Goal: Transaction & Acquisition: Download file/media

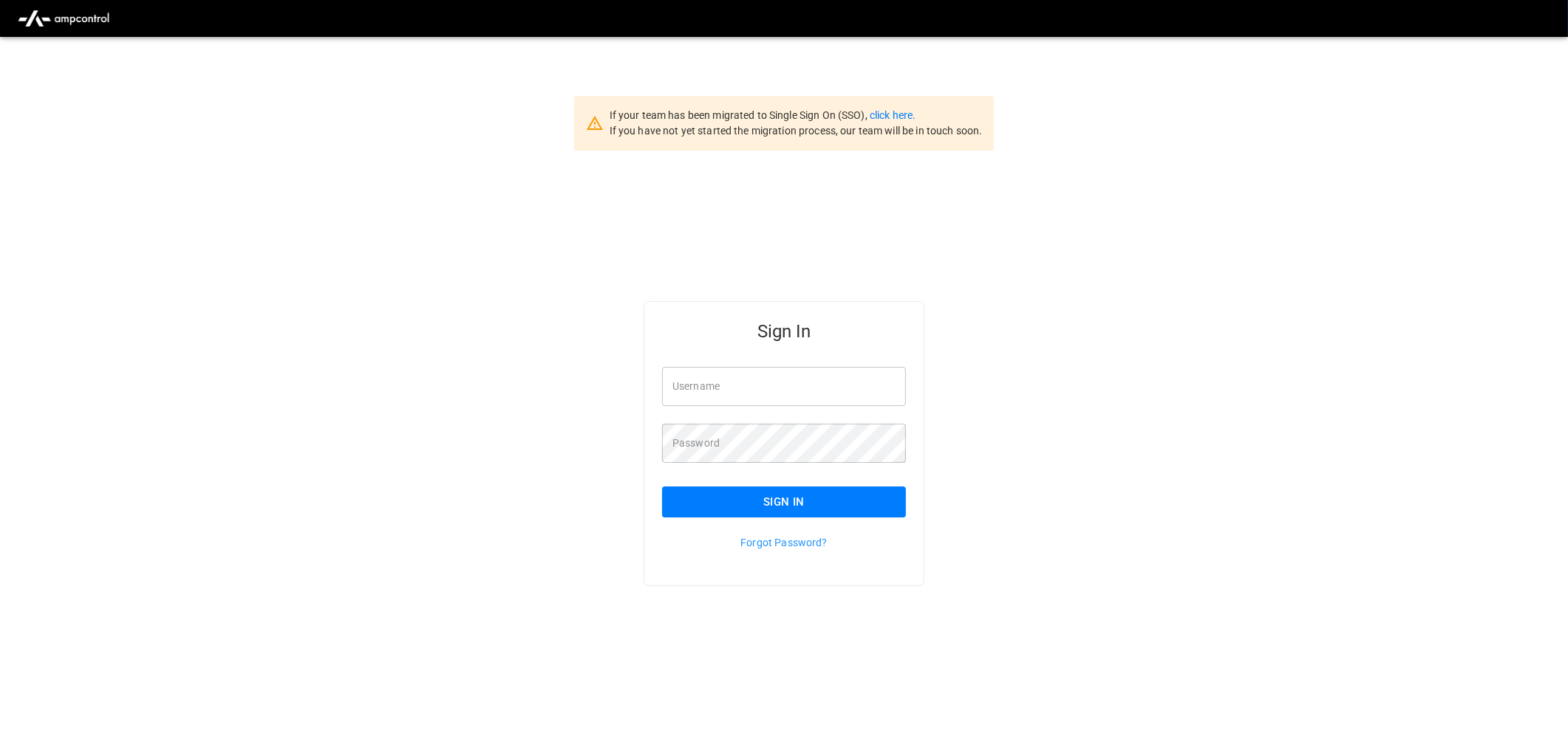
drag, startPoint x: 774, startPoint y: 373, endPoint x: 774, endPoint y: 382, distance: 9.0
click at [774, 373] on input "Username" at bounding box center [784, 387] width 244 height 39
type input "**********"
click at [796, 505] on button "Sign In" at bounding box center [784, 502] width 244 height 31
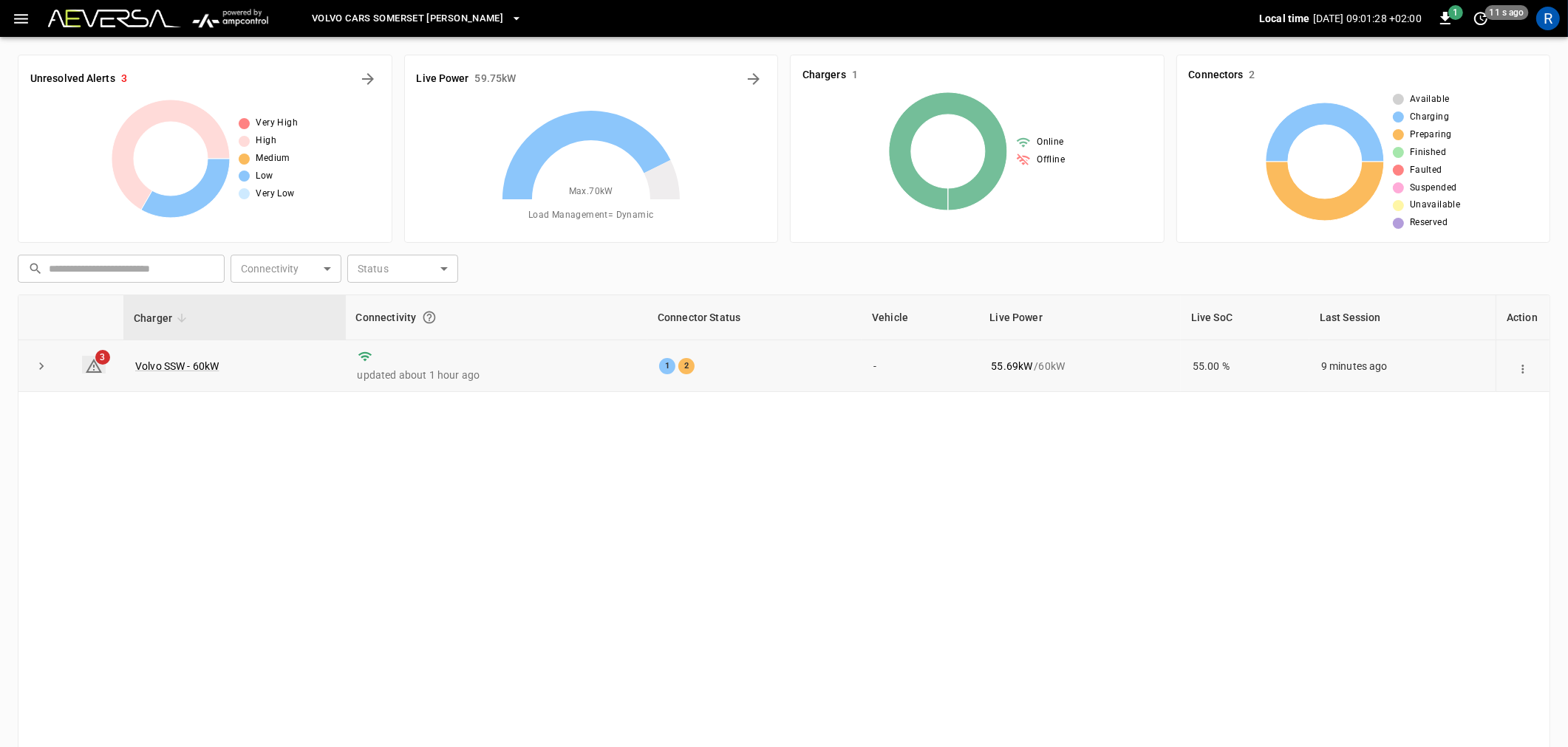
click at [93, 357] on icon at bounding box center [94, 366] width 18 height 18
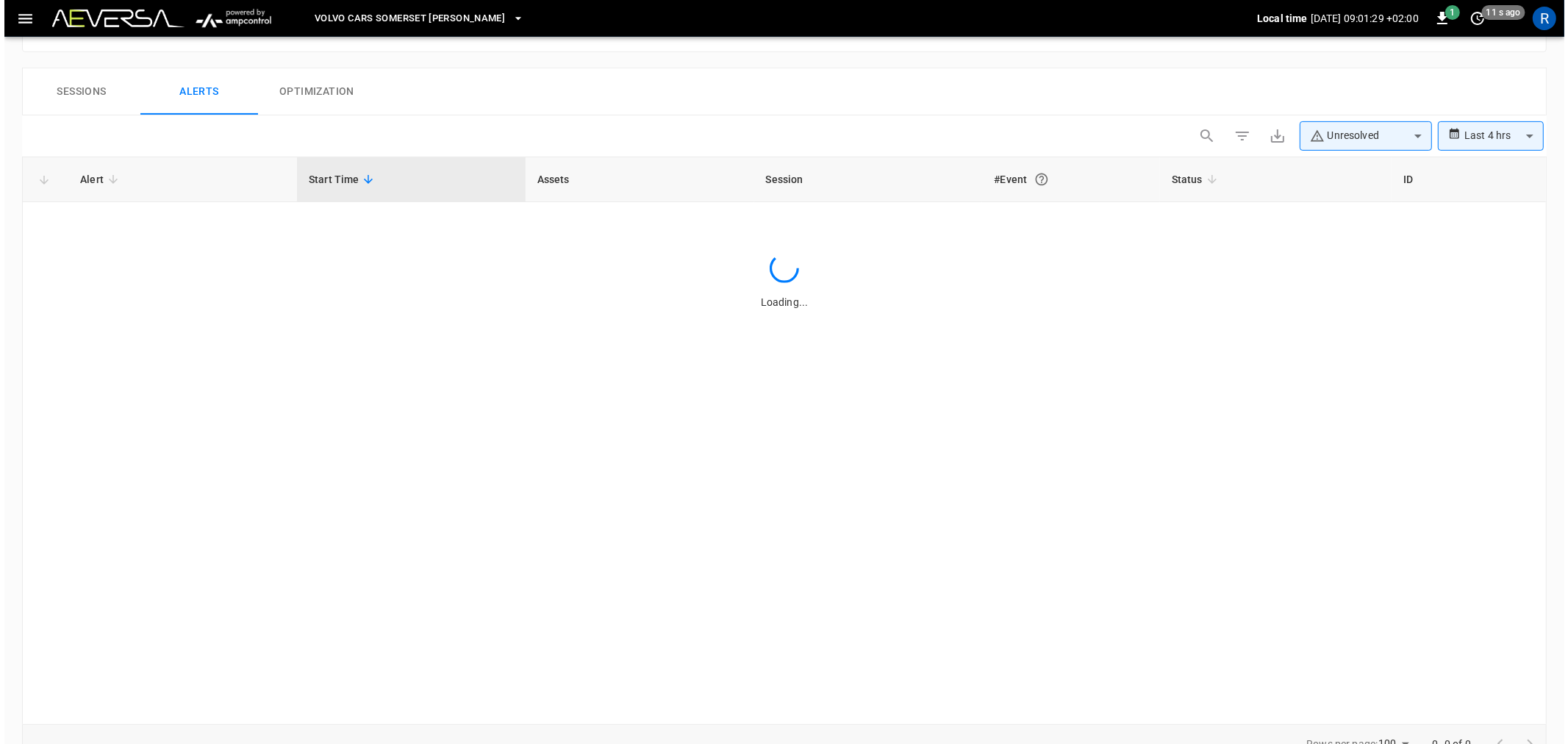
scroll to position [683, 0]
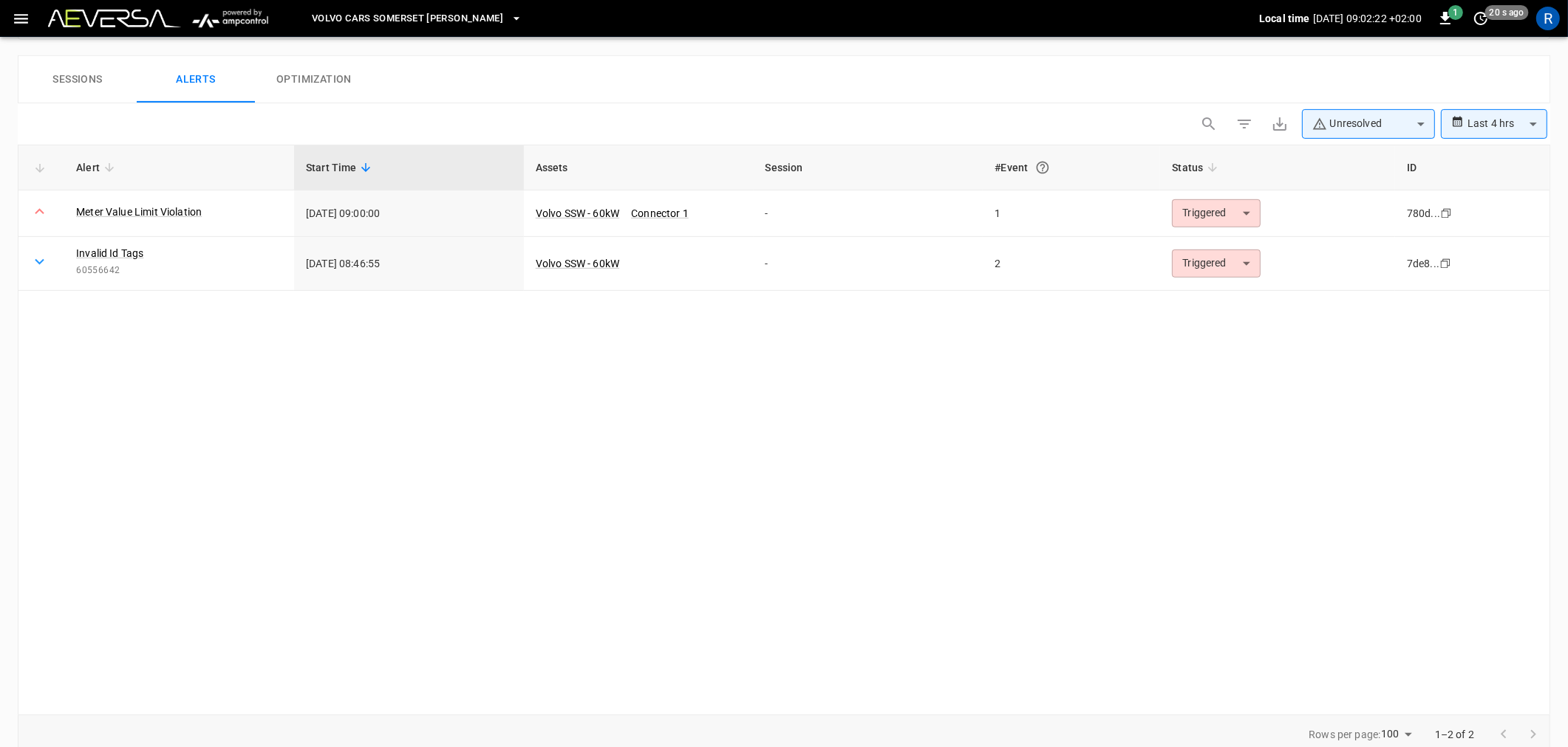
click at [78, 80] on button "Sessions" at bounding box center [78, 80] width 118 height 47
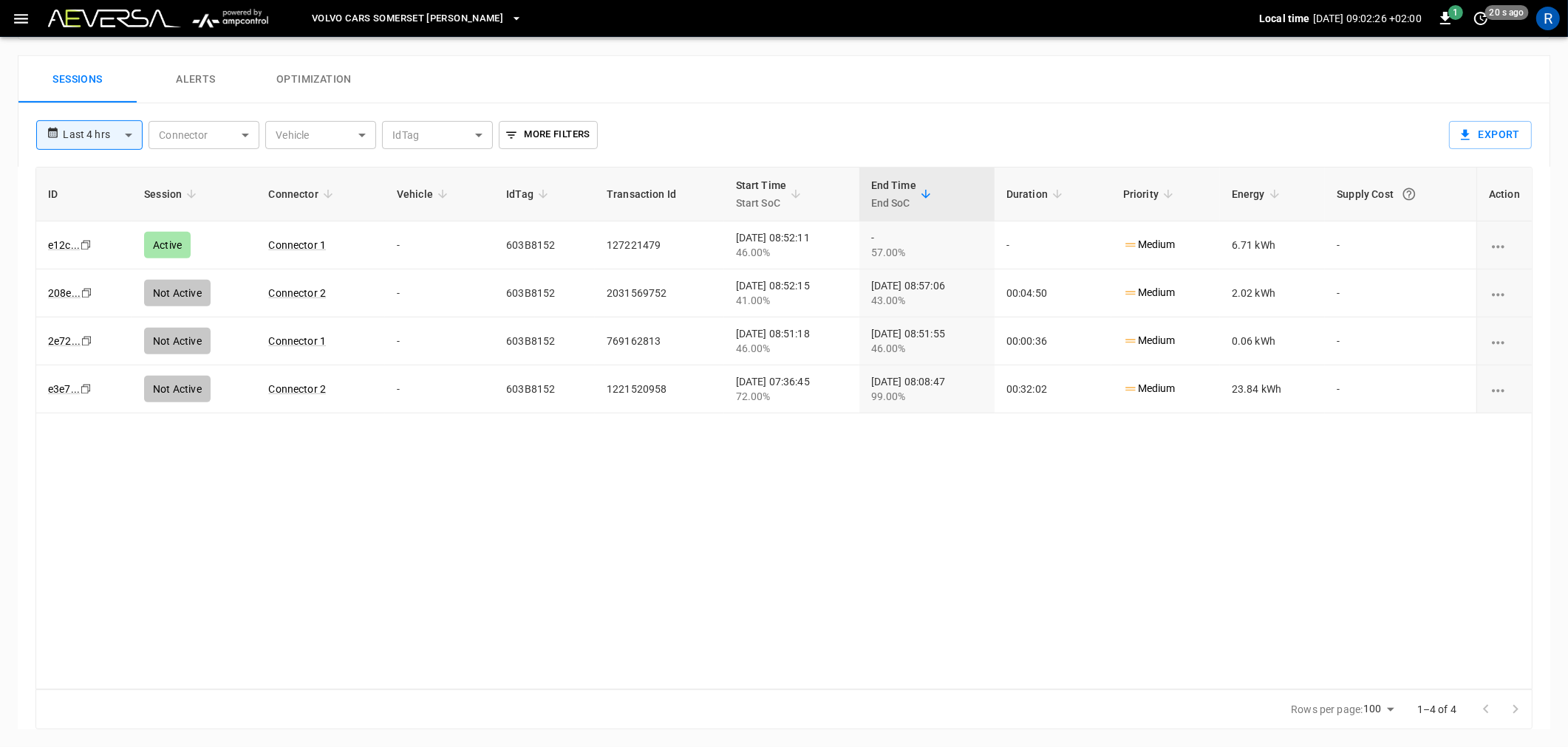
click at [20, 14] on icon "button" at bounding box center [21, 19] width 14 height 10
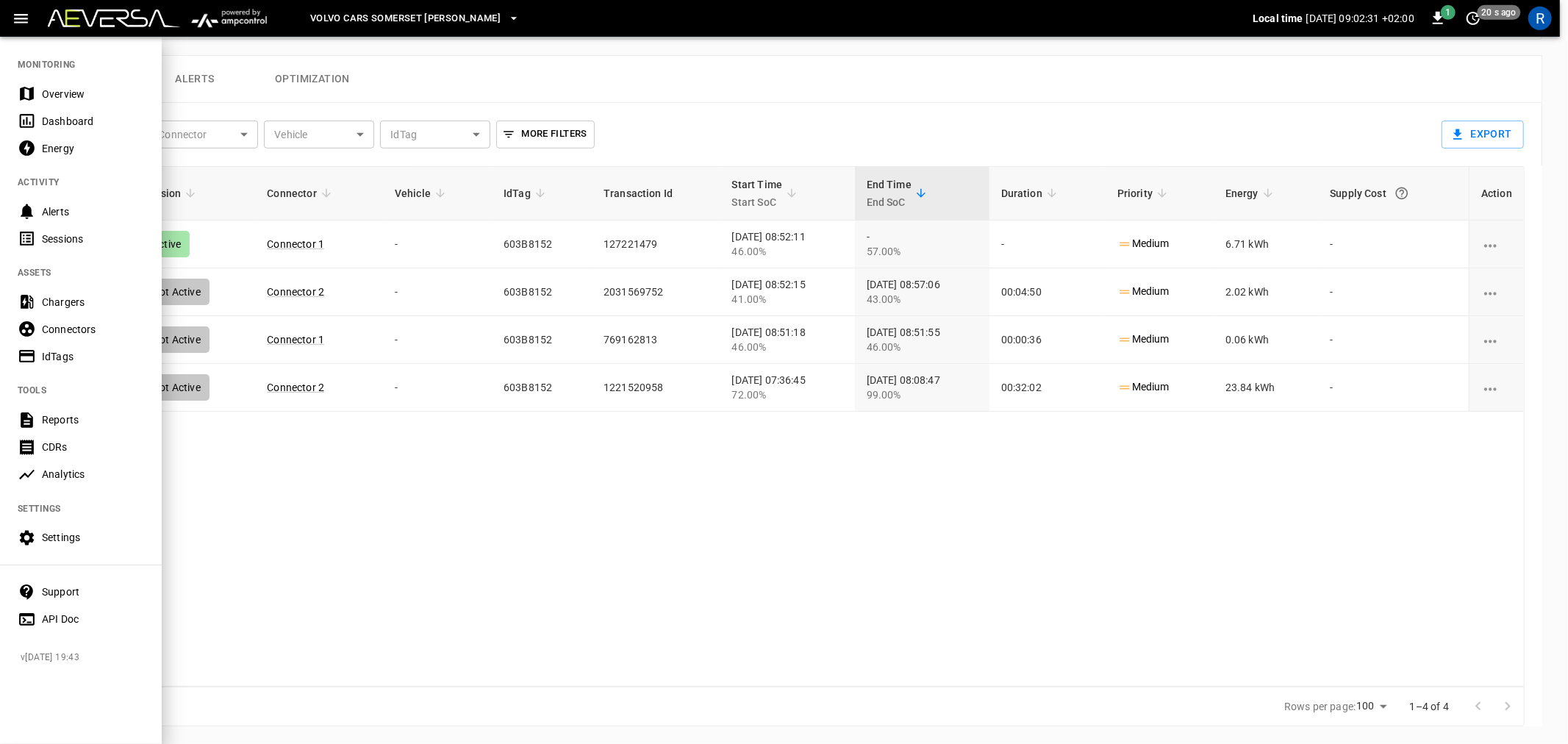
click at [68, 421] on div "Reports" at bounding box center [92, 420] width 102 height 15
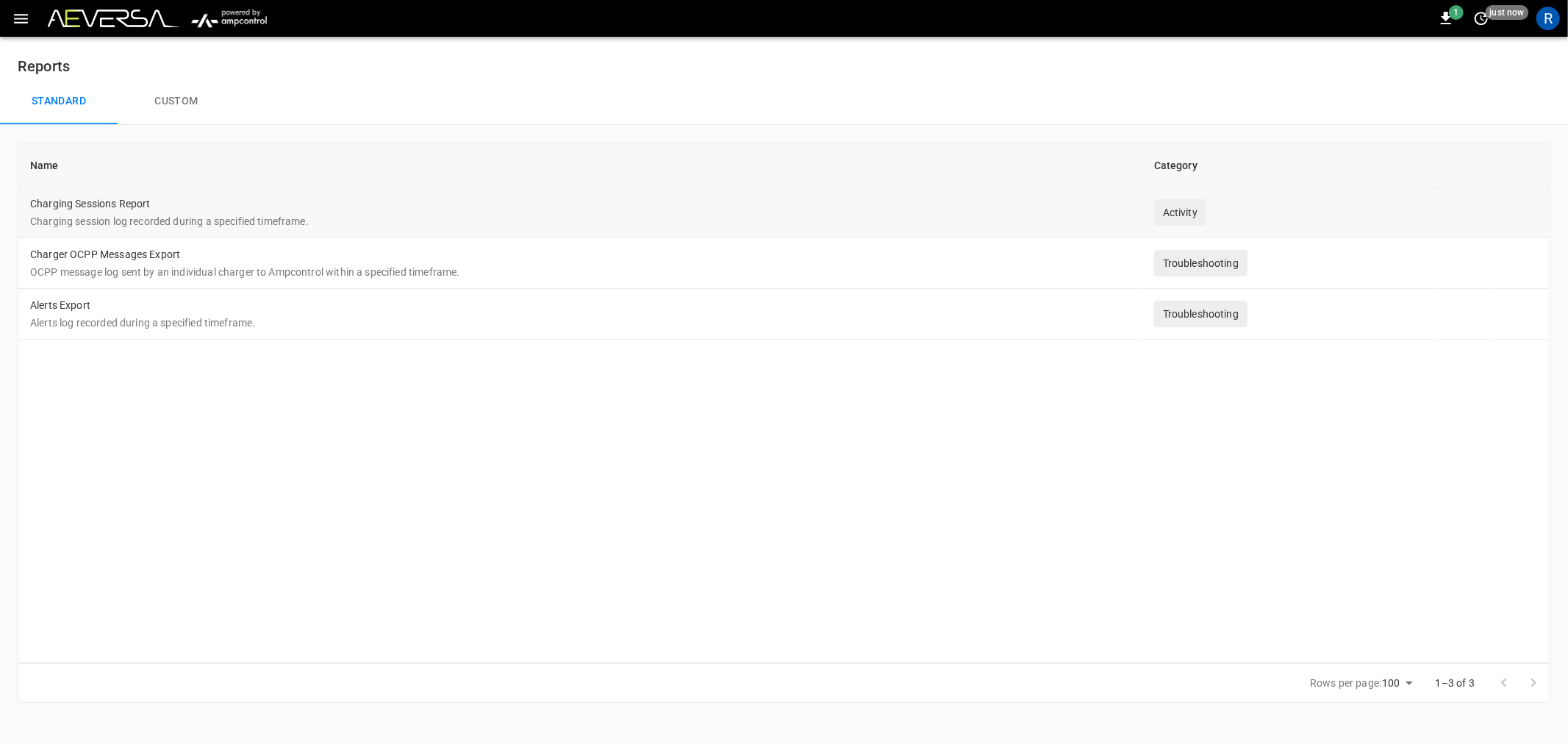
click at [1194, 214] on div "Activity" at bounding box center [1180, 213] width 52 height 27
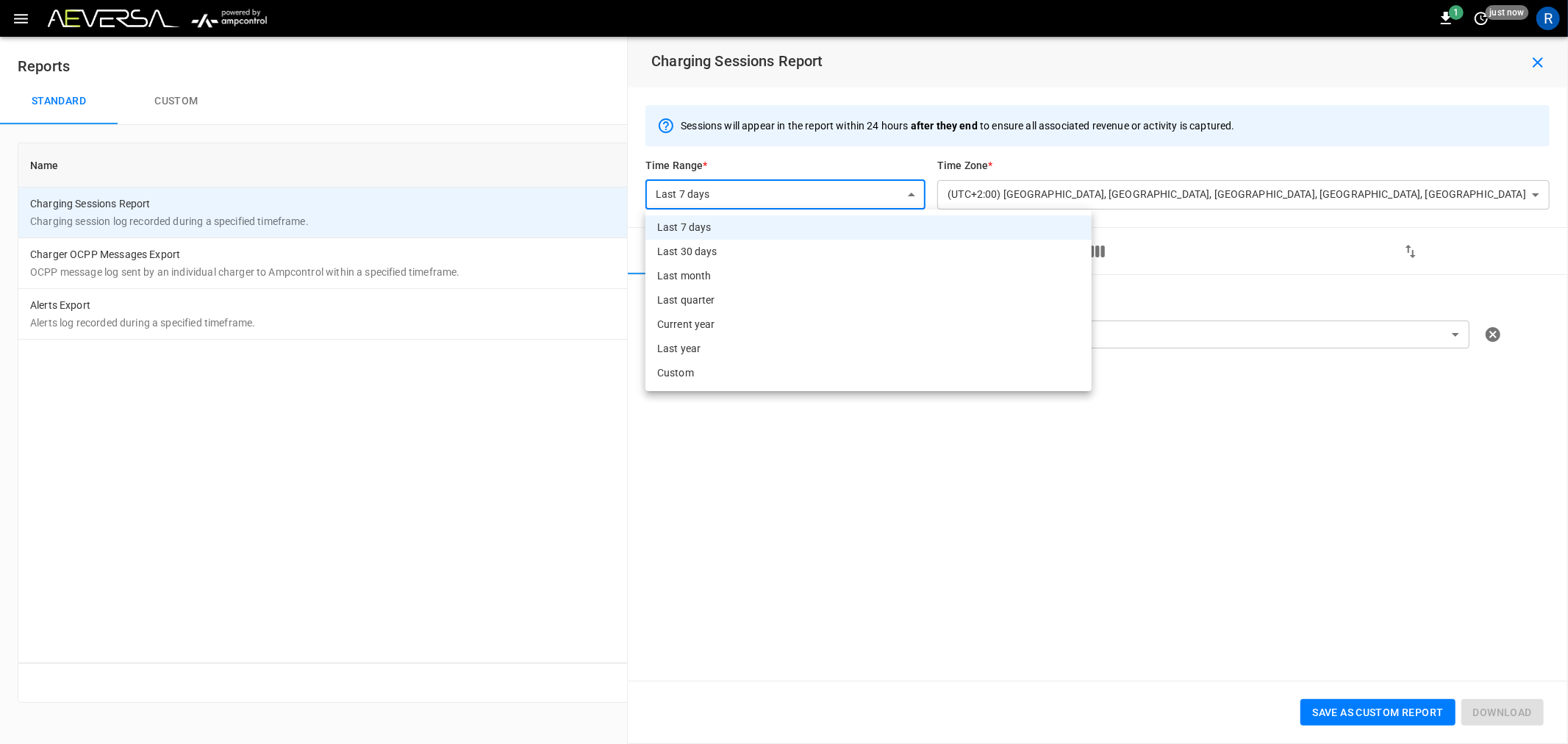
click at [782, 193] on body "**********" at bounding box center [784, 360] width 1568 height 721
click at [768, 371] on li "Custom" at bounding box center [869, 373] width 446 height 24
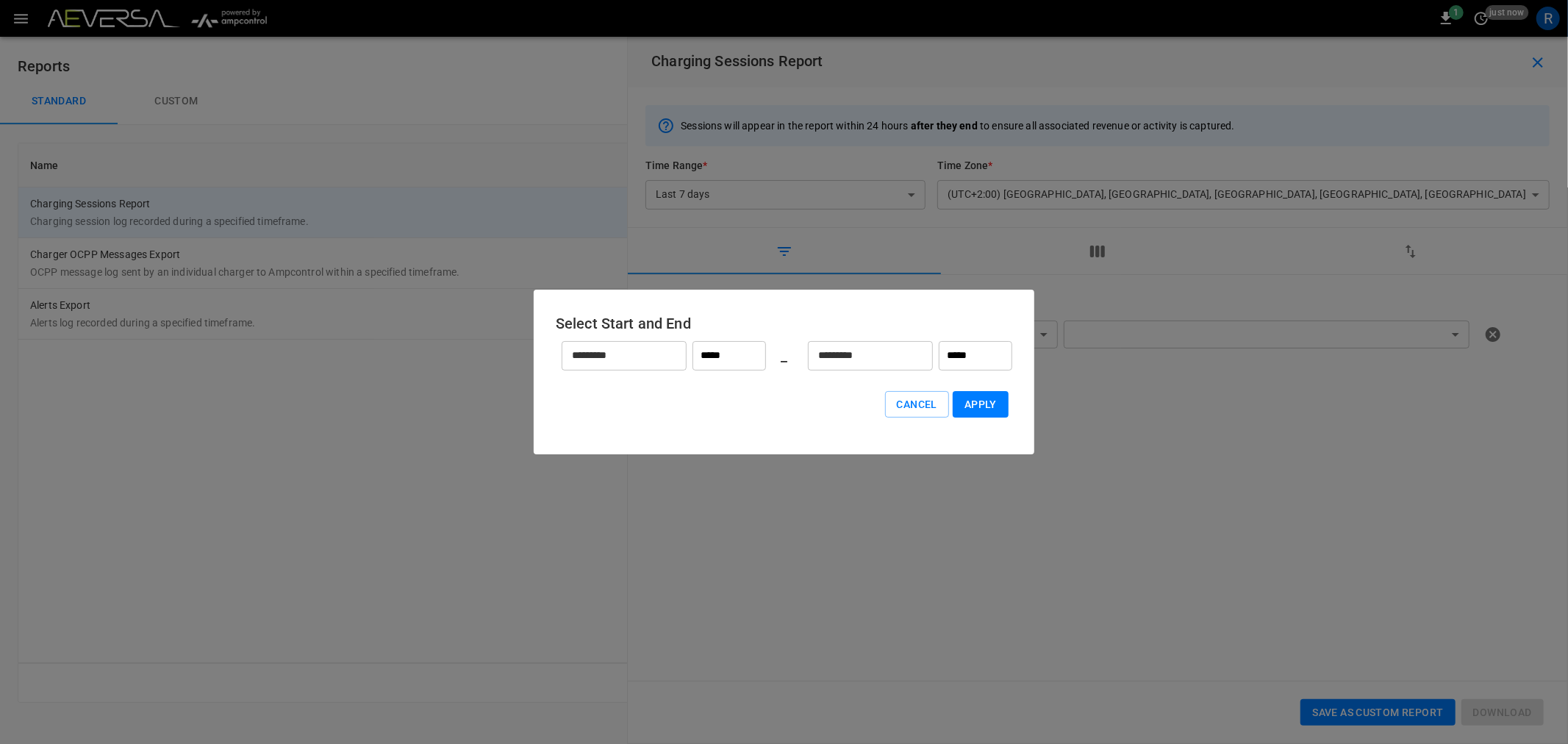
click at [655, 357] on input "*********" at bounding box center [615, 356] width 109 height 39
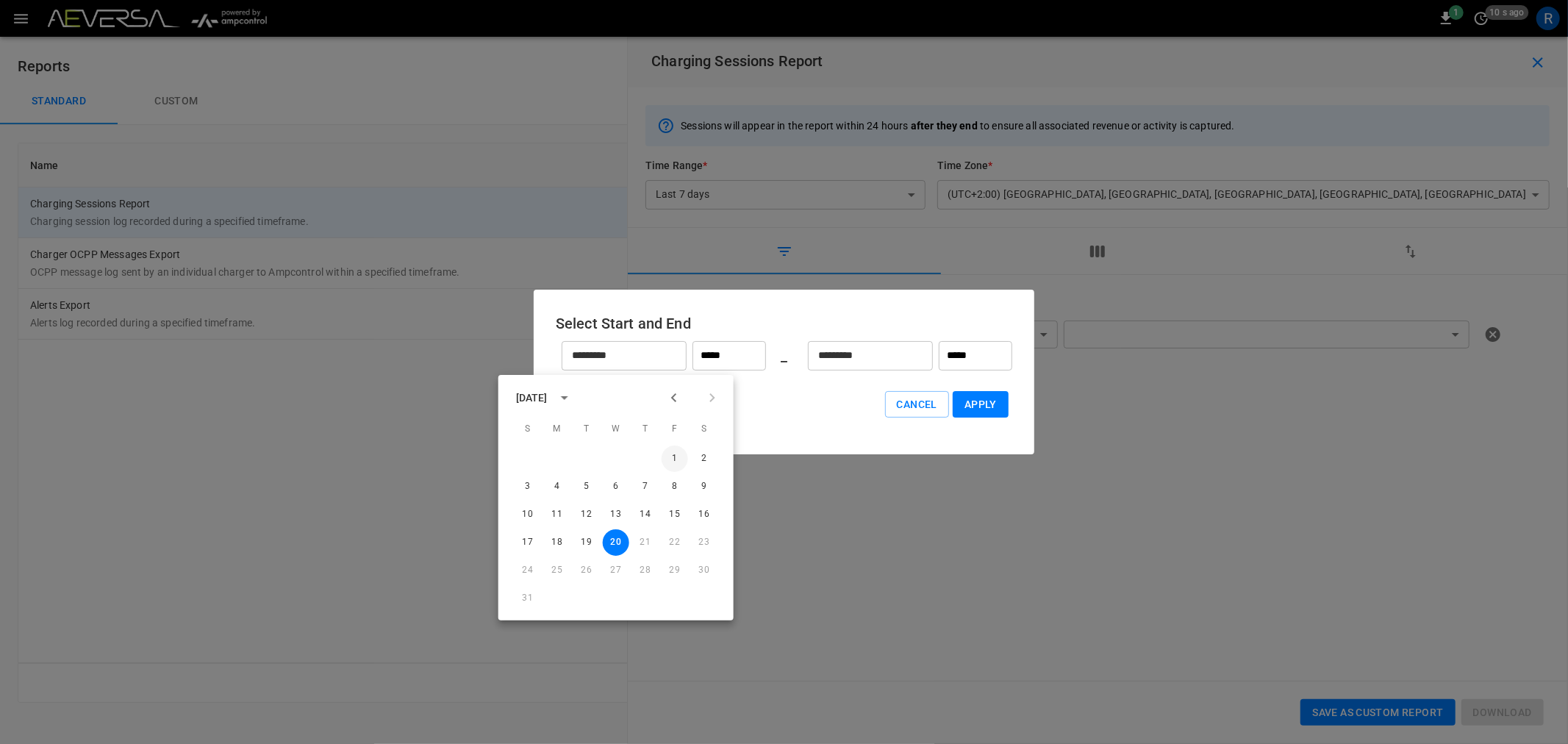
click at [673, 456] on button "1" at bounding box center [675, 459] width 27 height 27
type input "*********"
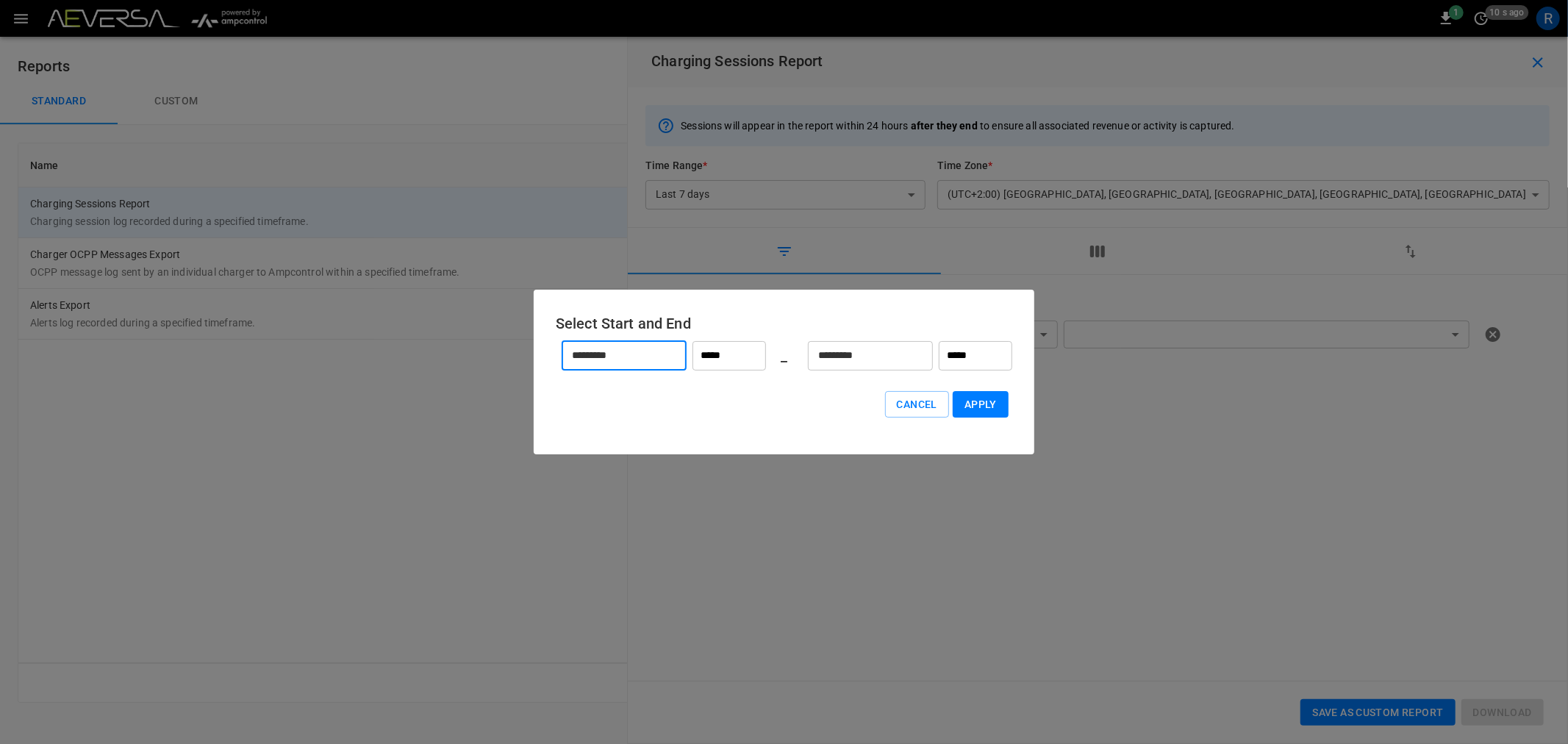
click at [976, 406] on button "Apply" at bounding box center [980, 405] width 56 height 28
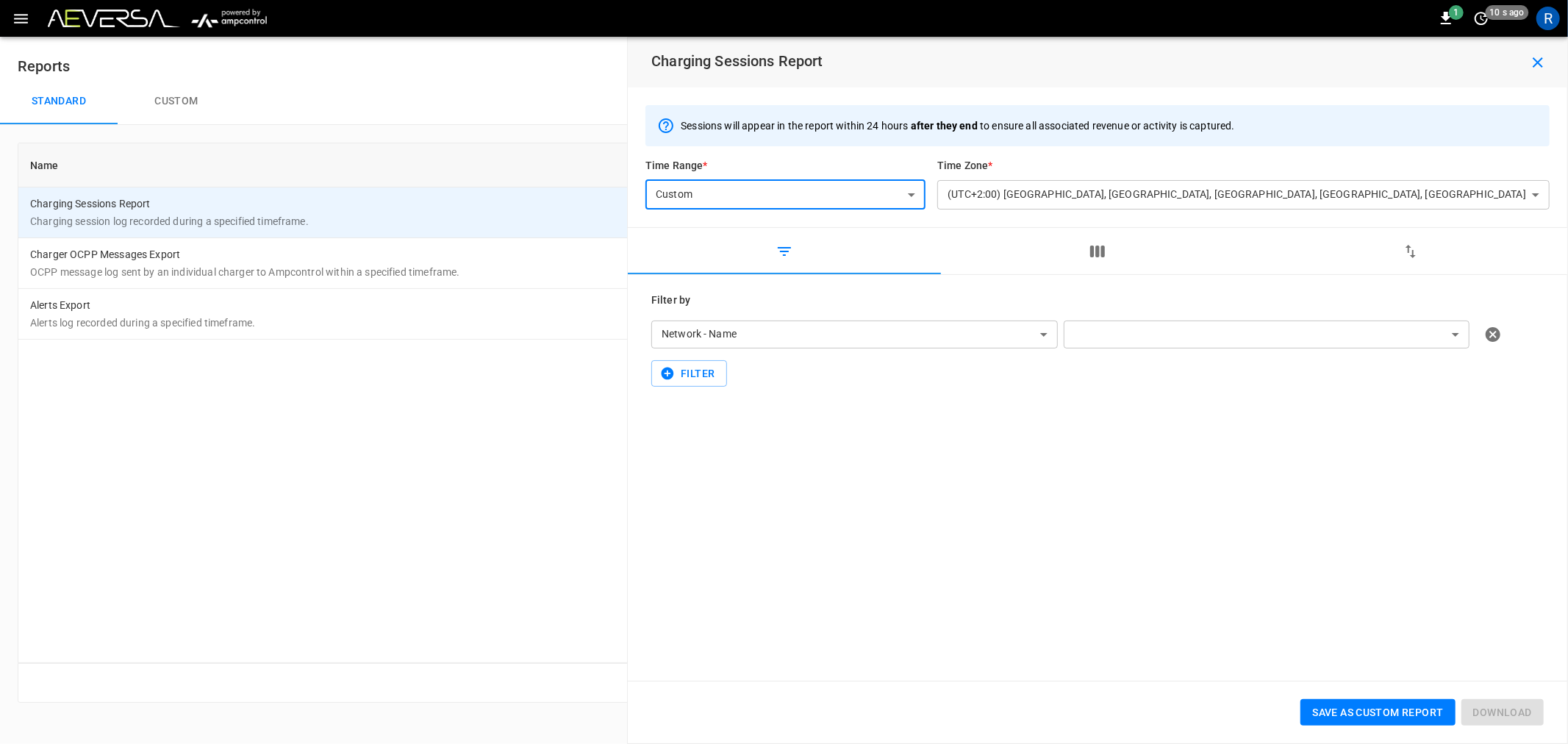
click at [1098, 253] on icon "button" at bounding box center [1098, 251] width 15 height 12
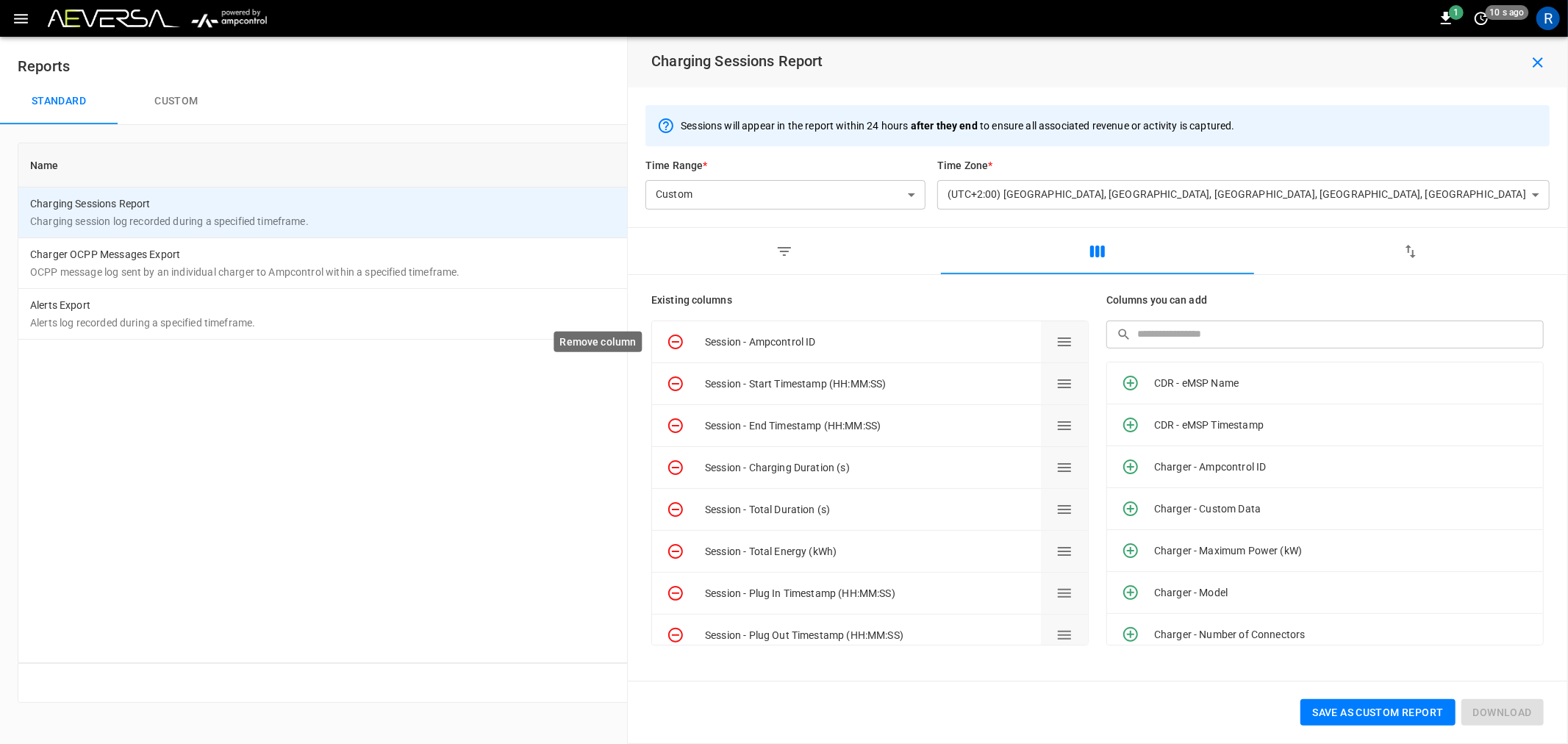
click at [673, 341] on icon "Remove column" at bounding box center [676, 342] width 18 height 18
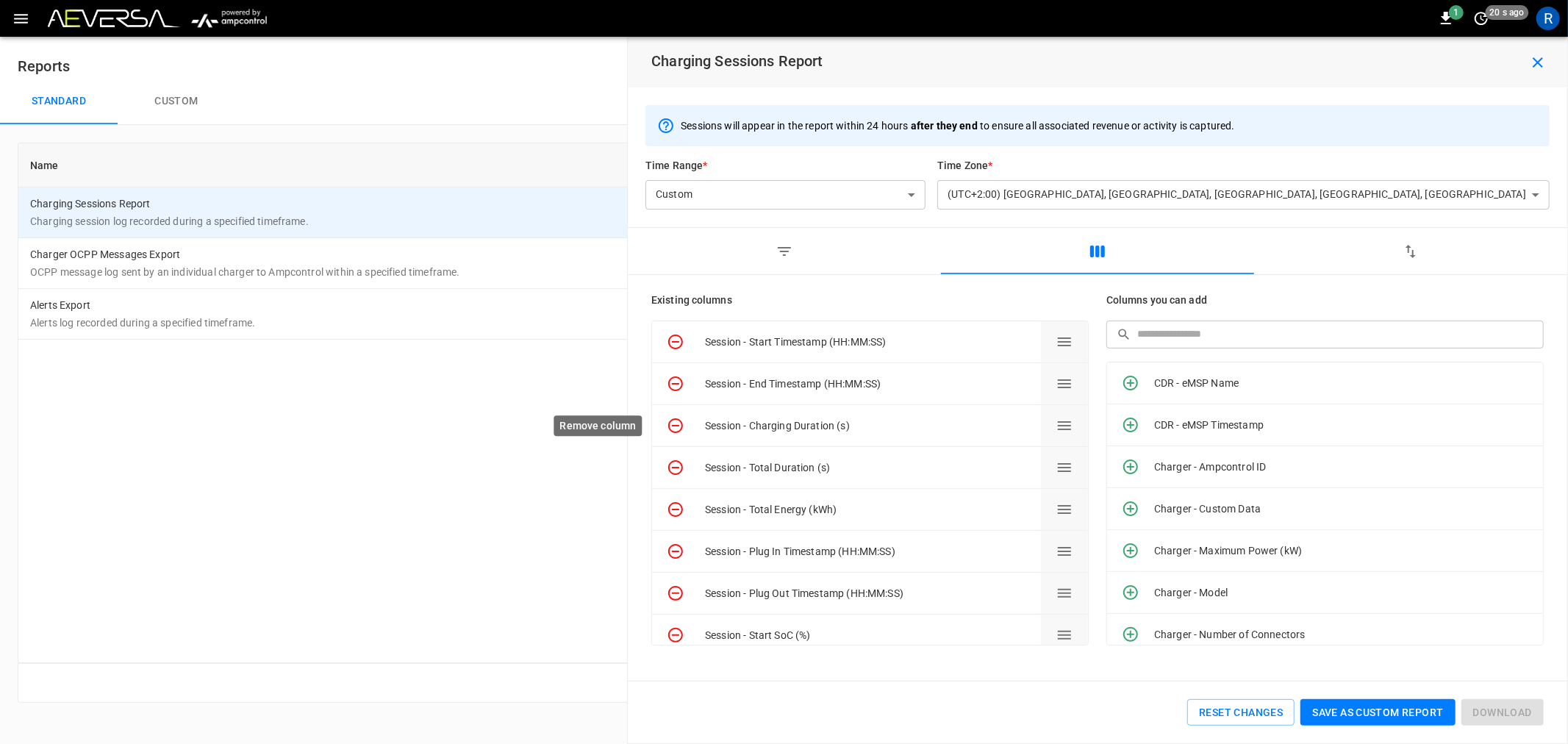
click at [676, 422] on icon "Remove column" at bounding box center [676, 426] width 18 height 18
click at [676, 508] on icon "Remove column" at bounding box center [676, 510] width 18 height 18
click at [673, 507] on icon "Remove column" at bounding box center [676, 510] width 18 height 18
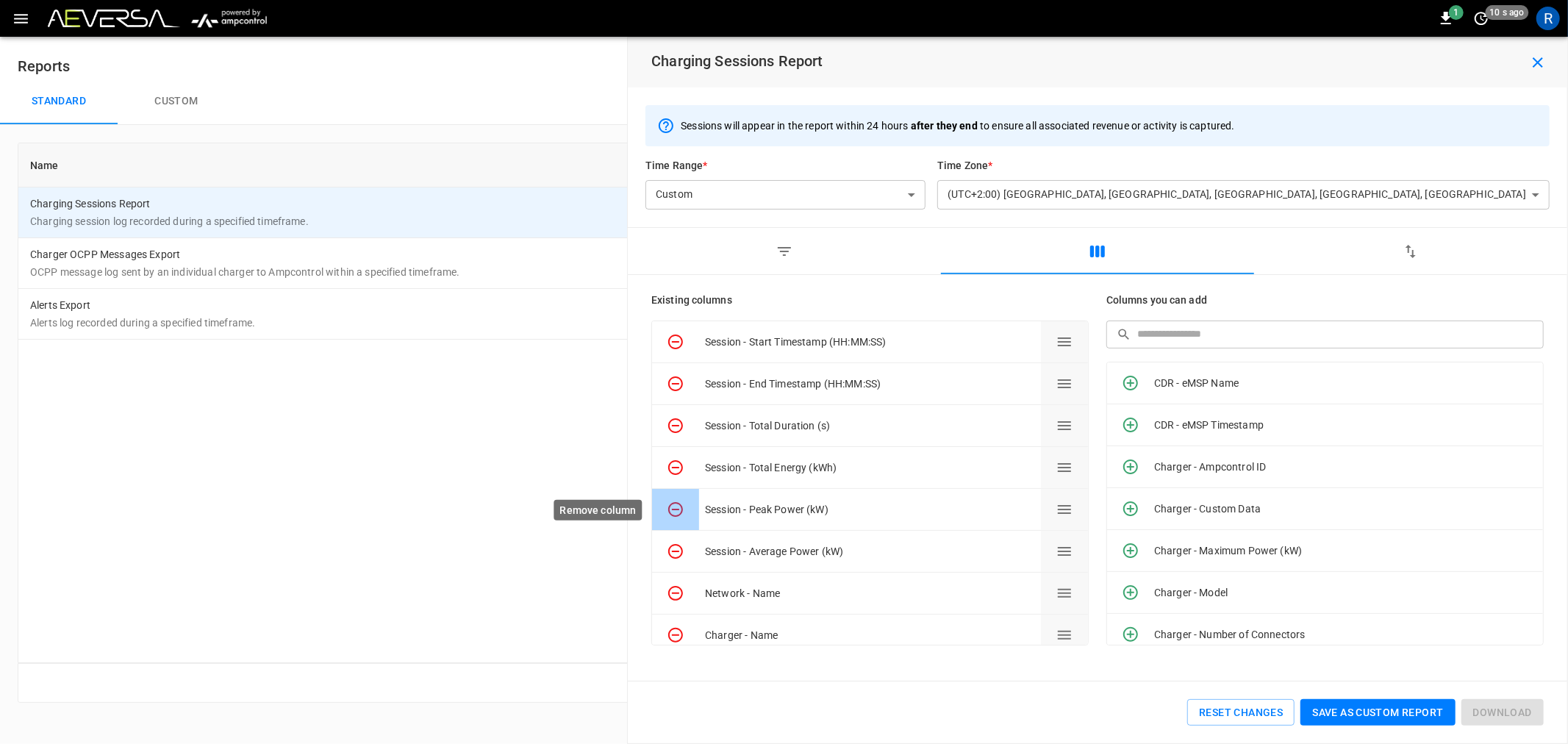
click at [677, 507] on icon "Remove column" at bounding box center [676, 510] width 18 height 18
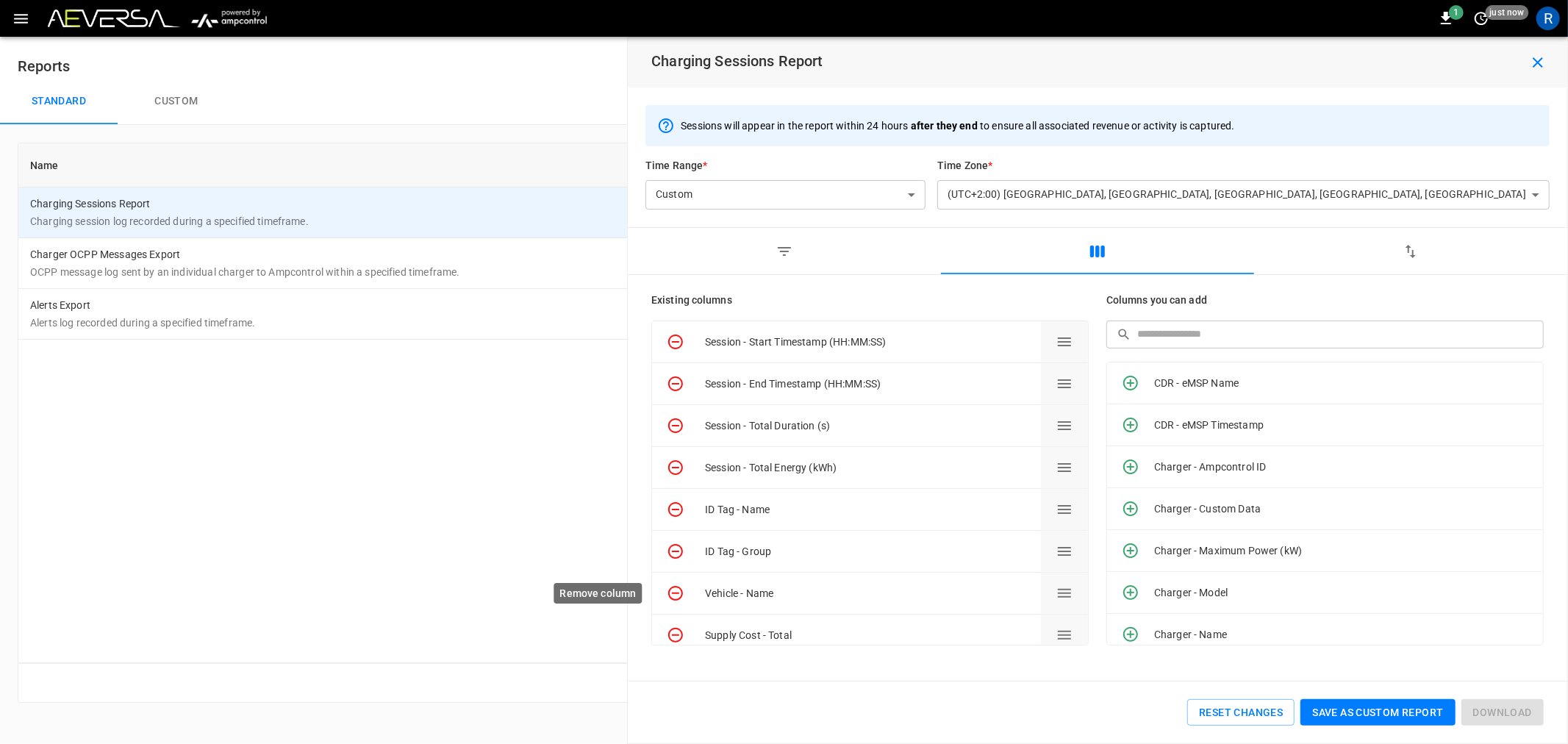
click at [675, 594] on icon "Remove column" at bounding box center [676, 594] width 18 height 18
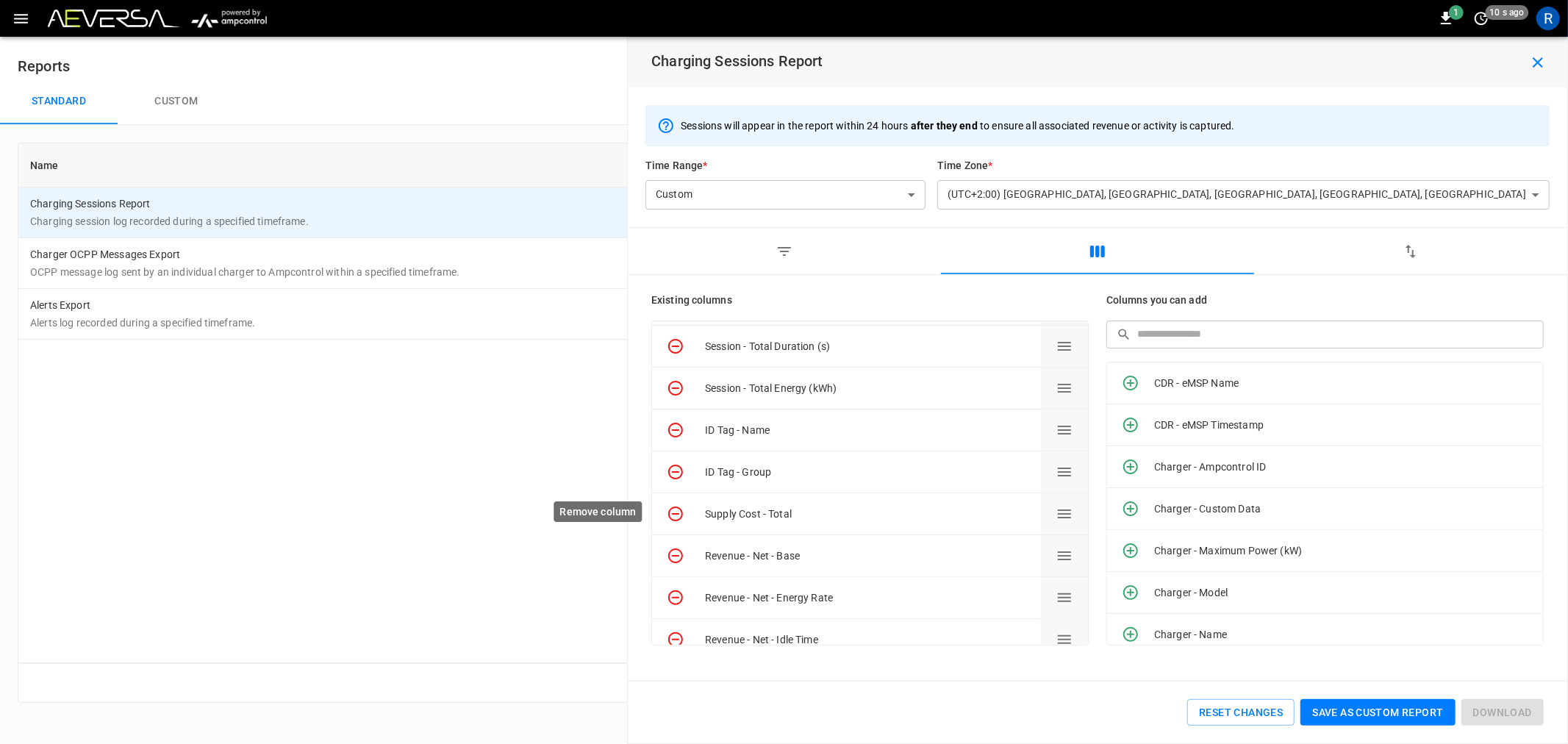
scroll to position [82, 0]
click at [680, 549] on icon "Remove column" at bounding box center [675, 554] width 15 height 15
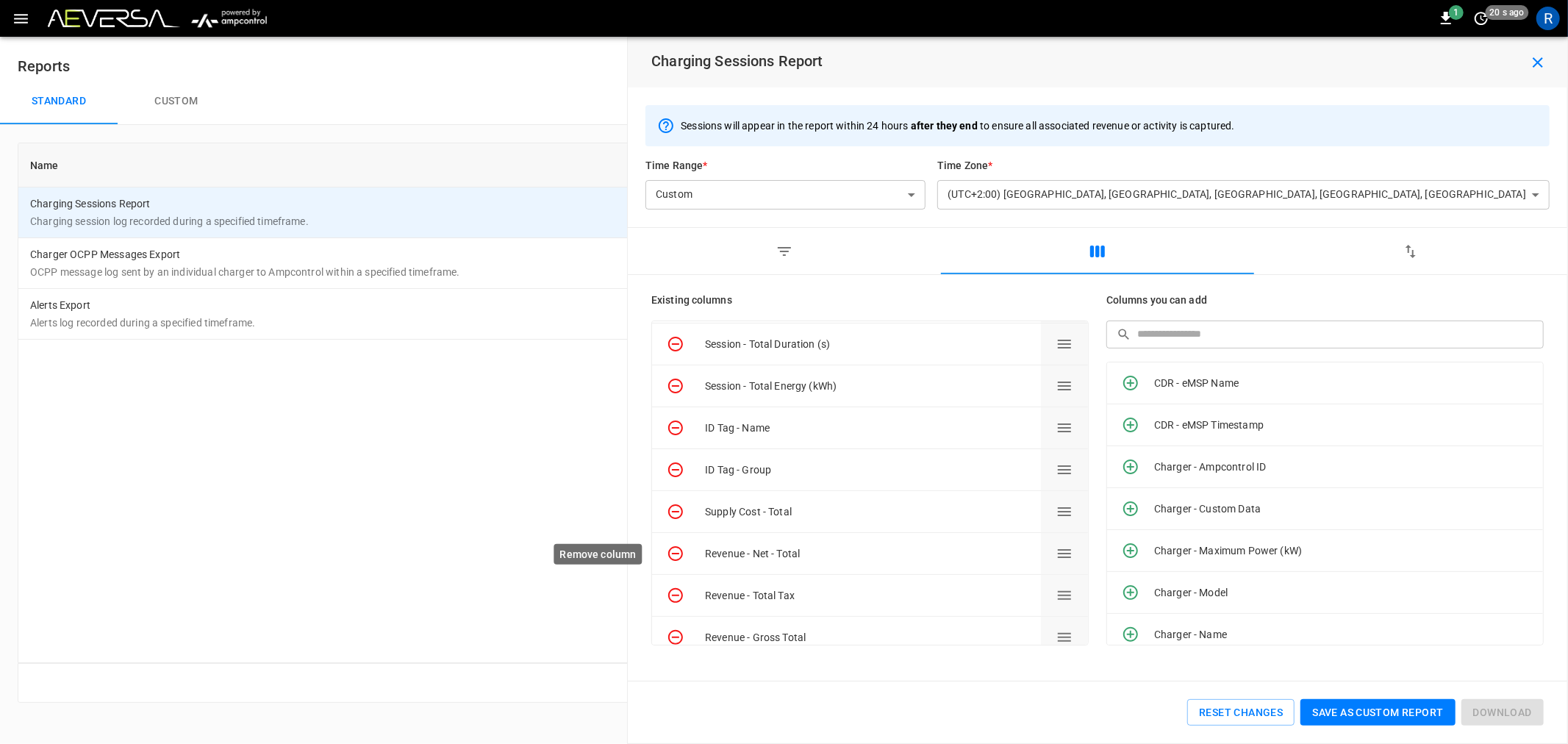
click at [678, 548] on icon "Remove column" at bounding box center [675, 554] width 15 height 15
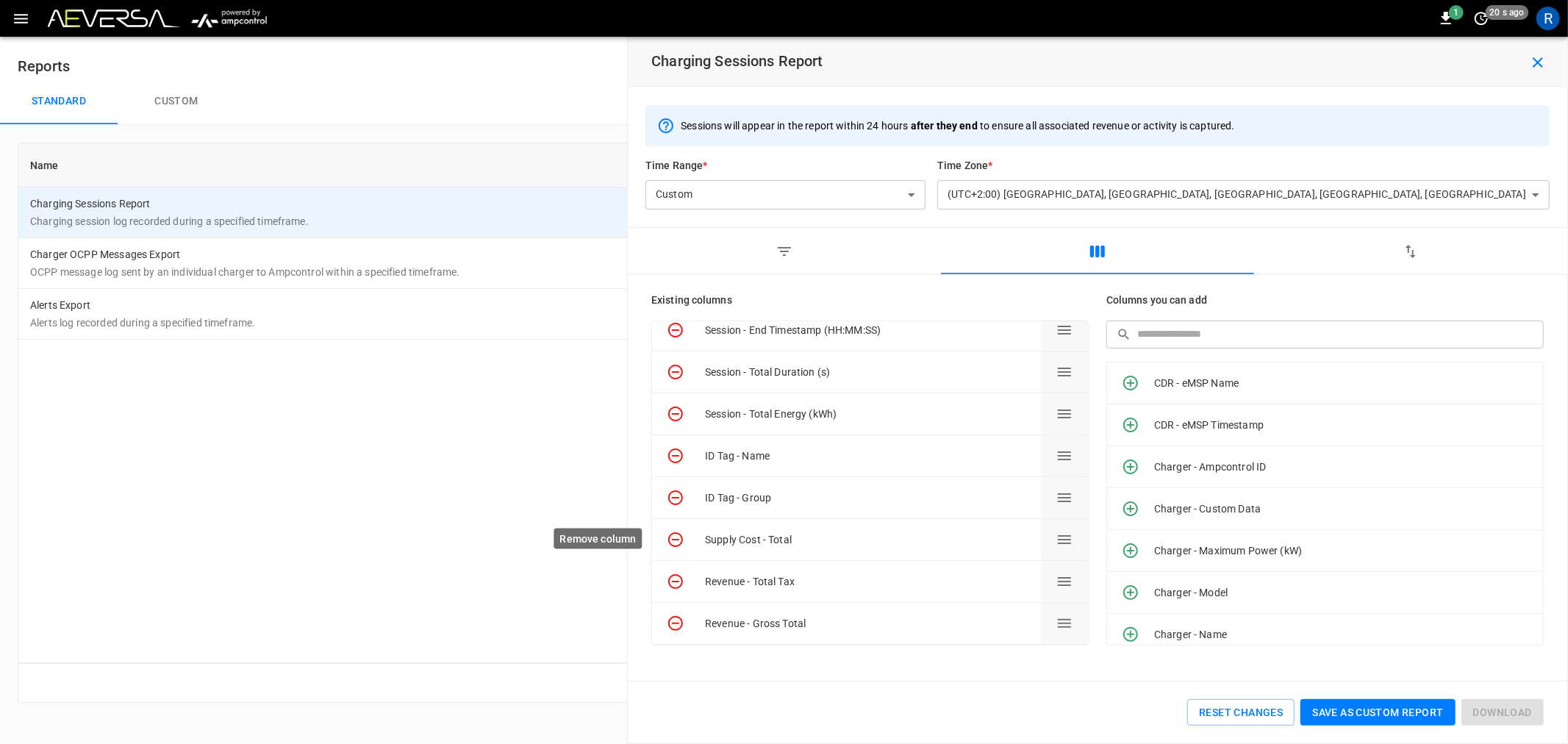
scroll to position [54, 0]
click at [679, 578] on icon "Remove column" at bounding box center [676, 582] width 18 height 18
click at [678, 617] on icon "Remove column" at bounding box center [675, 624] width 15 height 15
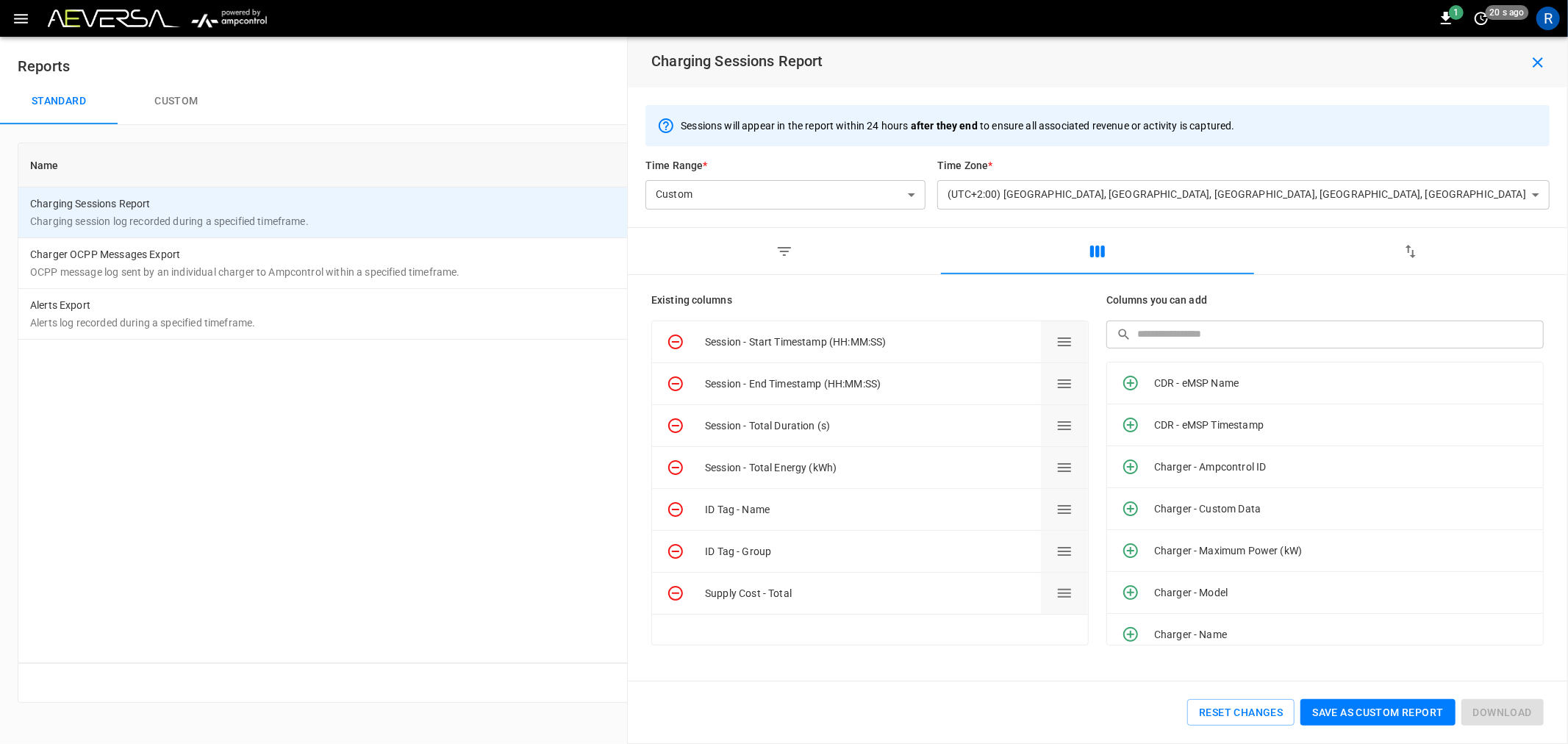
scroll to position [0, 0]
drag, startPoint x: 1068, startPoint y: 554, endPoint x: 1078, endPoint y: 345, distance: 209.2
click at [1078, 345] on button "Drag to change column order" at bounding box center [1064, 343] width 47 height 41
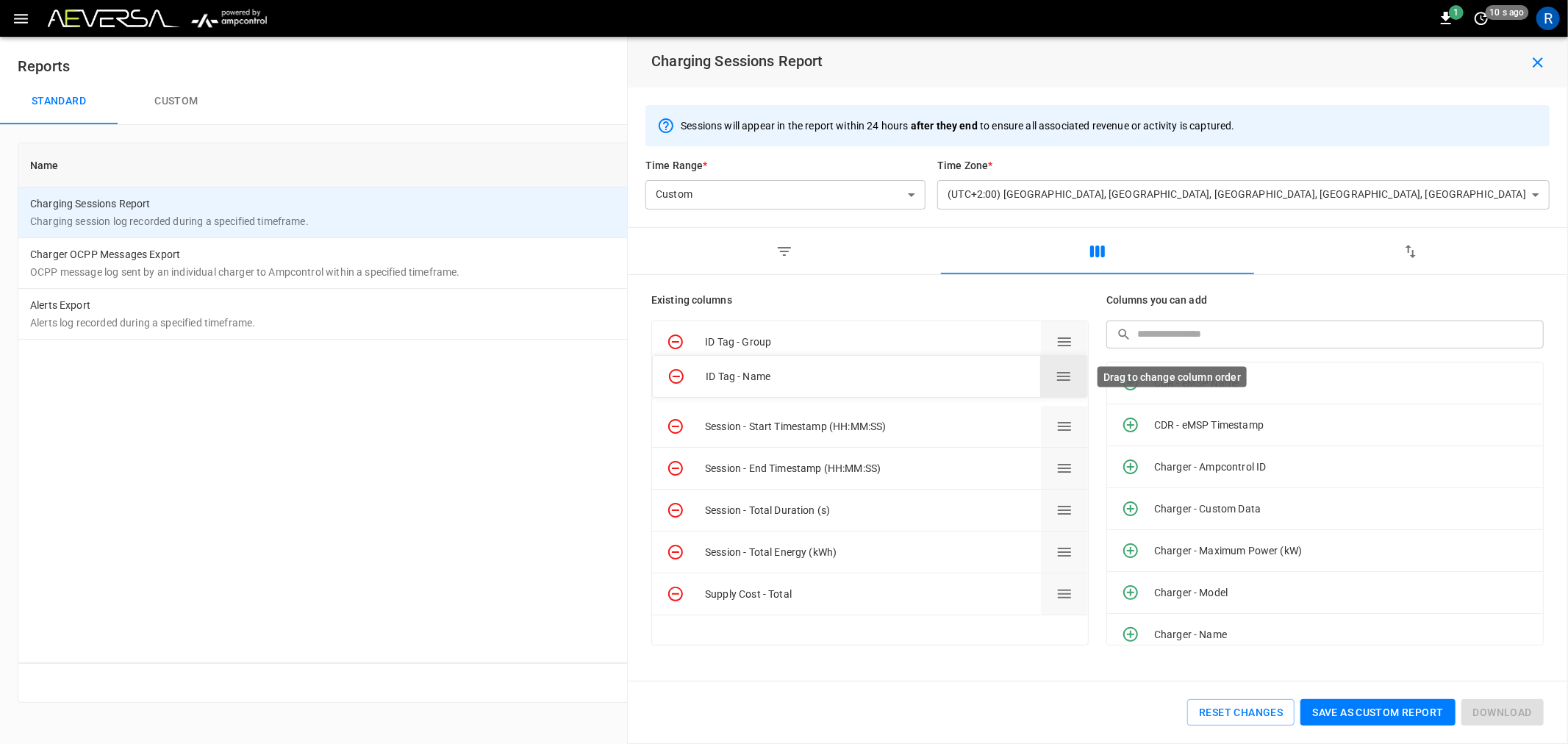
drag, startPoint x: 1058, startPoint y: 556, endPoint x: 1062, endPoint y: 380, distance: 176.0
click at [1062, 380] on icon "Drag to change column order" at bounding box center [1064, 376] width 18 height 18
click at [1362, 710] on button "Save as custom report" at bounding box center [1378, 713] width 155 height 28
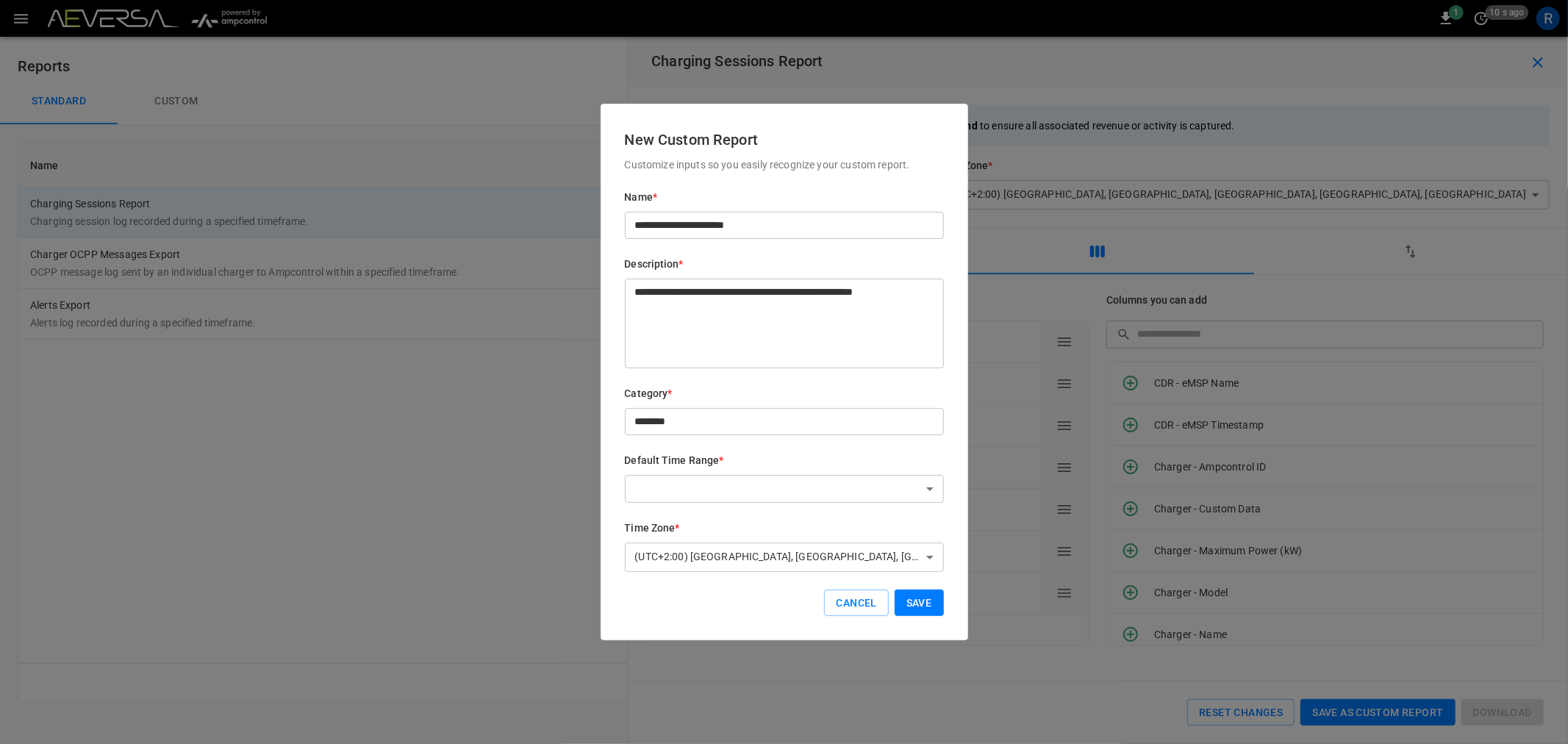
click at [912, 599] on button "Save" at bounding box center [919, 603] width 49 height 28
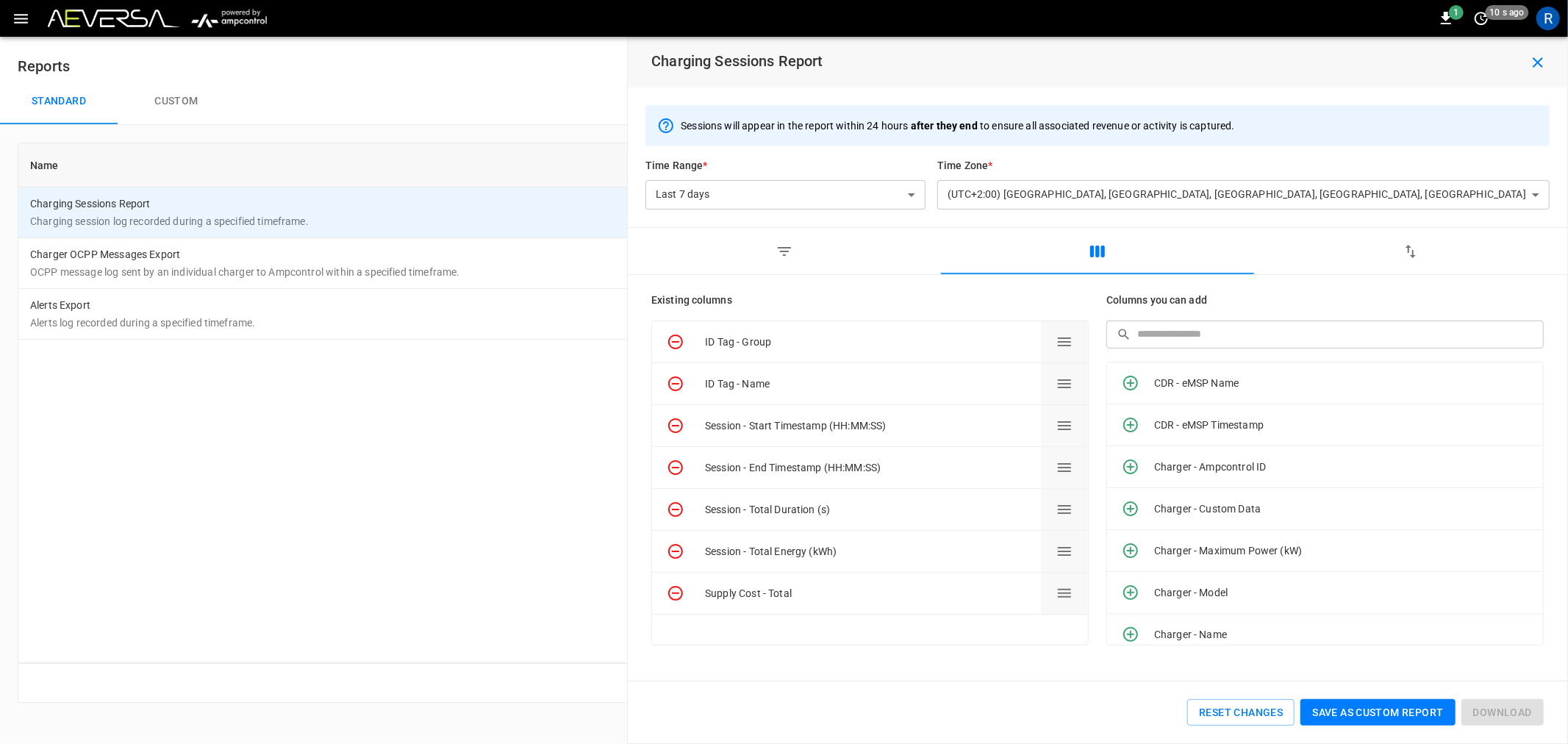
type input "******"
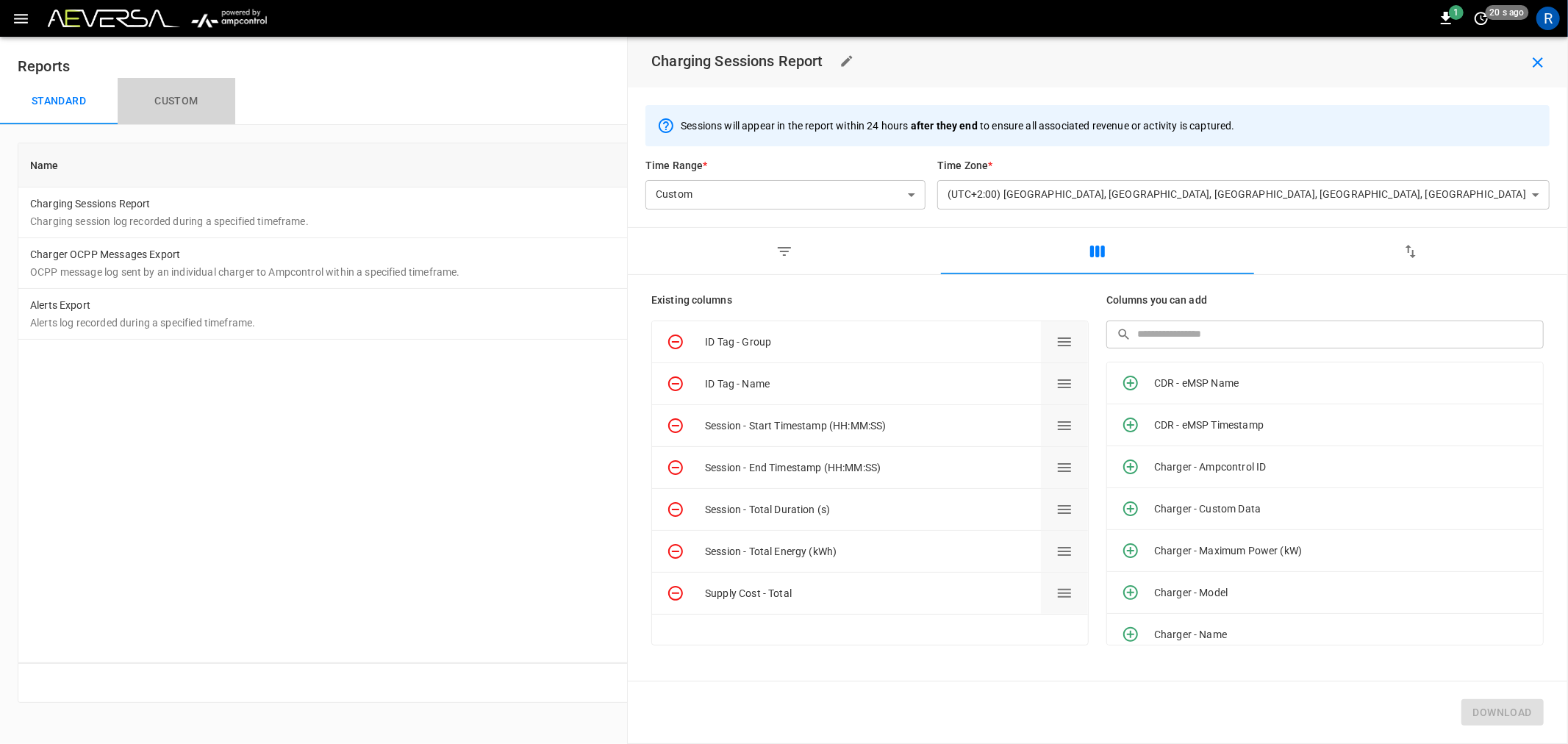
click at [181, 98] on button "Custom" at bounding box center [176, 101] width 117 height 47
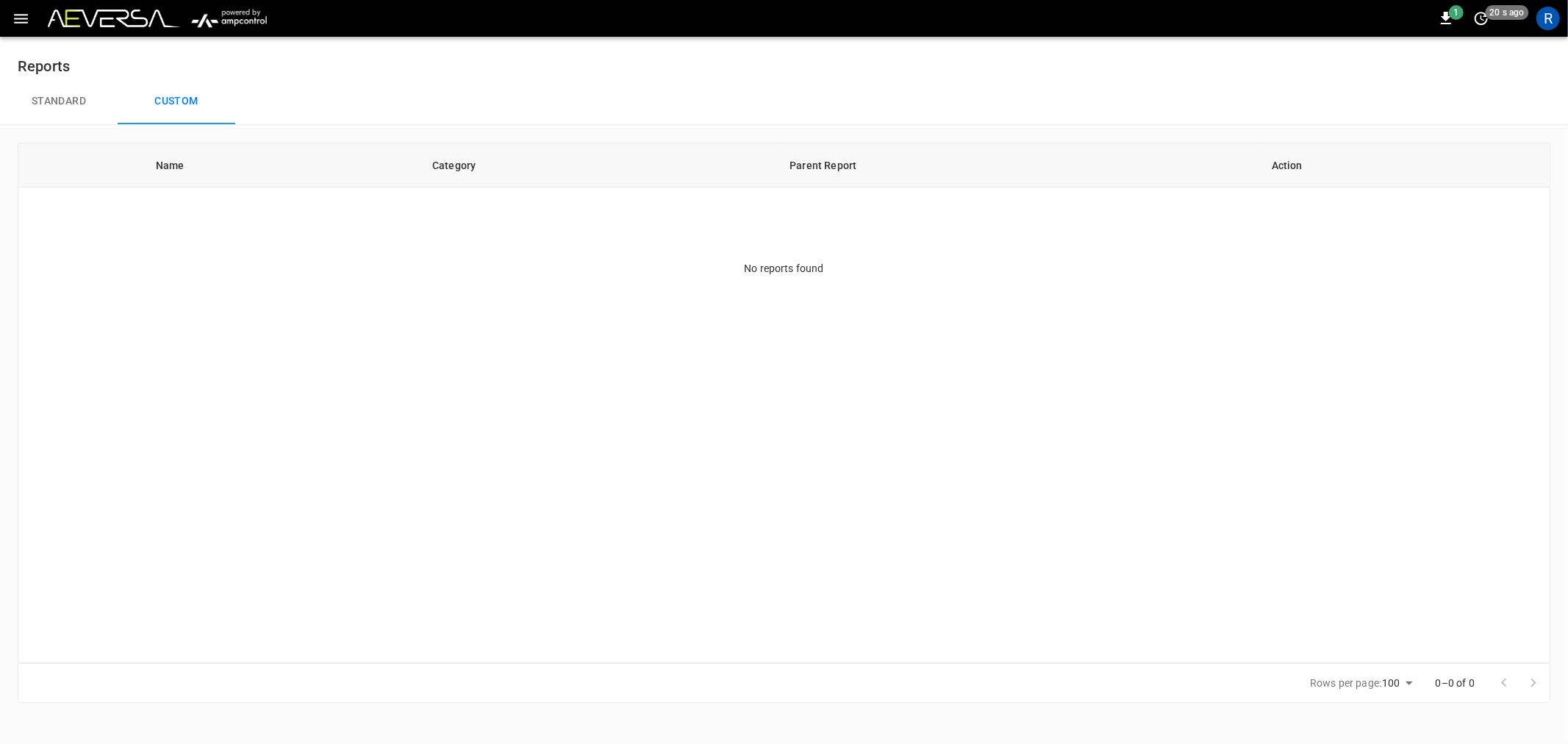
click at [36, 100] on button "Standard" at bounding box center [59, 101] width 117 height 47
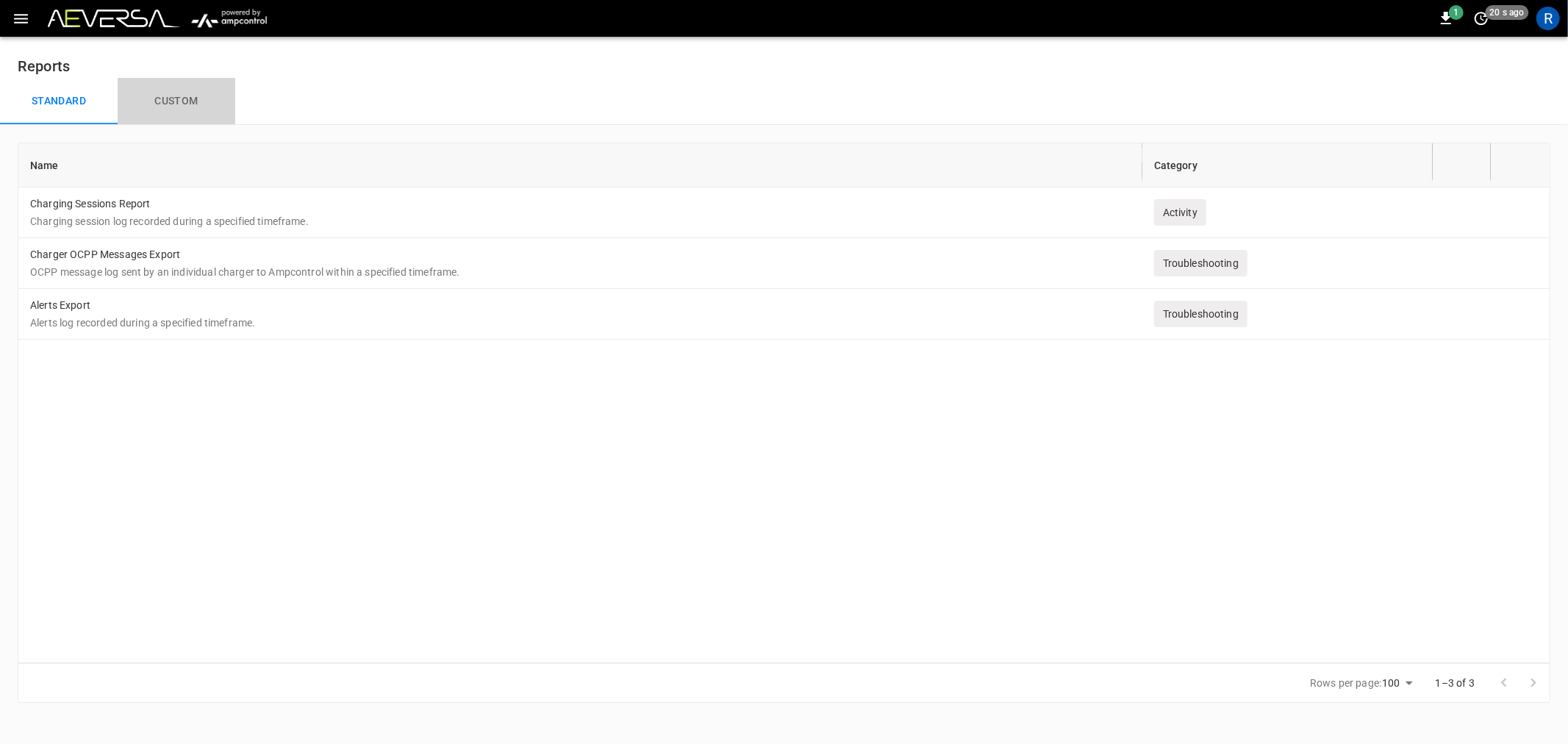
click at [155, 95] on button "Custom" at bounding box center [176, 101] width 117 height 47
click at [192, 86] on button "Custom" at bounding box center [176, 101] width 117 height 47
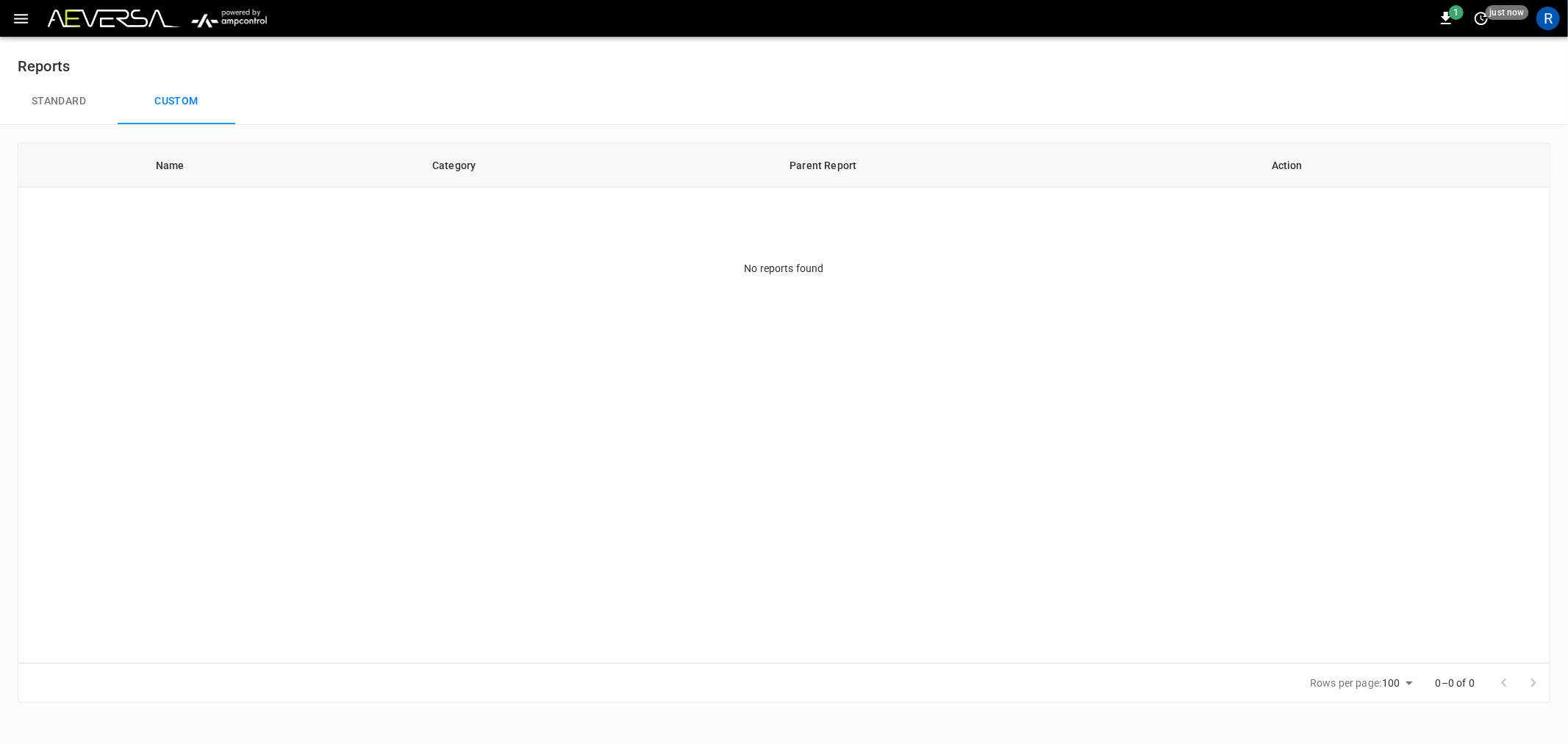
click at [45, 95] on button "Standard" at bounding box center [59, 101] width 117 height 47
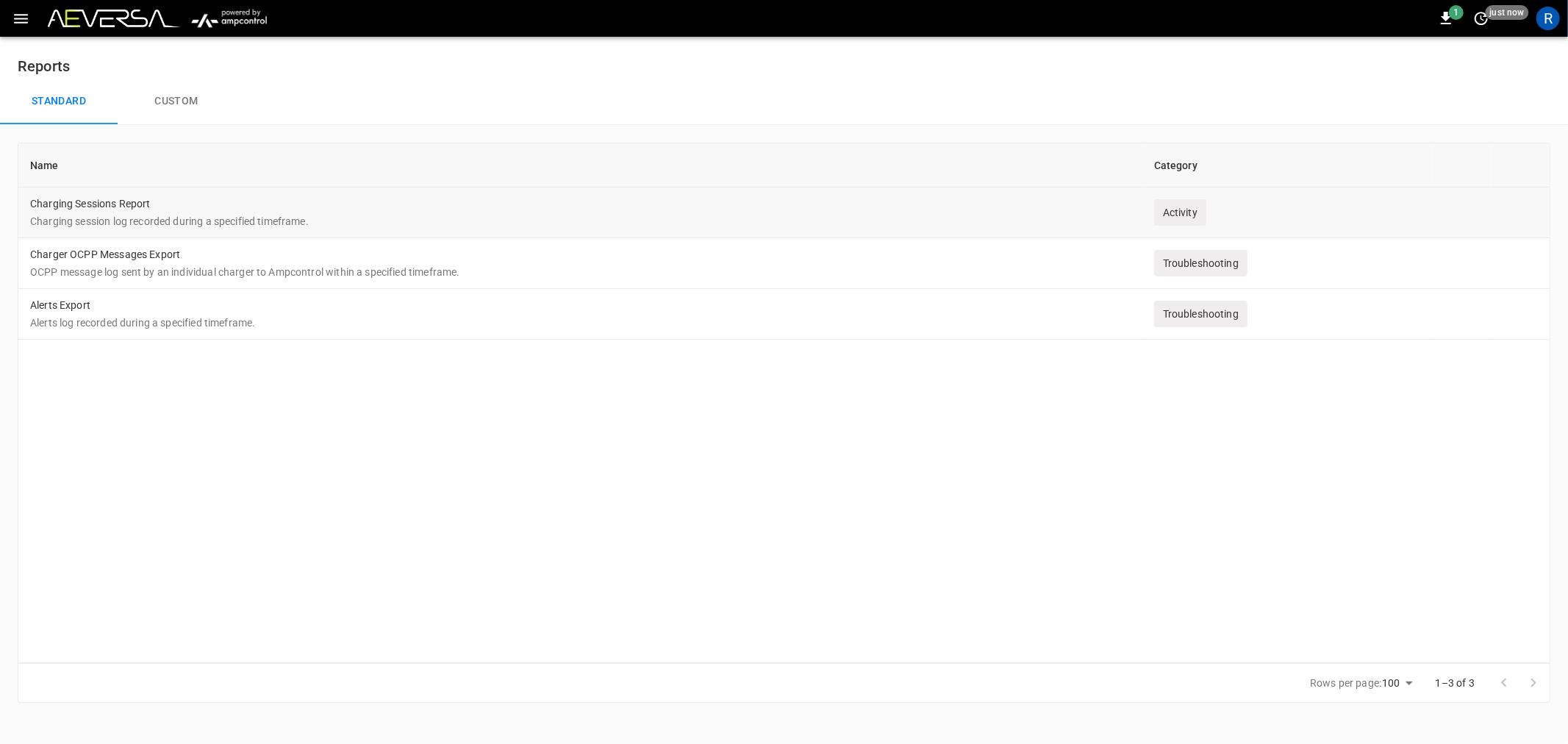
click at [1204, 212] on div "Activity" at bounding box center [1180, 213] width 52 height 27
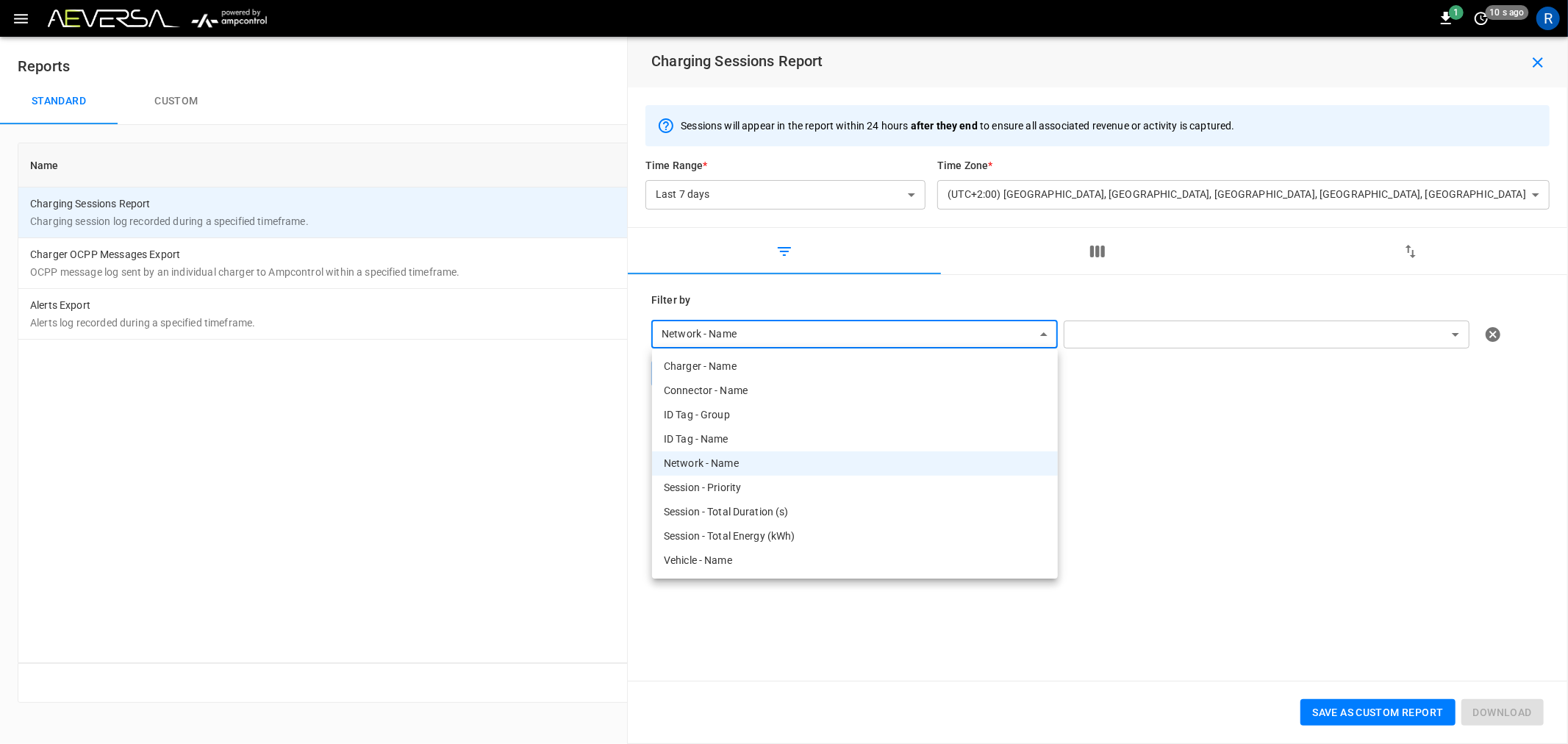
click at [848, 336] on body "**********" at bounding box center [784, 360] width 1568 height 721
click at [1194, 387] on div at bounding box center [784, 372] width 1568 height 744
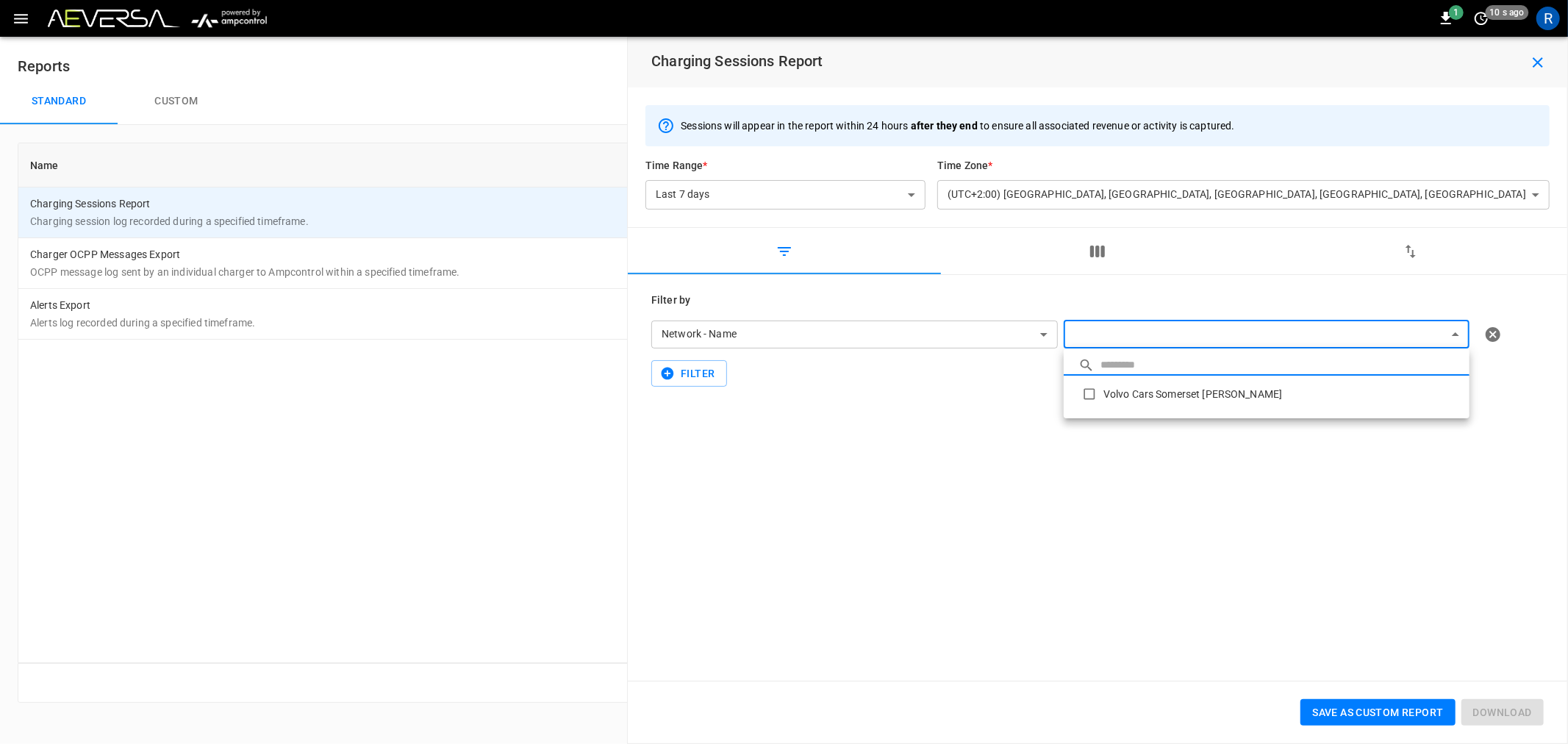
click at [1145, 345] on body "**********" at bounding box center [784, 360] width 1568 height 721
click at [1128, 392] on li "Volvo Cars Somerset [PERSON_NAME]" at bounding box center [1266, 393] width 406 height 36
type input "**********"
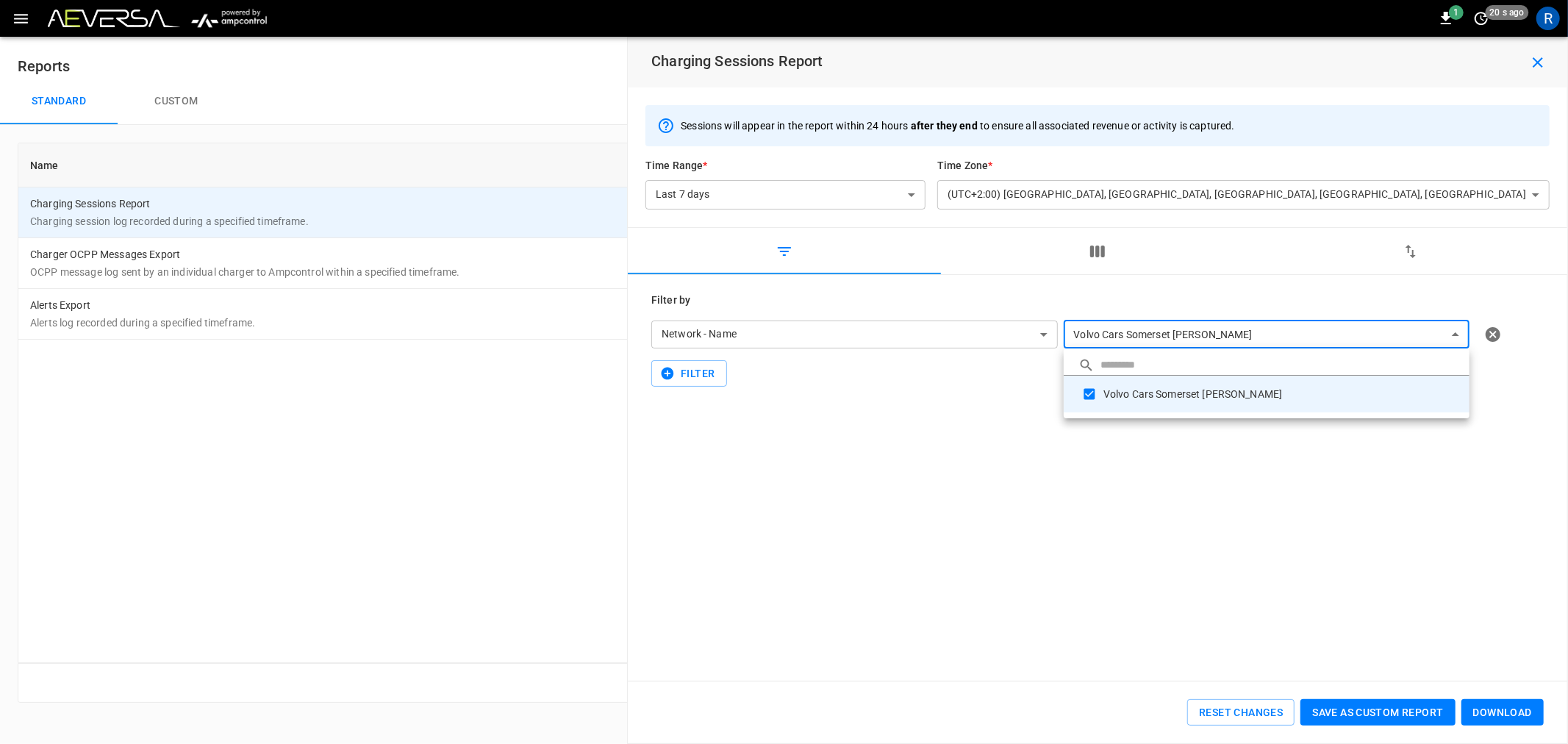
click at [1105, 528] on div at bounding box center [784, 372] width 1568 height 744
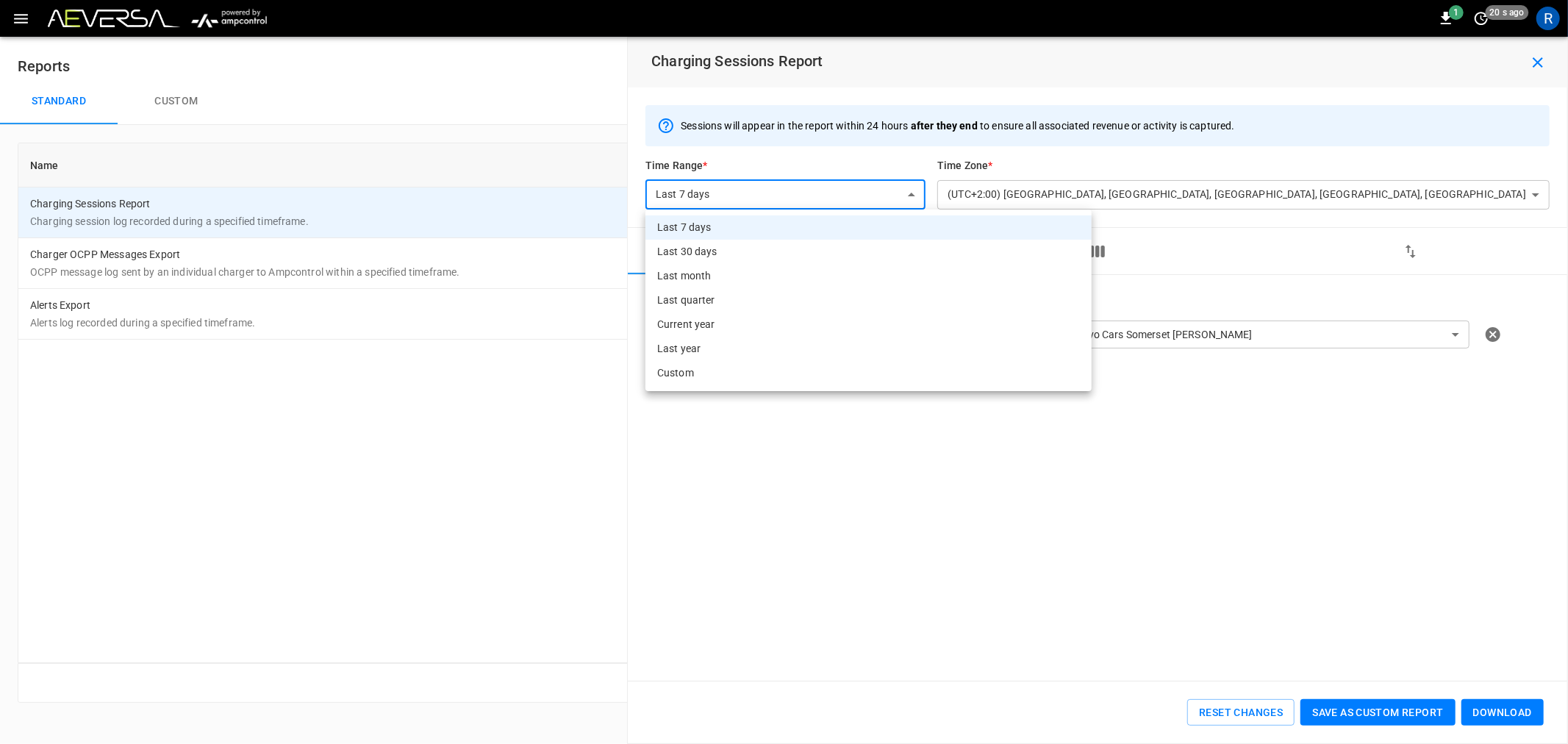
click at [791, 196] on body "**********" at bounding box center [784, 360] width 1568 height 721
click at [777, 371] on li "Custom" at bounding box center [869, 373] width 446 height 24
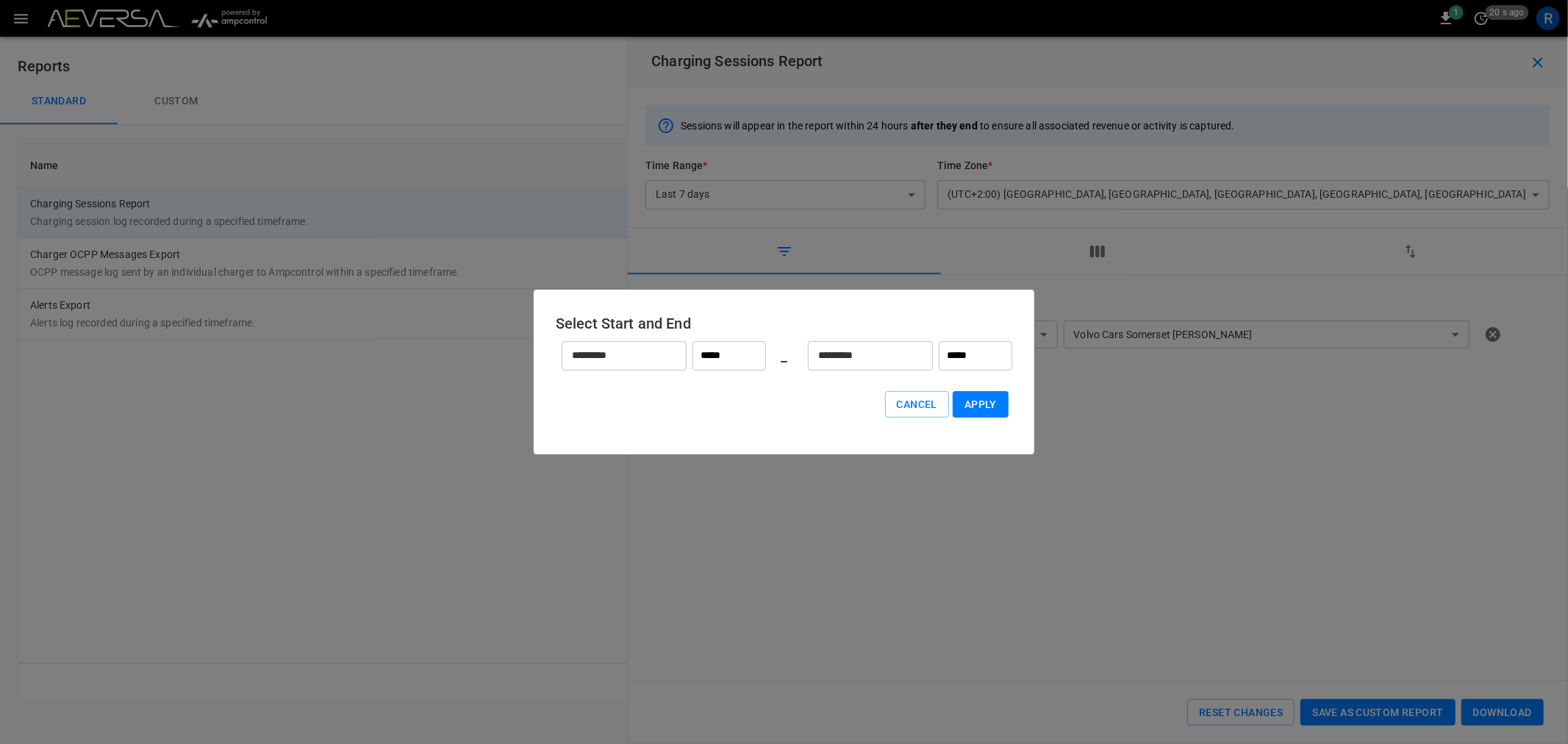
click at [673, 357] on div "********* ​" at bounding box center [623, 356] width 125 height 29
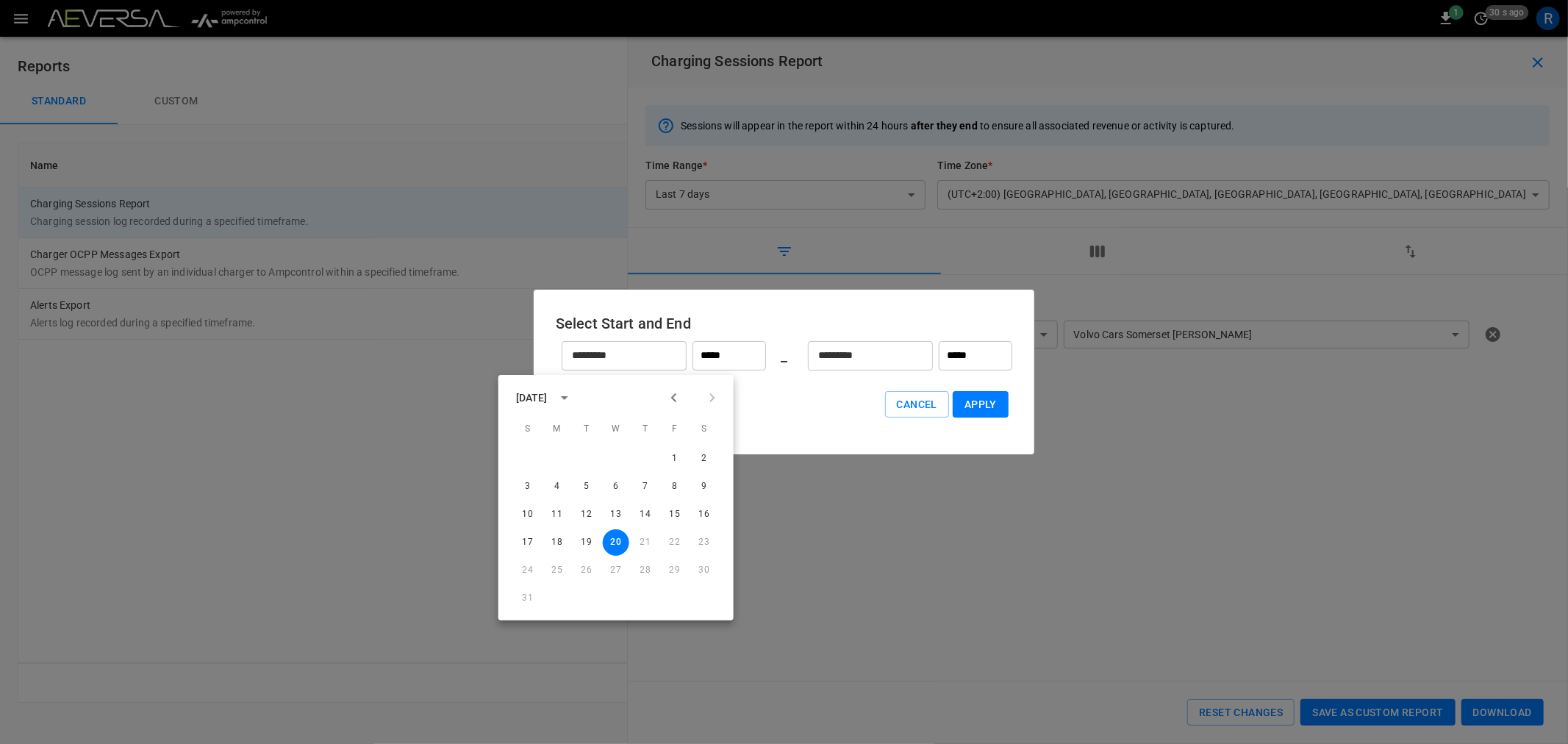
click at [676, 395] on icon "Previous month" at bounding box center [674, 398] width 18 height 18
click at [583, 452] on button "1" at bounding box center [587, 459] width 27 height 27
type input "*******"
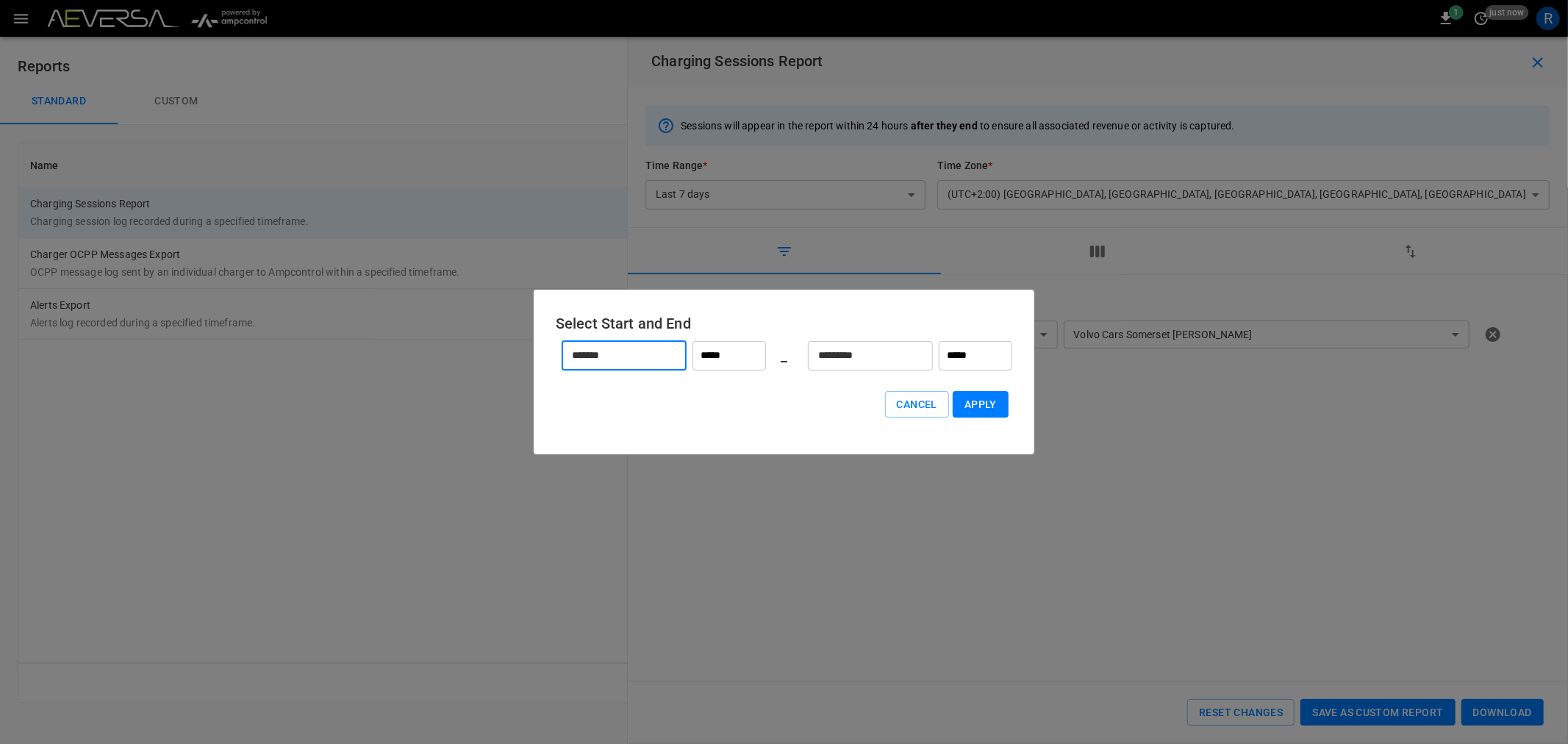
click at [888, 342] on input "*********" at bounding box center [862, 356] width 109 height 39
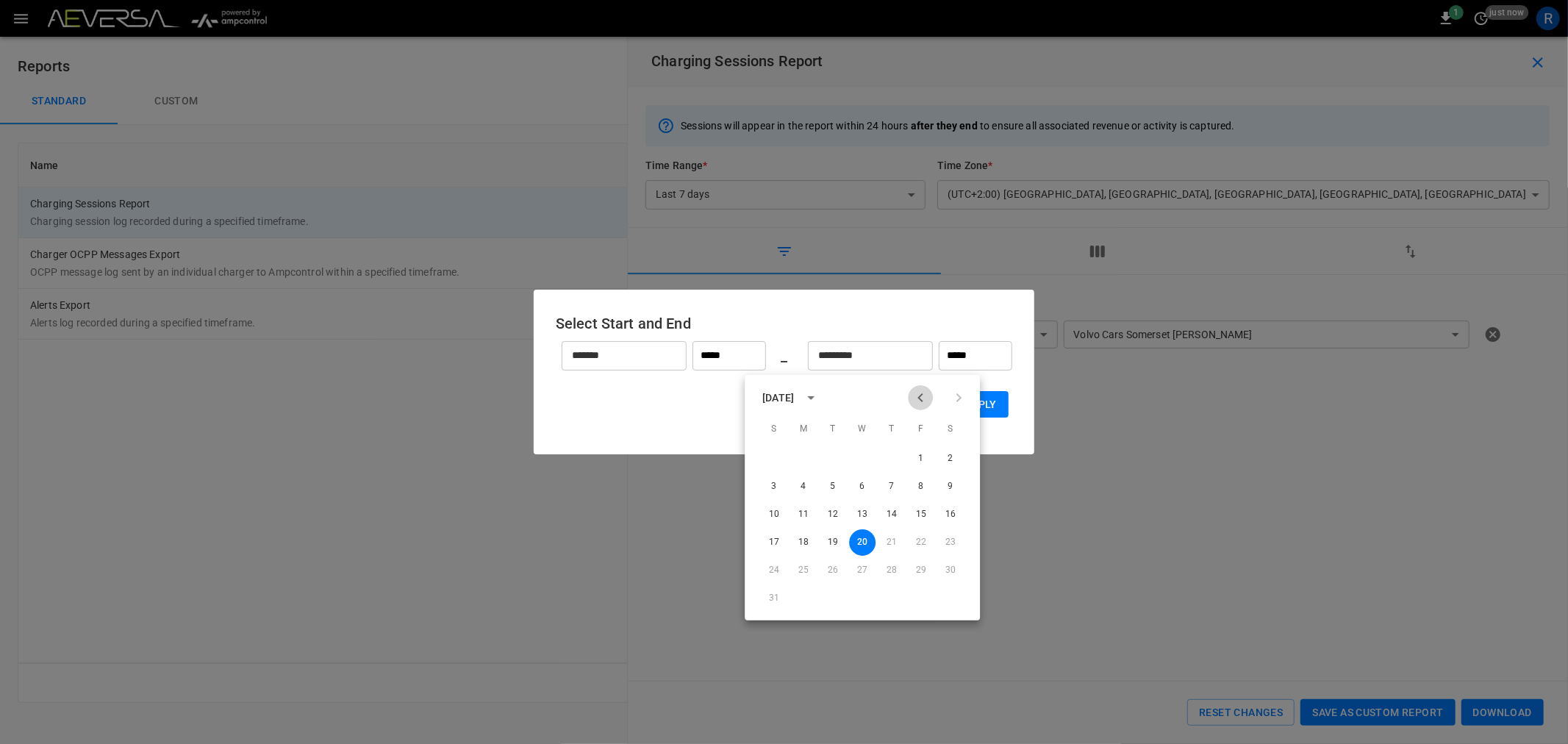
click at [928, 395] on icon "Previous month" at bounding box center [921, 398] width 18 height 18
click at [893, 575] on button "31" at bounding box center [892, 571] width 27 height 27
type input "*******"
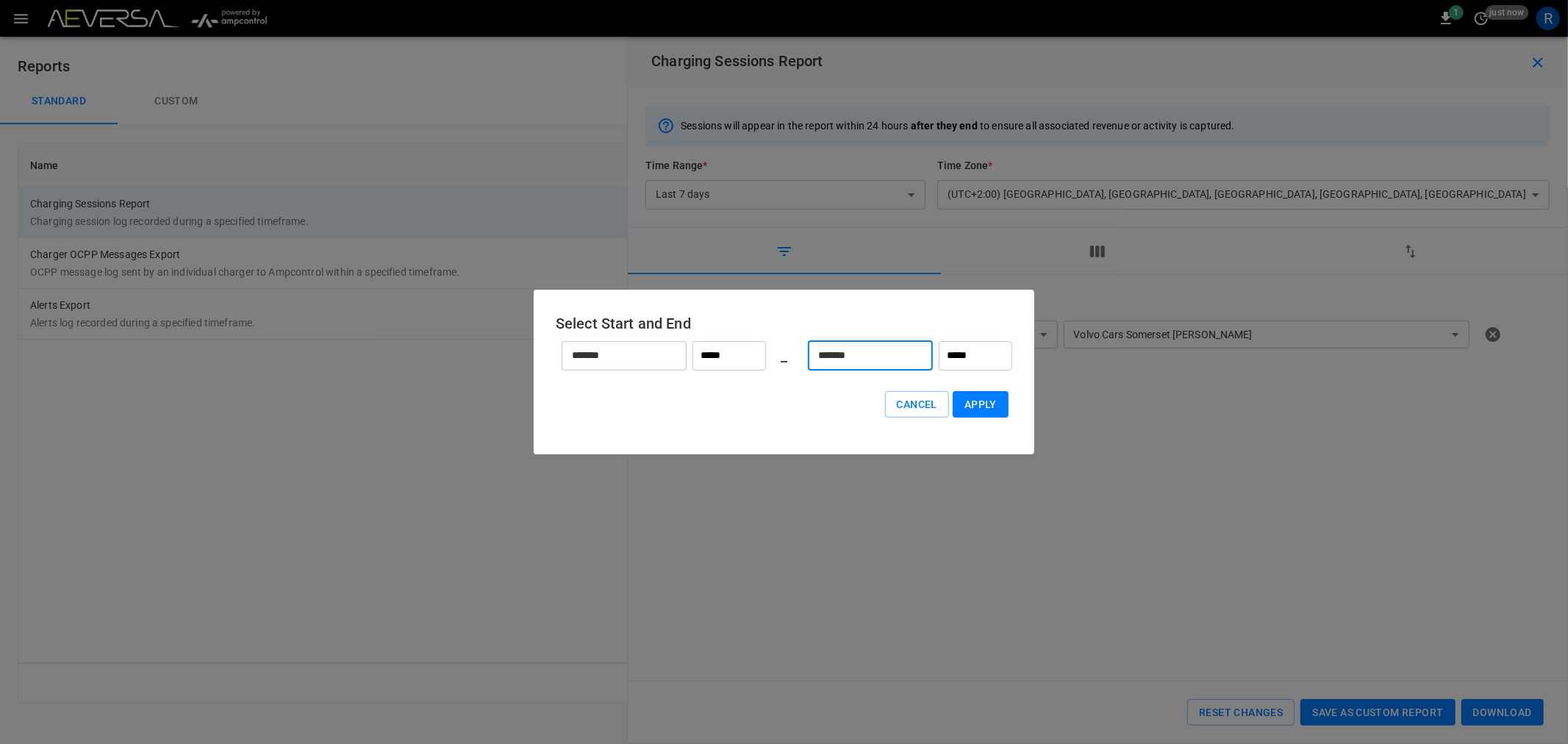
click at [969, 392] on button "Apply" at bounding box center [980, 405] width 56 height 28
type input "******"
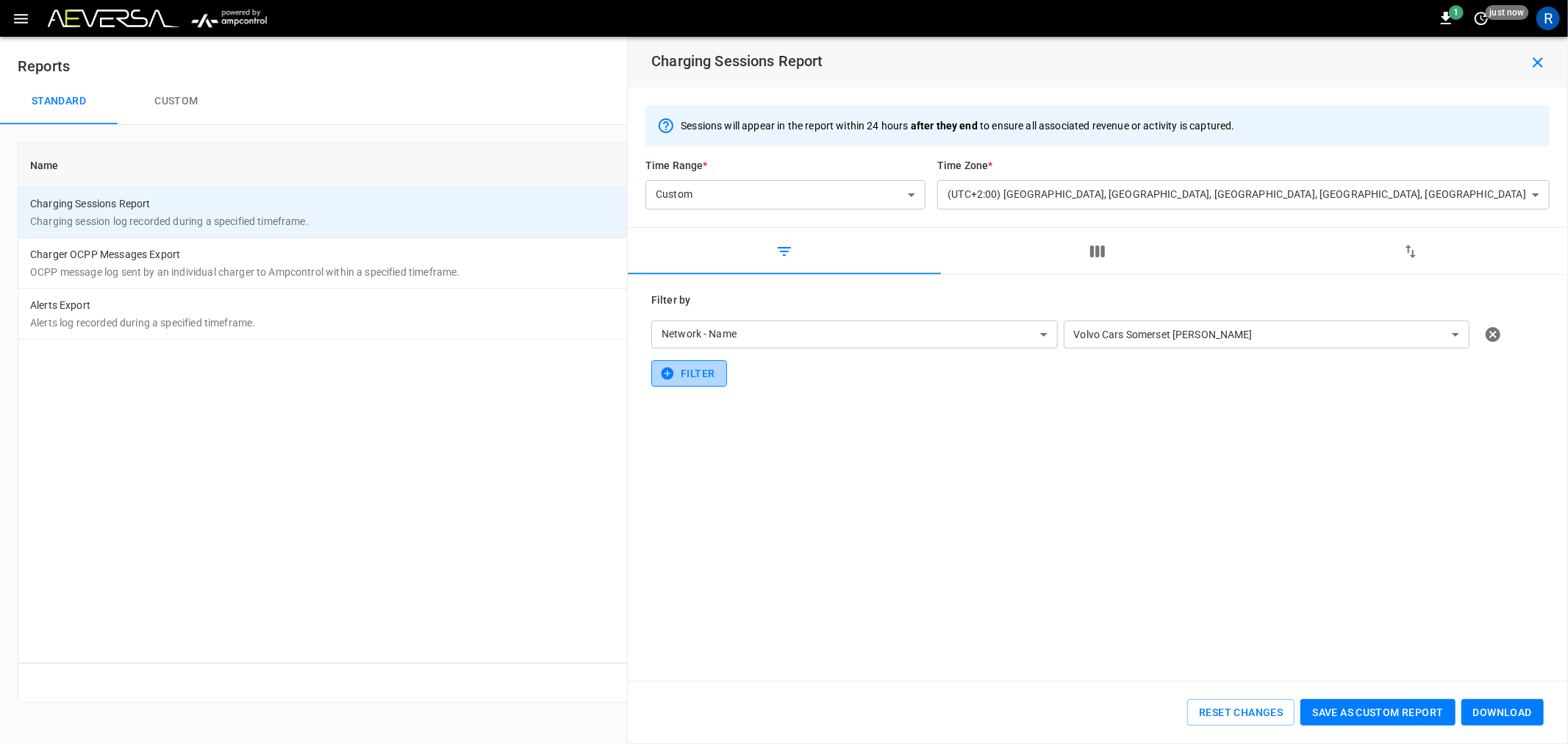
click at [688, 381] on button "Filter" at bounding box center [688, 374] width 75 height 28
click at [693, 376] on body "**********" at bounding box center [784, 360] width 1568 height 721
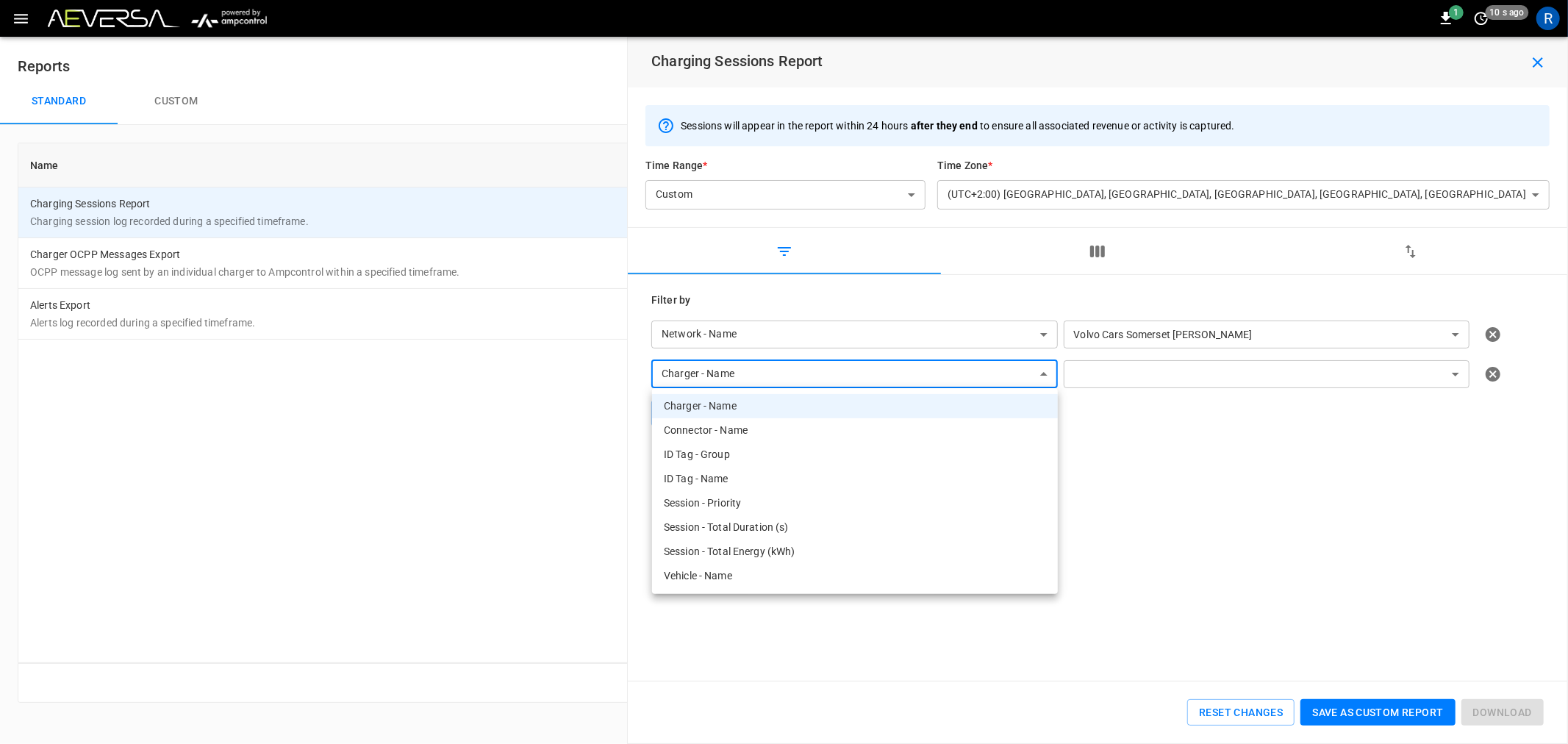
click at [693, 376] on div at bounding box center [784, 372] width 1568 height 744
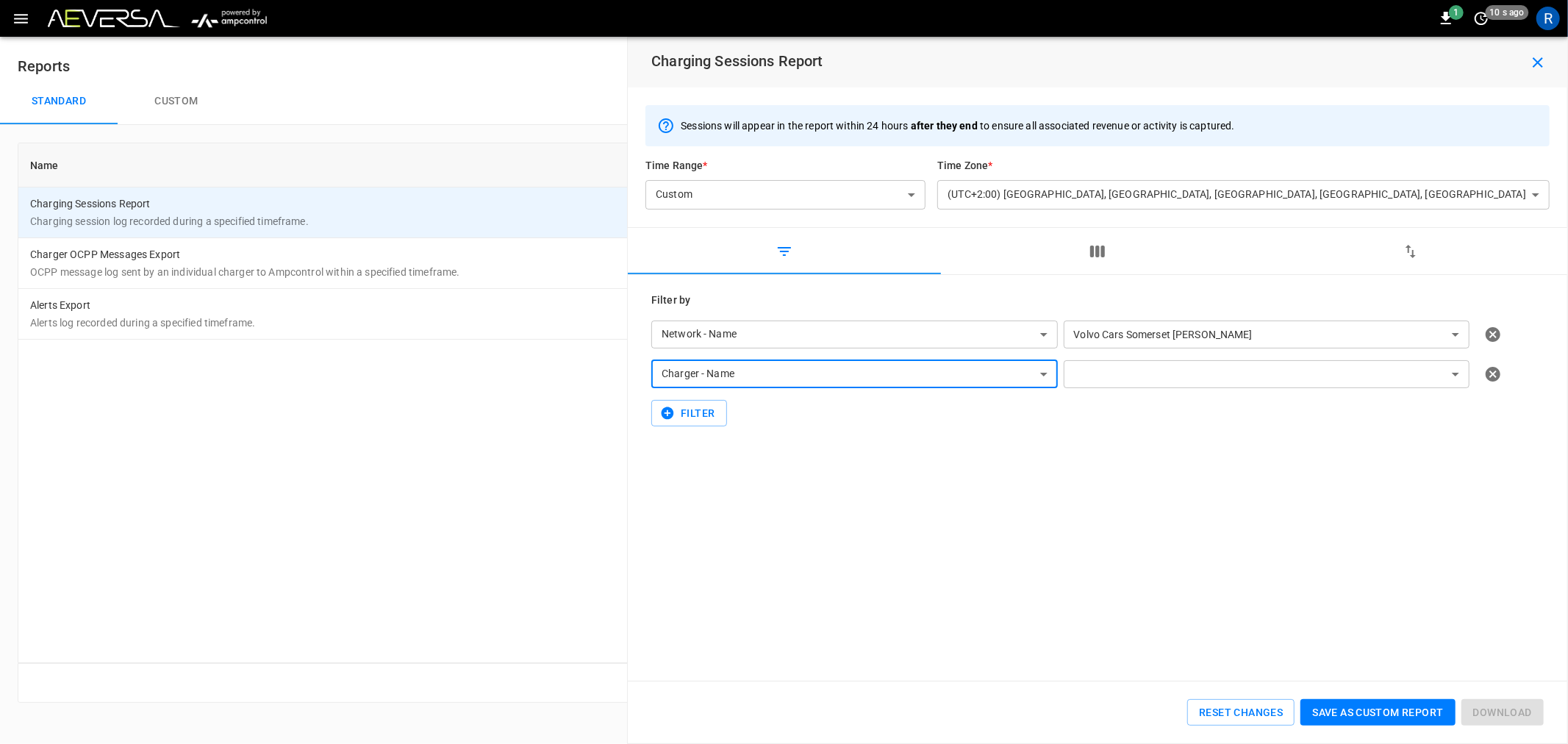
click at [165, 100] on button "Custom" at bounding box center [176, 101] width 117 height 47
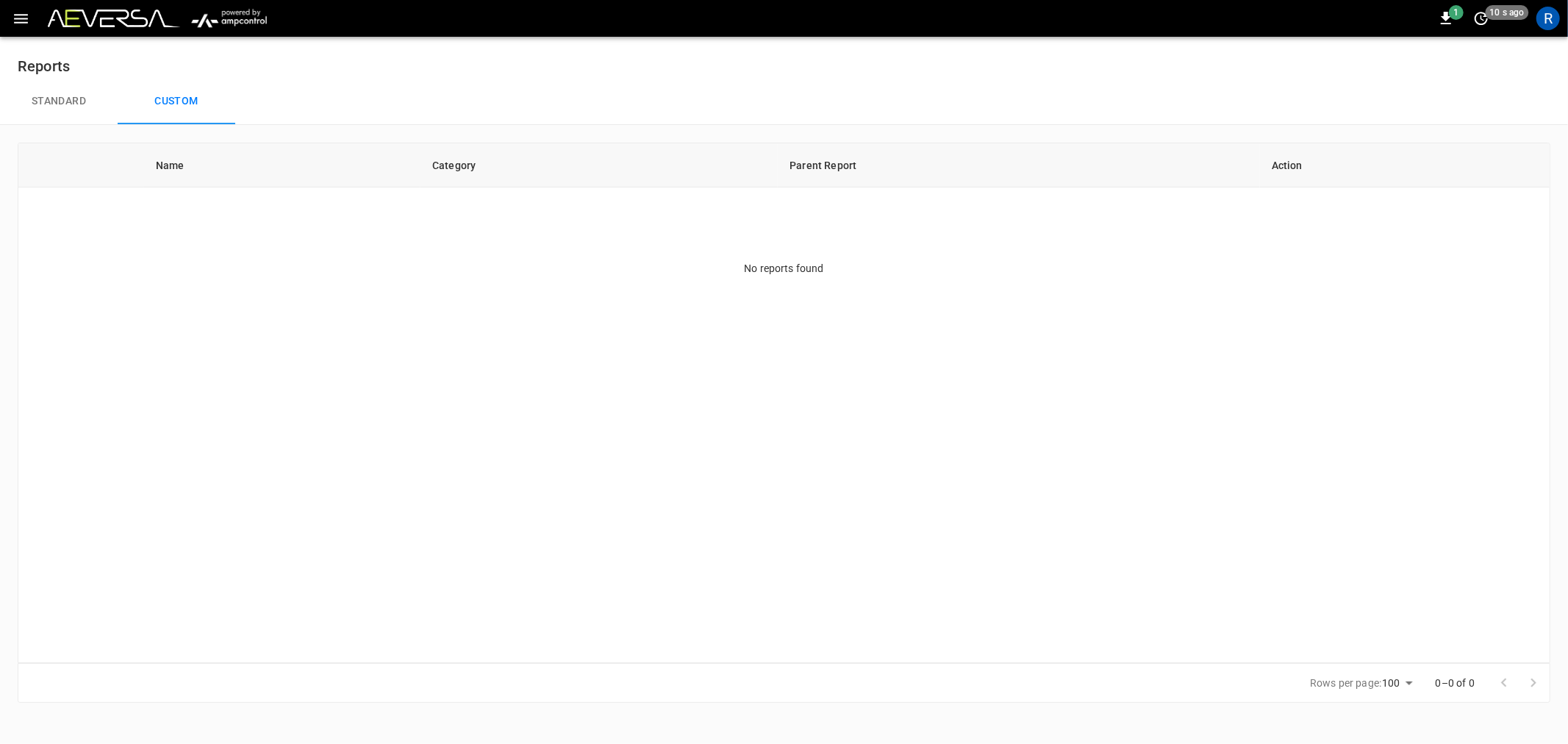
click at [75, 104] on button "Standard" at bounding box center [59, 101] width 117 height 47
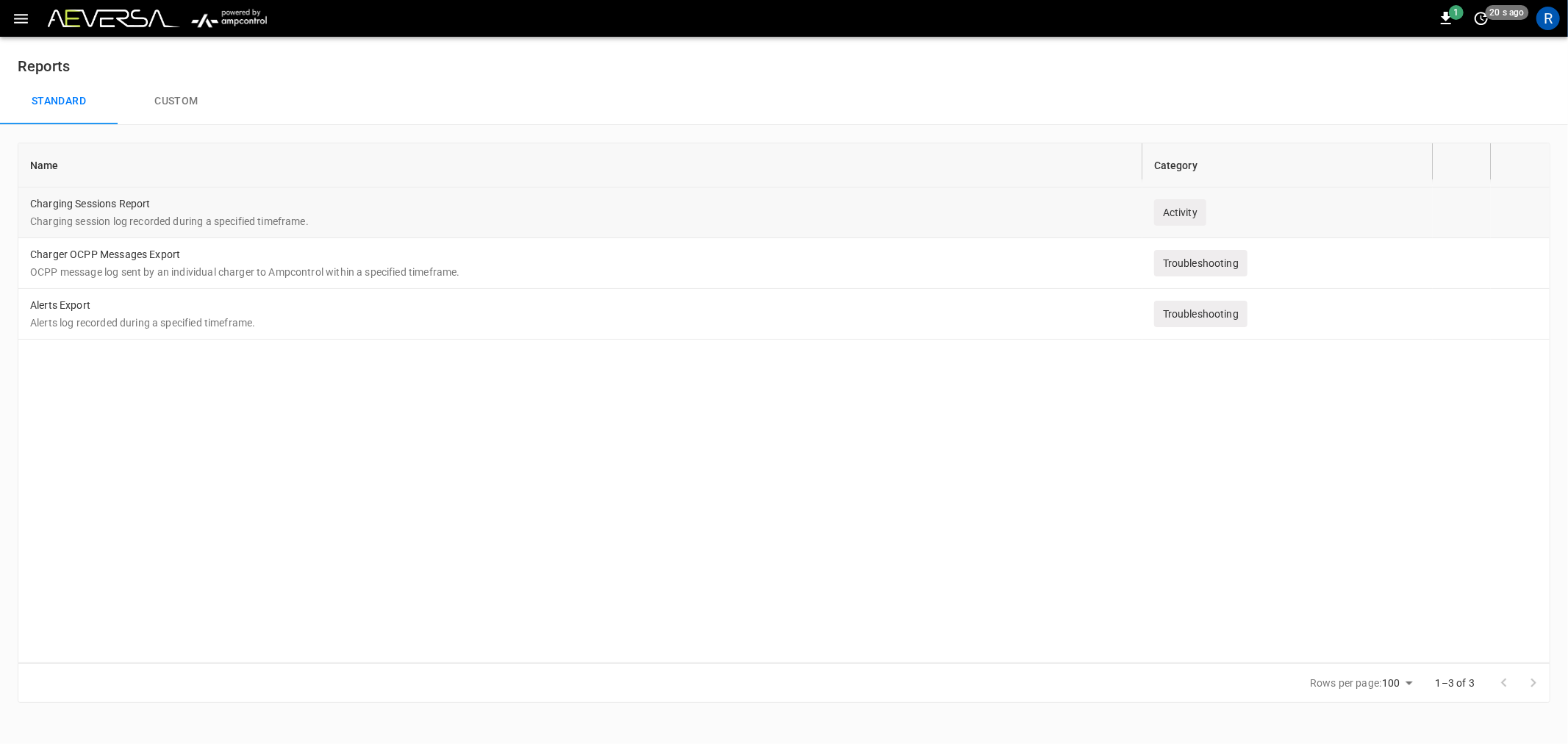
click at [1185, 210] on div "Activity" at bounding box center [1180, 213] width 52 height 27
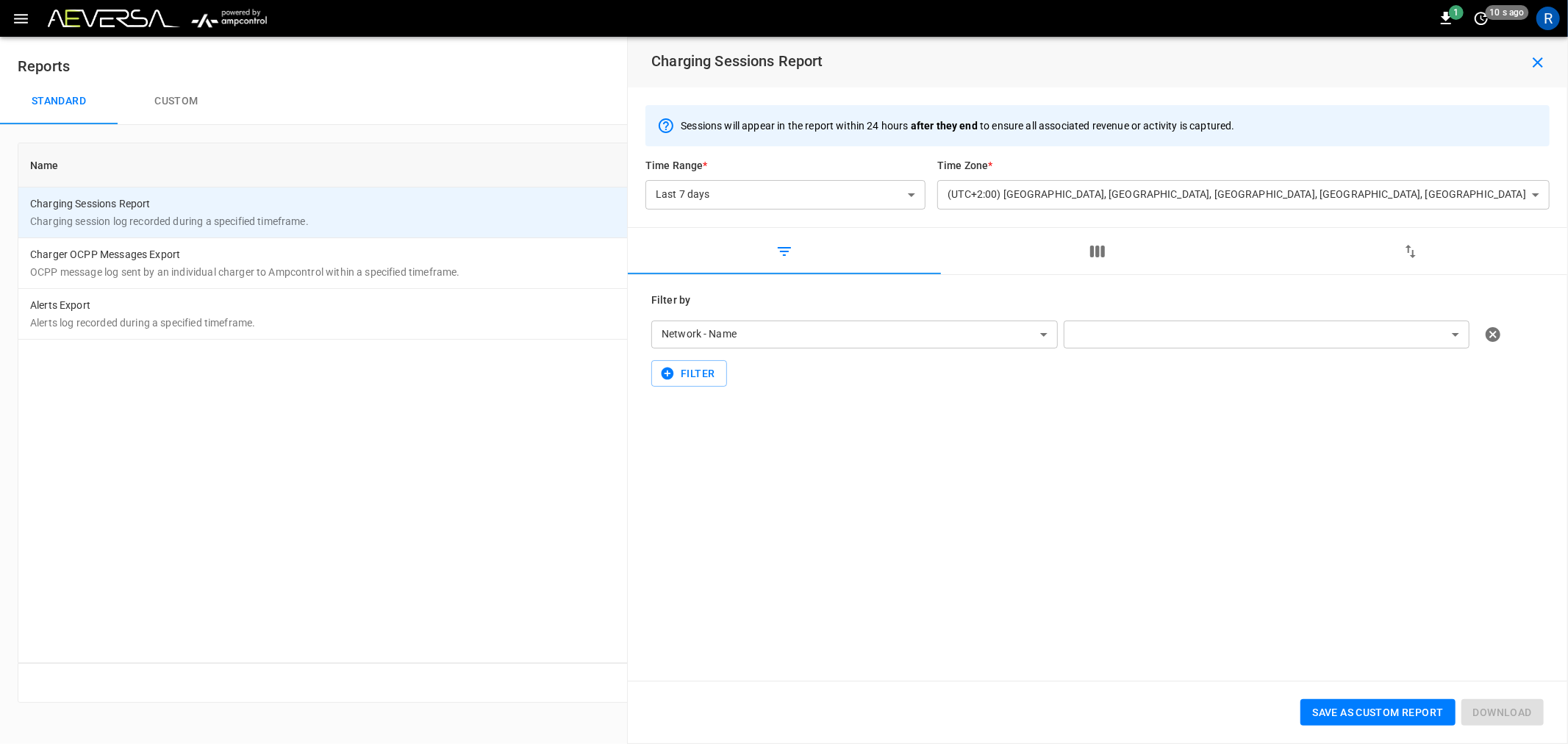
click at [19, 19] on icon "button" at bounding box center [20, 19] width 19 height 19
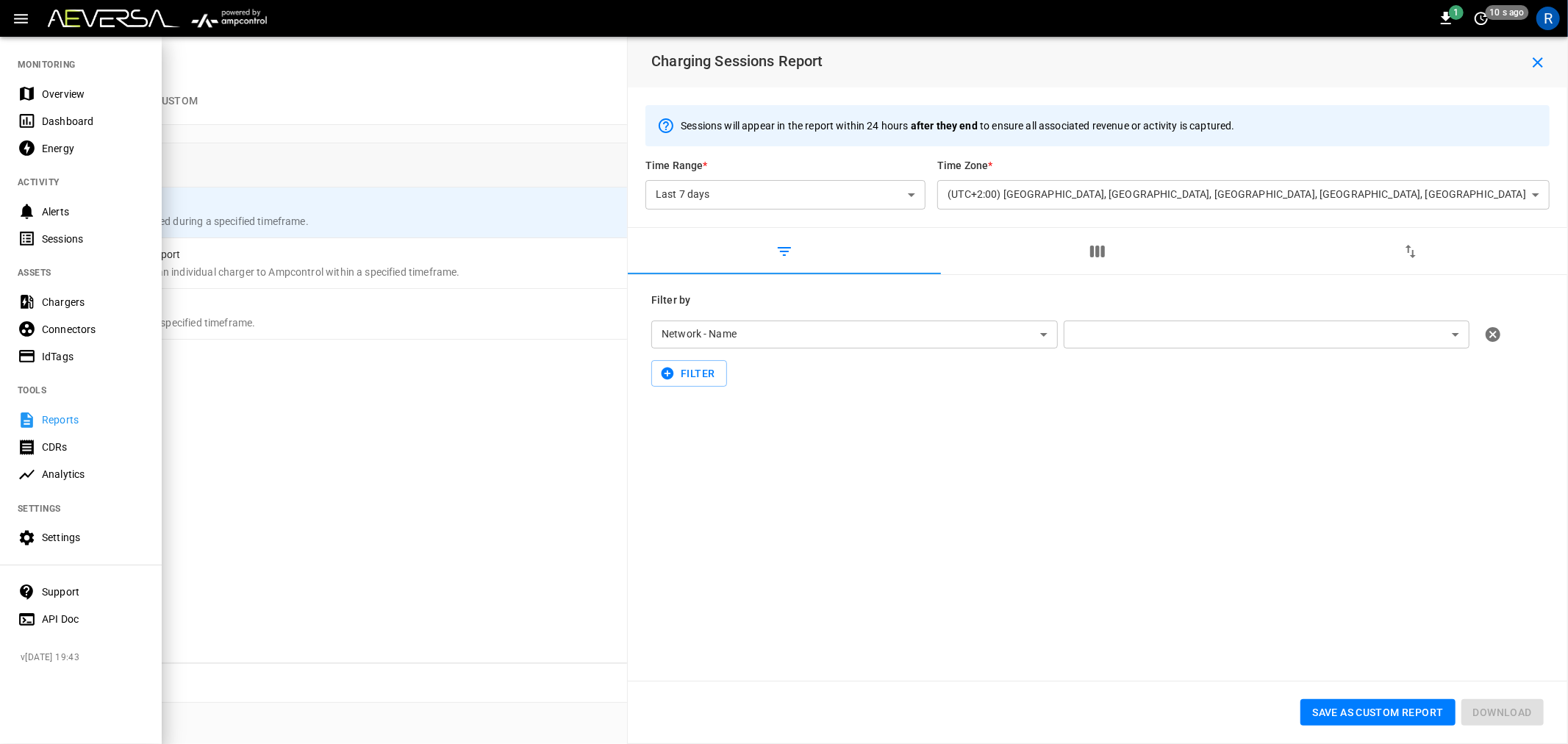
click at [65, 425] on div "Reports" at bounding box center [92, 420] width 102 height 15
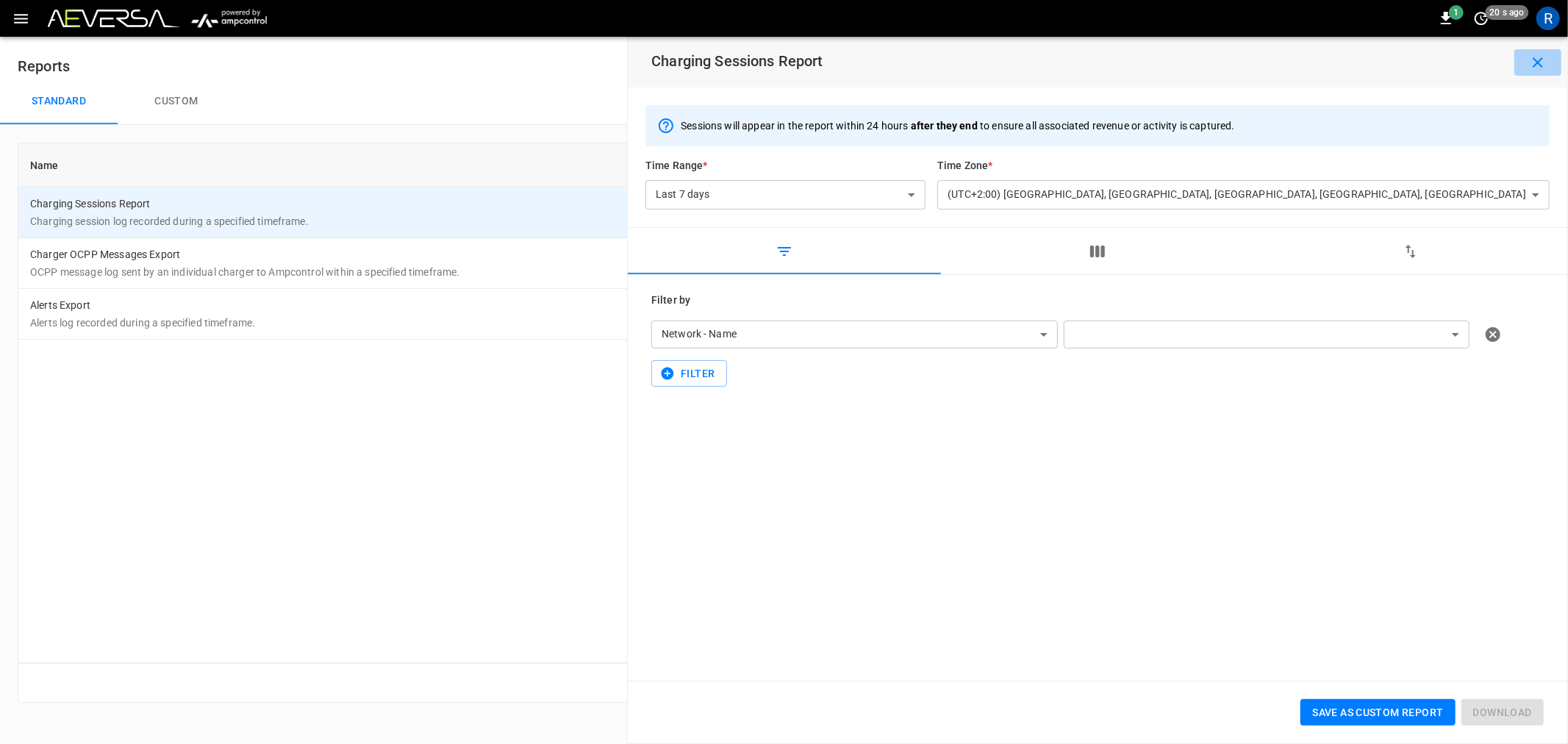
click at [1539, 61] on icon "button" at bounding box center [1538, 62] width 11 height 11
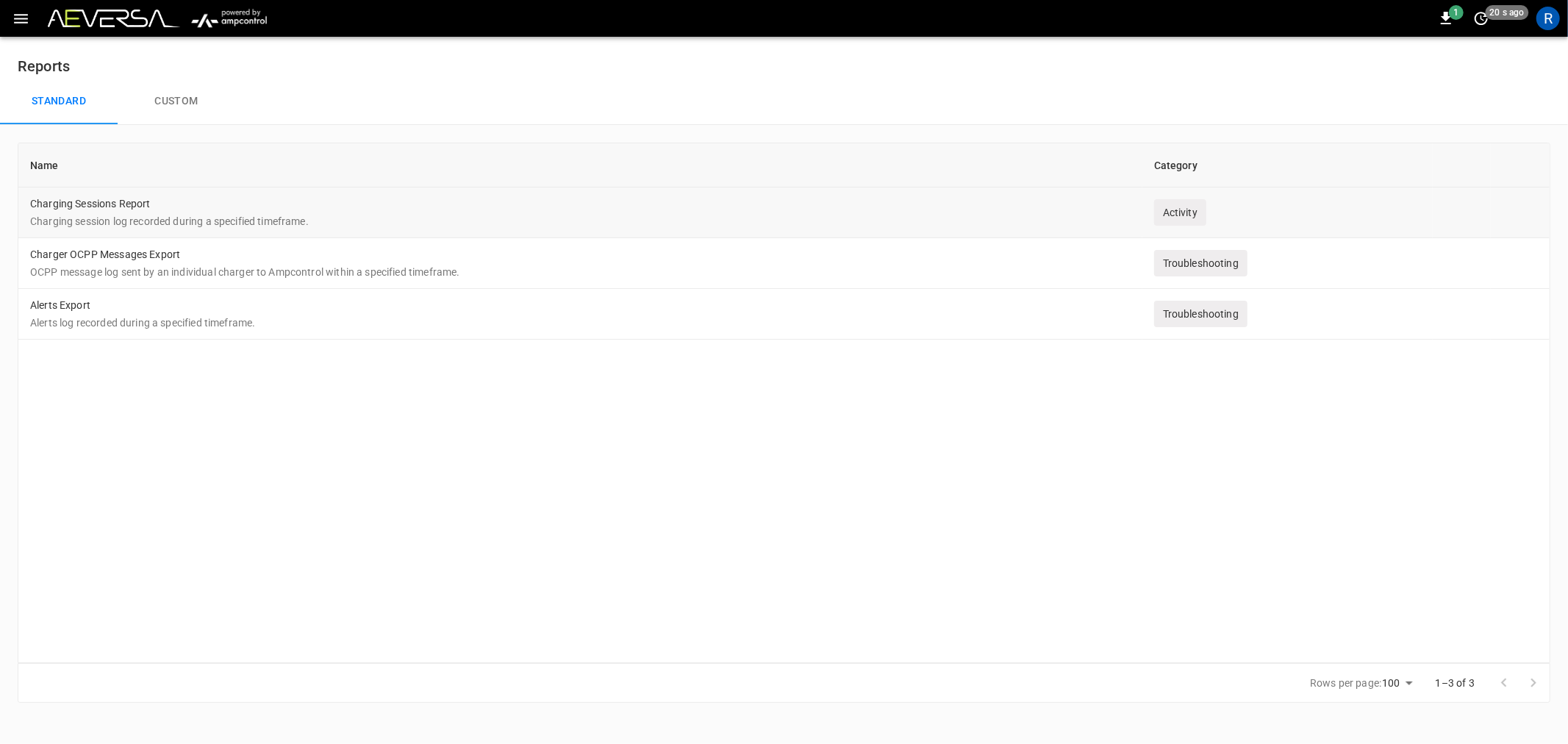
click at [282, 210] on td "Charging Sessions Report Charging session log recorded during a specified timef…" at bounding box center [581, 213] width 1124 height 51
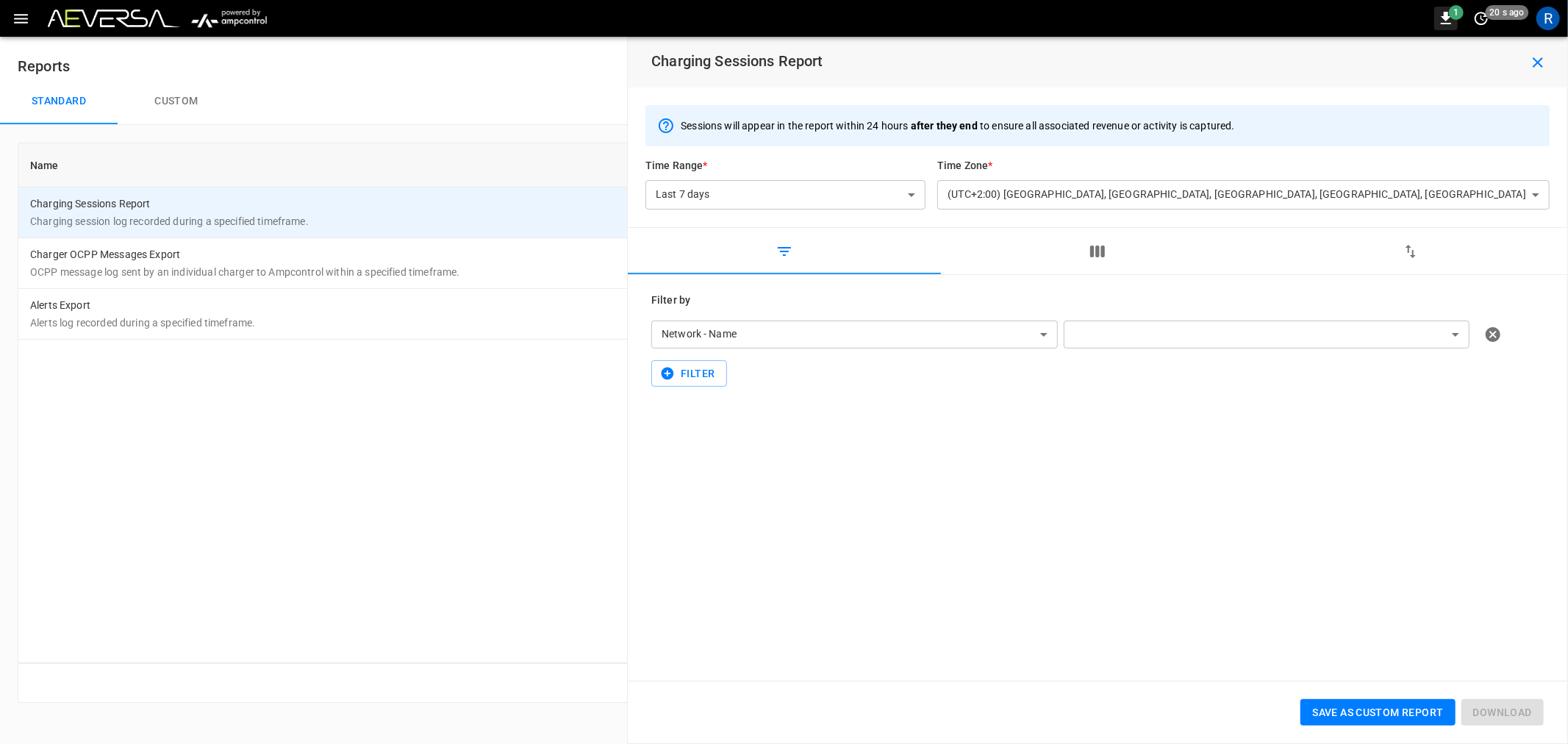
click at [1451, 17] on span "1" at bounding box center [1456, 12] width 15 height 15
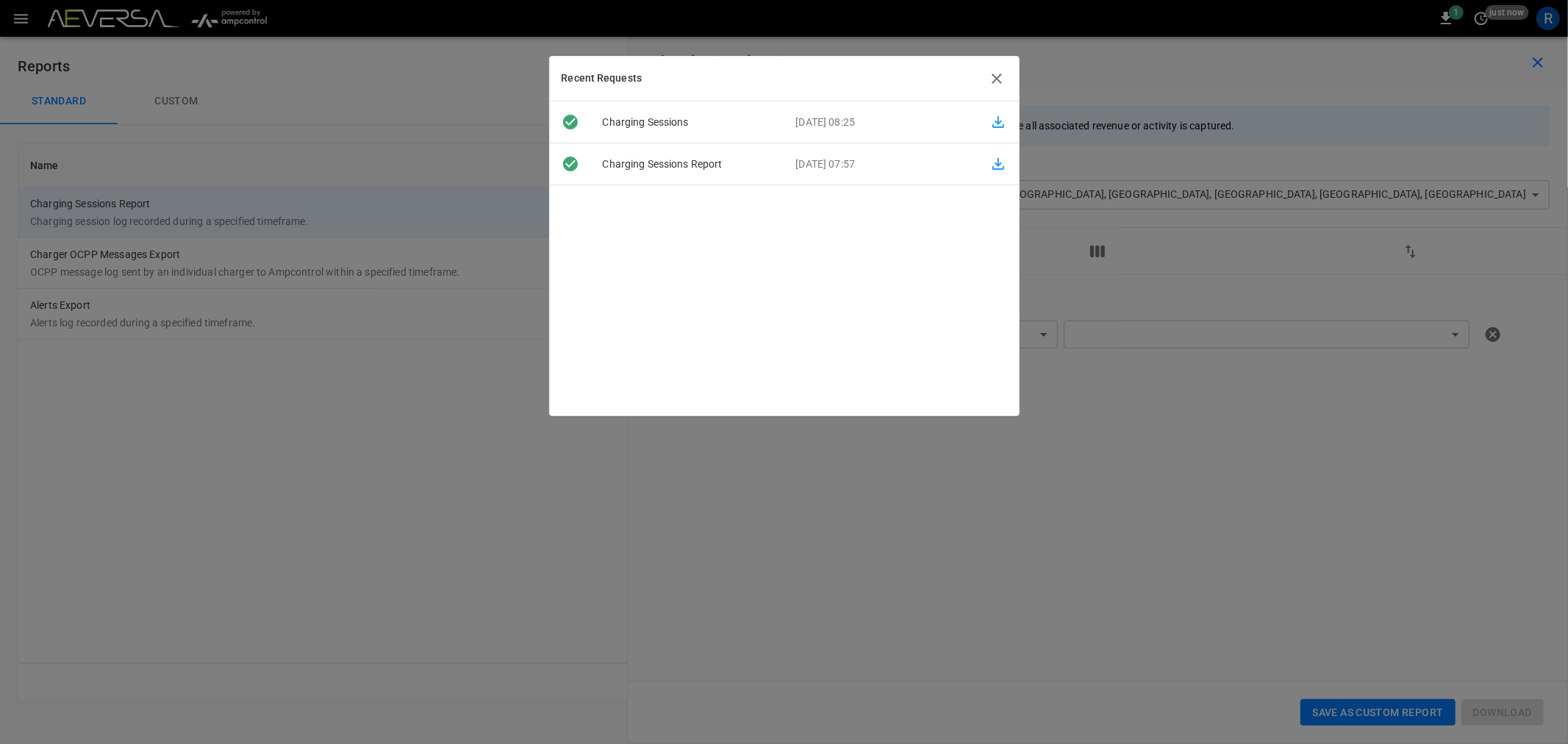
click at [1002, 74] on icon "button" at bounding box center [997, 79] width 18 height 18
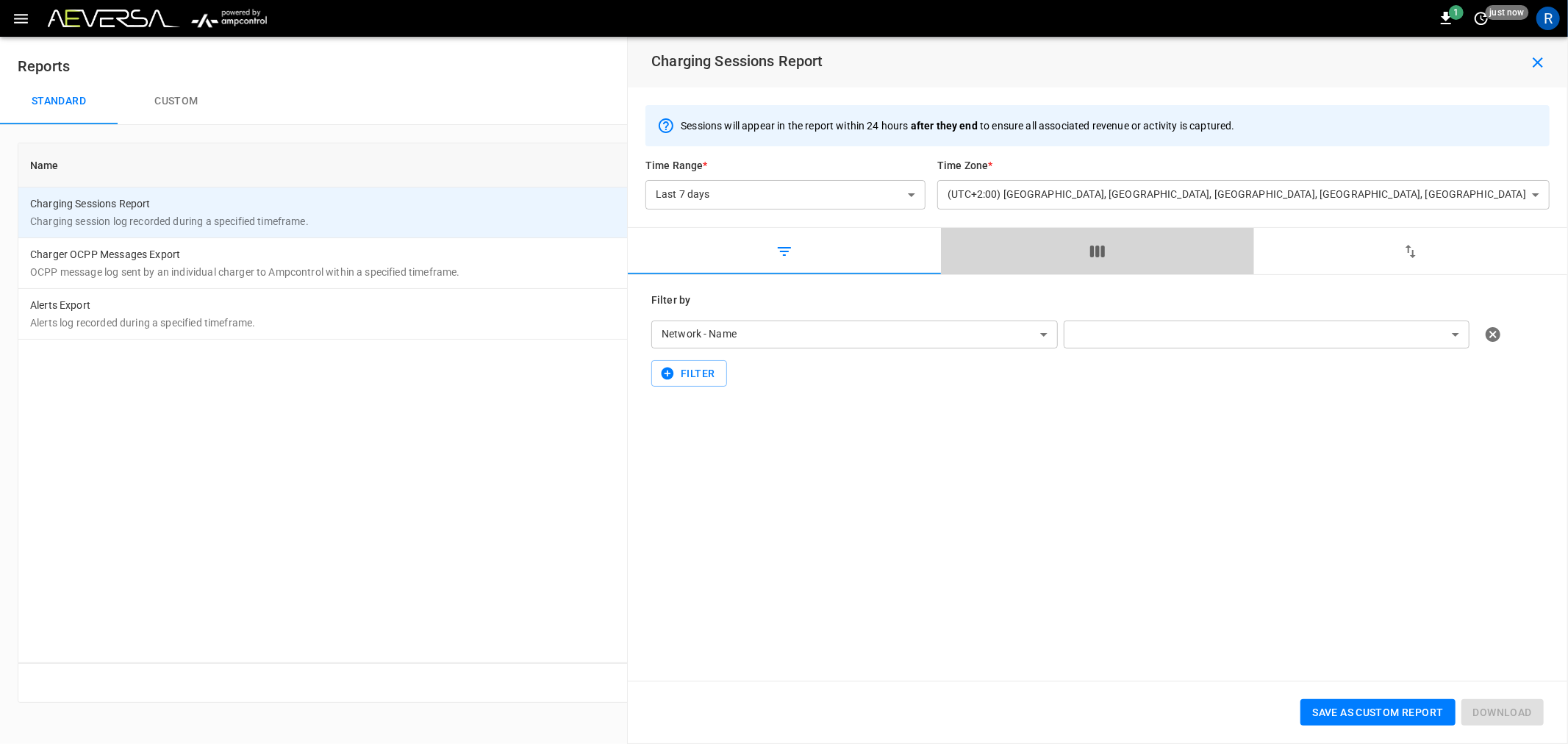
click at [1104, 254] on icon "button" at bounding box center [1098, 251] width 15 height 12
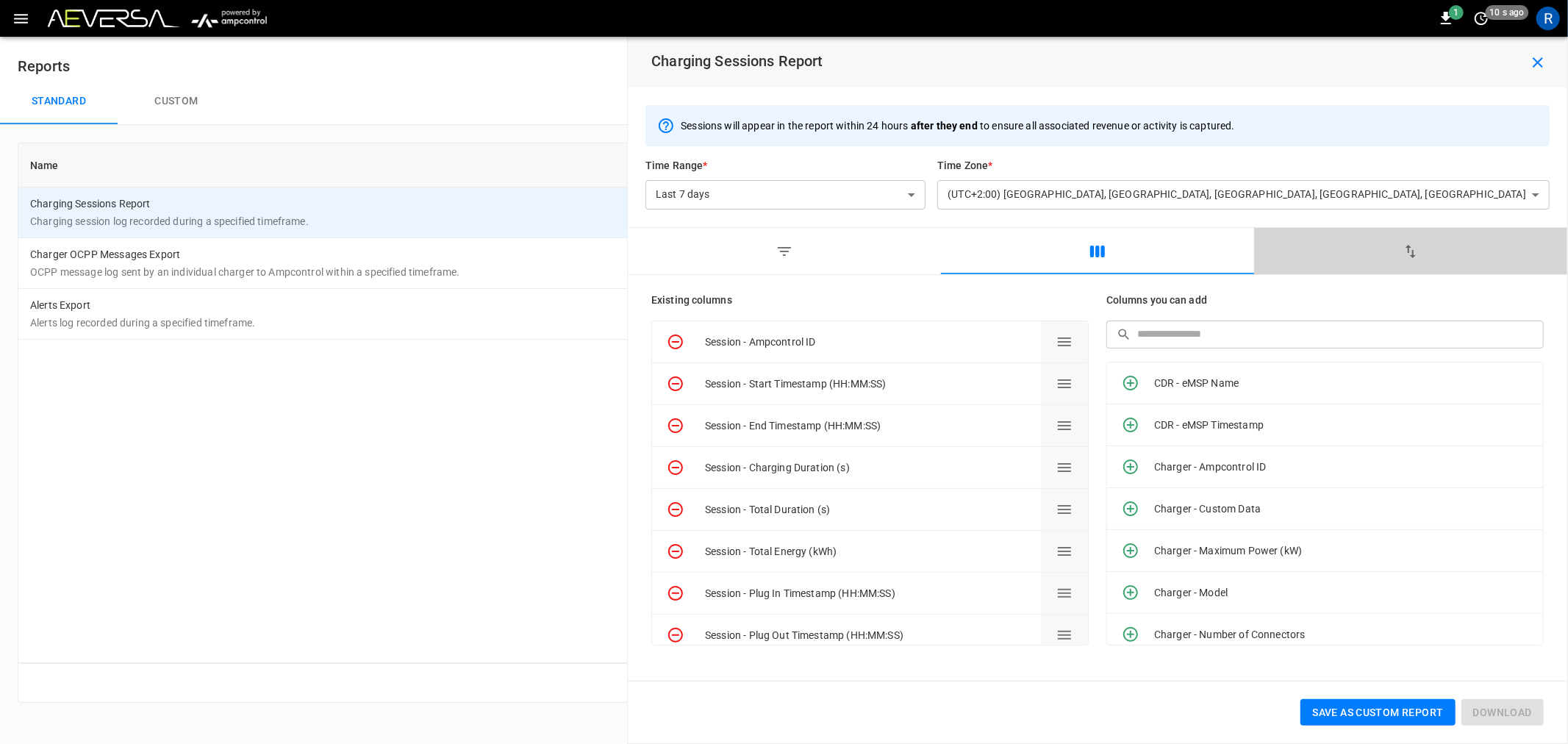
click at [1376, 253] on button "button" at bounding box center [1411, 251] width 313 height 47
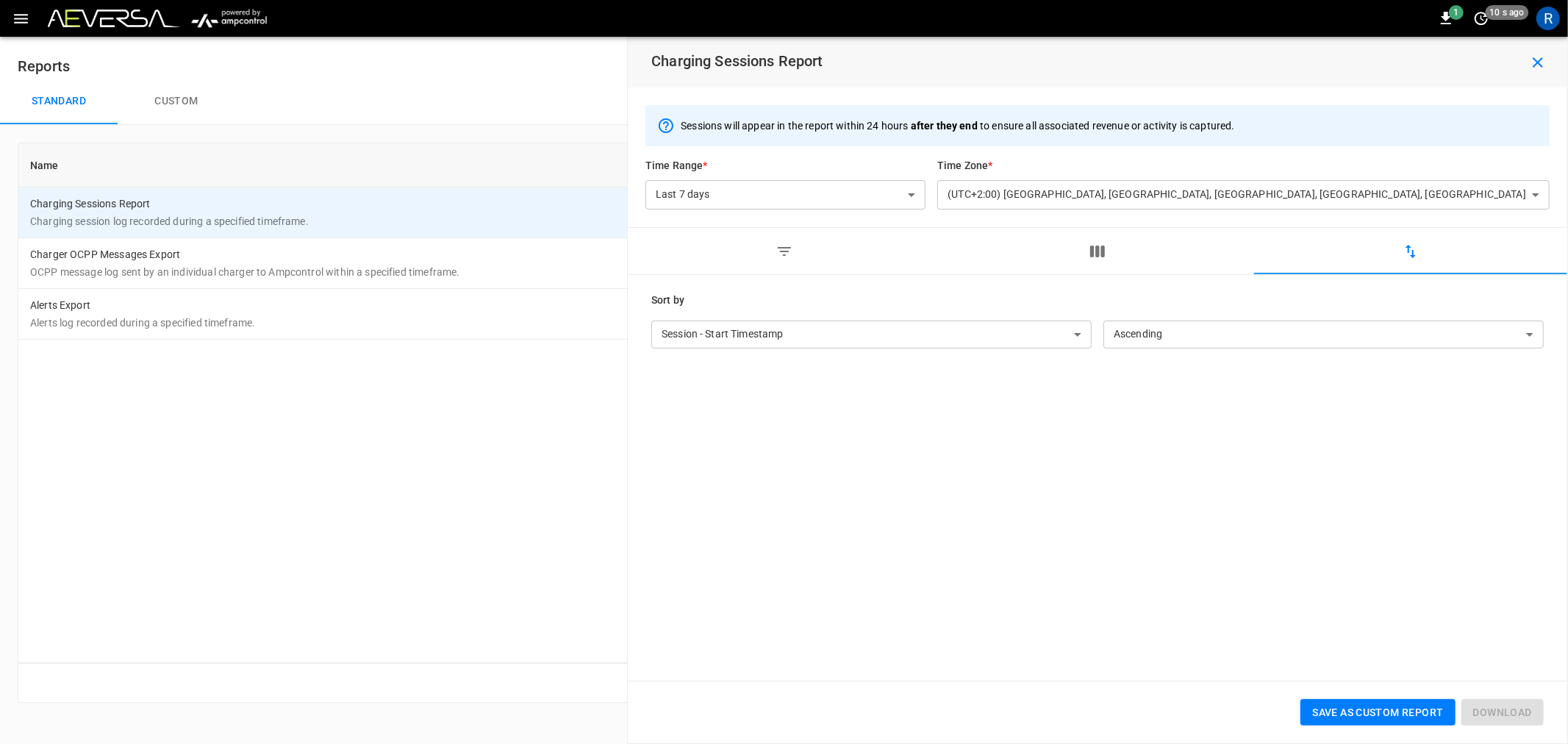
click at [1100, 253] on icon "button" at bounding box center [1098, 252] width 18 height 18
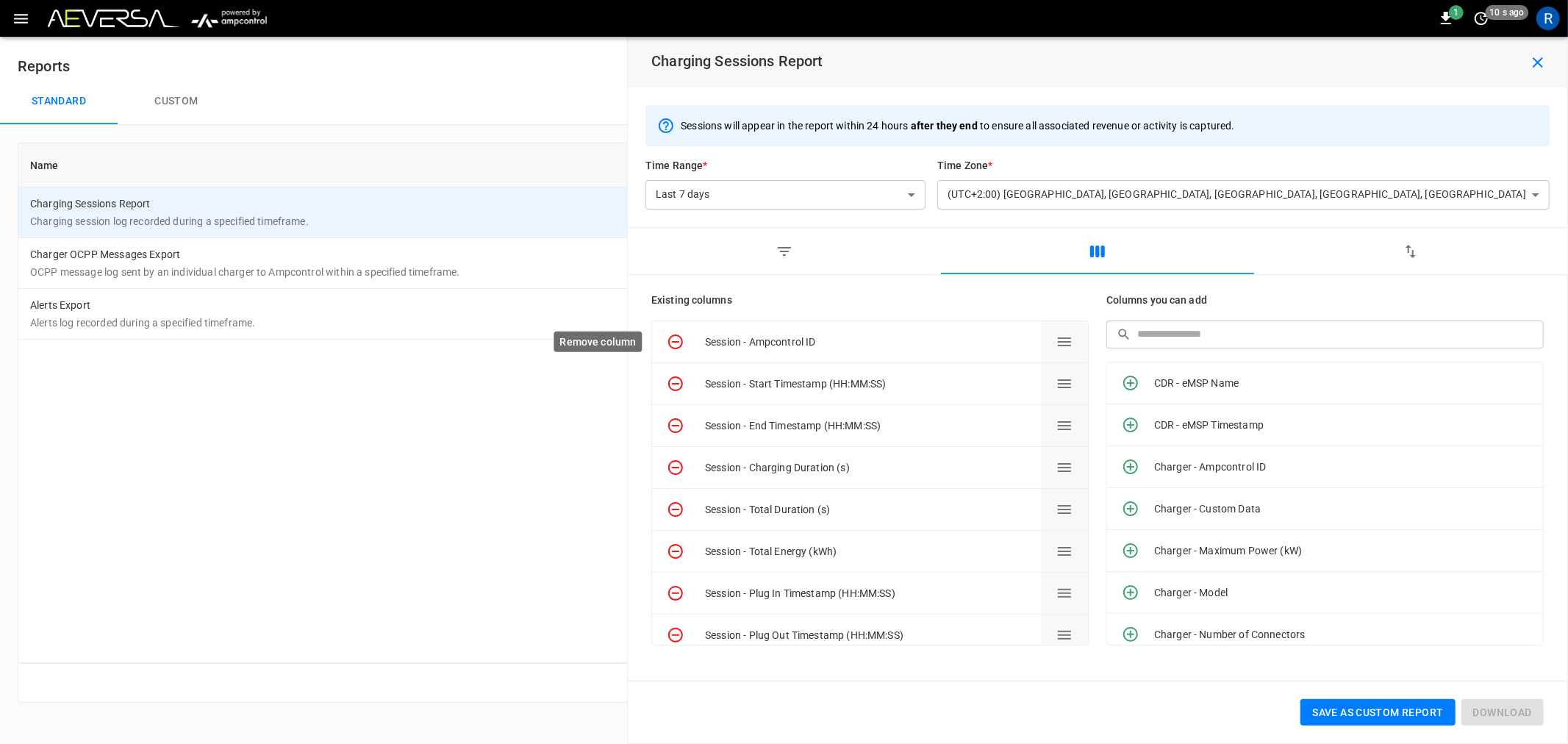
click at [673, 342] on icon "Remove column" at bounding box center [675, 342] width 15 height 15
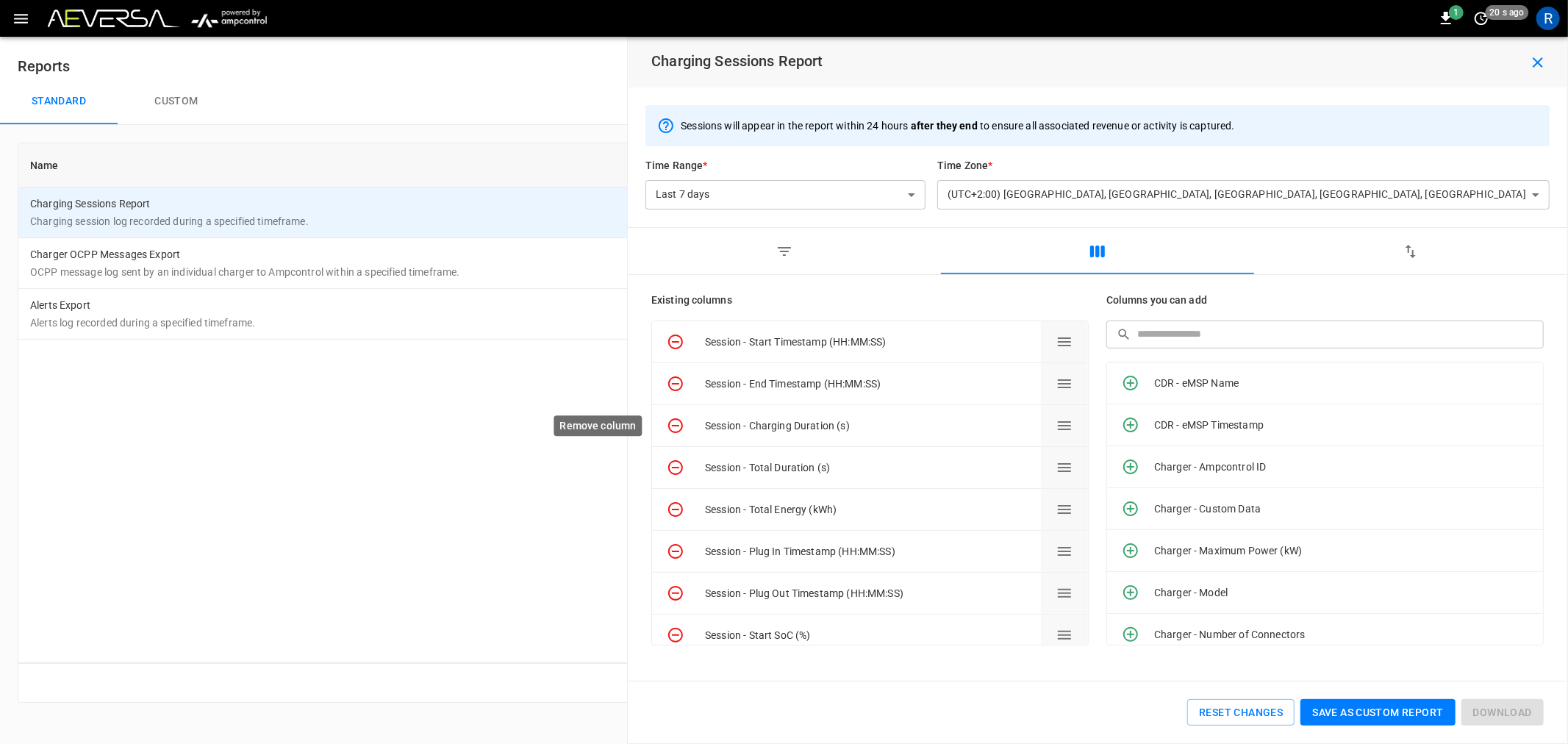
click at [671, 428] on icon "Remove column" at bounding box center [676, 426] width 18 height 18
click at [673, 424] on icon "Remove column" at bounding box center [676, 426] width 18 height 18
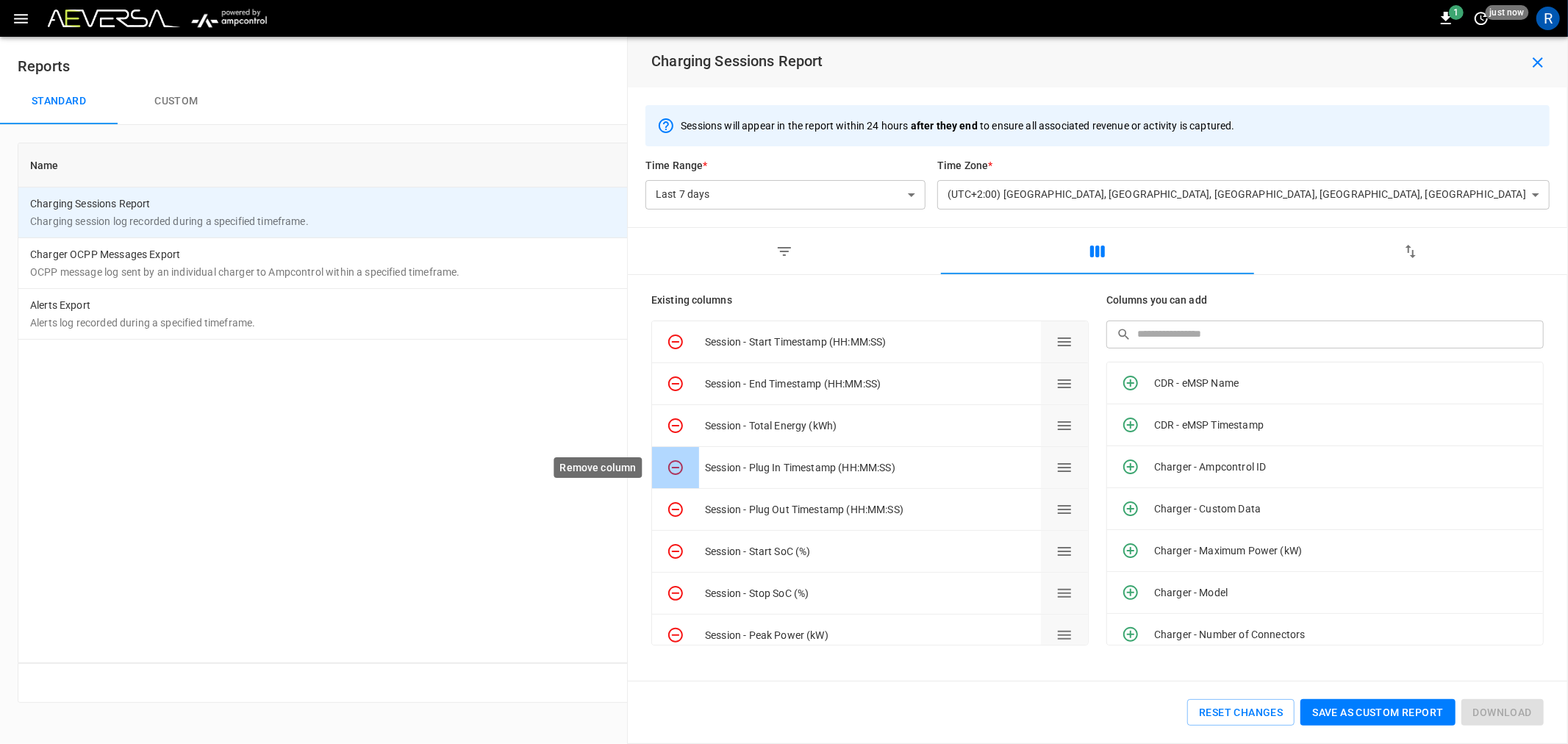
click at [674, 465] on icon "Remove column" at bounding box center [676, 468] width 18 height 18
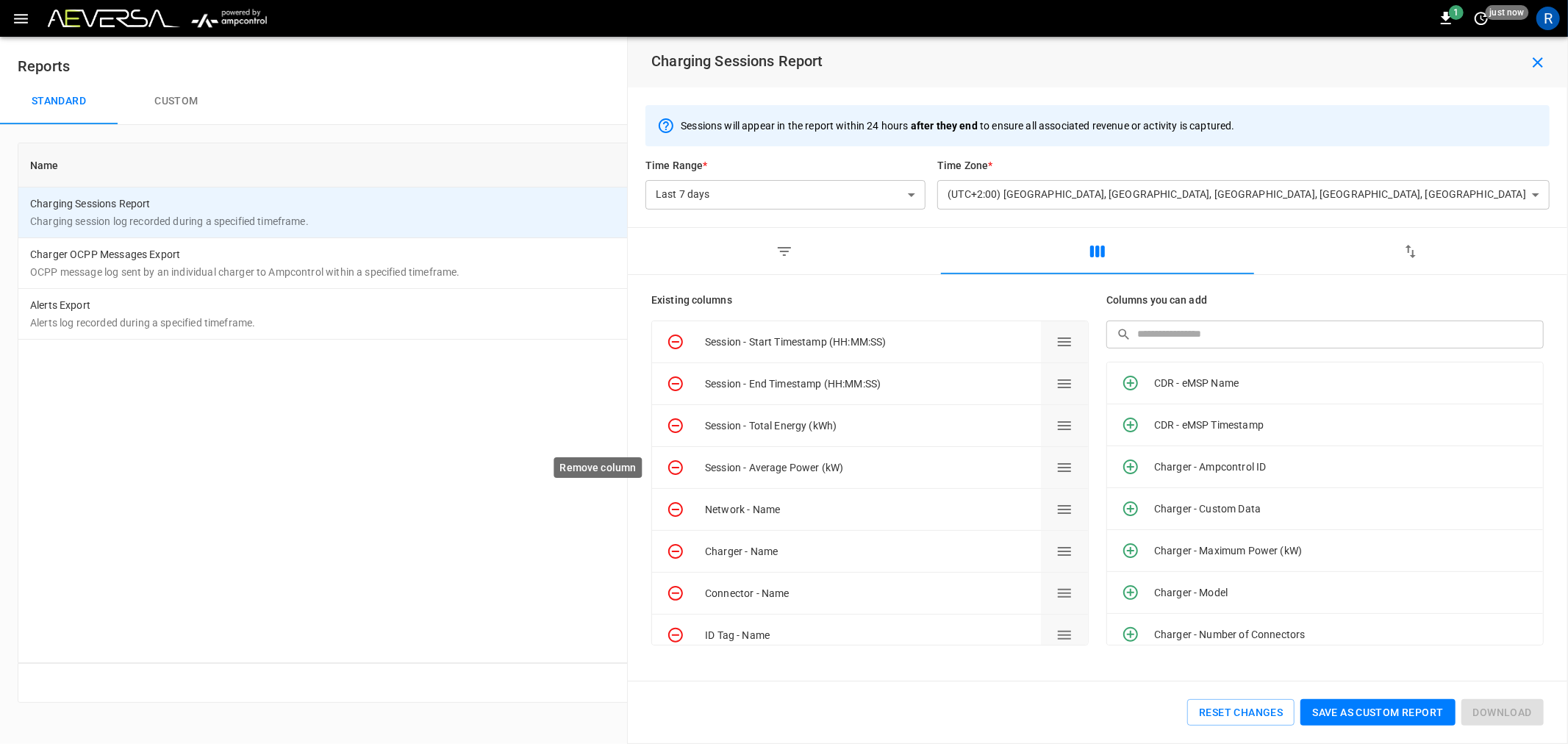
click at [674, 465] on icon "Remove column" at bounding box center [676, 468] width 18 height 18
click at [679, 466] on icon "Remove column" at bounding box center [676, 468] width 18 height 18
click at [673, 465] on icon "Remove column" at bounding box center [676, 468] width 18 height 18
click at [674, 552] on icon "Remove column" at bounding box center [675, 552] width 15 height 15
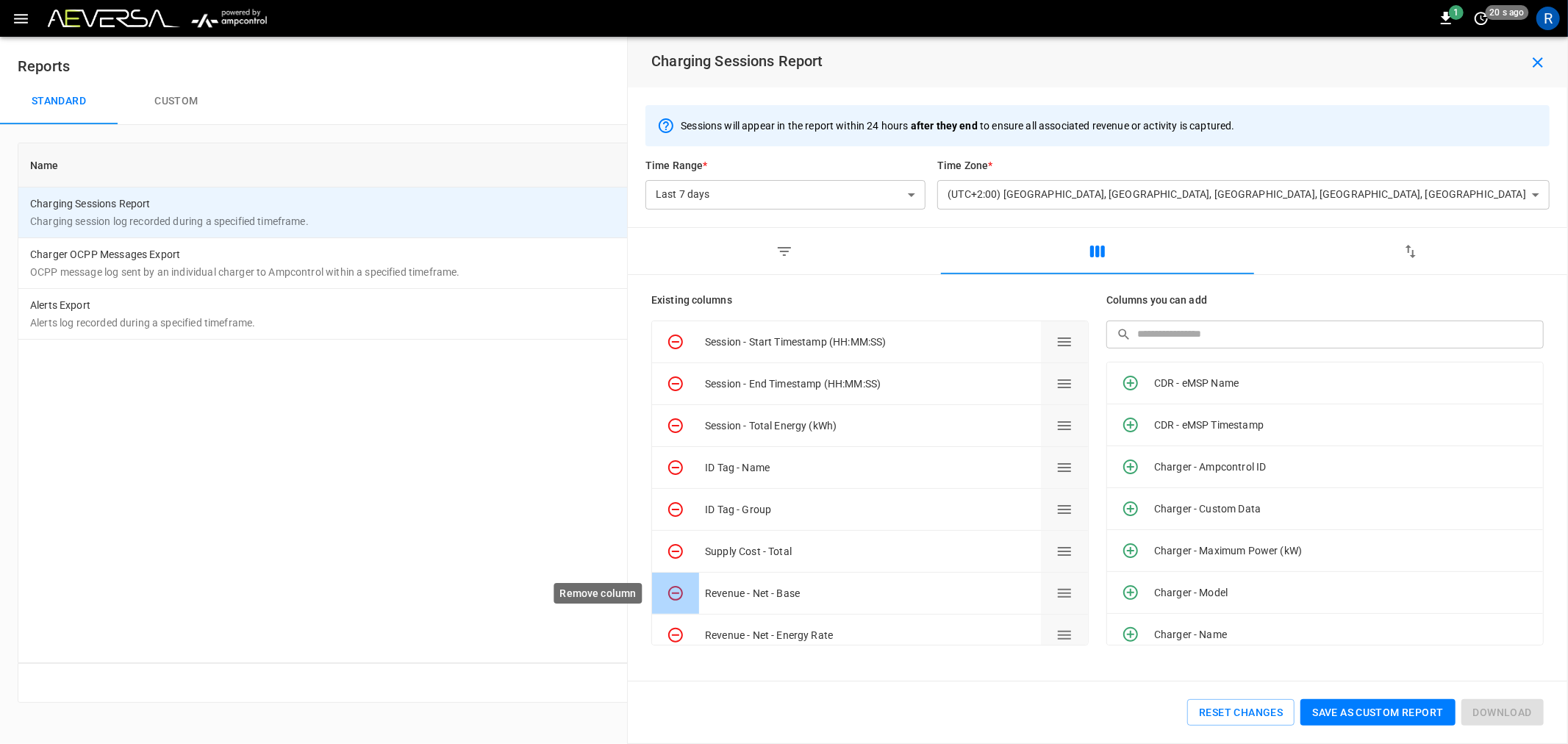
click at [674, 589] on icon "Remove column" at bounding box center [676, 594] width 18 height 18
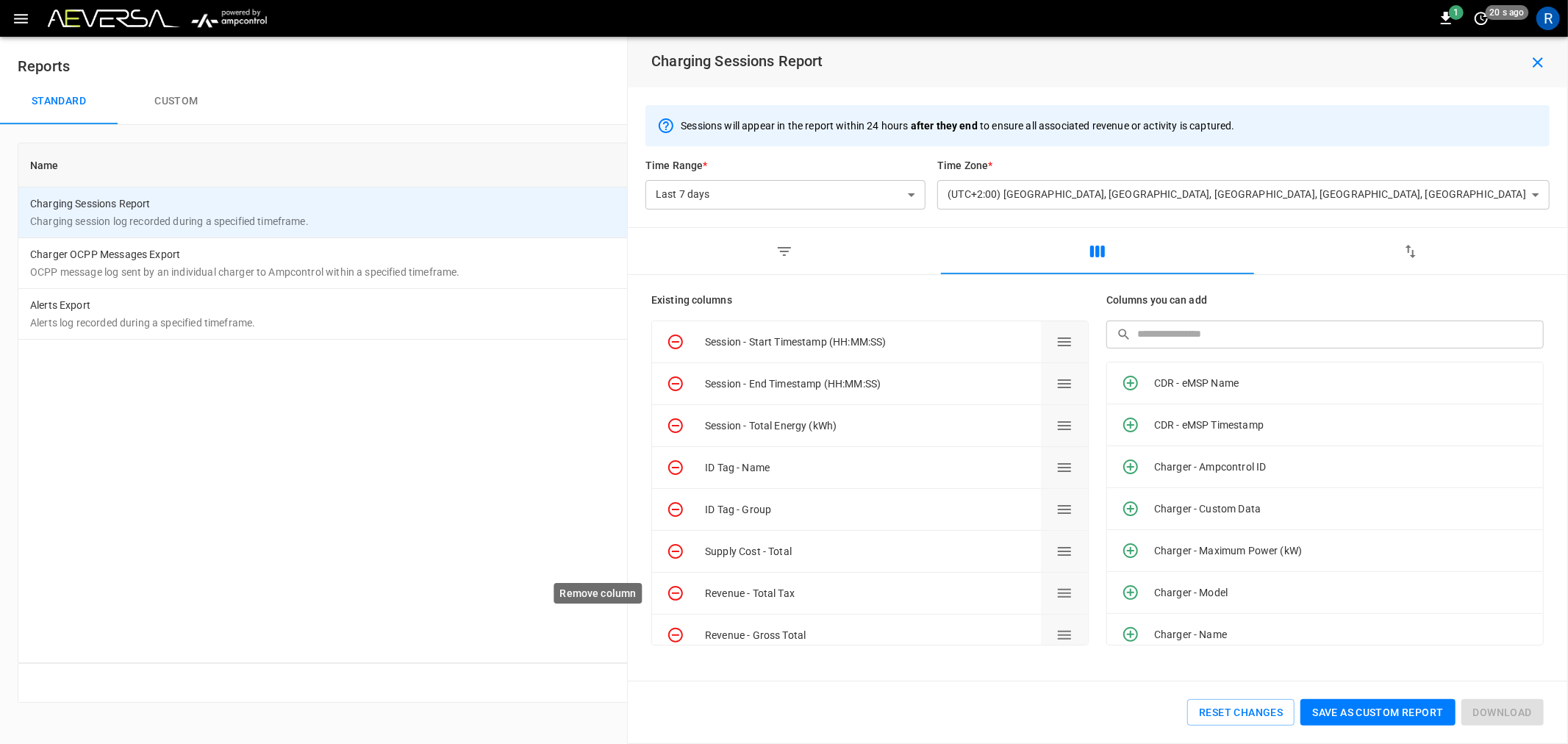
click at [674, 589] on icon "Remove column" at bounding box center [676, 594] width 18 height 18
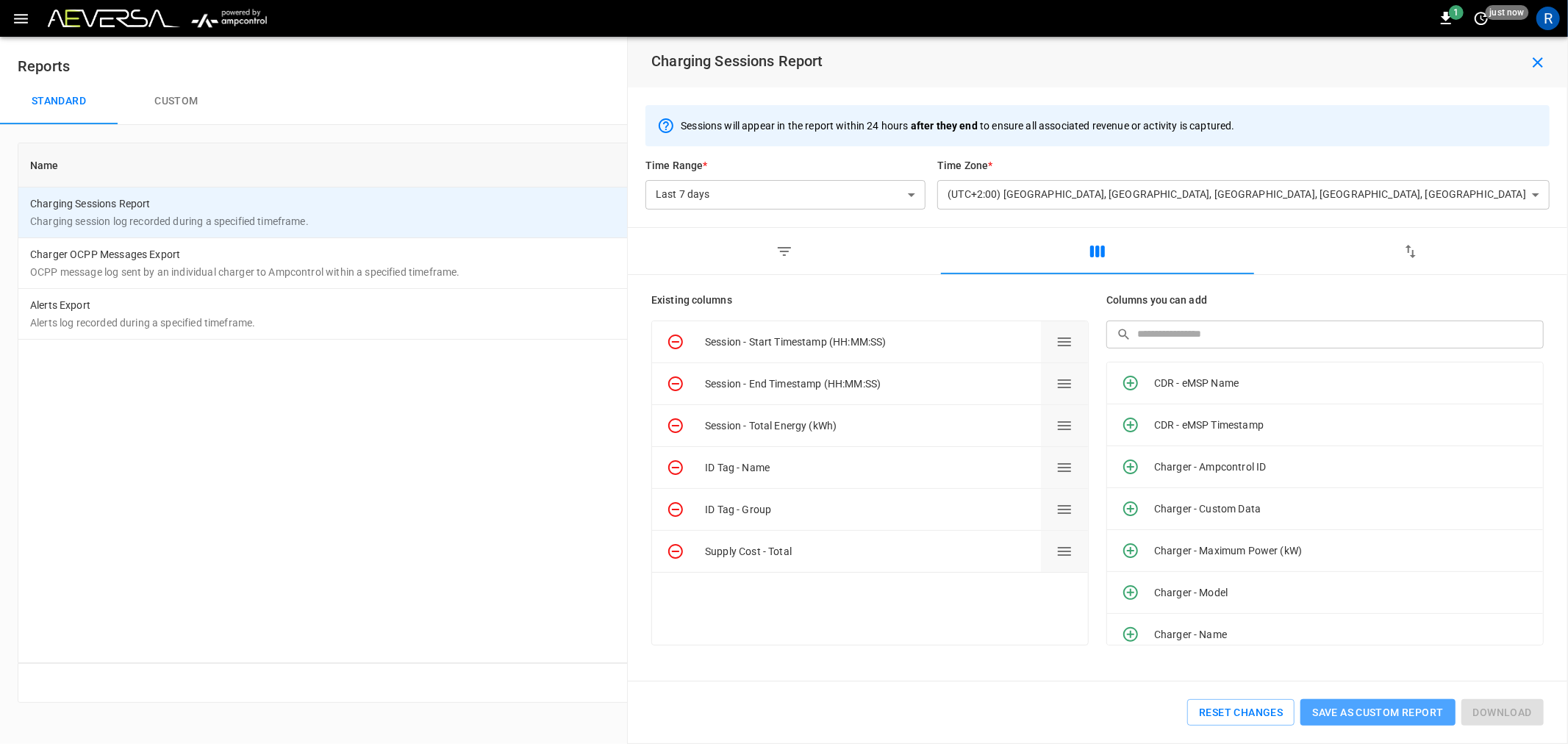
click at [1353, 711] on button "Save as custom report" at bounding box center [1378, 713] width 155 height 28
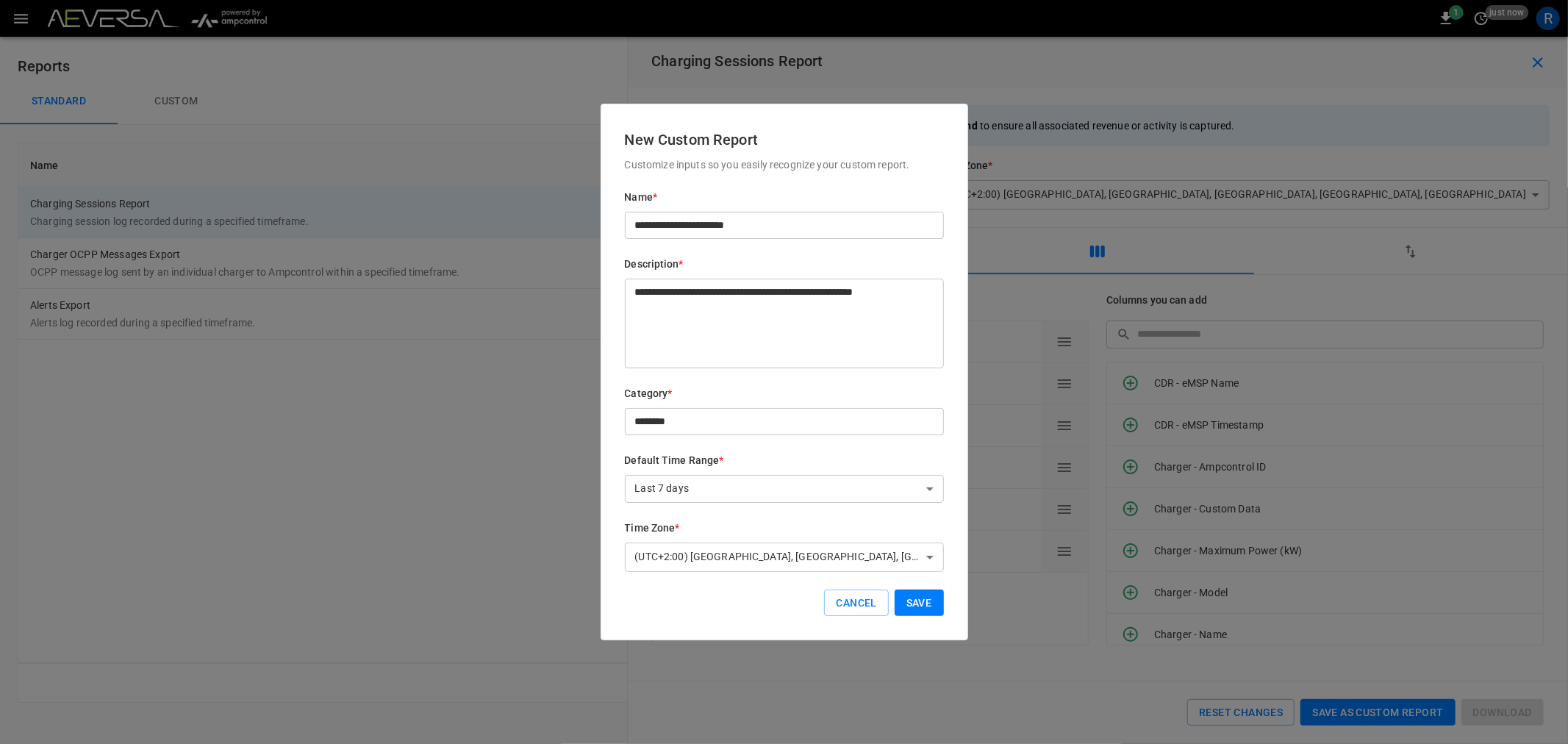
click at [791, 212] on input "**********" at bounding box center [784, 225] width 319 height 28
drag, startPoint x: 803, startPoint y: 219, endPoint x: 562, endPoint y: 231, distance: 241.3
click at [562, 231] on div "**********" at bounding box center [784, 372] width 1568 height 744
type input "**********"
click at [921, 481] on body "**********" at bounding box center [784, 360] width 1568 height 721
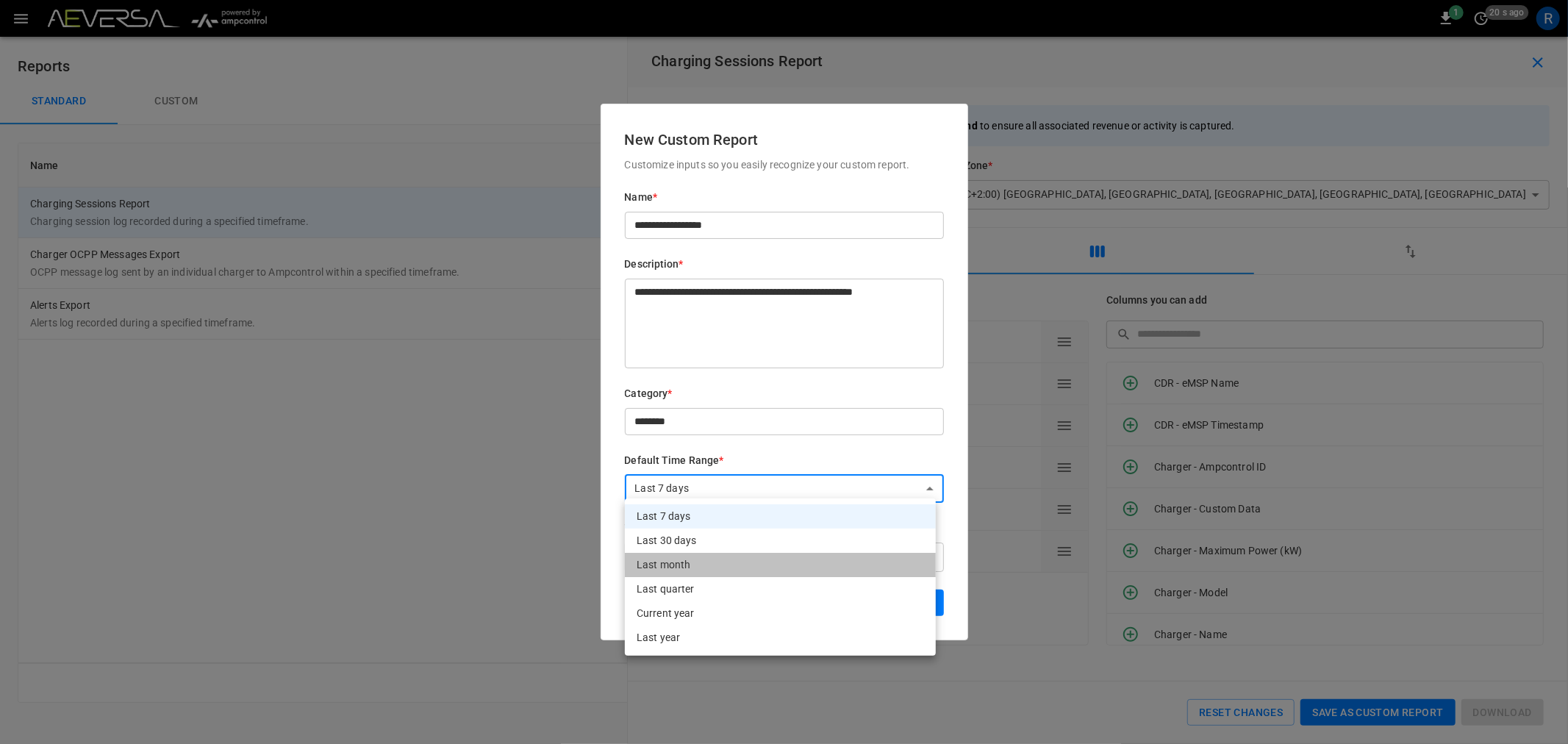
click at [905, 567] on li "Last month" at bounding box center [781, 565] width 311 height 24
type input "**********"
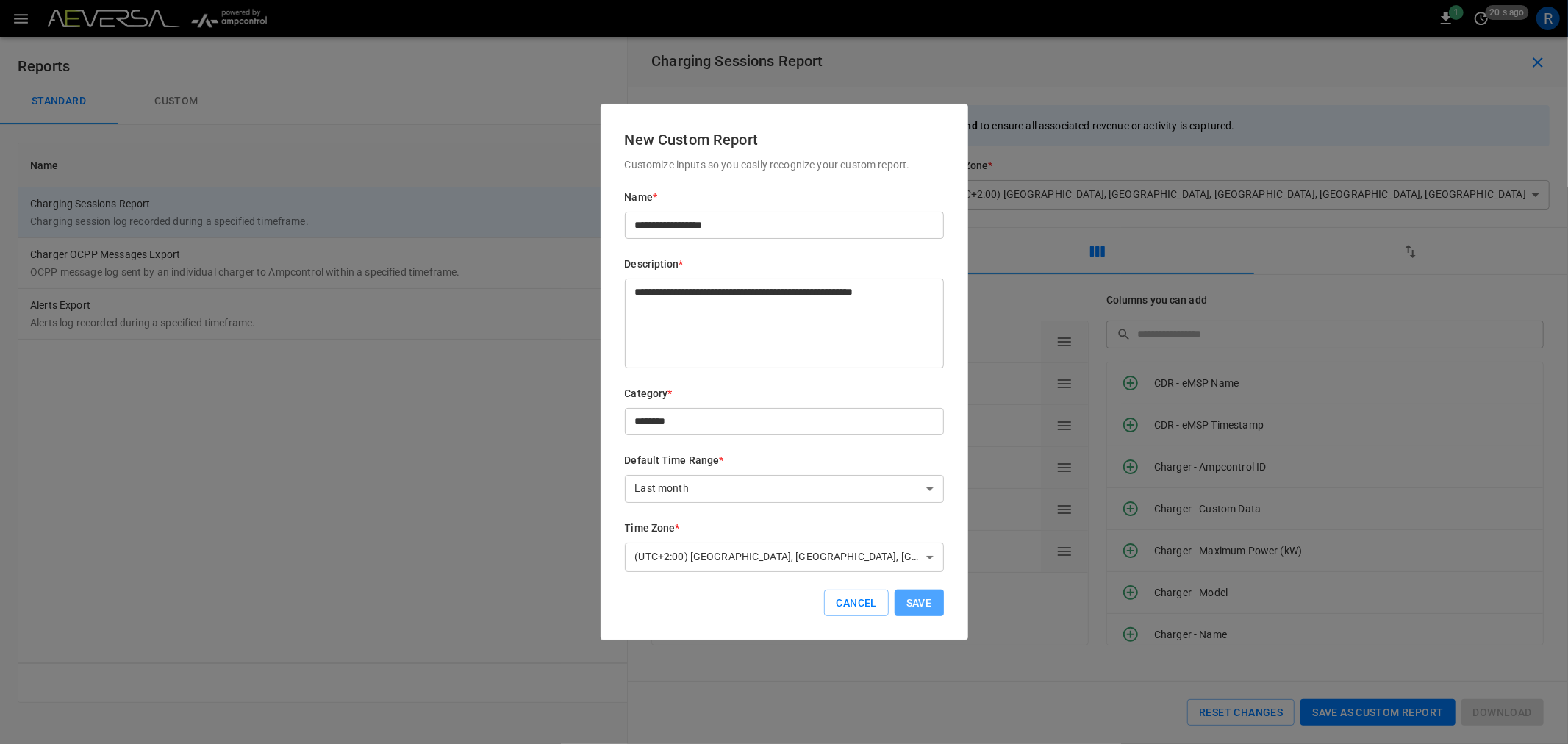
click at [909, 595] on button "Save" at bounding box center [919, 603] width 49 height 28
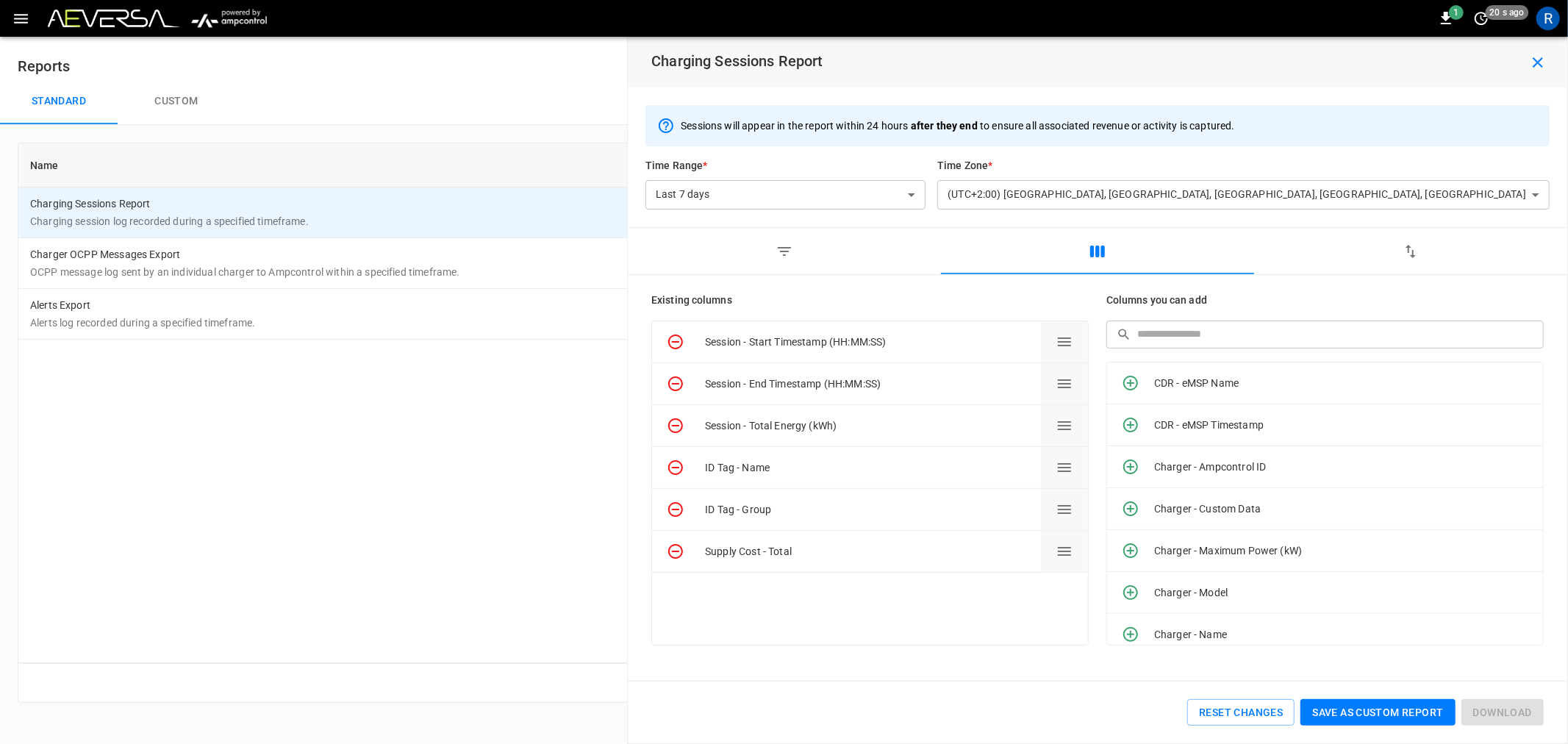
type input "**********"
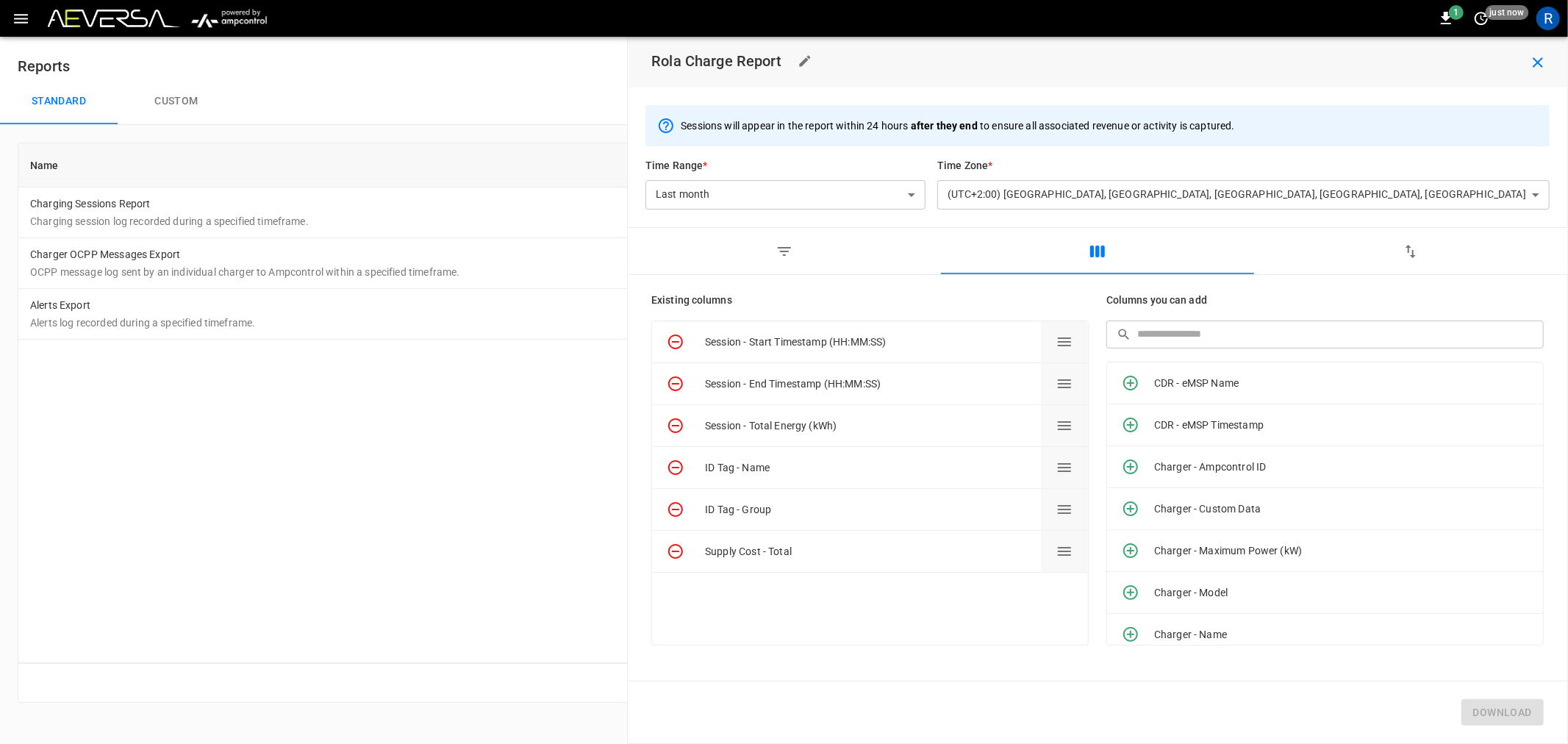
click at [782, 248] on icon "button" at bounding box center [784, 252] width 18 height 18
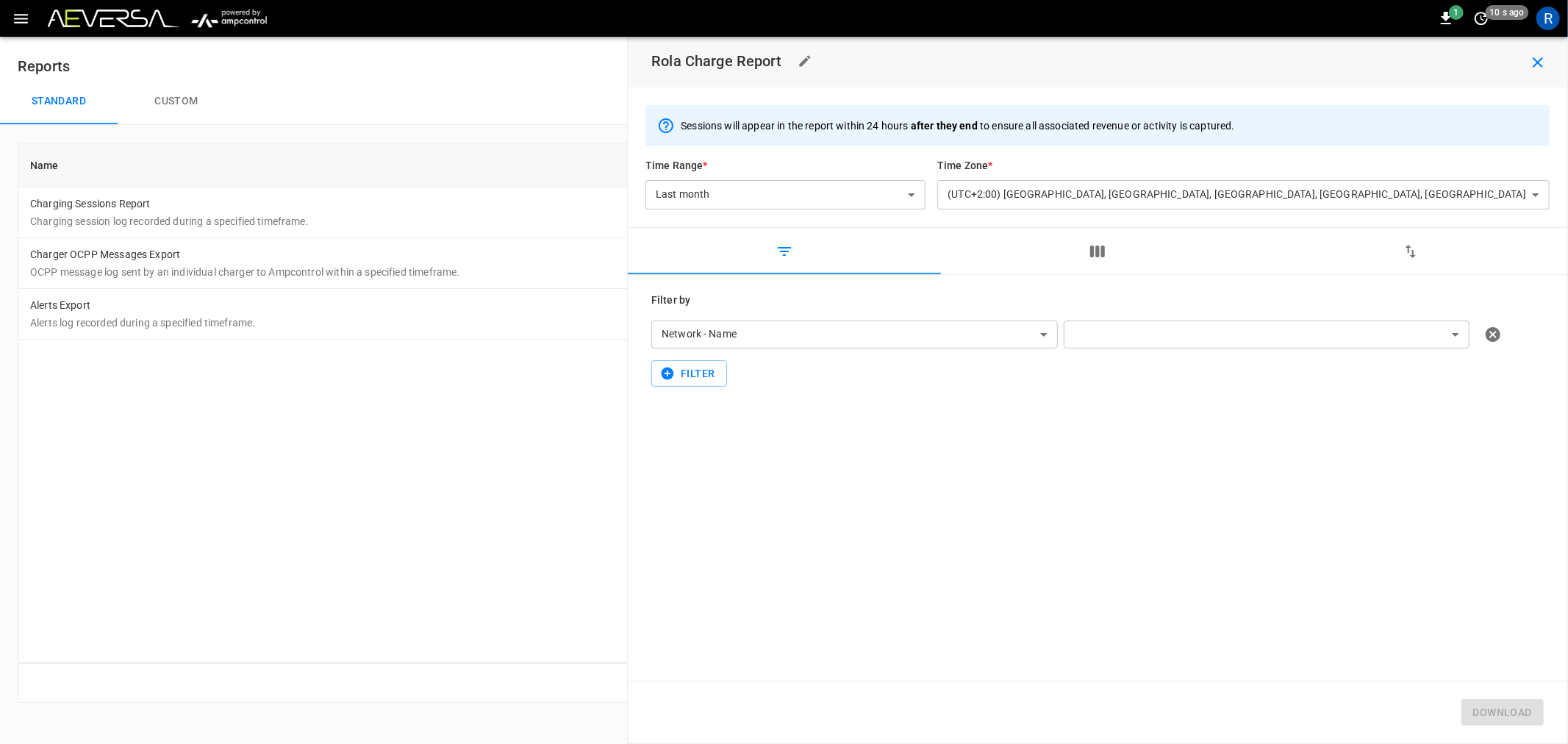
click at [1252, 333] on body "**********" at bounding box center [784, 360] width 1568 height 721
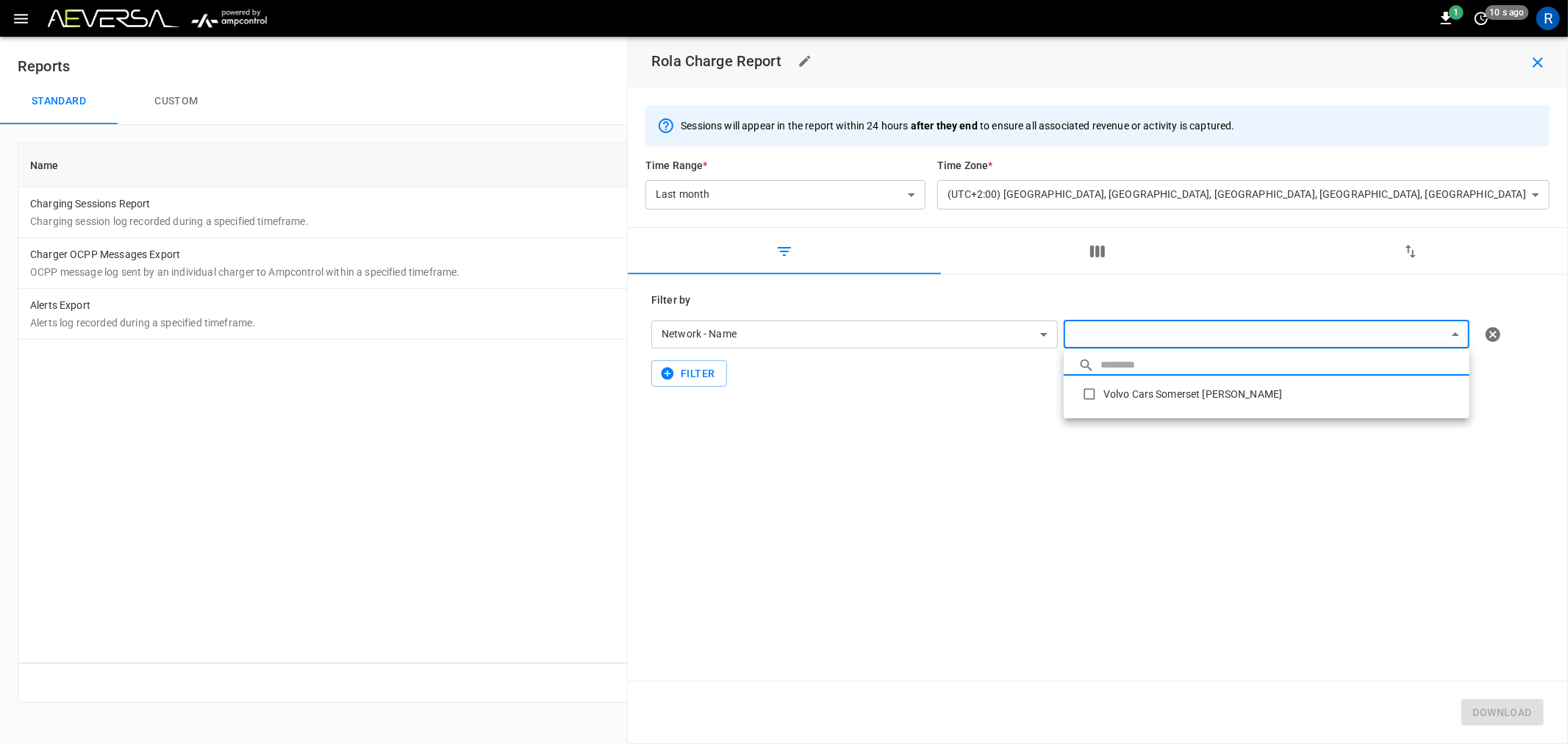
click at [1211, 395] on li "Volvo Cars Somerset [PERSON_NAME]" at bounding box center [1266, 393] width 406 height 36
type input "**********"
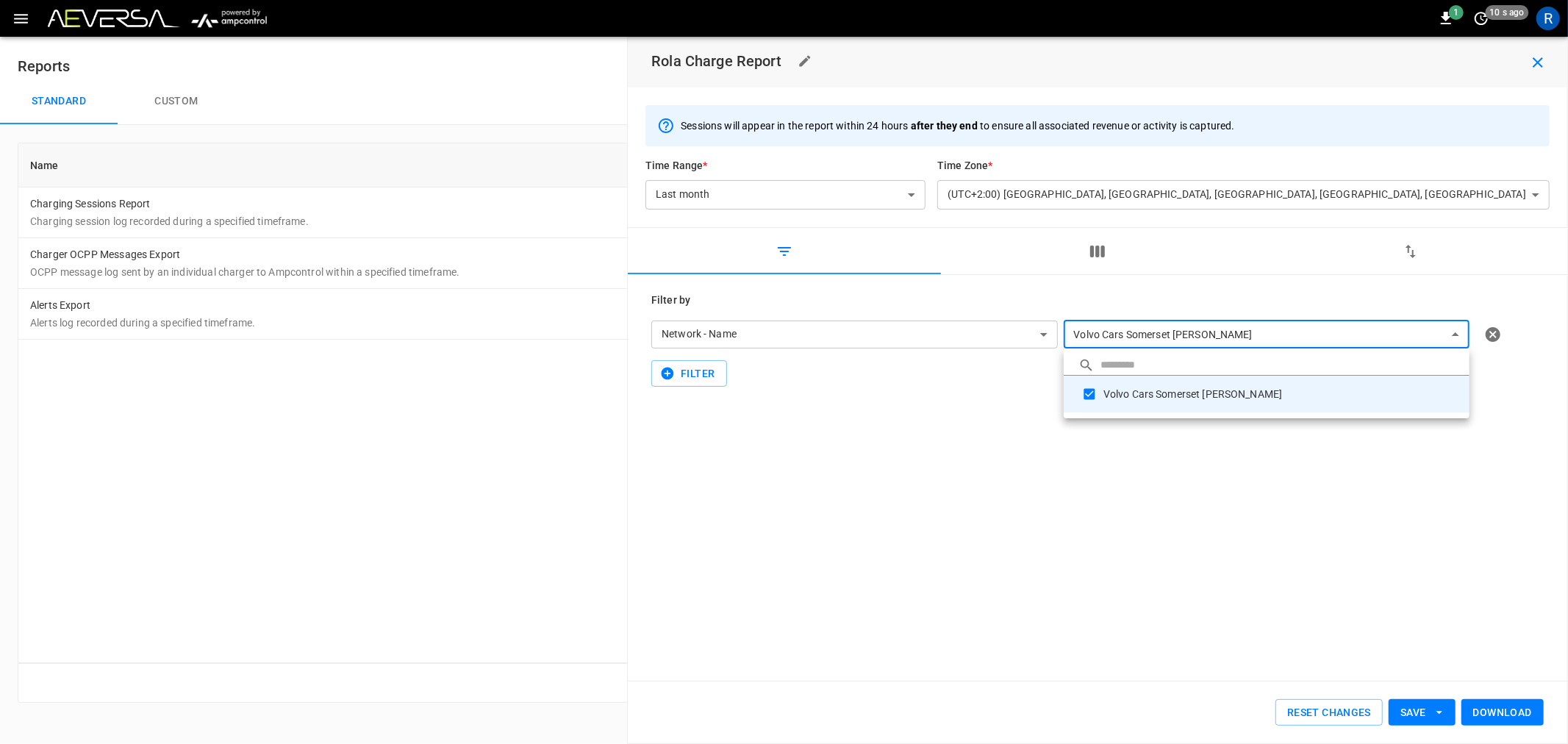
click at [1363, 595] on div at bounding box center [784, 372] width 1568 height 744
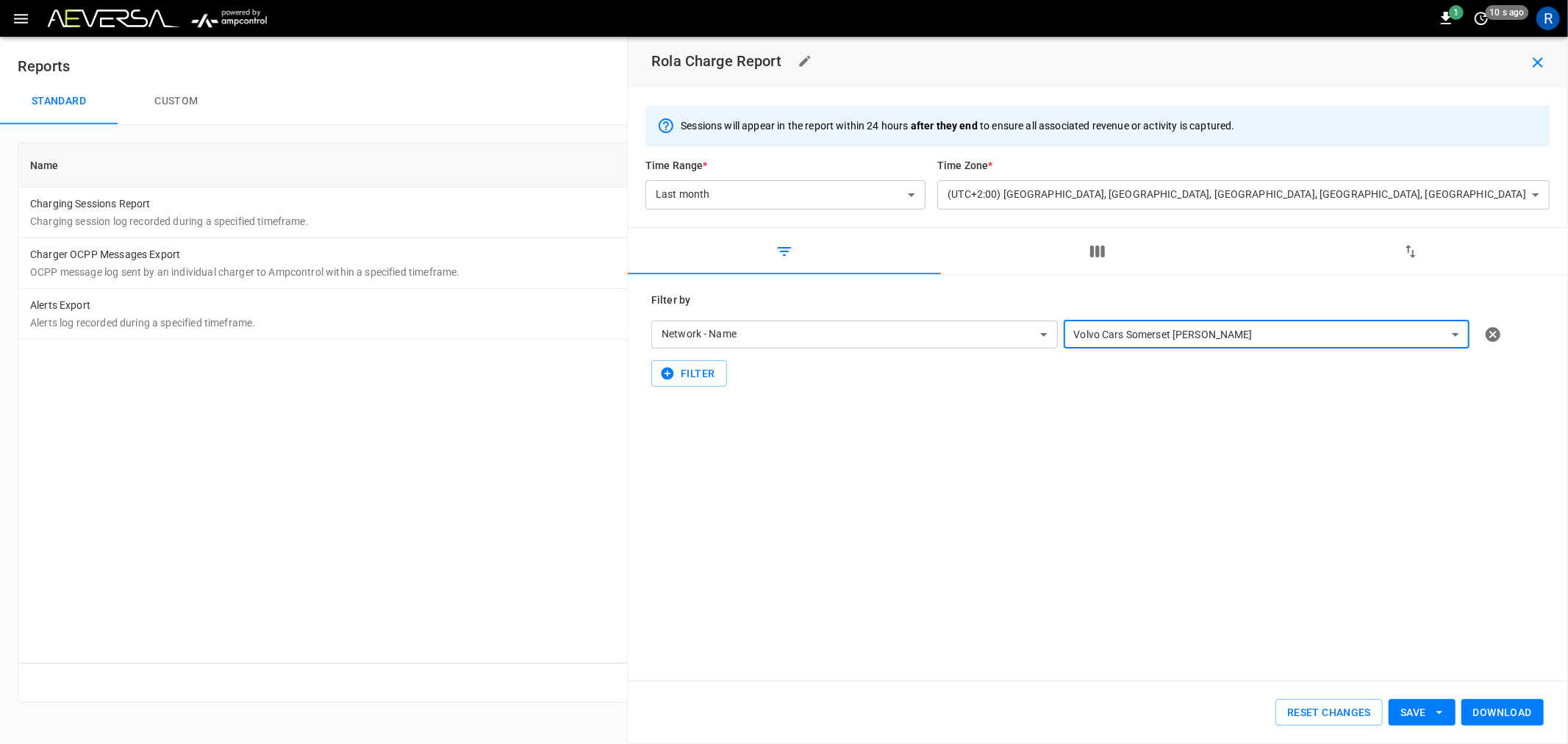
click at [1425, 710] on button "Save" at bounding box center [1421, 713] width 67 height 28
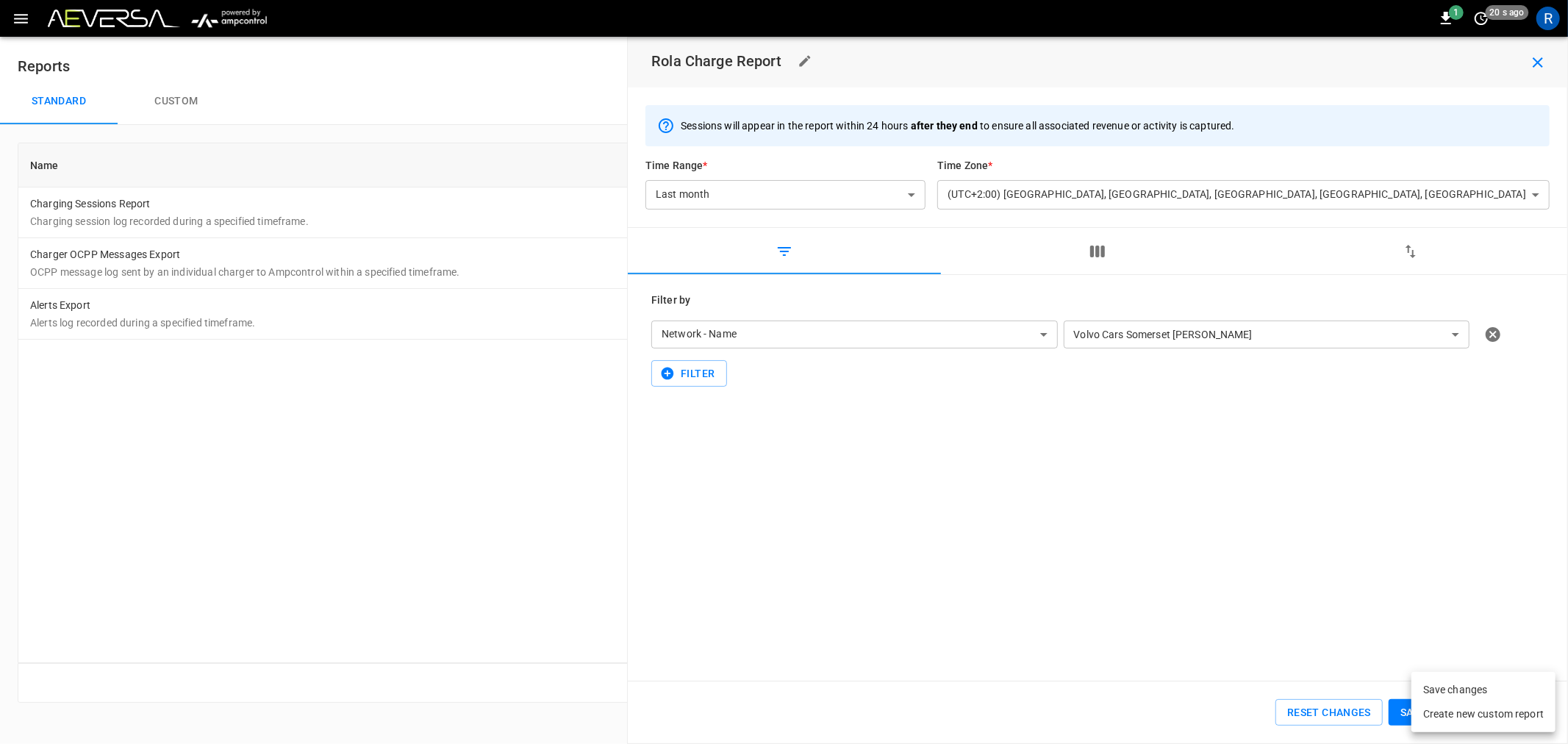
click at [1437, 693] on li "Save changes" at bounding box center [1484, 690] width 144 height 24
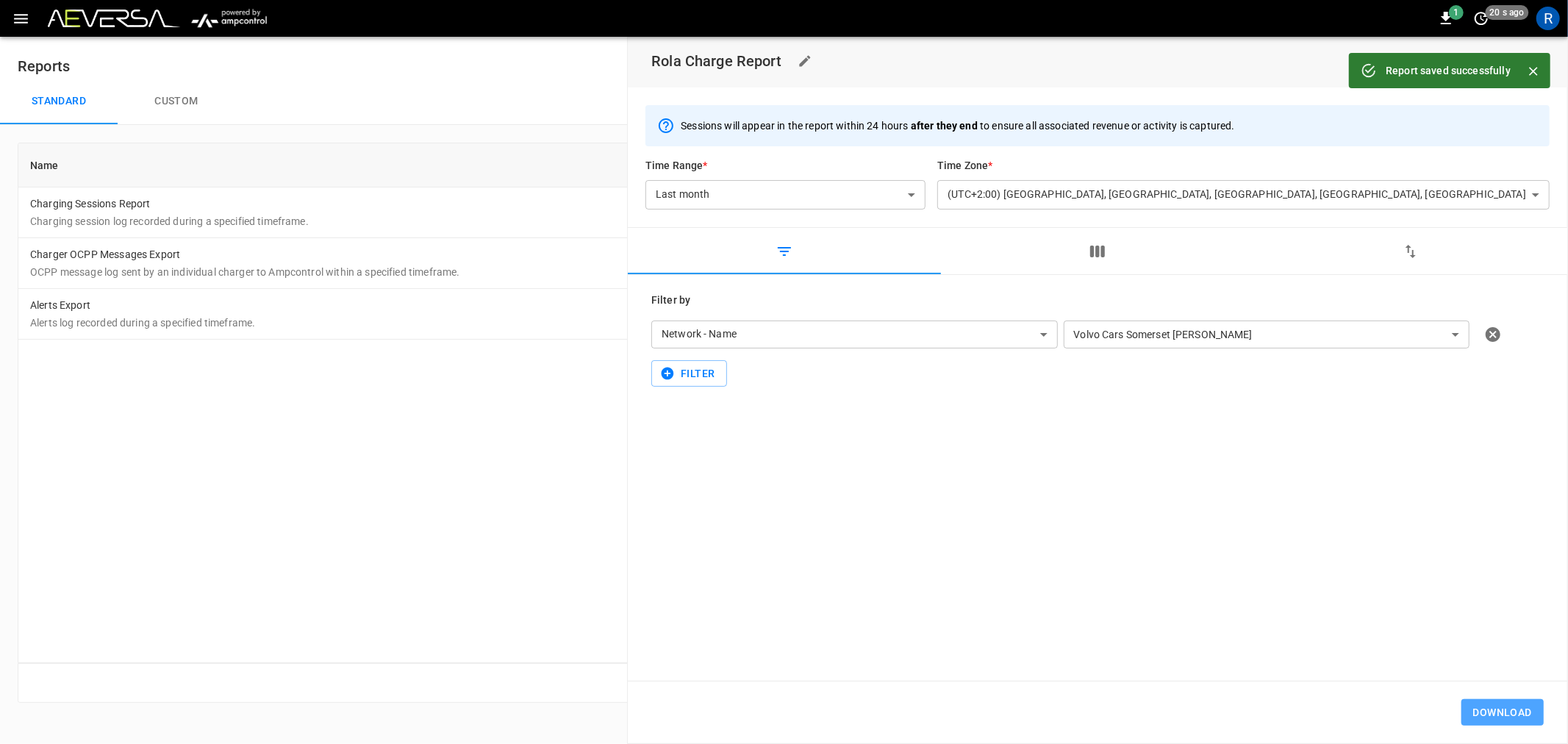
click at [1516, 708] on button "Download" at bounding box center [1502, 713] width 83 height 28
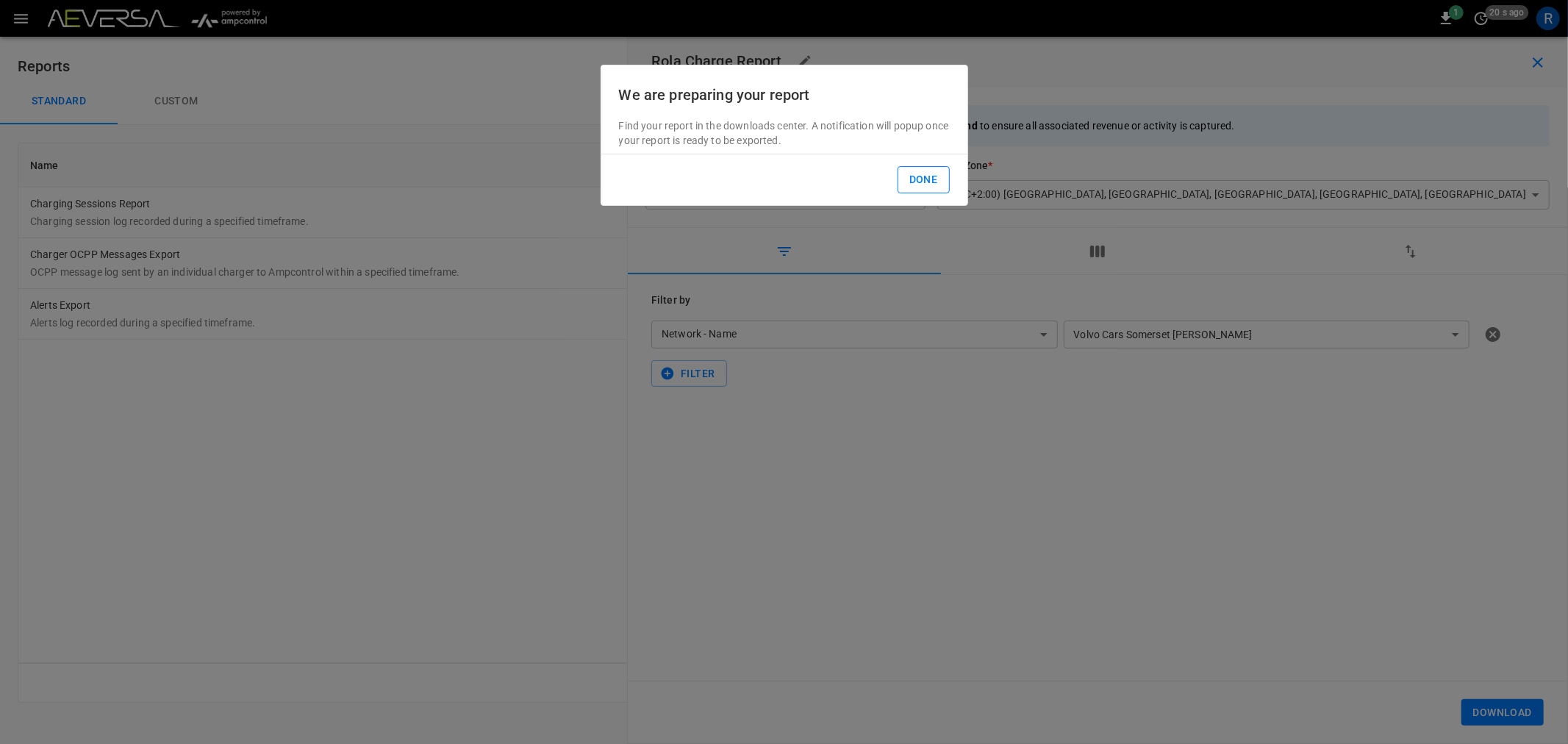
click at [915, 174] on button "Done" at bounding box center [923, 180] width 52 height 28
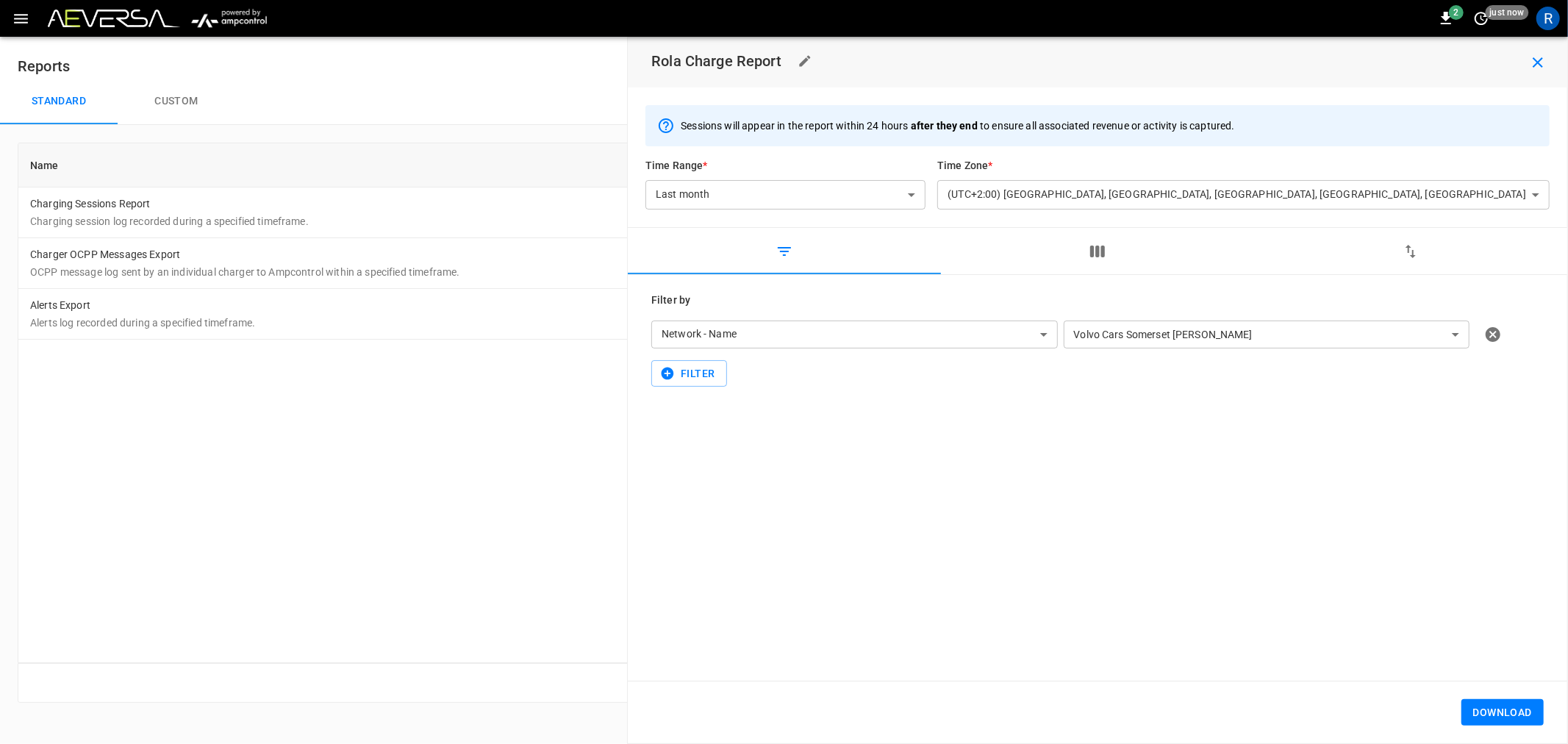
click at [1451, 4] on div "2 just now R" at bounding box center [784, 18] width 1568 height 36
click at [1451, 15] on span "2" at bounding box center [1456, 12] width 15 height 15
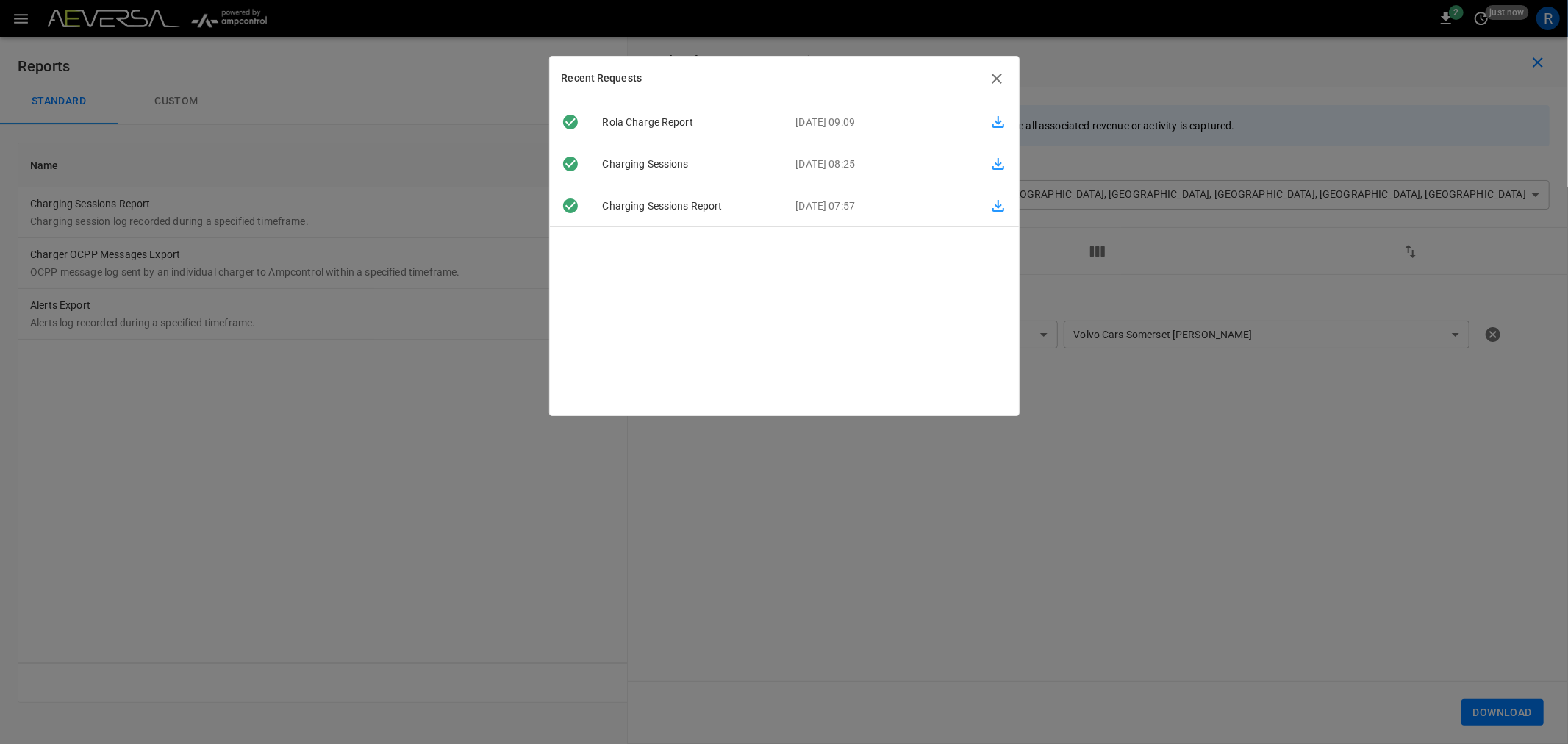
click at [993, 122] on icon "button" at bounding box center [998, 122] width 12 height 12
click at [1000, 74] on icon "button" at bounding box center [997, 79] width 18 height 18
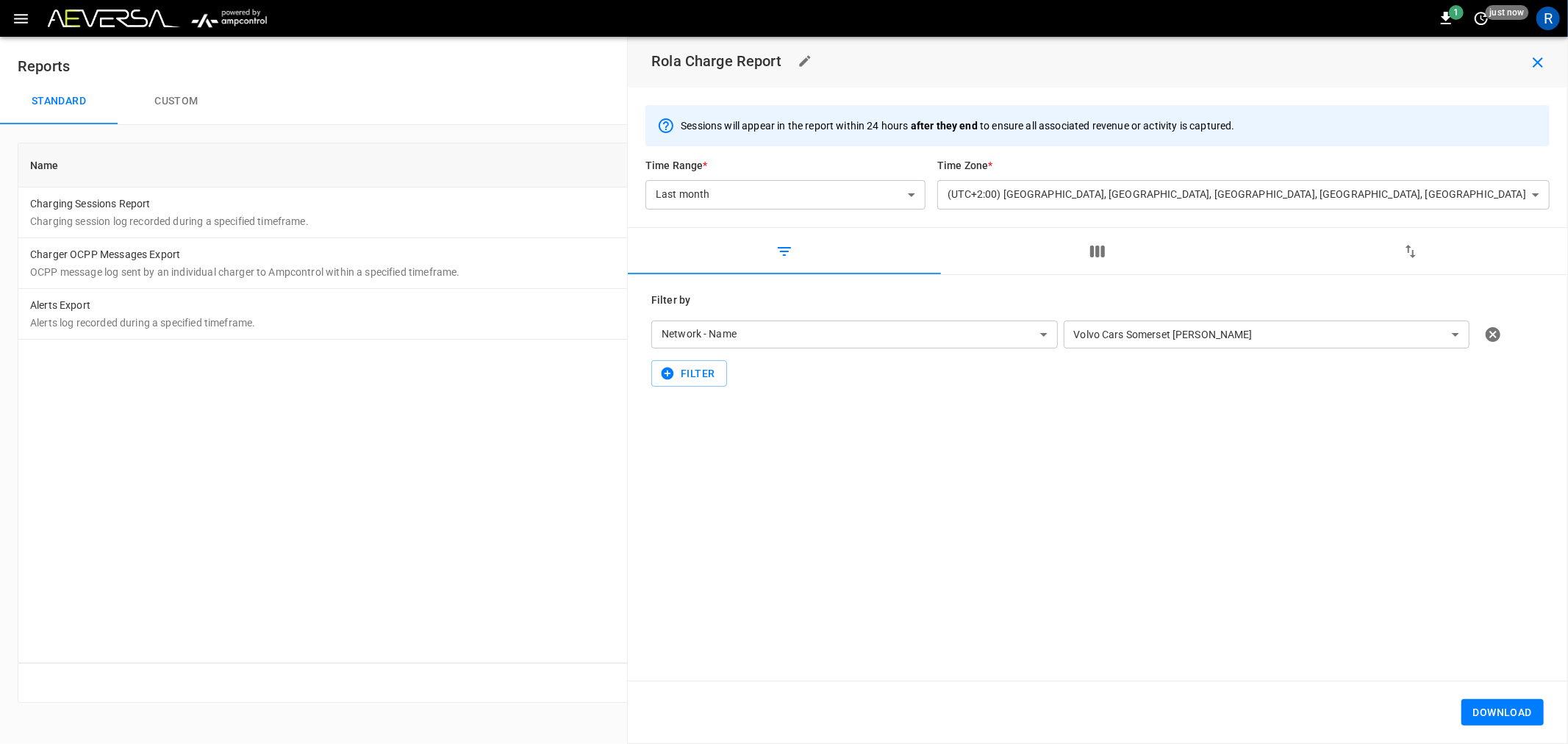
click at [13, 17] on icon "button" at bounding box center [20, 19] width 19 height 19
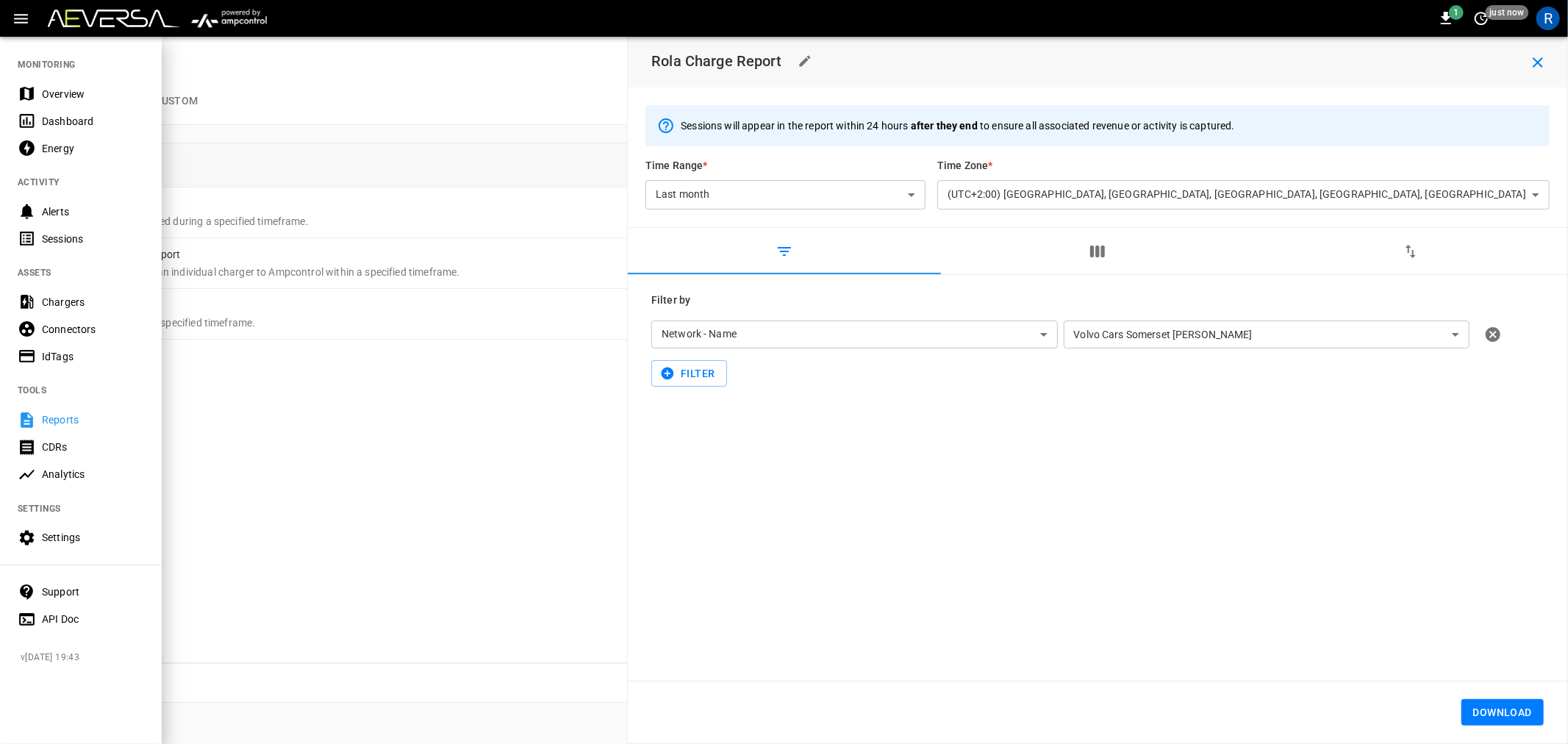
drag, startPoint x: 60, startPoint y: 362, endPoint x: 85, endPoint y: 351, distance: 27.3
click at [60, 362] on div "IdTags" at bounding box center [92, 357] width 102 height 15
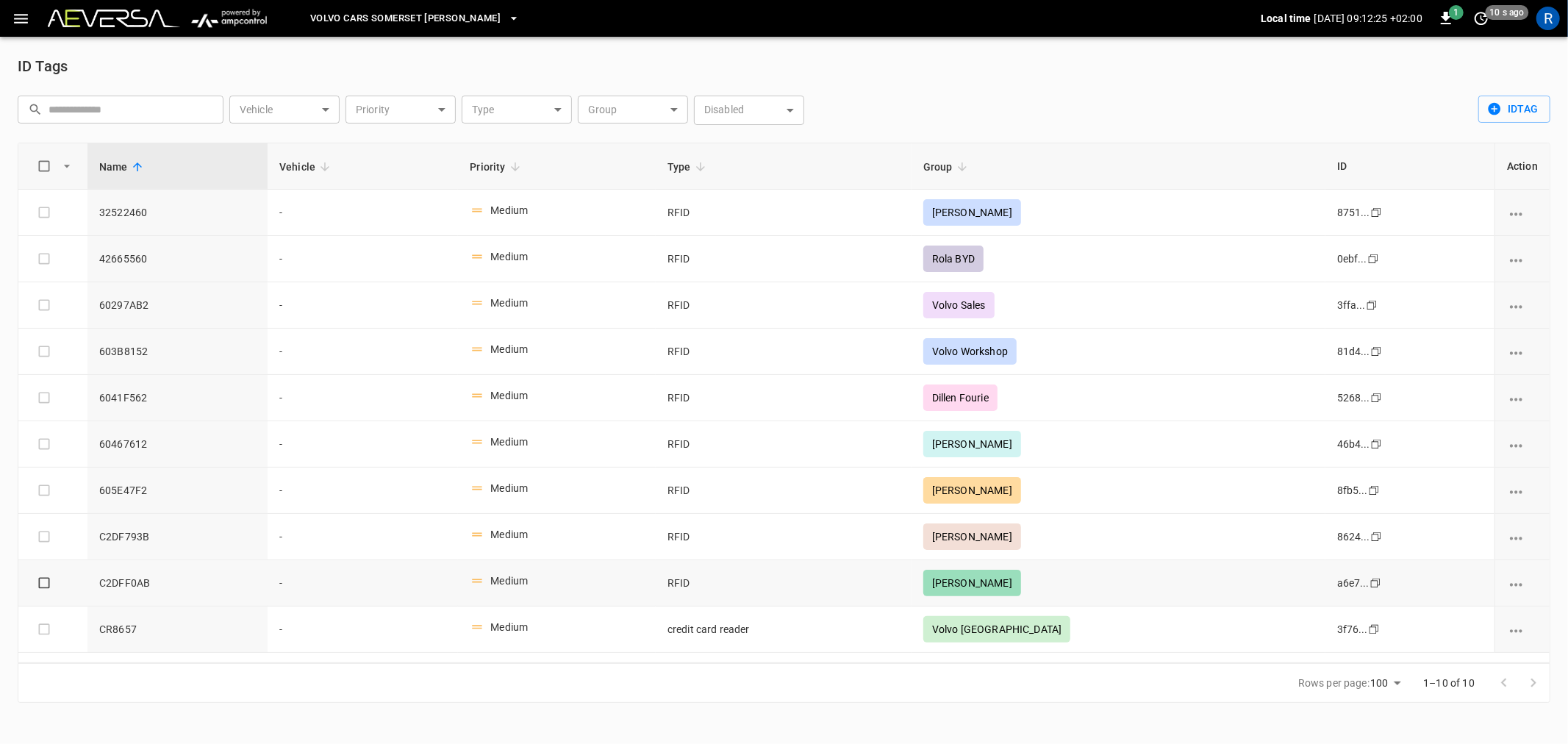
click at [1516, 583] on icon "vehicle options" at bounding box center [1516, 585] width 19 height 19
click at [1280, 577] on div at bounding box center [784, 372] width 1568 height 744
click at [25, 20] on icon "button" at bounding box center [20, 19] width 19 height 19
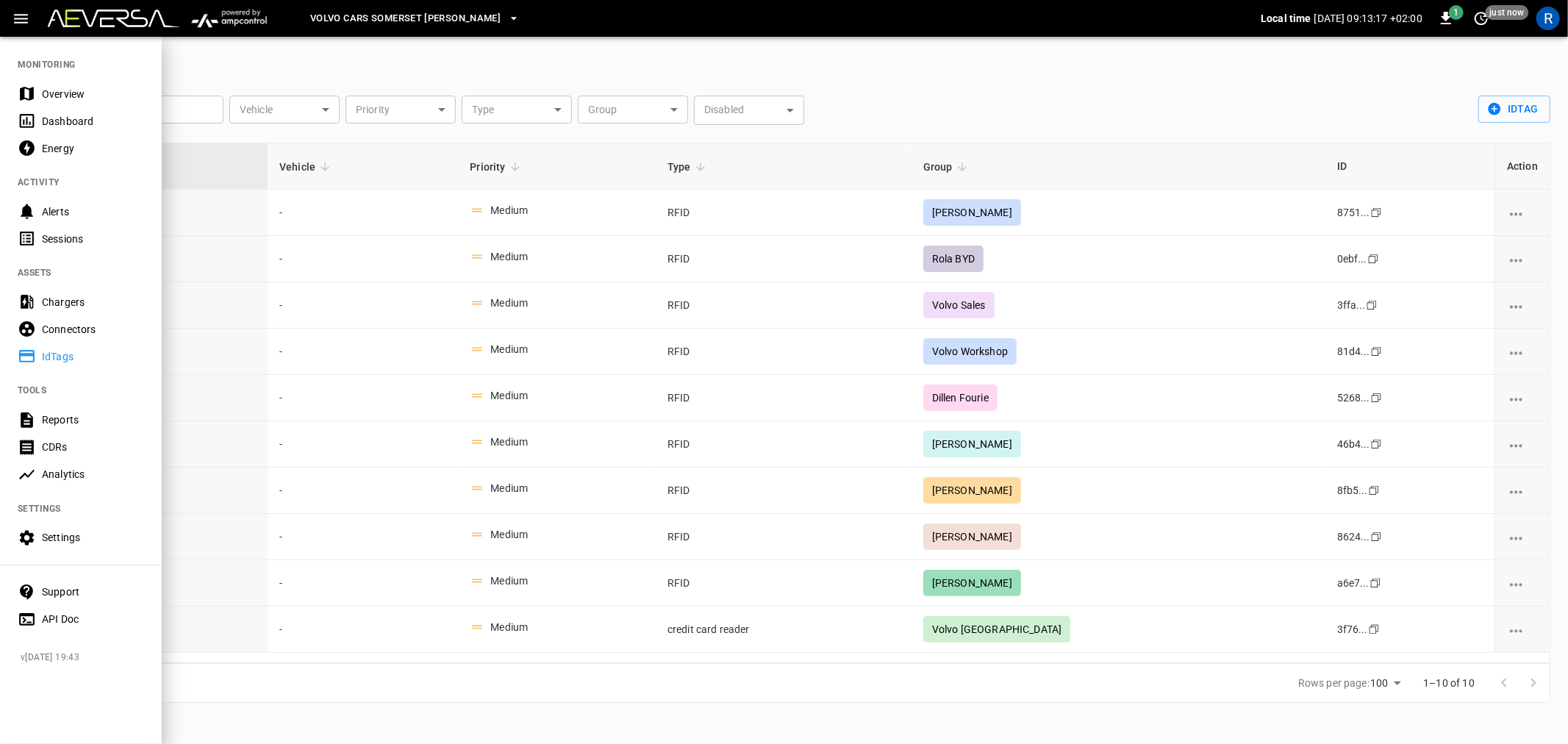
click at [993, 108] on div at bounding box center [784, 372] width 1568 height 744
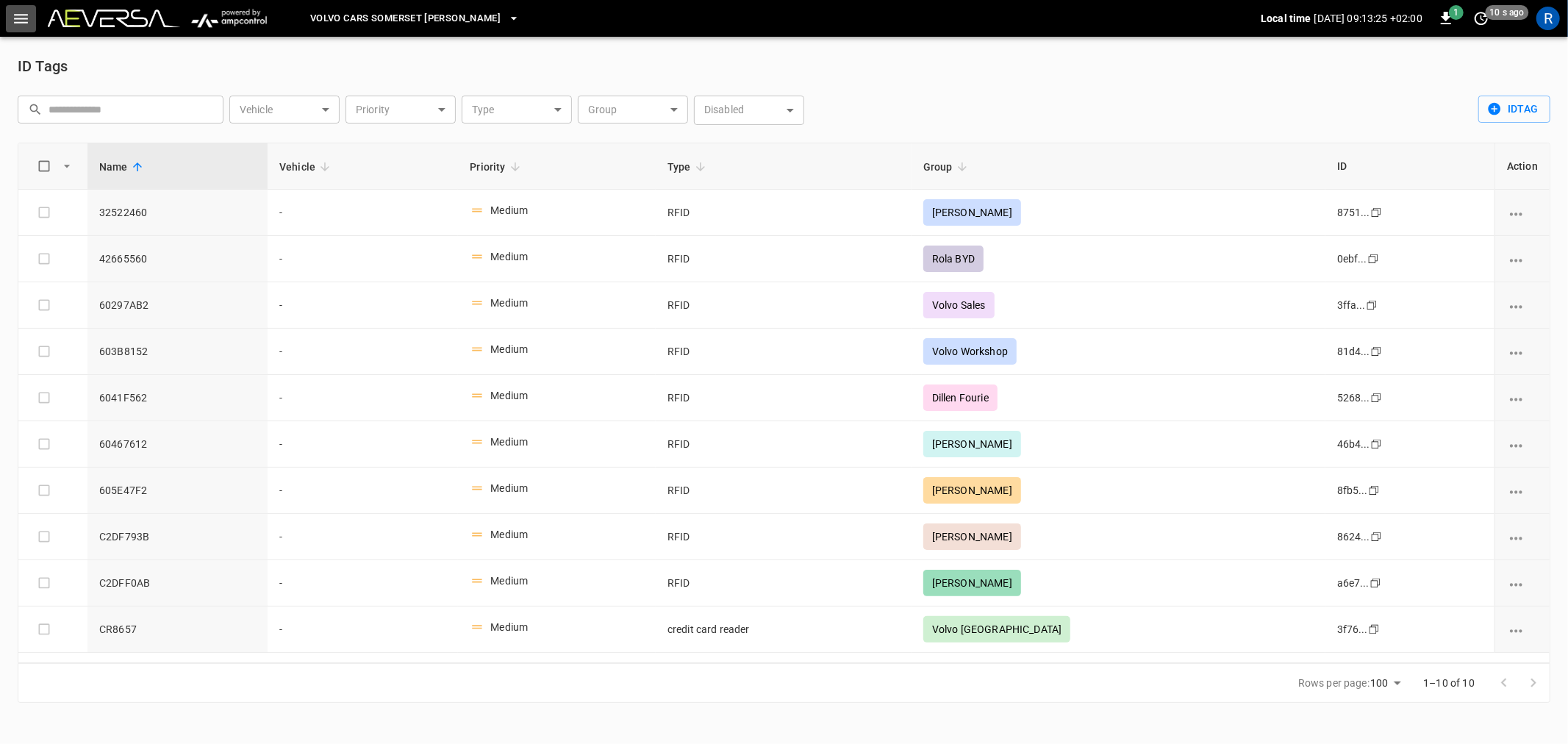
click at [20, 17] on icon "button" at bounding box center [20, 19] width 19 height 19
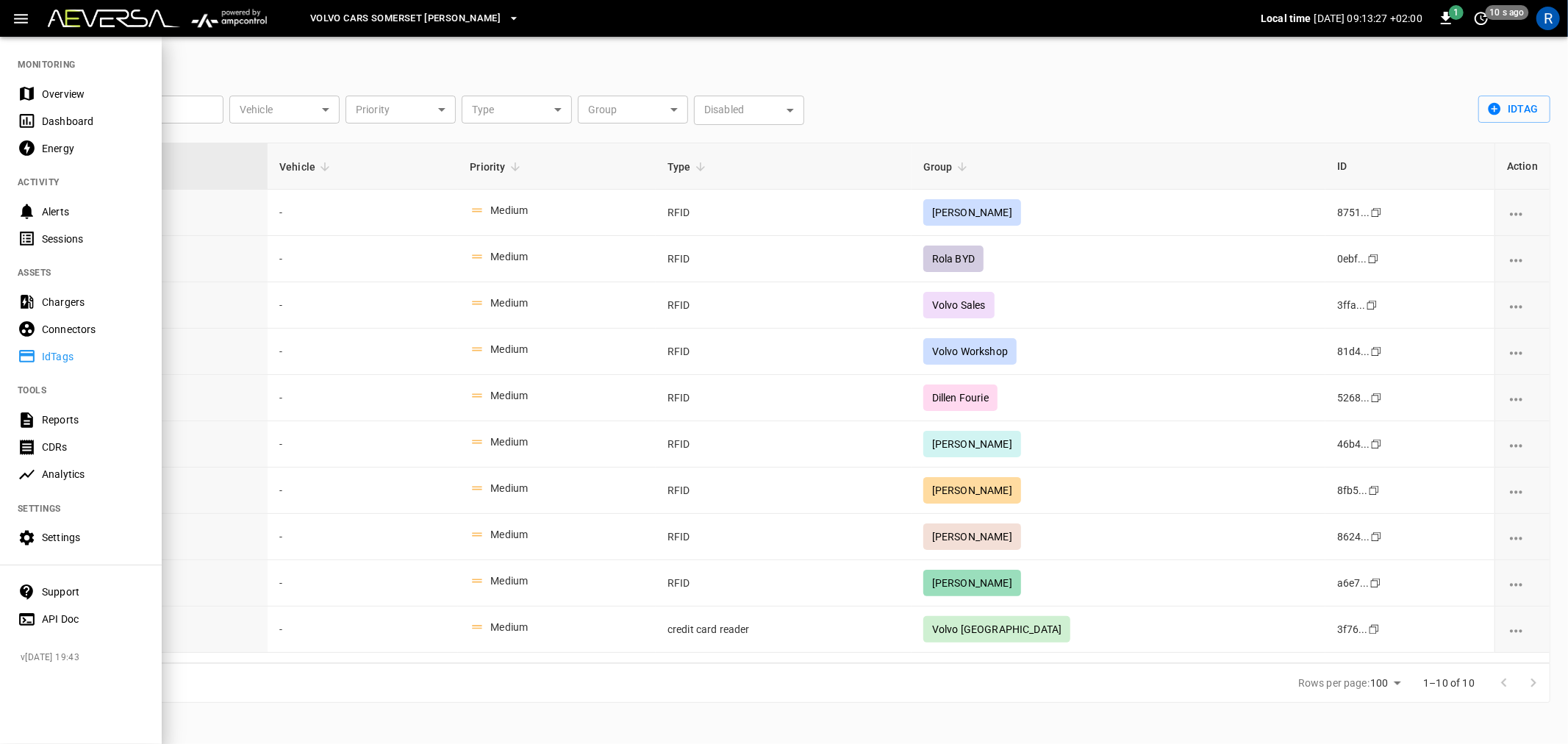
click at [76, 116] on div "Dashboard" at bounding box center [92, 121] width 102 height 15
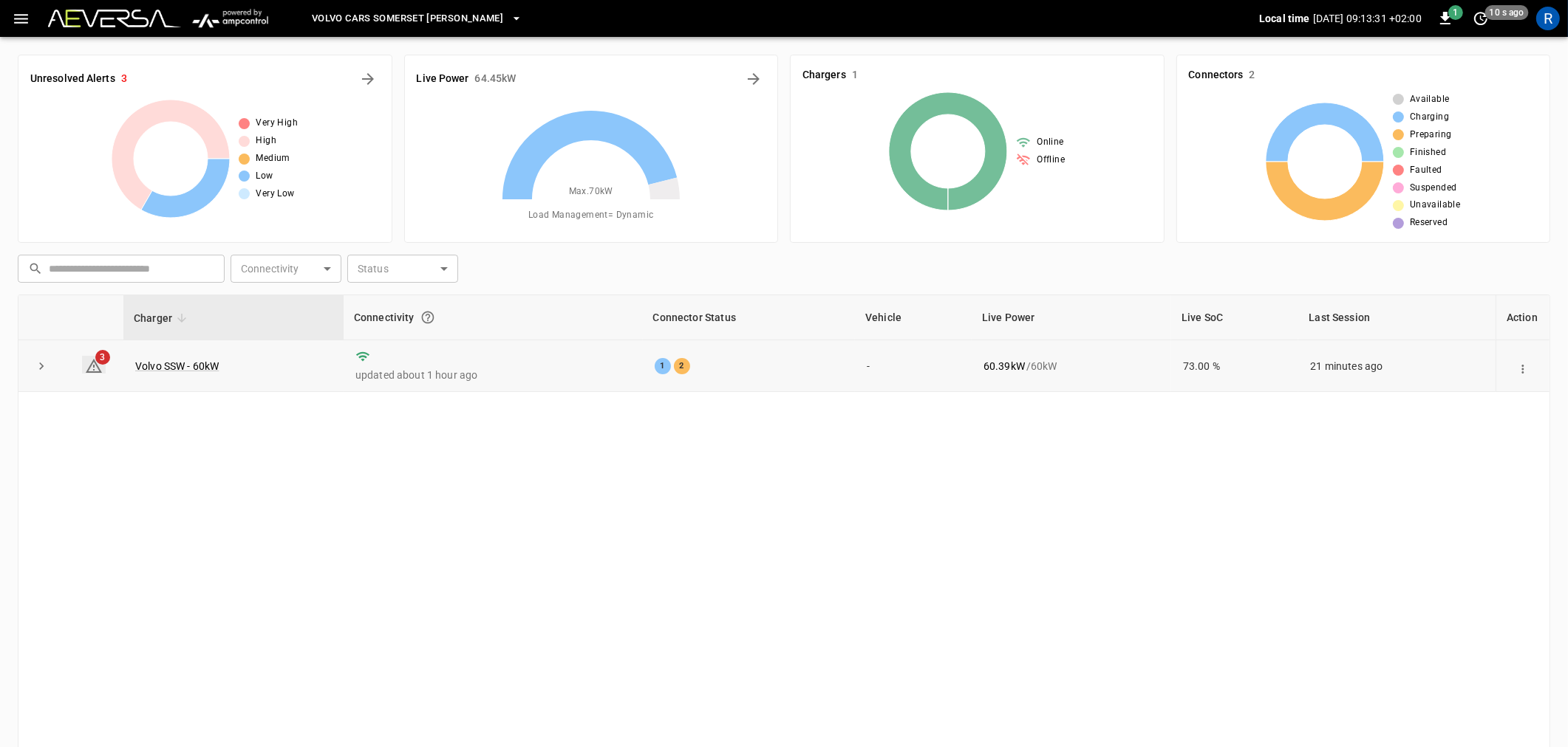
click at [98, 360] on span "3" at bounding box center [103, 357] width 15 height 15
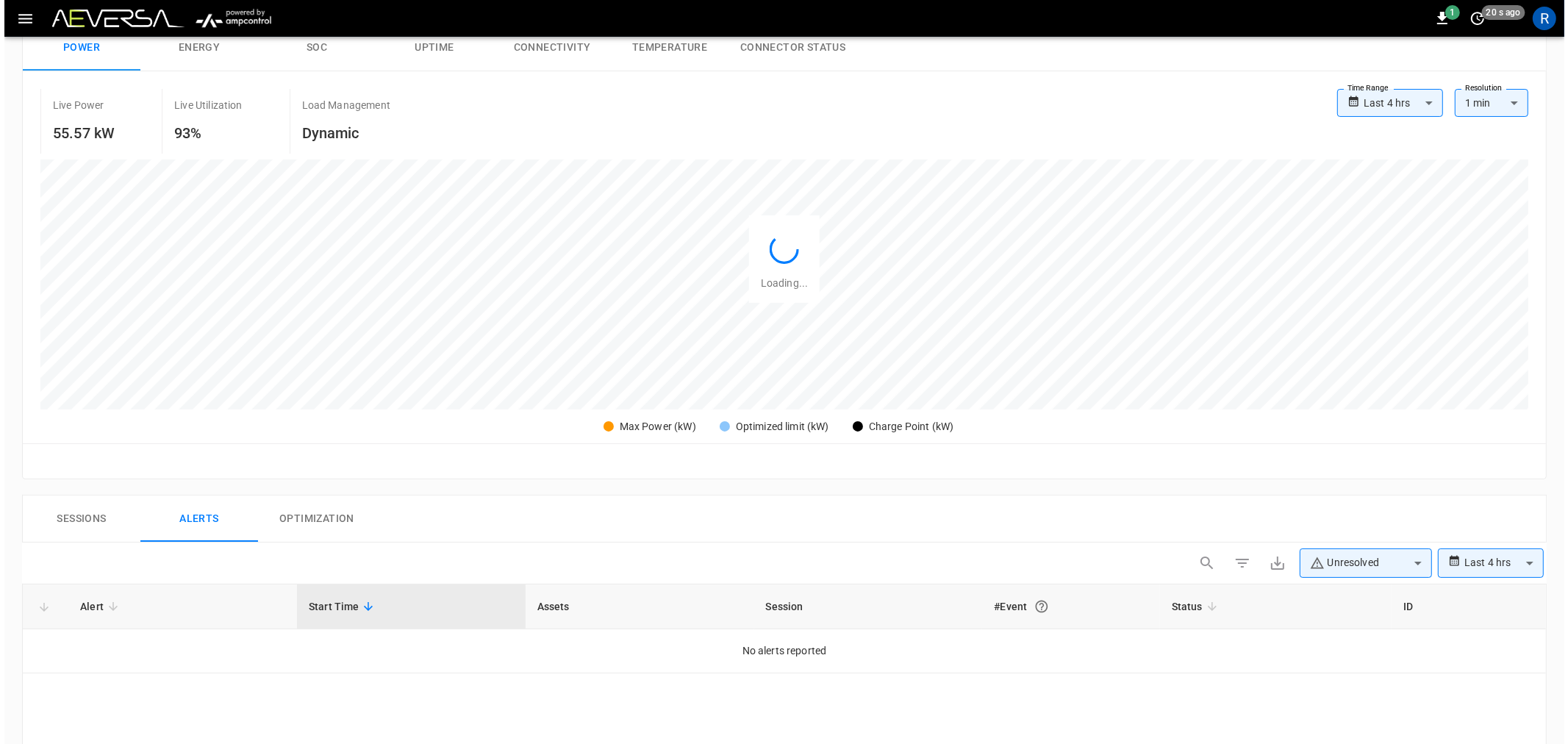
scroll to position [683, 0]
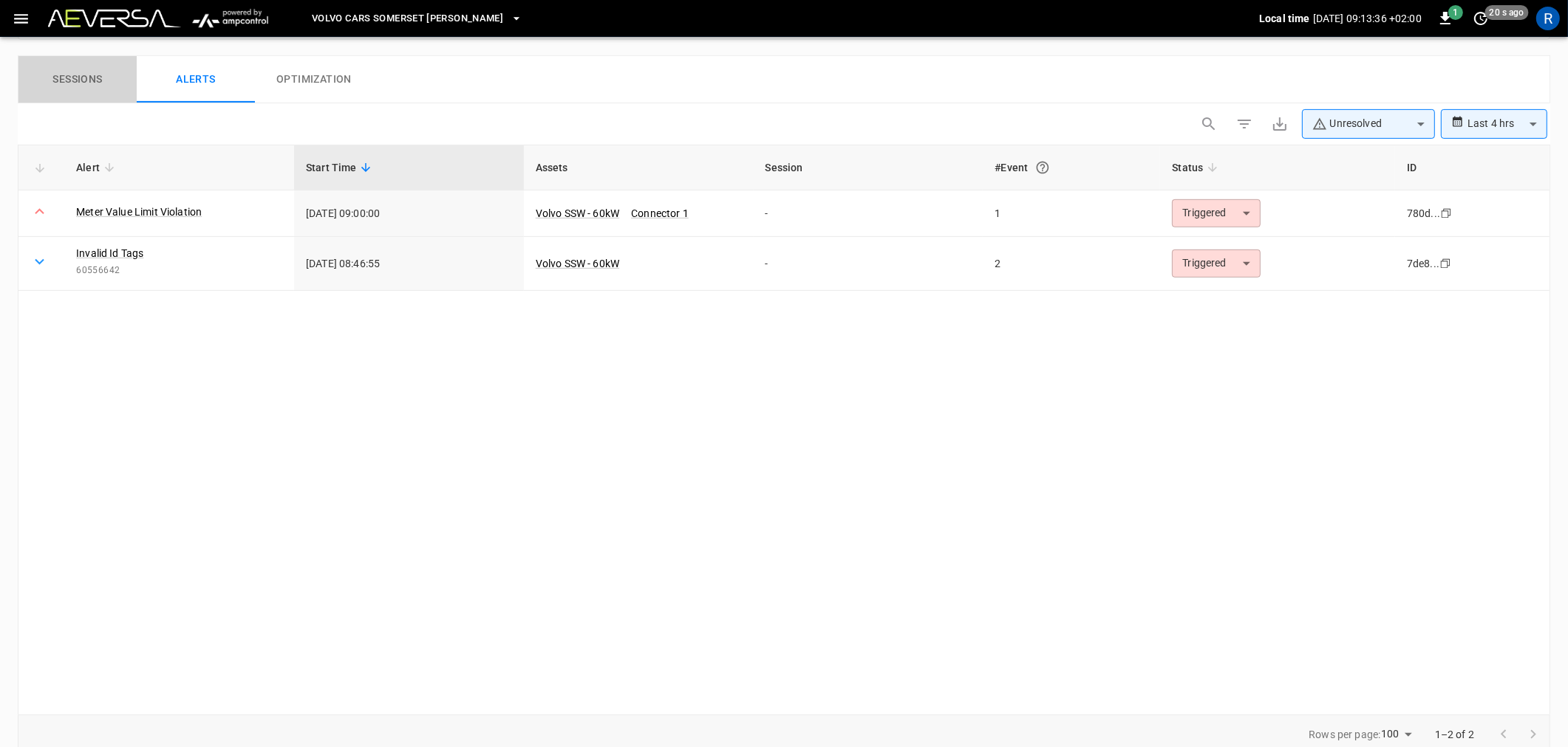
click at [91, 71] on button "Sessions" at bounding box center [78, 80] width 118 height 47
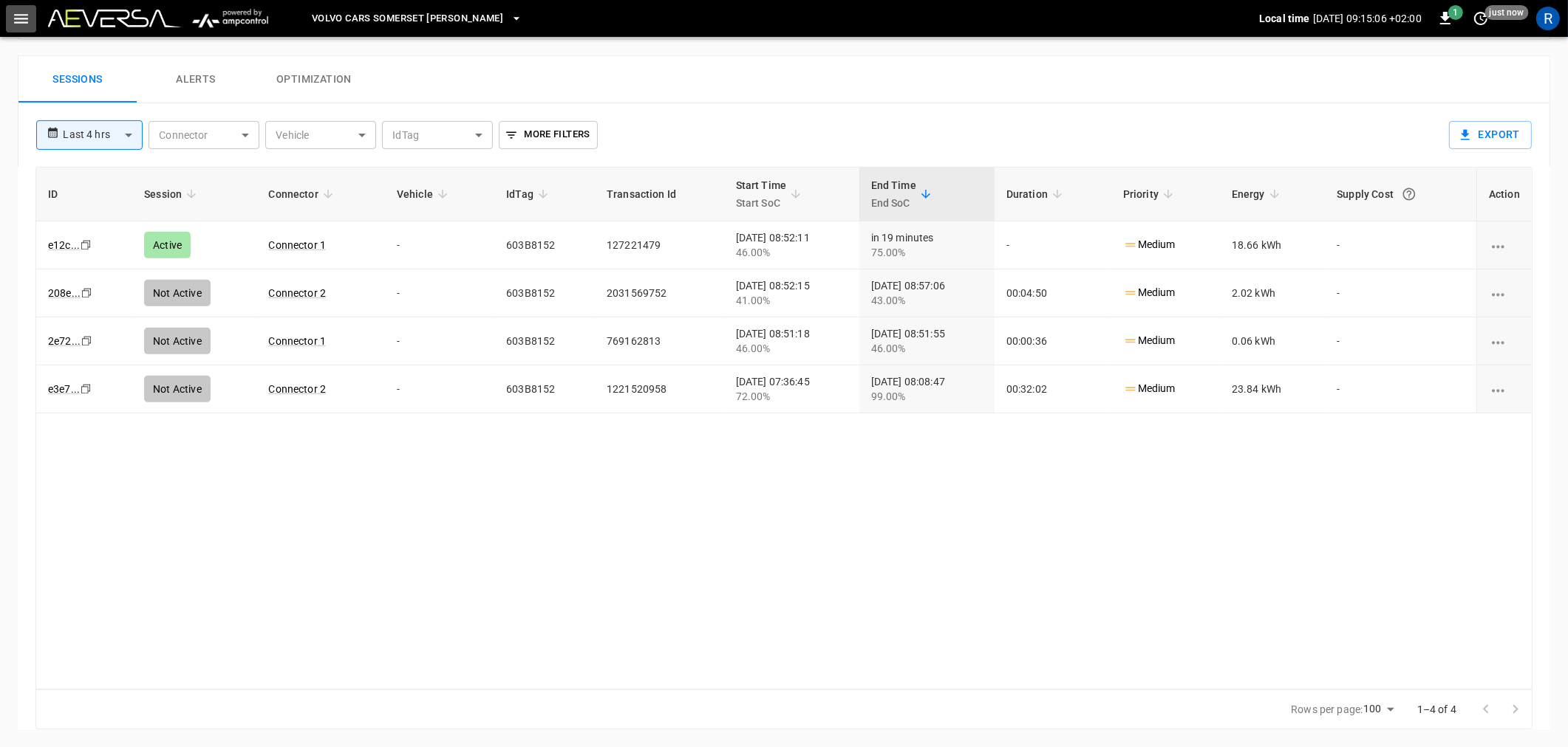
click at [19, 22] on icon "button" at bounding box center [21, 19] width 14 height 10
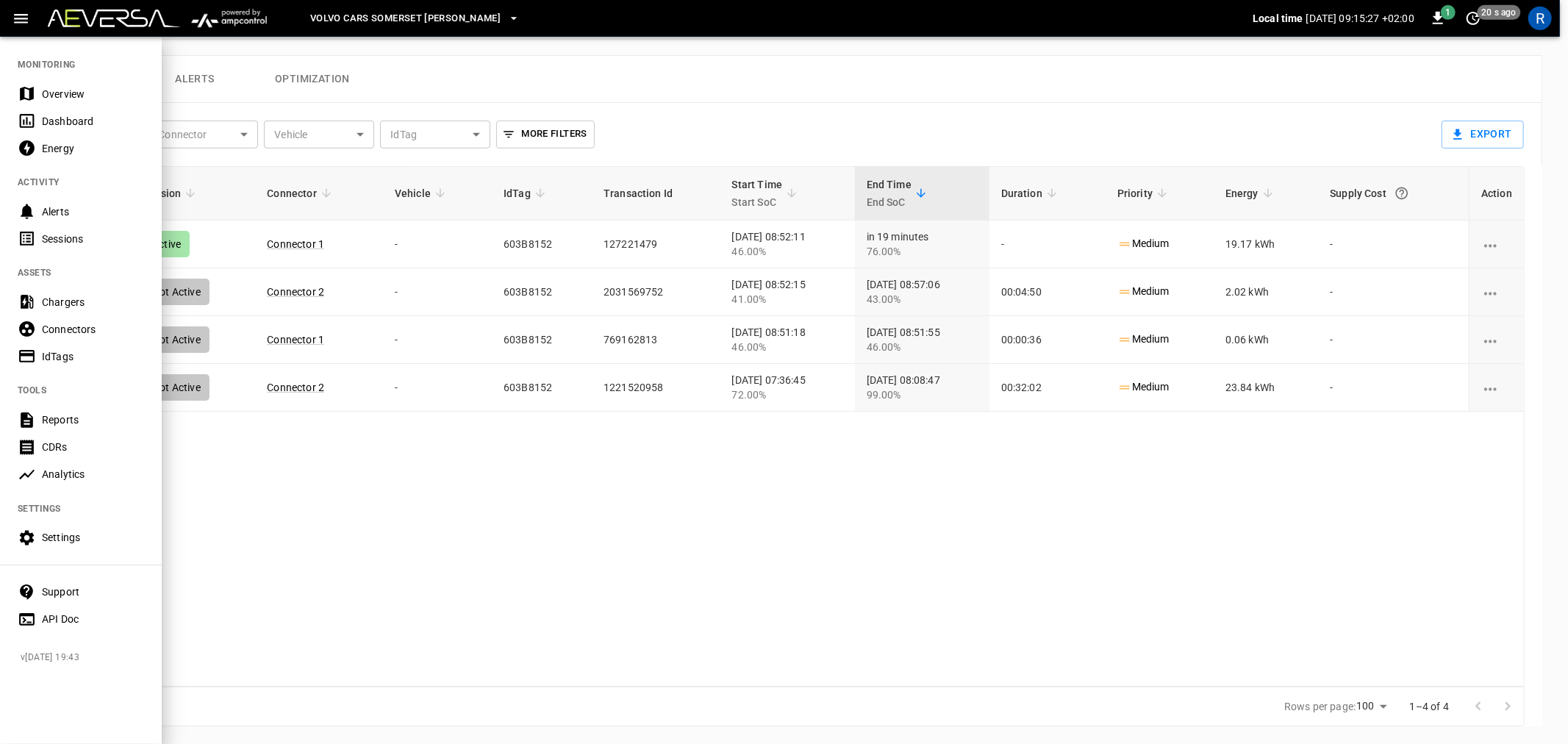
click at [55, 405] on nav "MONITORING Overview Dashboard Energy ACTIVITY Alerts Sessions ASSETS Chargers C…" at bounding box center [81, 337] width 162 height 604
click at [61, 409] on div "Reports" at bounding box center [81, 420] width 162 height 28
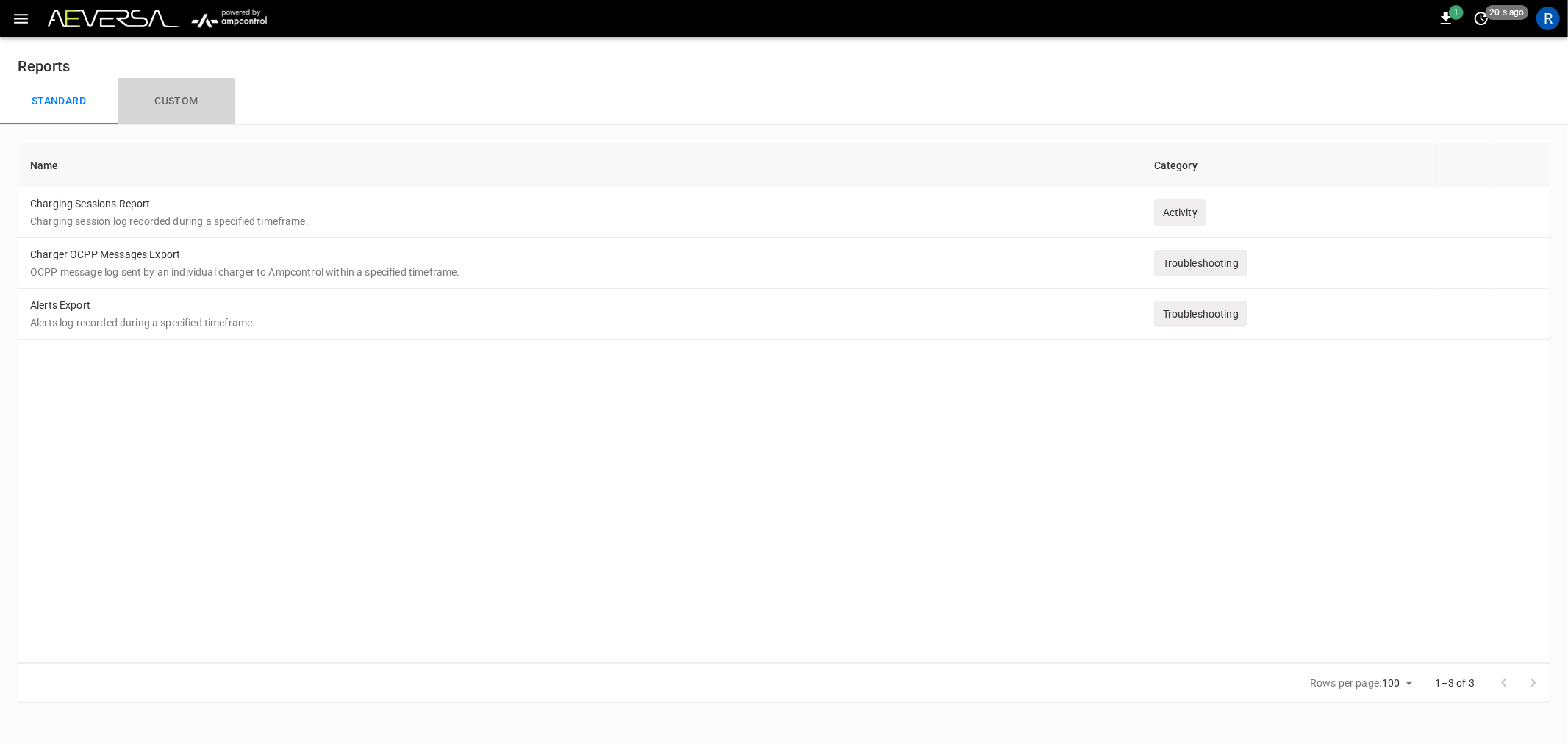
click at [170, 101] on button "Custom" at bounding box center [176, 101] width 117 height 47
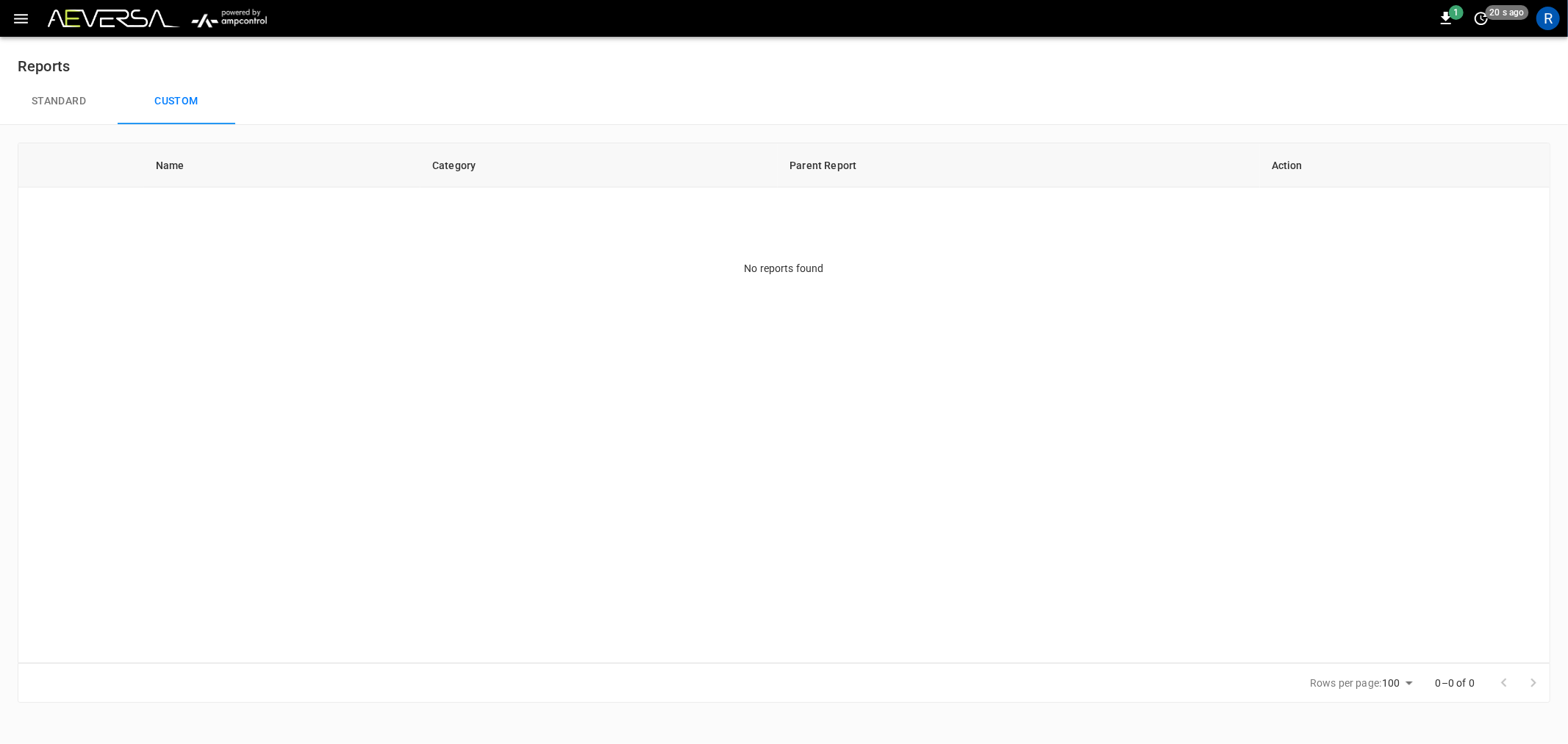
click at [60, 94] on button "Standard" at bounding box center [59, 101] width 117 height 47
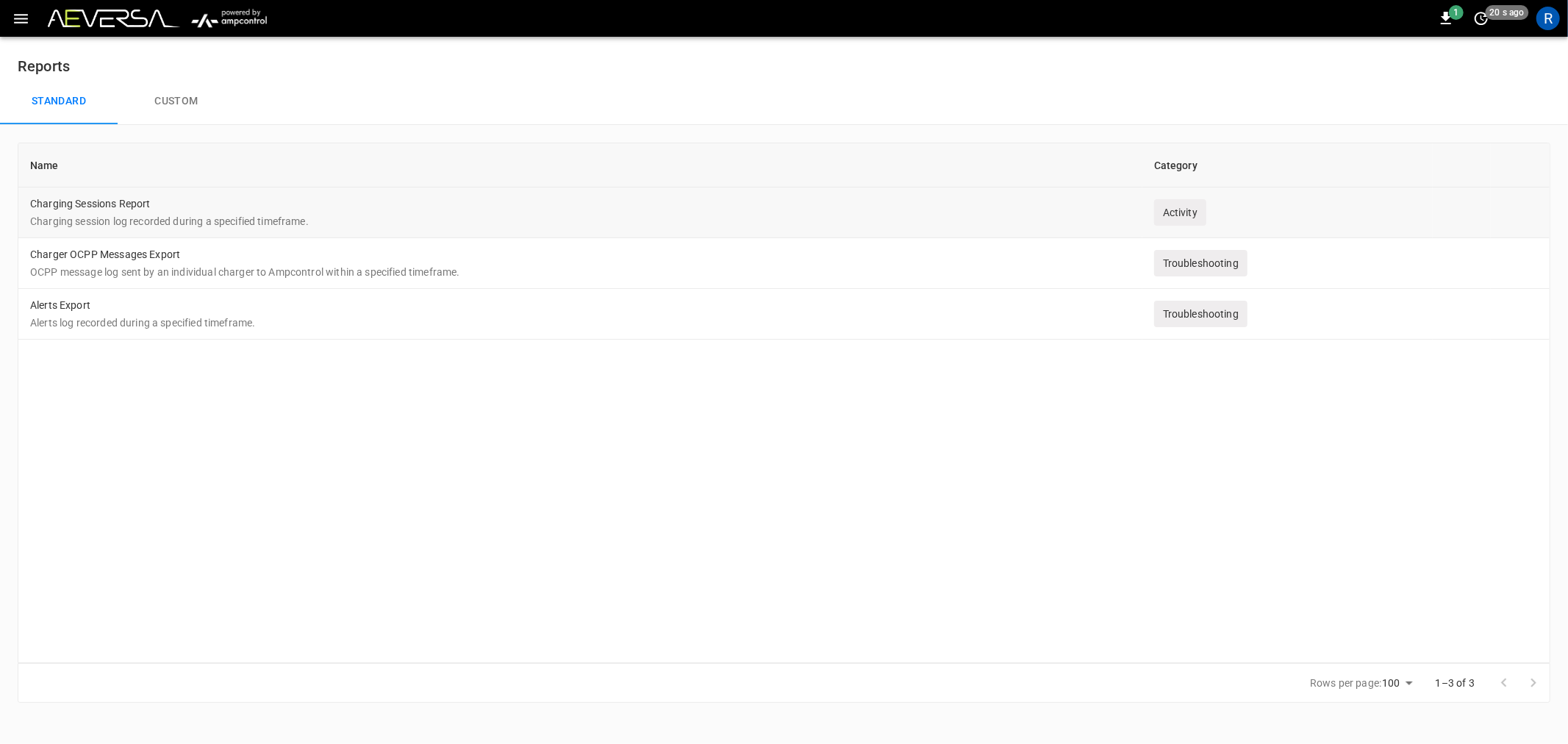
click at [1180, 210] on div "Activity" at bounding box center [1180, 213] width 52 height 27
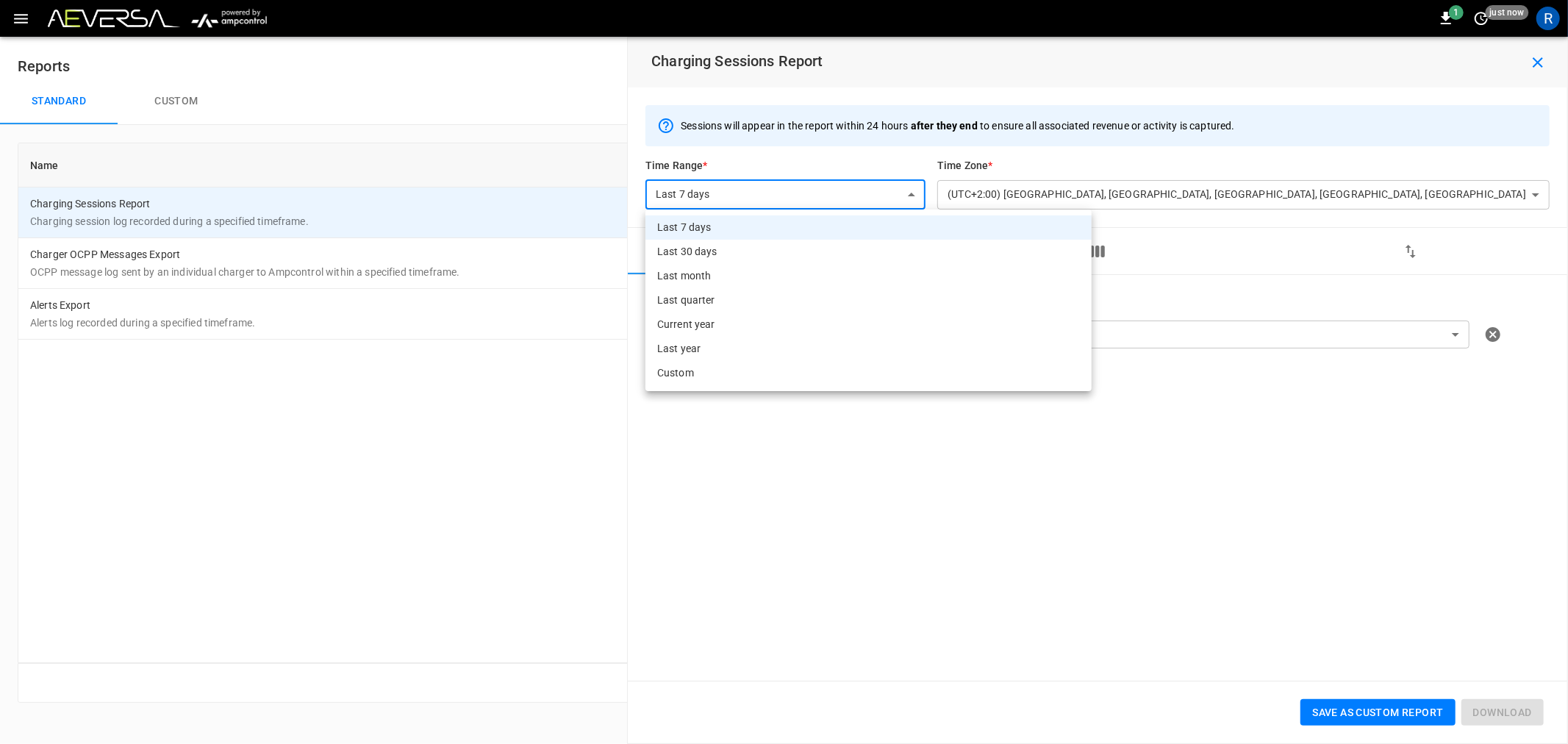
click at [759, 193] on body "**********" at bounding box center [784, 360] width 1568 height 721
click at [752, 374] on li "Custom" at bounding box center [869, 373] width 446 height 24
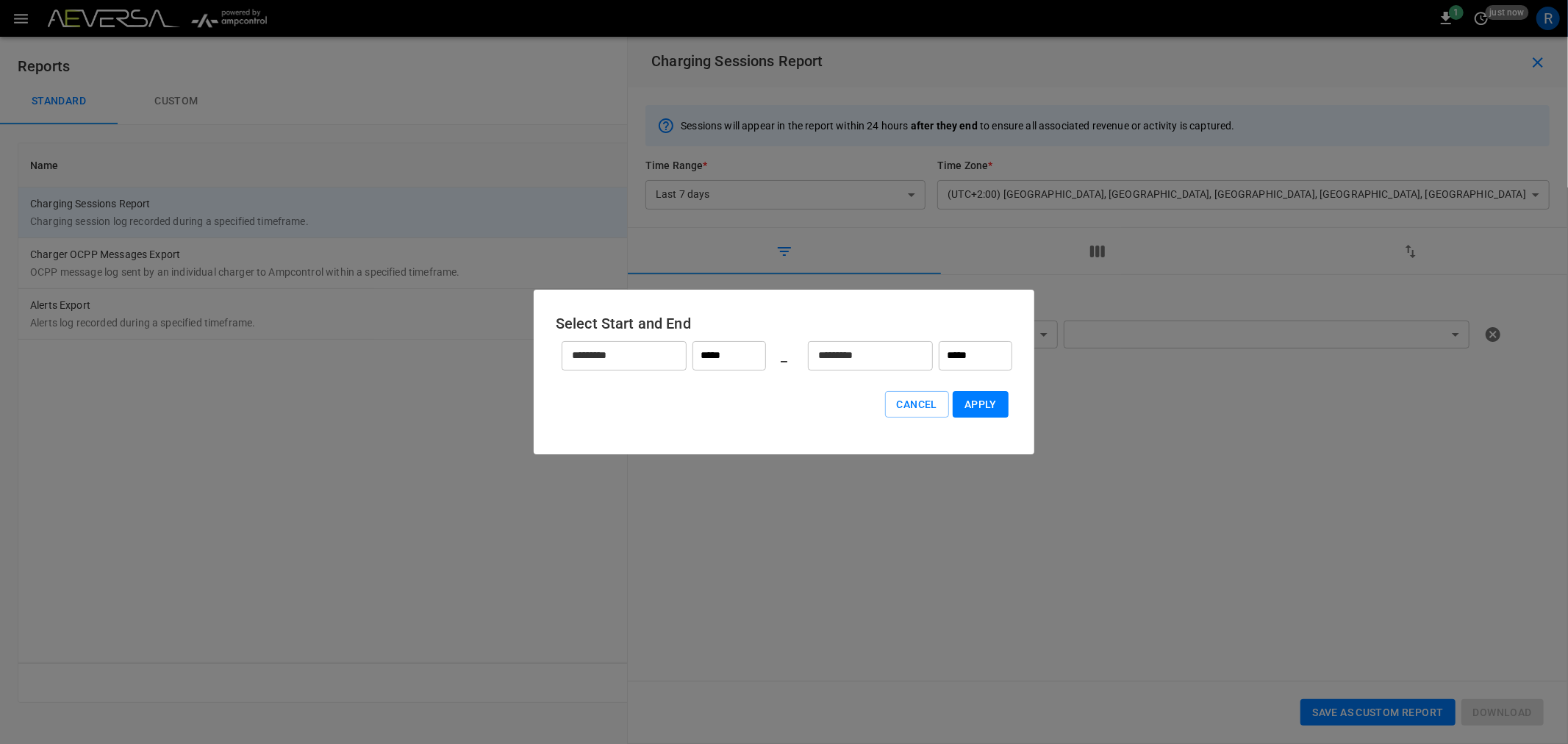
click at [643, 366] on input "*********" at bounding box center [615, 356] width 109 height 39
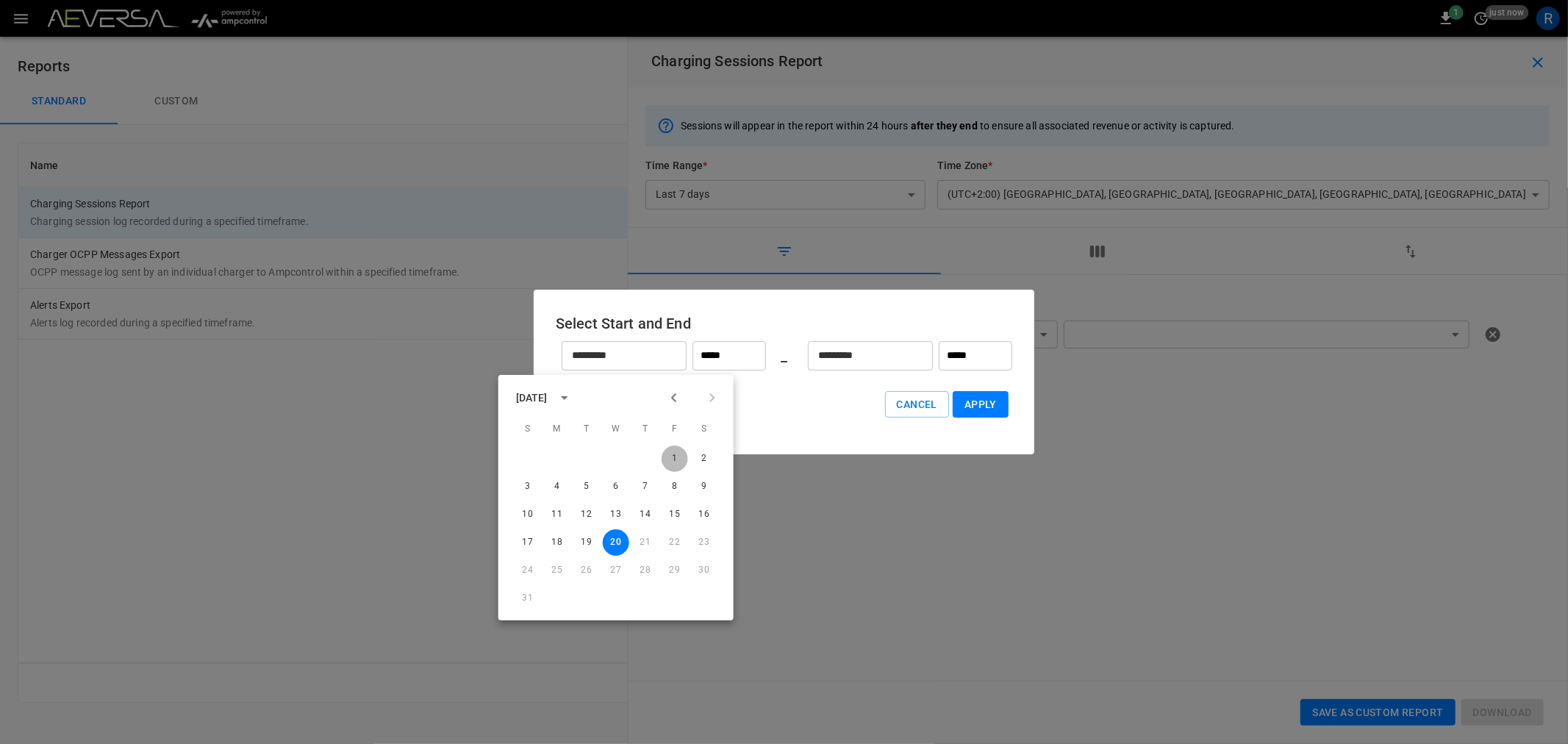
click at [673, 456] on button "1" at bounding box center [675, 459] width 27 height 27
type input "*********"
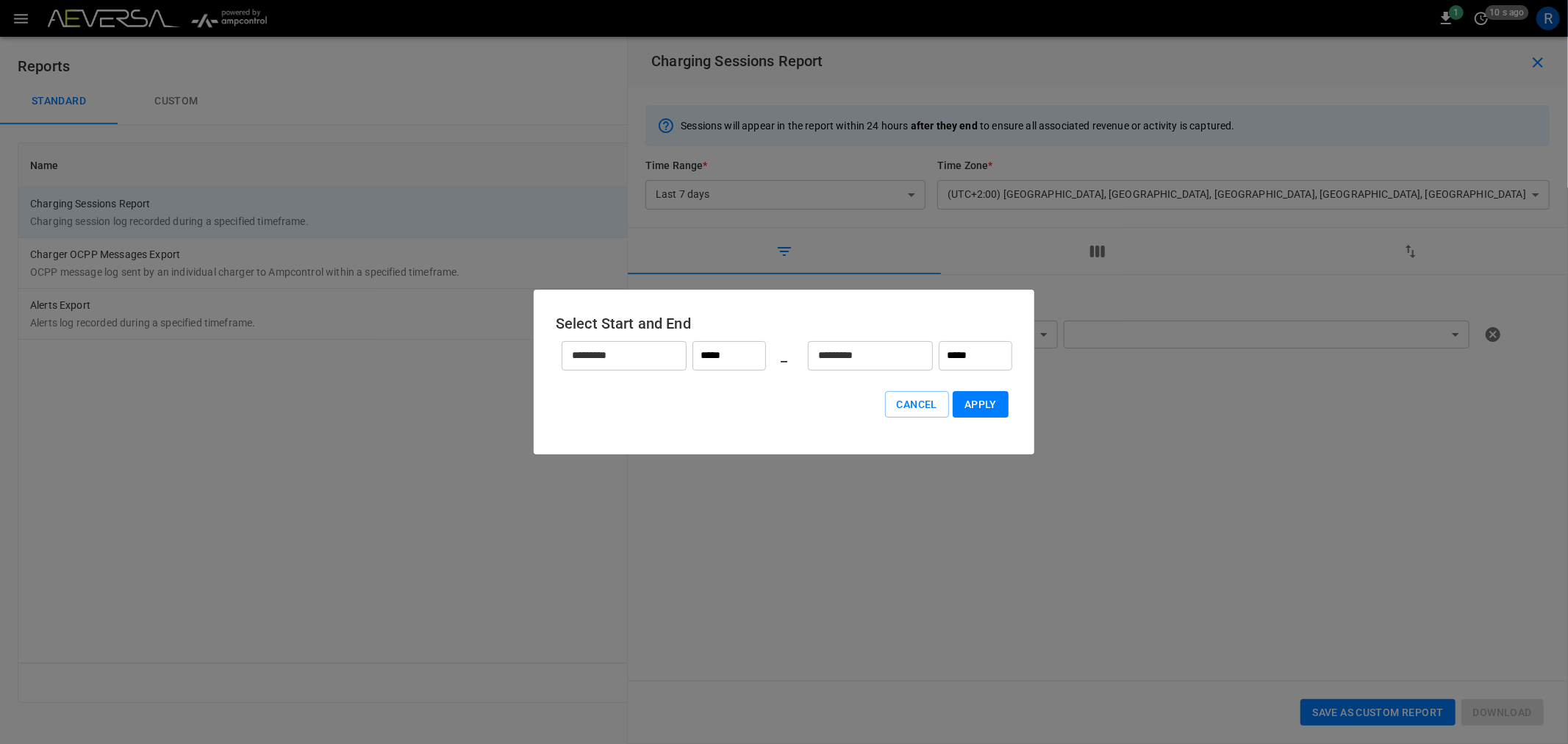
click at [917, 356] on div "********* ​" at bounding box center [870, 356] width 125 height 29
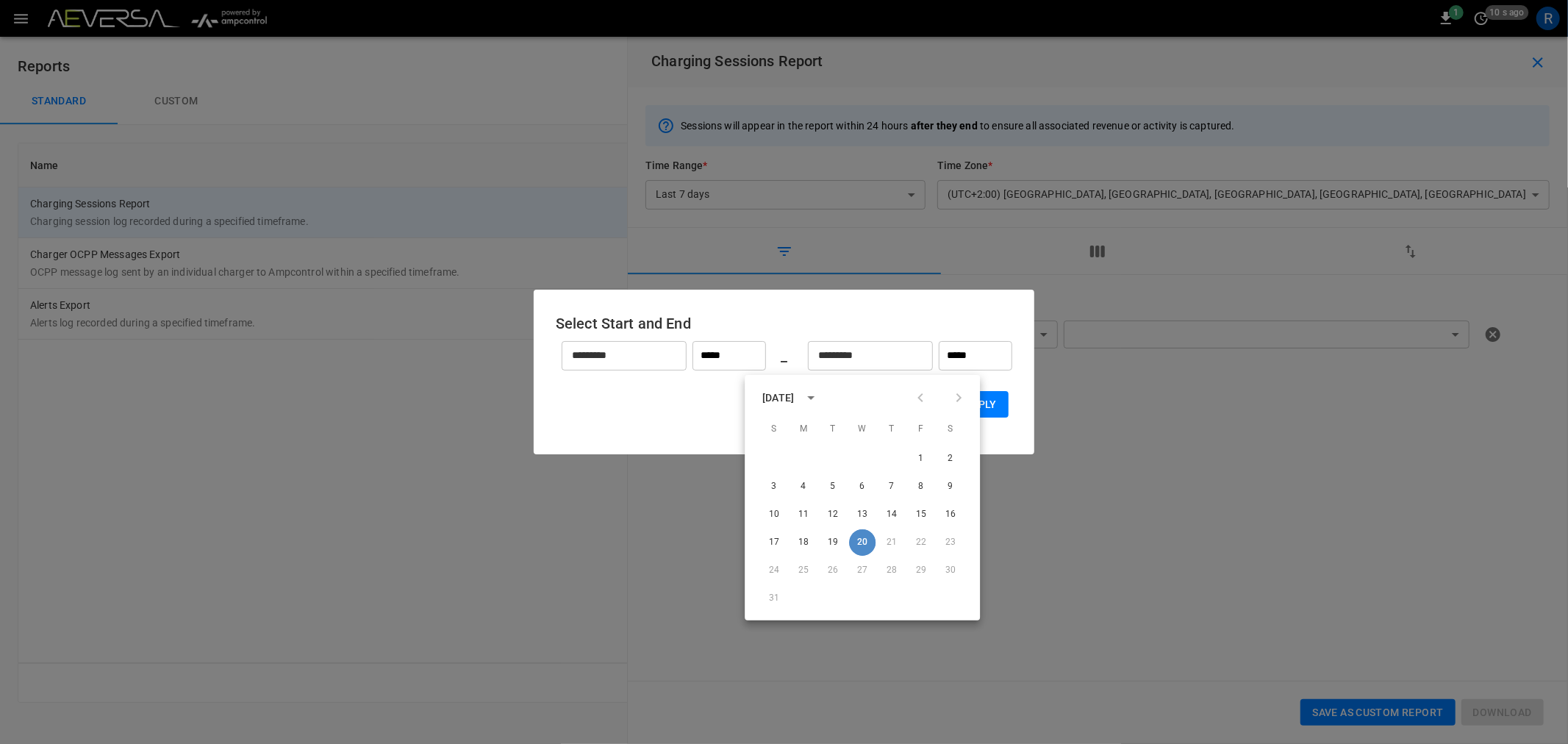
click at [861, 543] on button "20" at bounding box center [863, 543] width 27 height 27
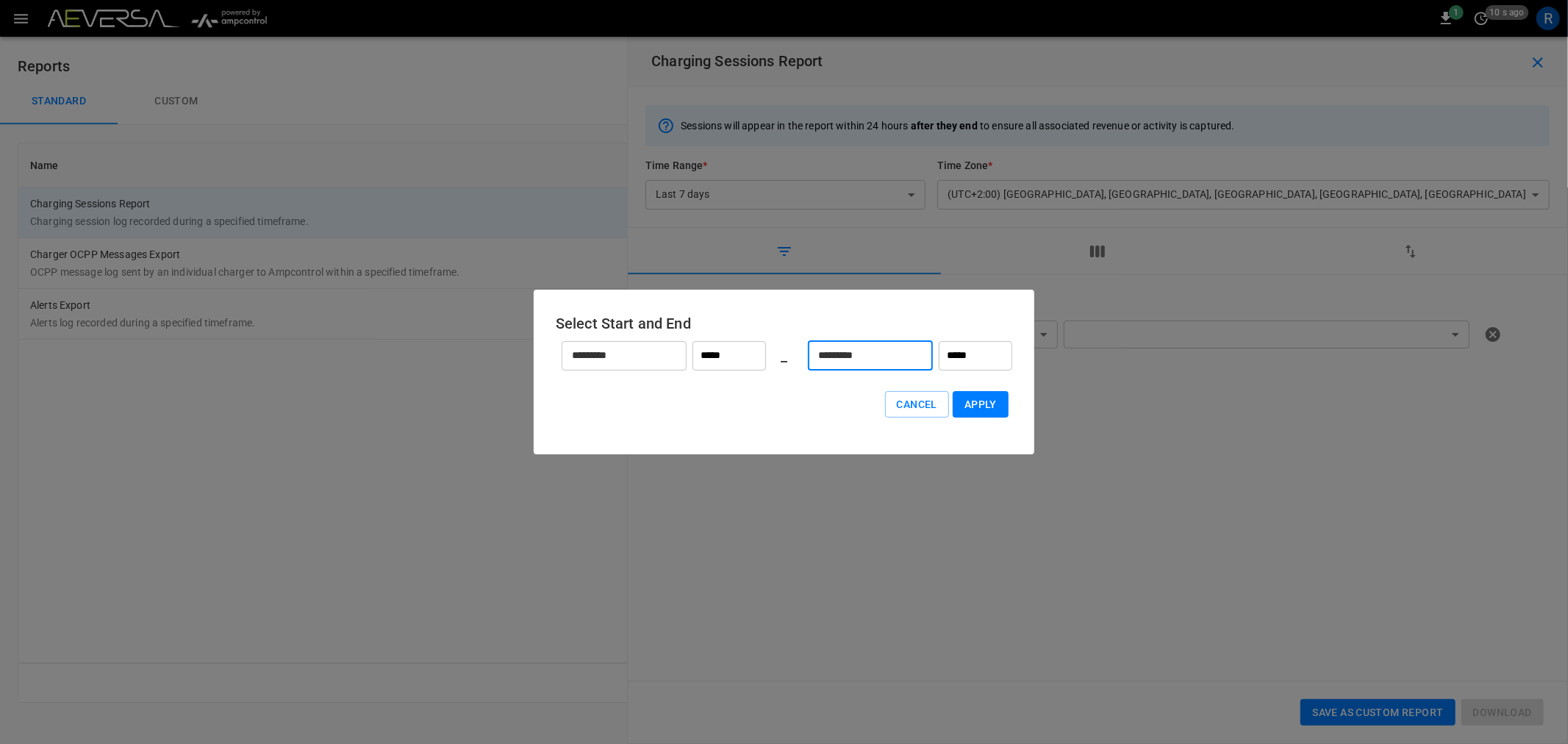
click at [980, 409] on button "Apply" at bounding box center [980, 405] width 56 height 28
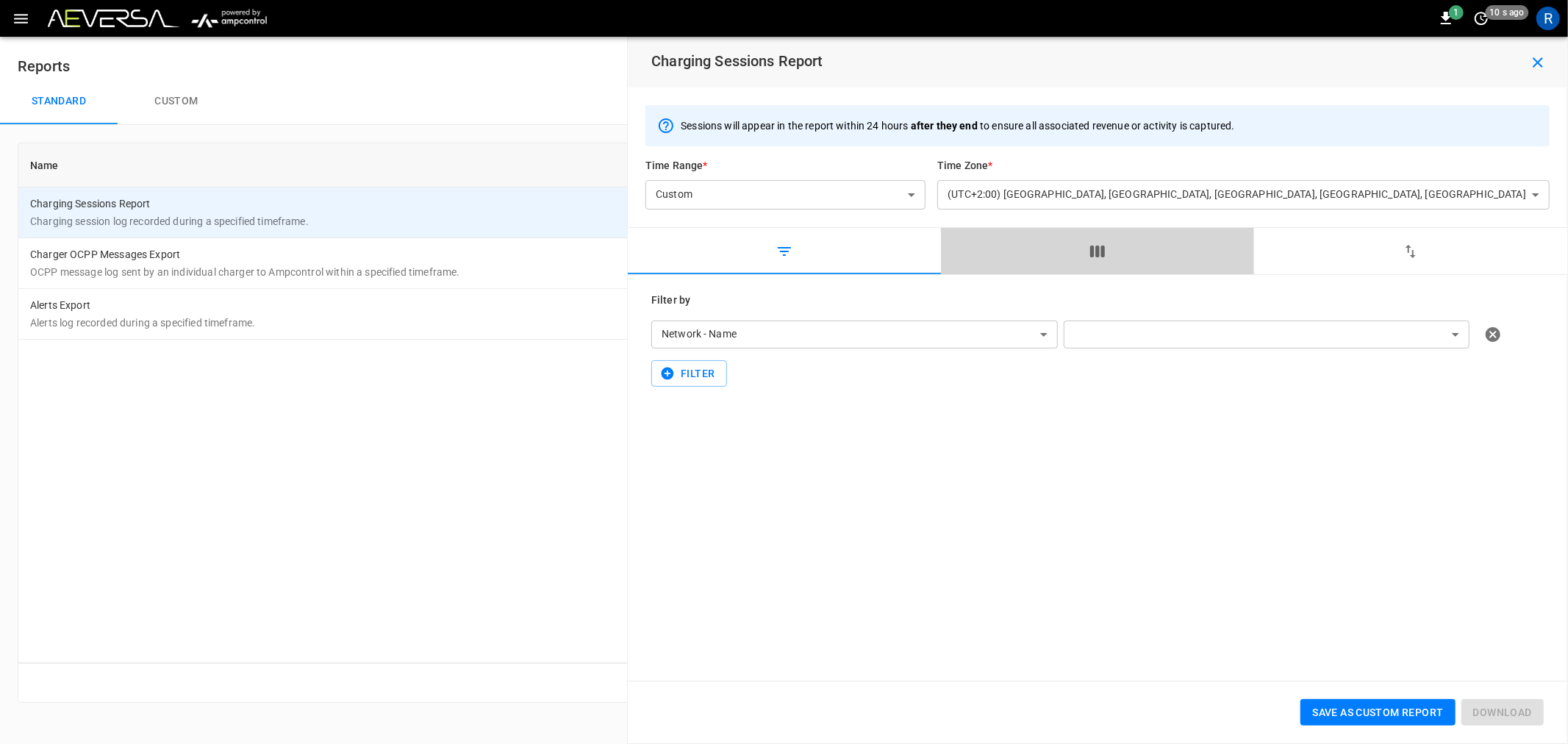
click at [1097, 245] on icon "button" at bounding box center [1098, 252] width 18 height 18
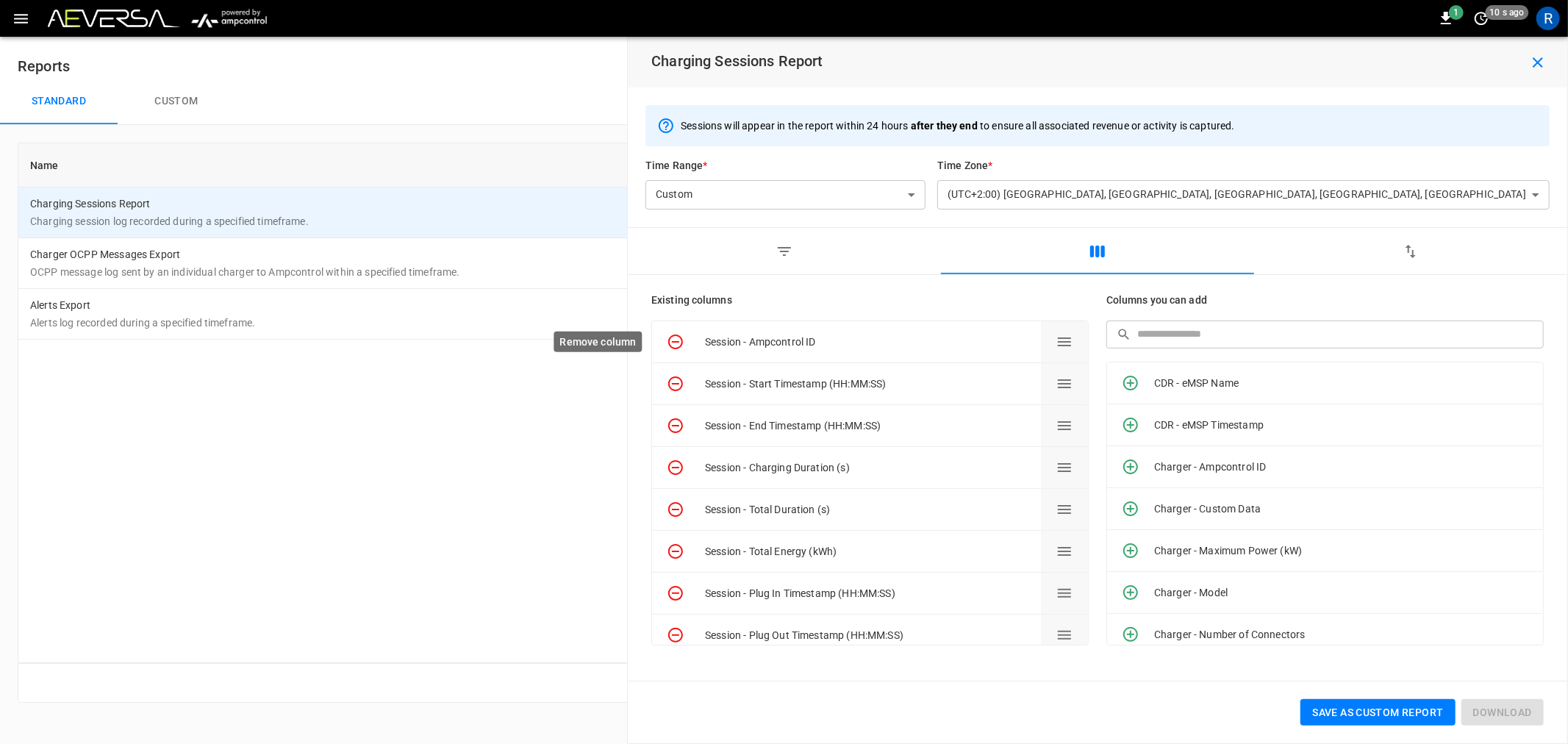
click at [679, 342] on icon "Remove column" at bounding box center [675, 342] width 15 height 15
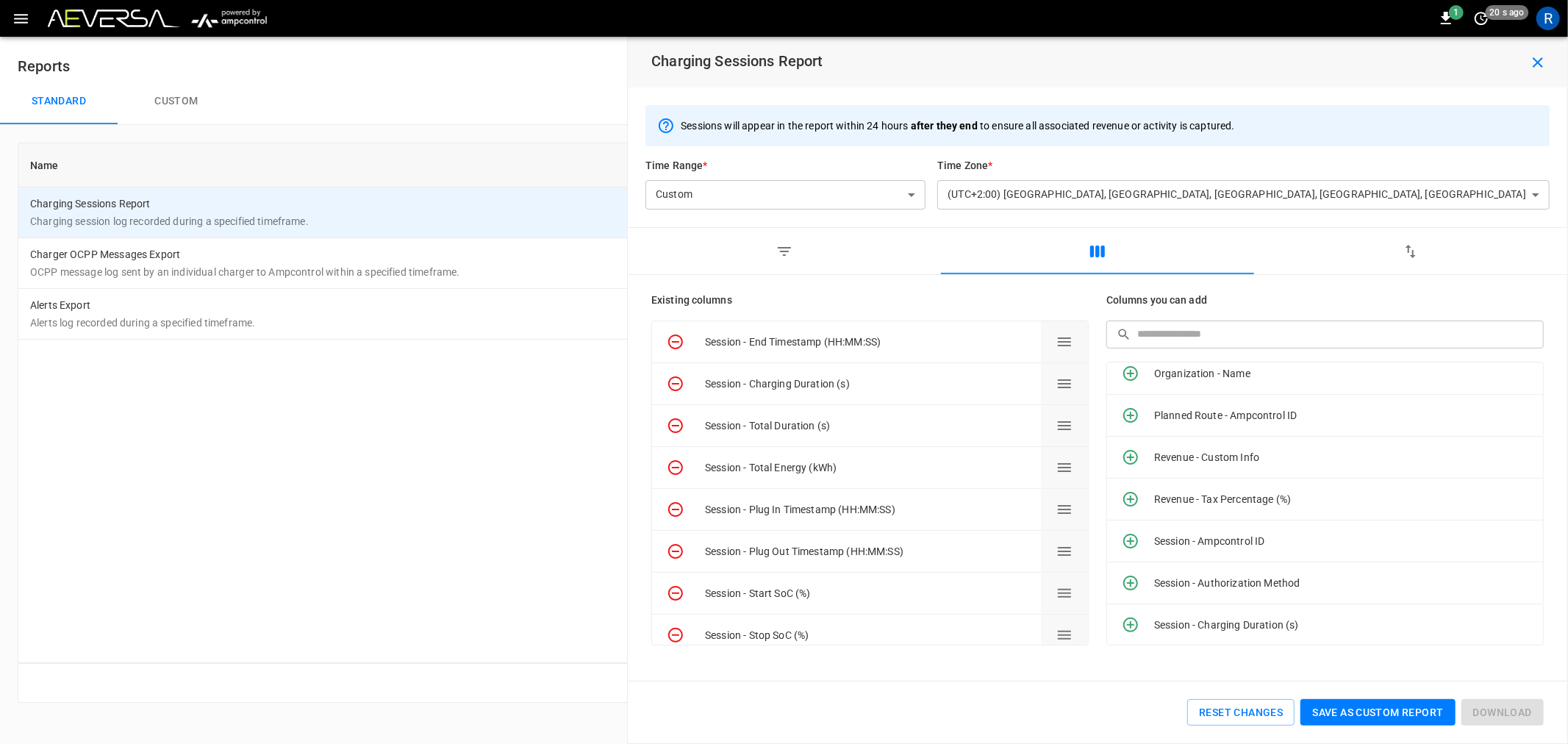
scroll to position [1880, 0]
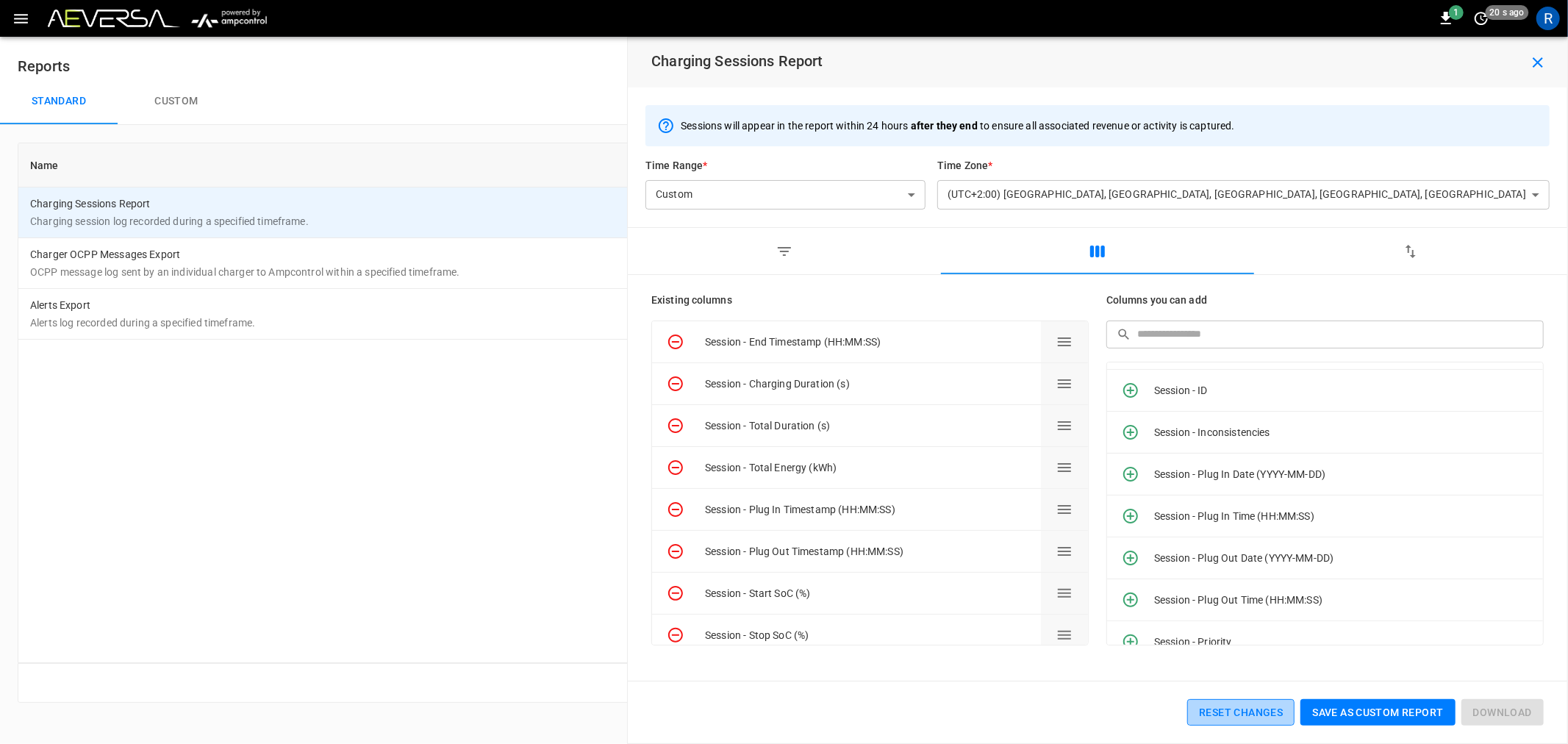
click at [1243, 712] on button "Reset Changes" at bounding box center [1241, 713] width 108 height 28
type input "**********"
click at [715, 193] on body "**********" at bounding box center [784, 360] width 1568 height 721
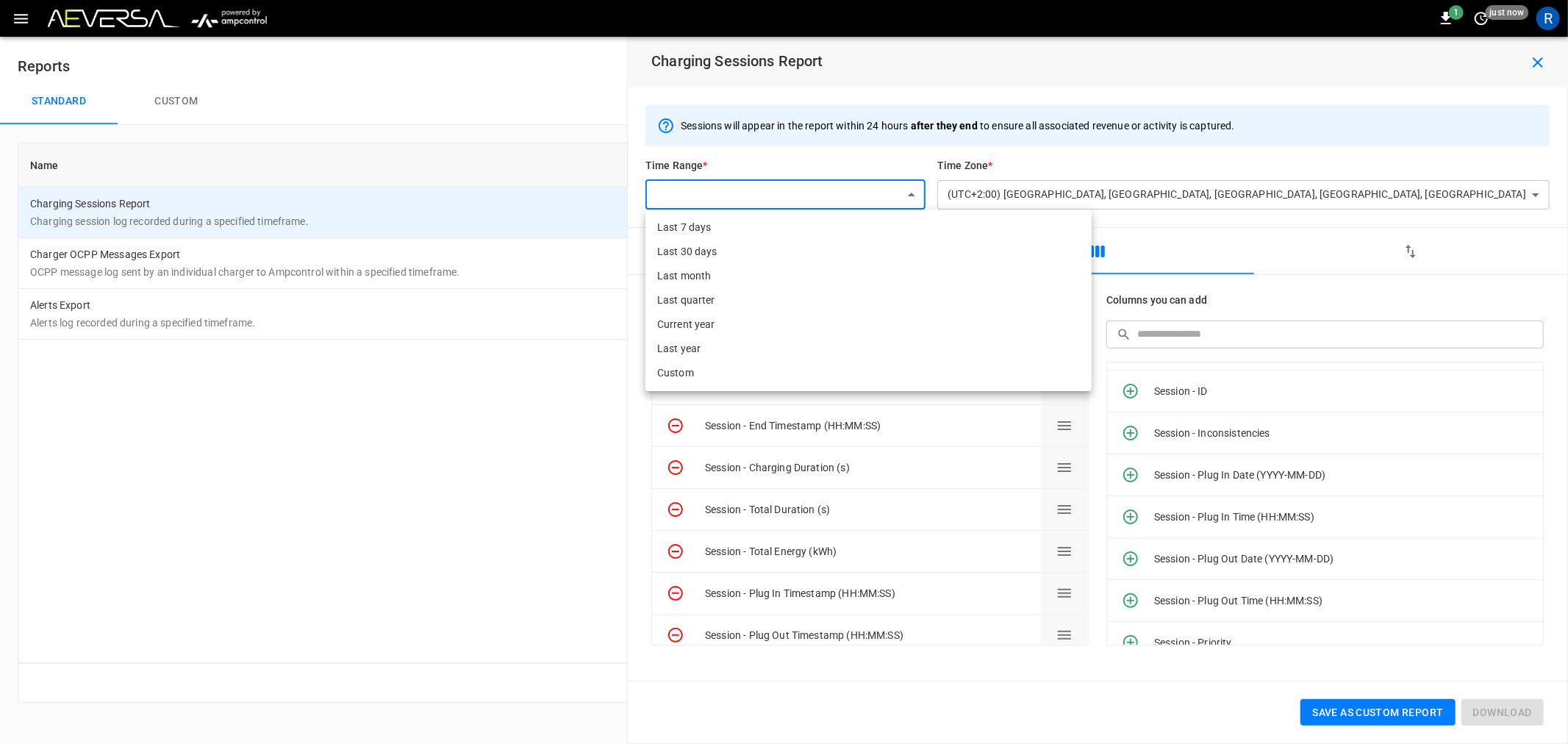
click at [717, 190] on div at bounding box center [784, 372] width 1568 height 744
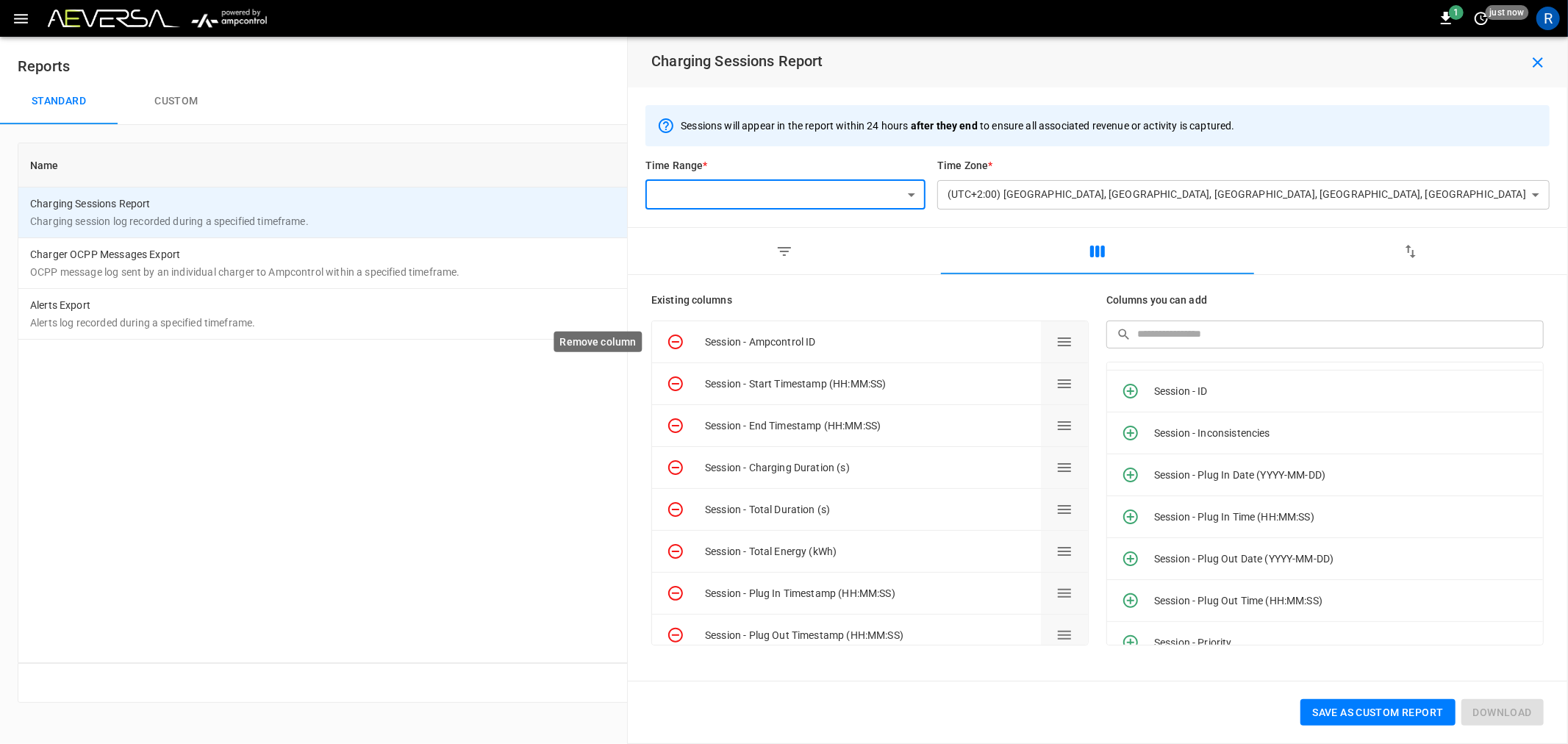
click at [677, 344] on icon "Remove column" at bounding box center [676, 342] width 18 height 18
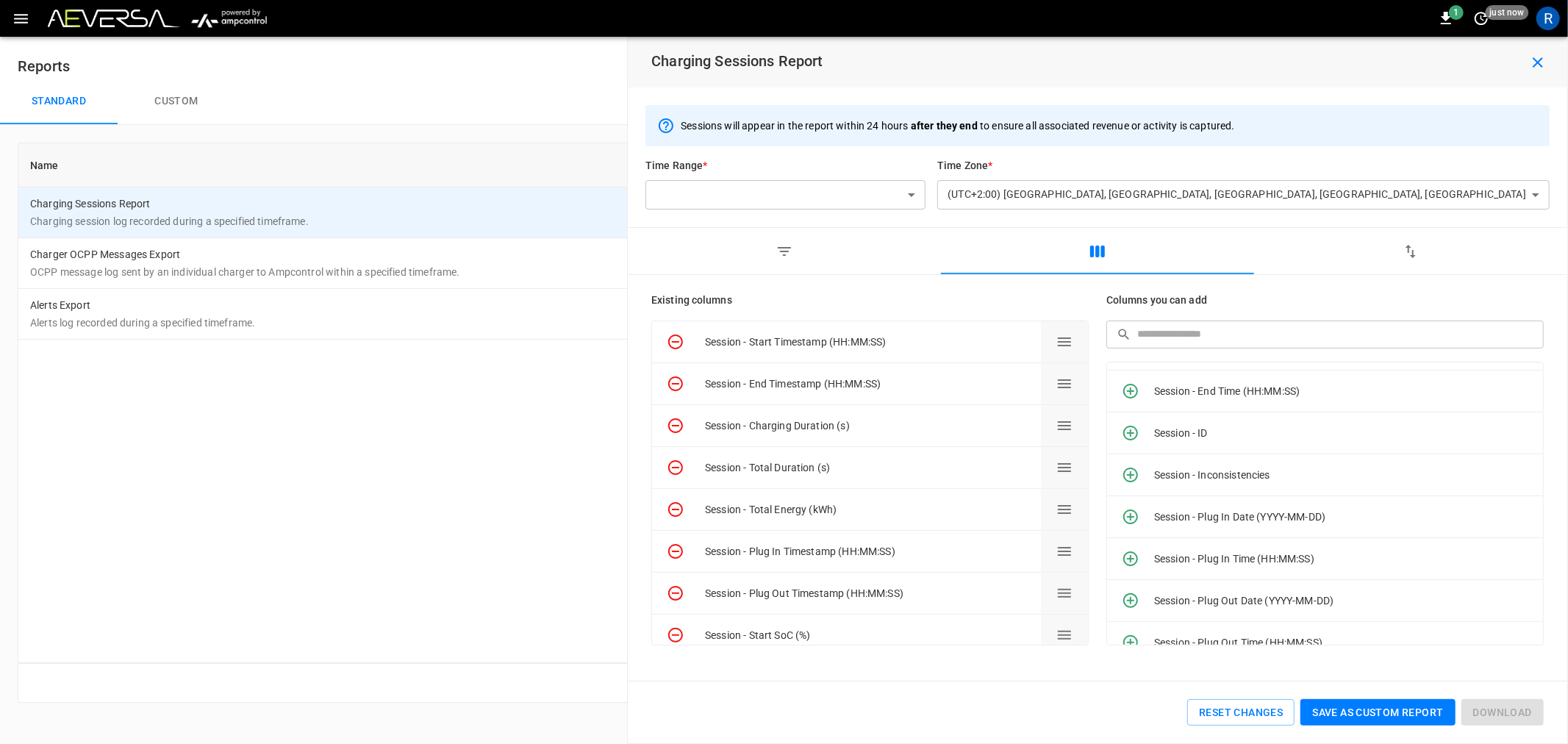
scroll to position [1880, 0]
click at [674, 425] on icon "Remove column" at bounding box center [675, 425] width 15 height 15
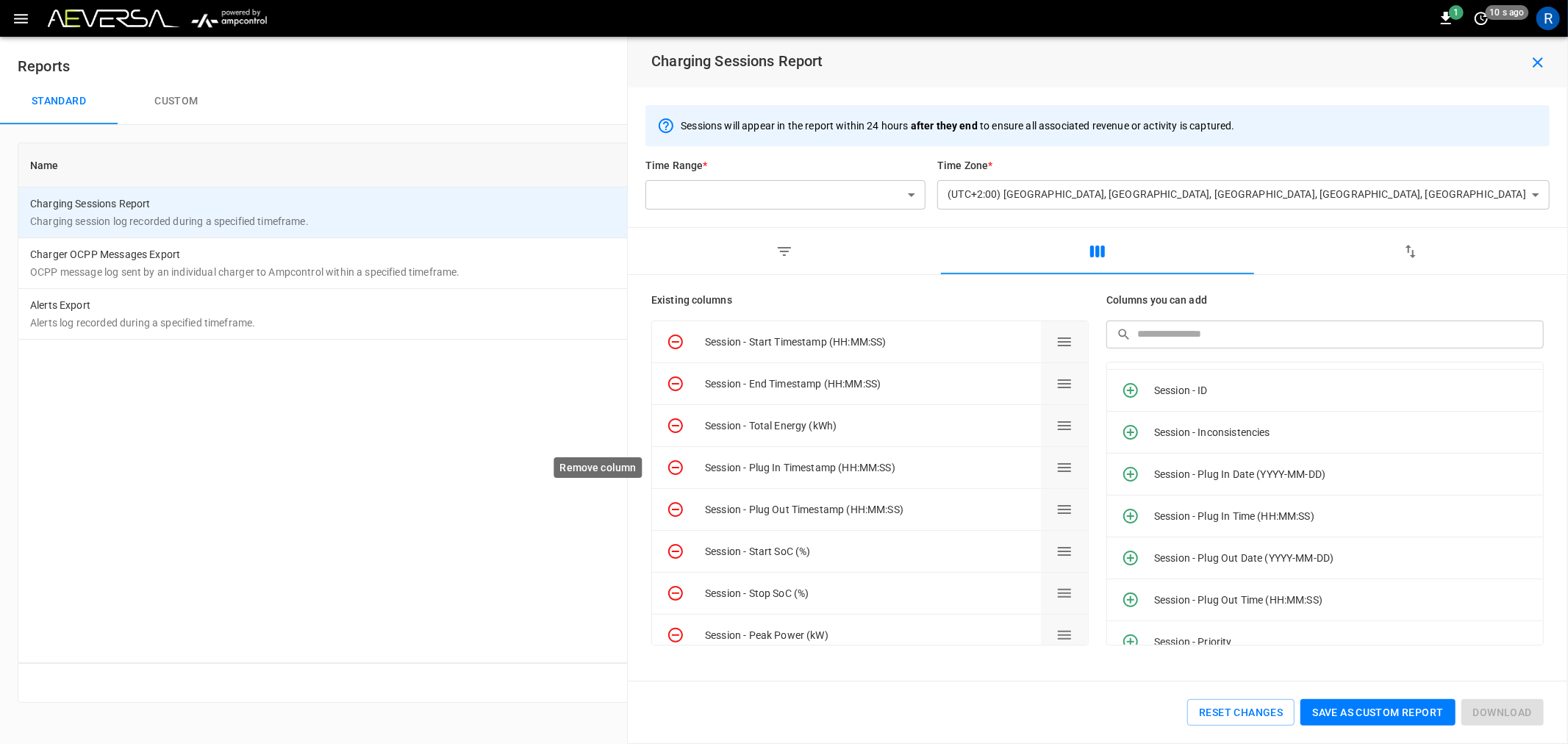
click at [678, 468] on icon "Remove column" at bounding box center [675, 467] width 15 height 15
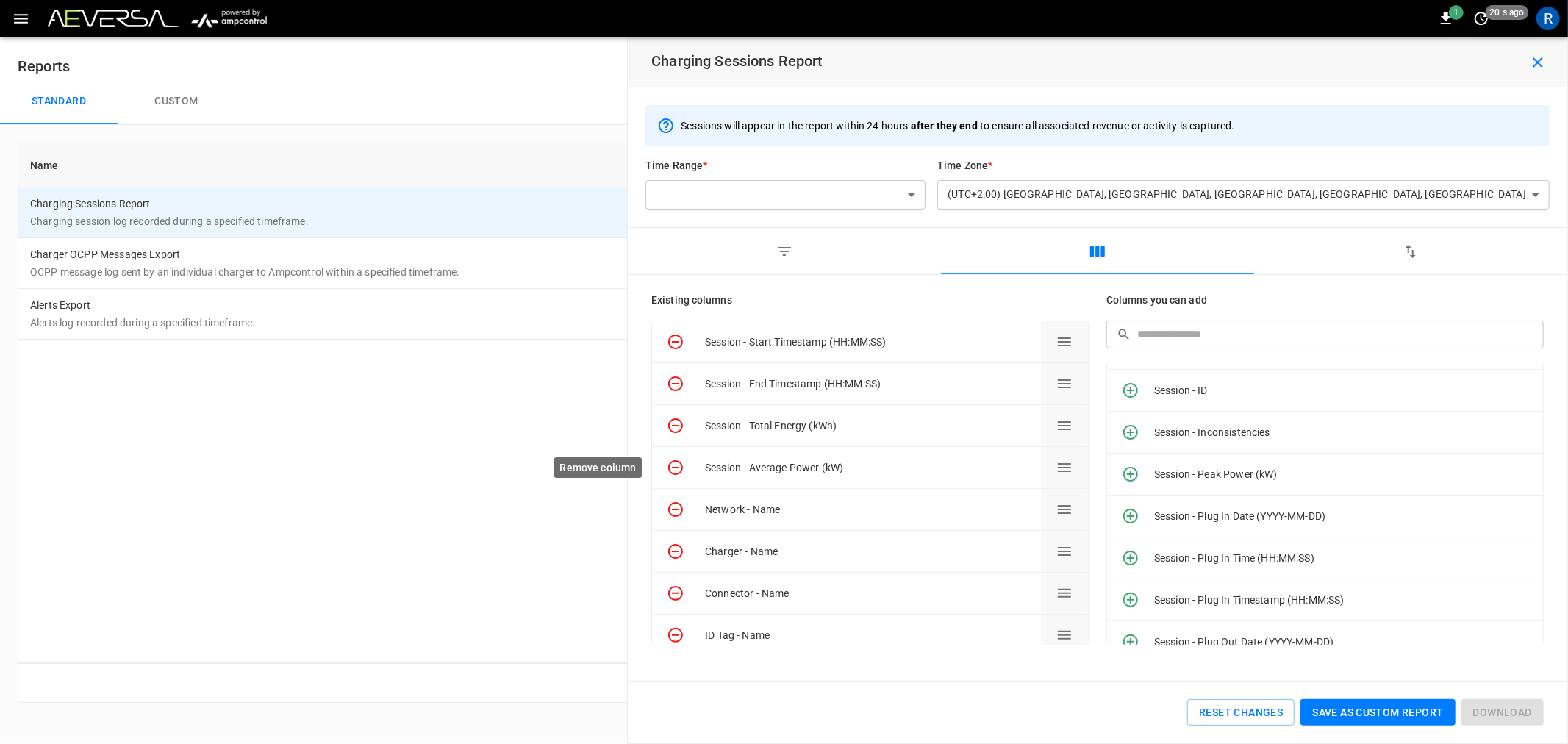
click at [678, 468] on icon "Remove column" at bounding box center [675, 467] width 15 height 15
click at [675, 465] on icon "Remove column" at bounding box center [676, 468] width 18 height 18
click at [675, 465] on icon "Remove column" at bounding box center [676, 468] width 18 height 18
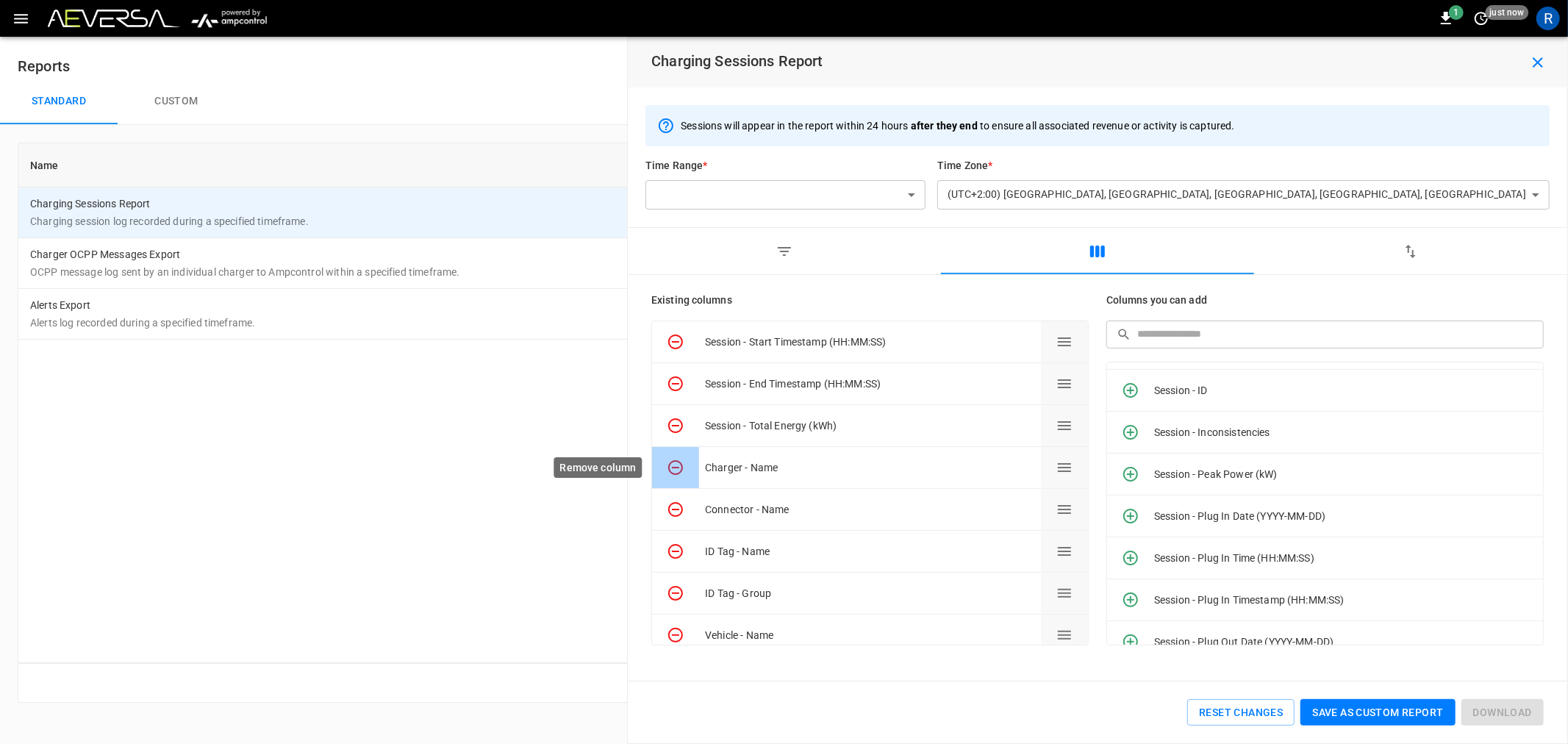
scroll to position [2047, 0]
click at [675, 465] on icon "Remove column" at bounding box center [676, 468] width 18 height 18
click at [674, 547] on icon "Remove column" at bounding box center [676, 552] width 18 height 18
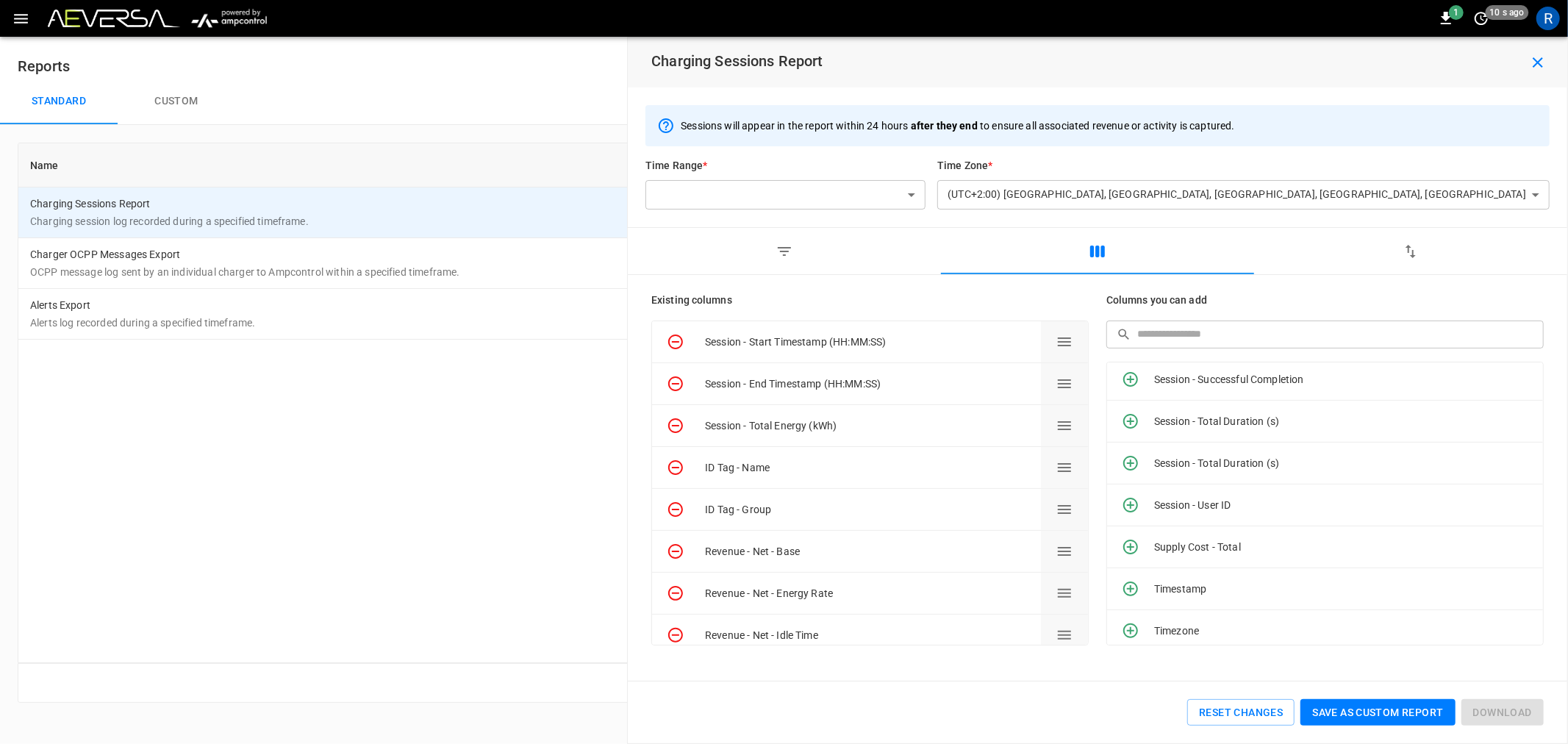
scroll to position [2742, 0]
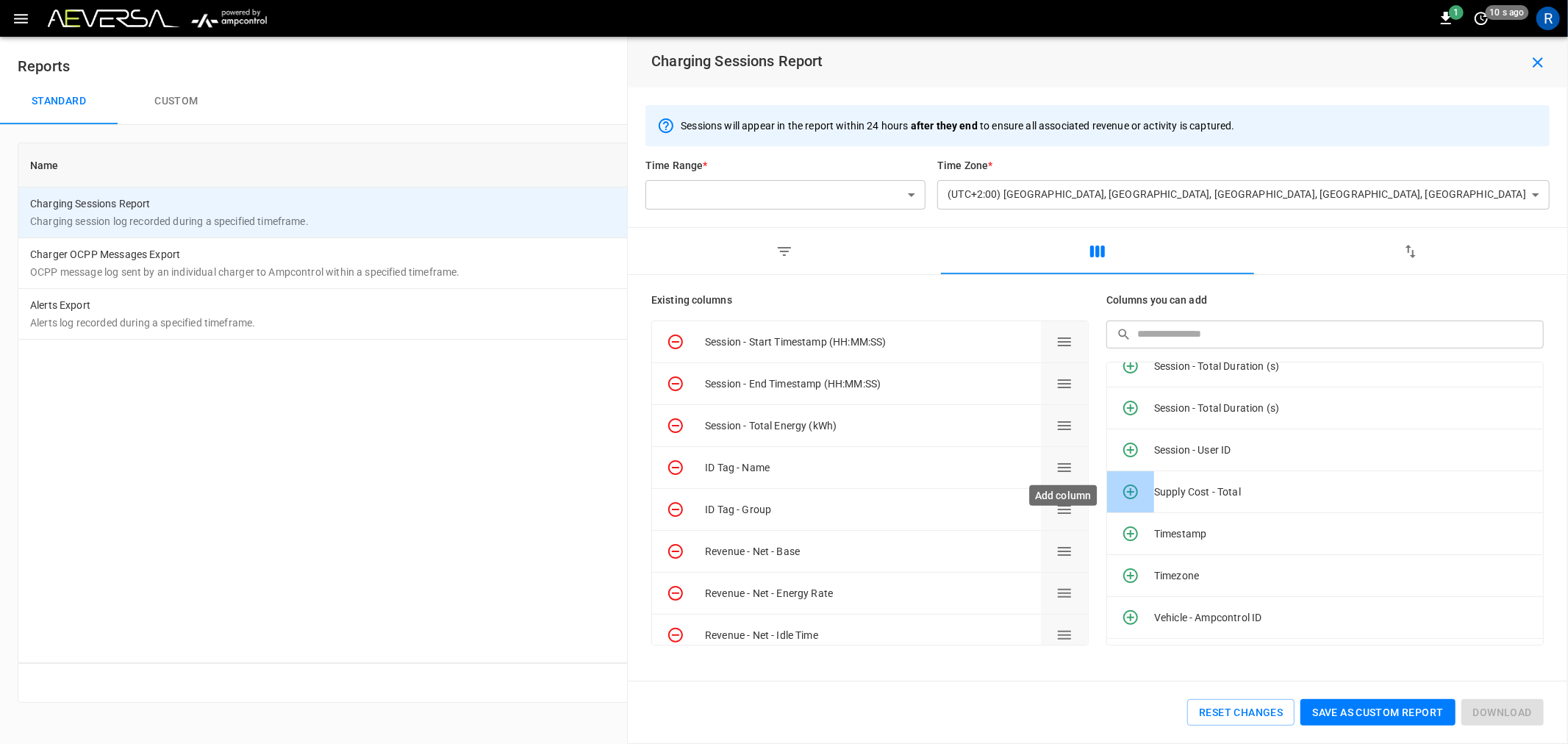
click at [1130, 489] on icon "Add column" at bounding box center [1130, 492] width 18 height 18
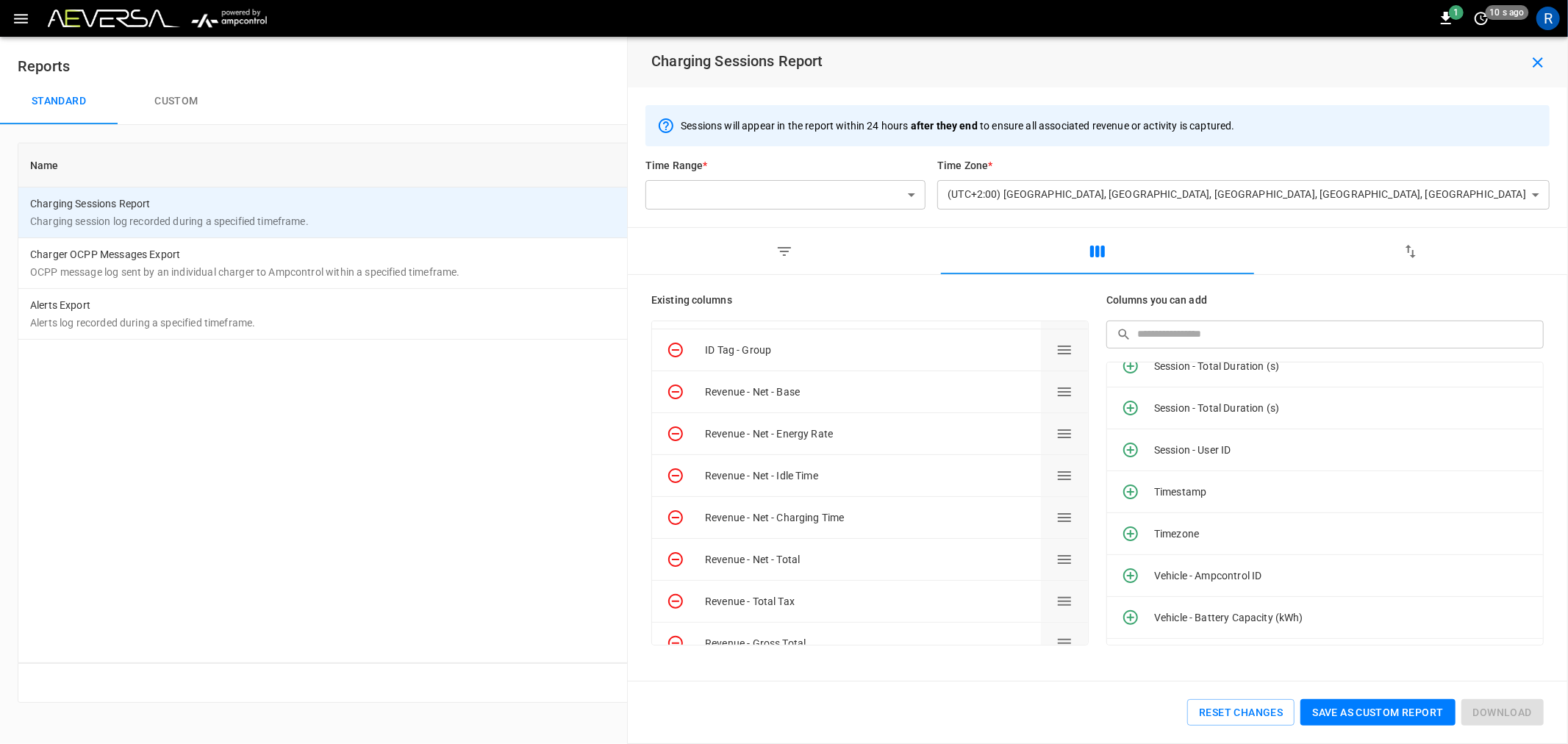
scroll to position [222, 0]
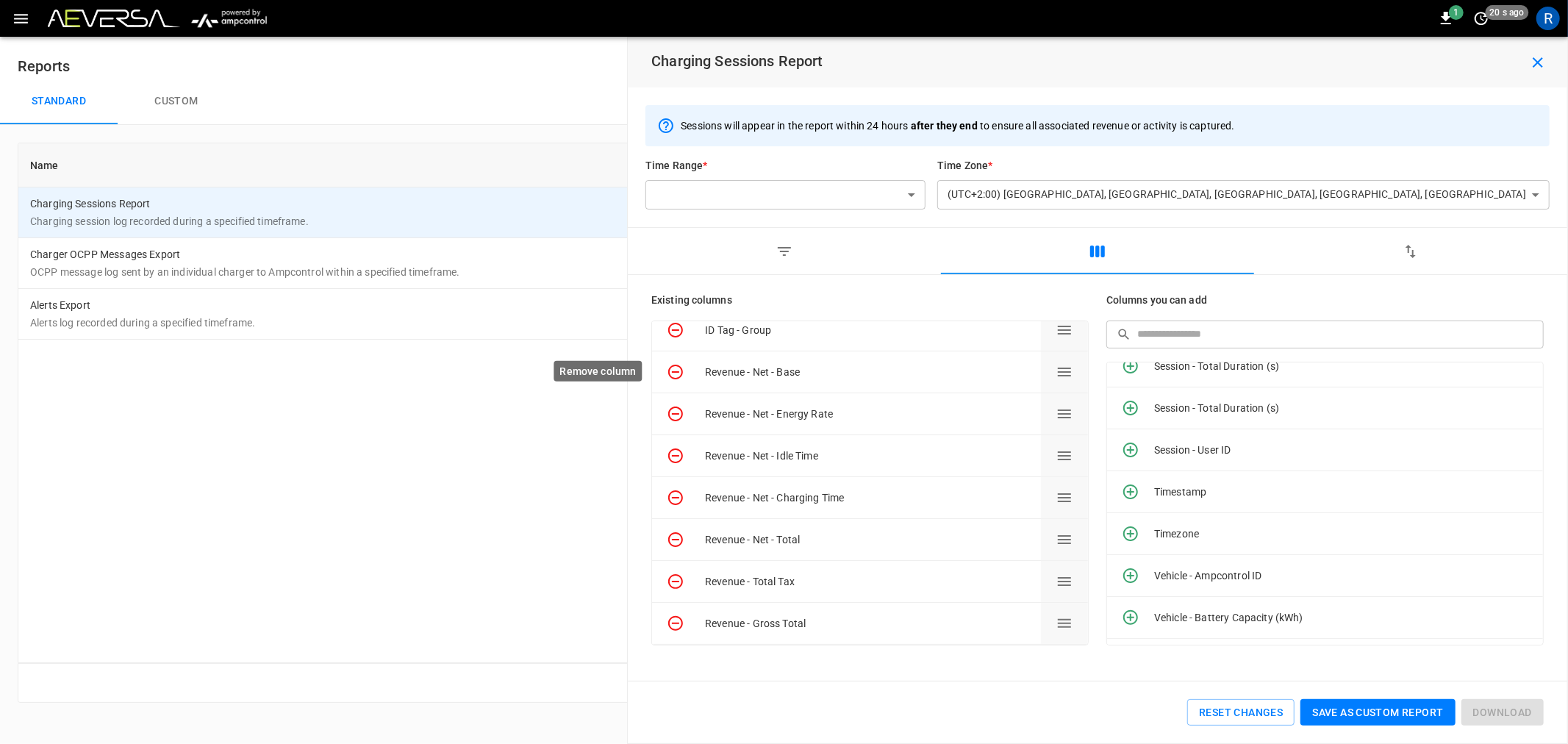
click at [673, 367] on icon "Remove column" at bounding box center [676, 372] width 18 height 18
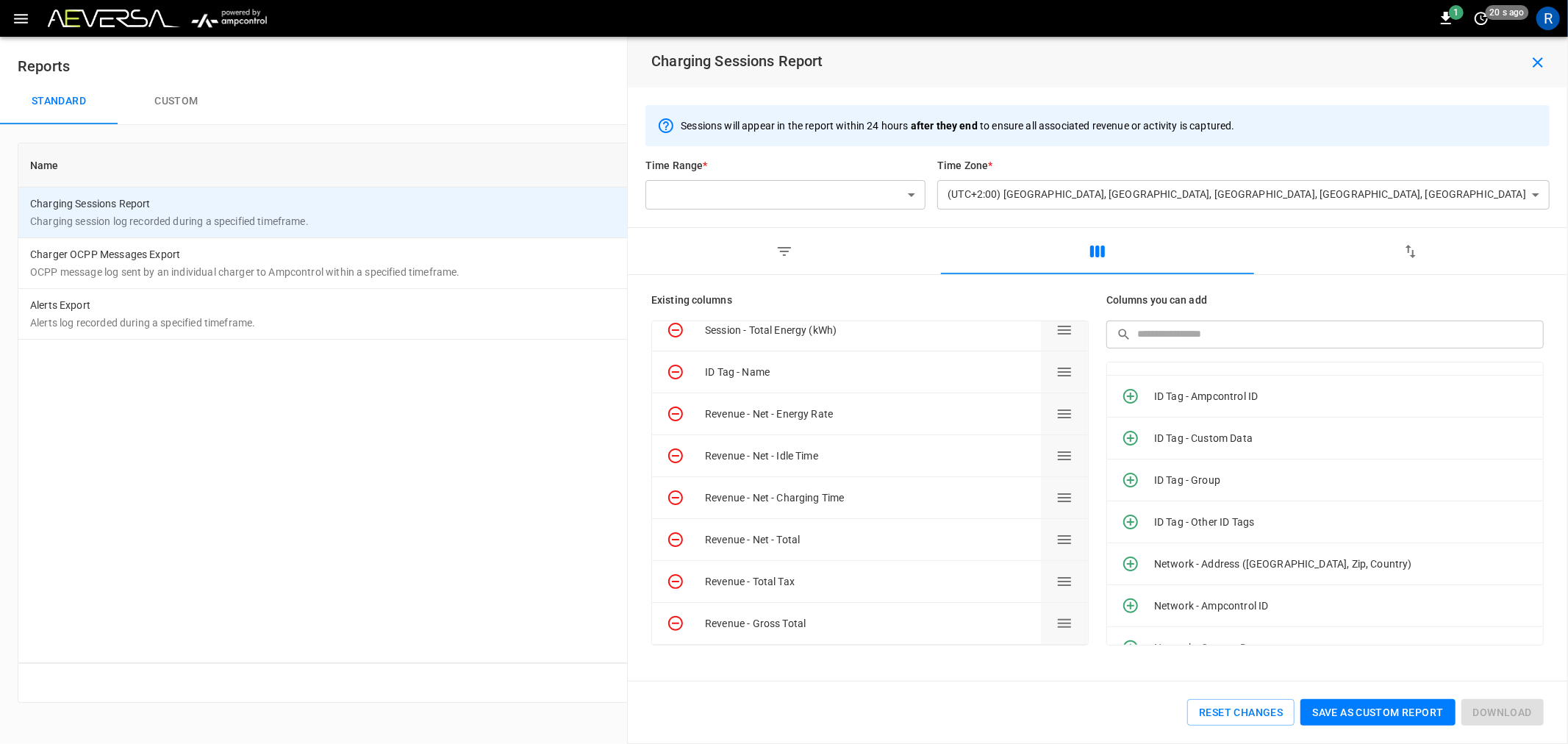
scroll to position [829, 0]
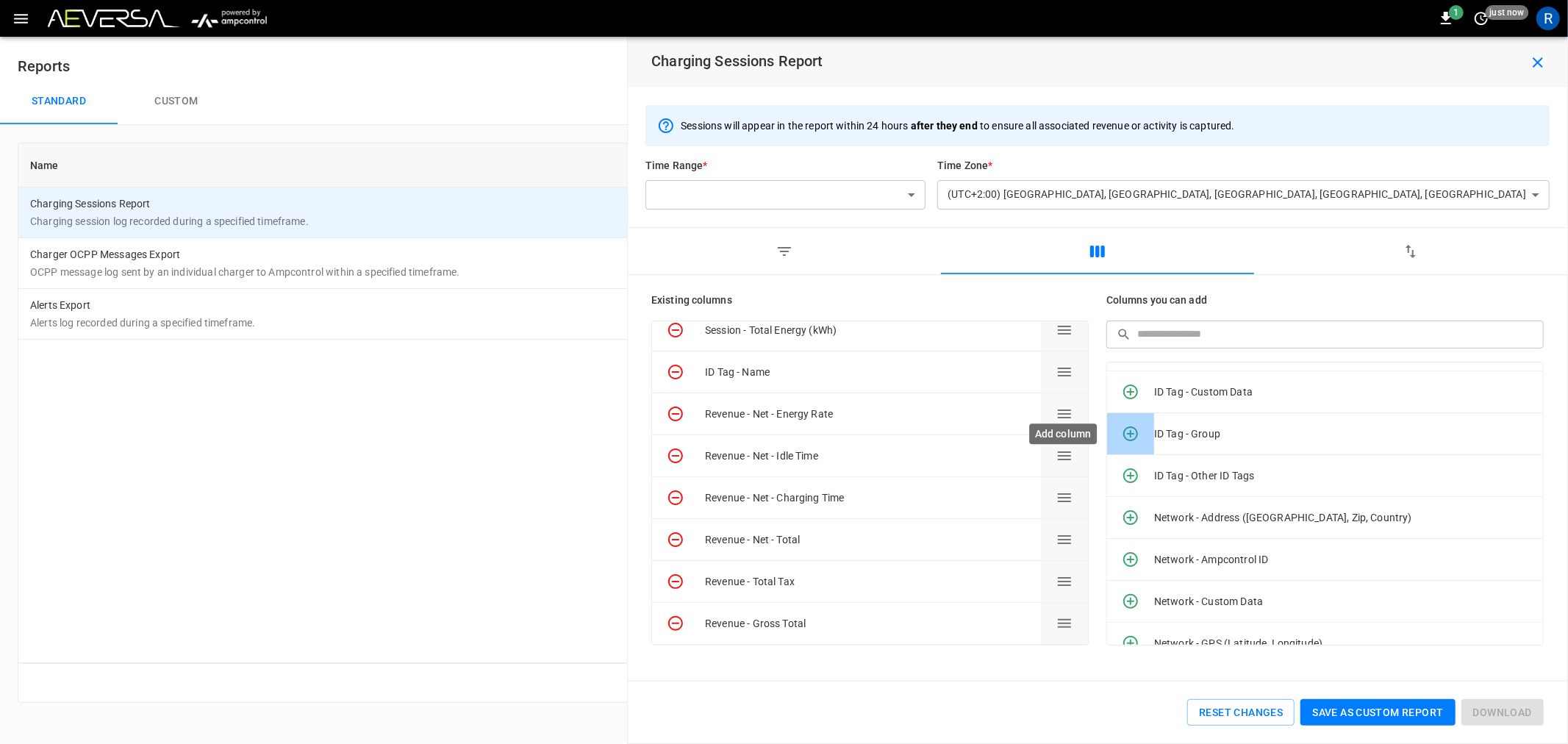
click at [1133, 434] on icon "Add column" at bounding box center [1130, 433] width 15 height 15
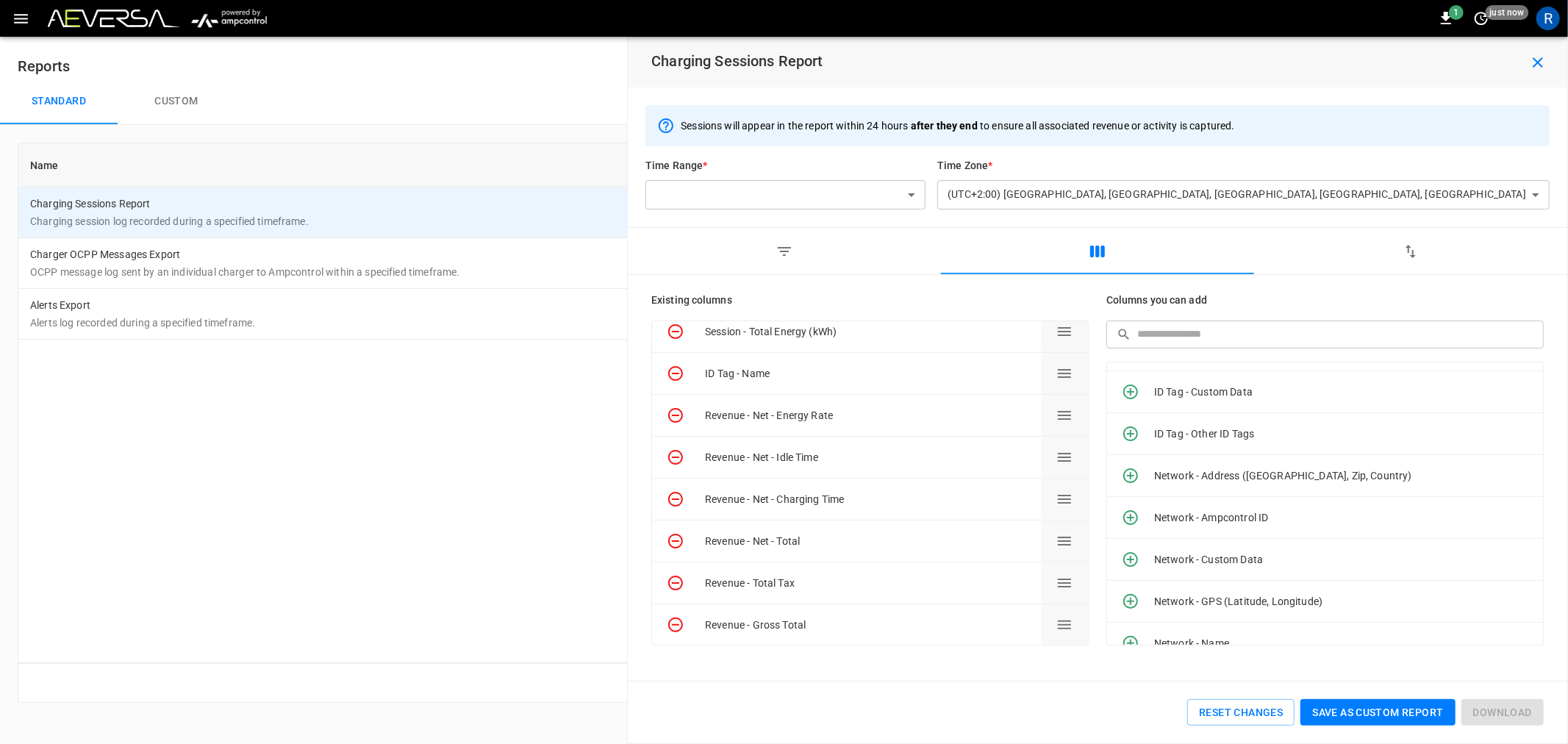
scroll to position [181, 0]
click at [677, 412] on icon "Remove column" at bounding box center [676, 414] width 18 height 18
click at [675, 451] on icon "Remove column" at bounding box center [676, 457] width 18 height 18
click at [671, 495] on icon "Remove column" at bounding box center [676, 498] width 18 height 18
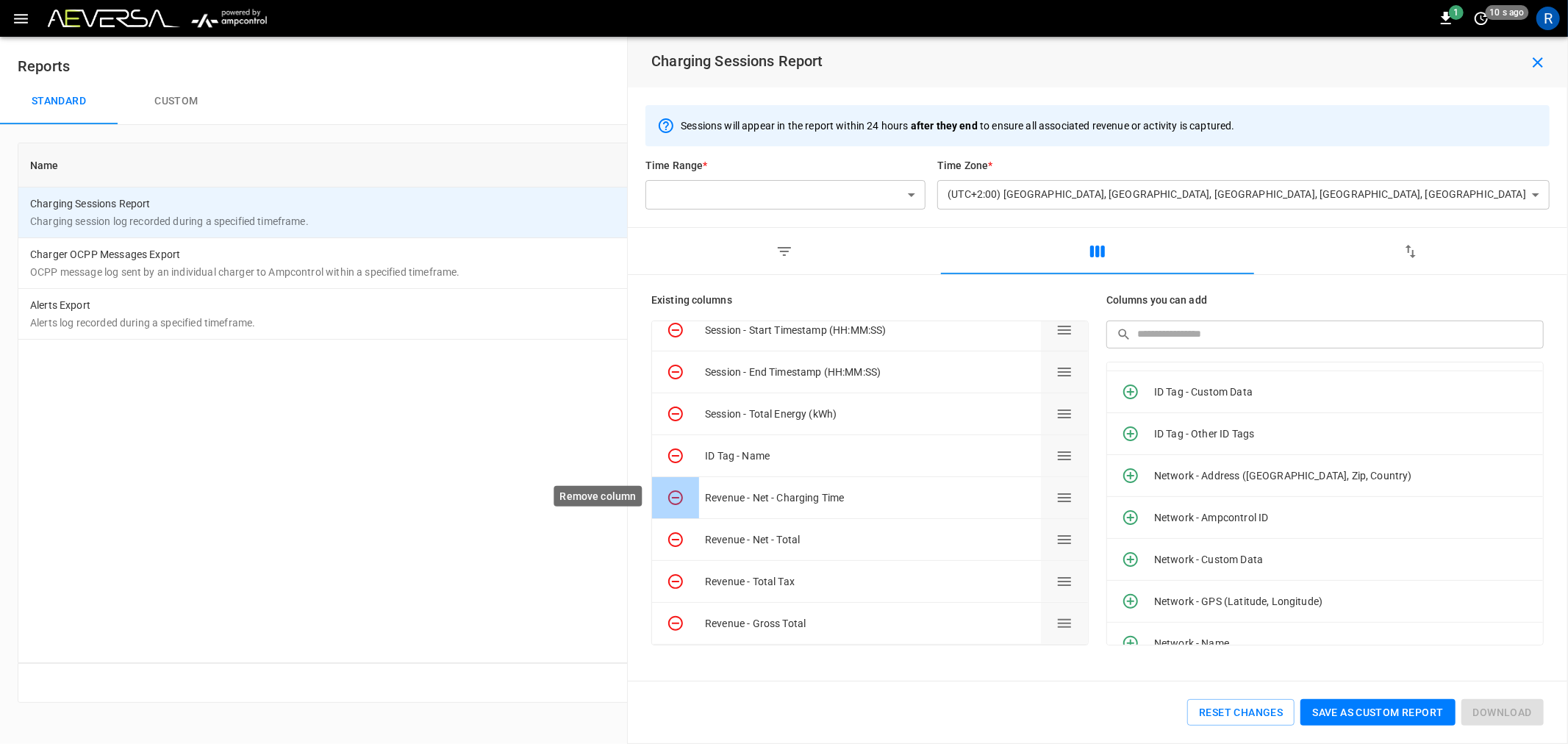
scroll to position [54, 0]
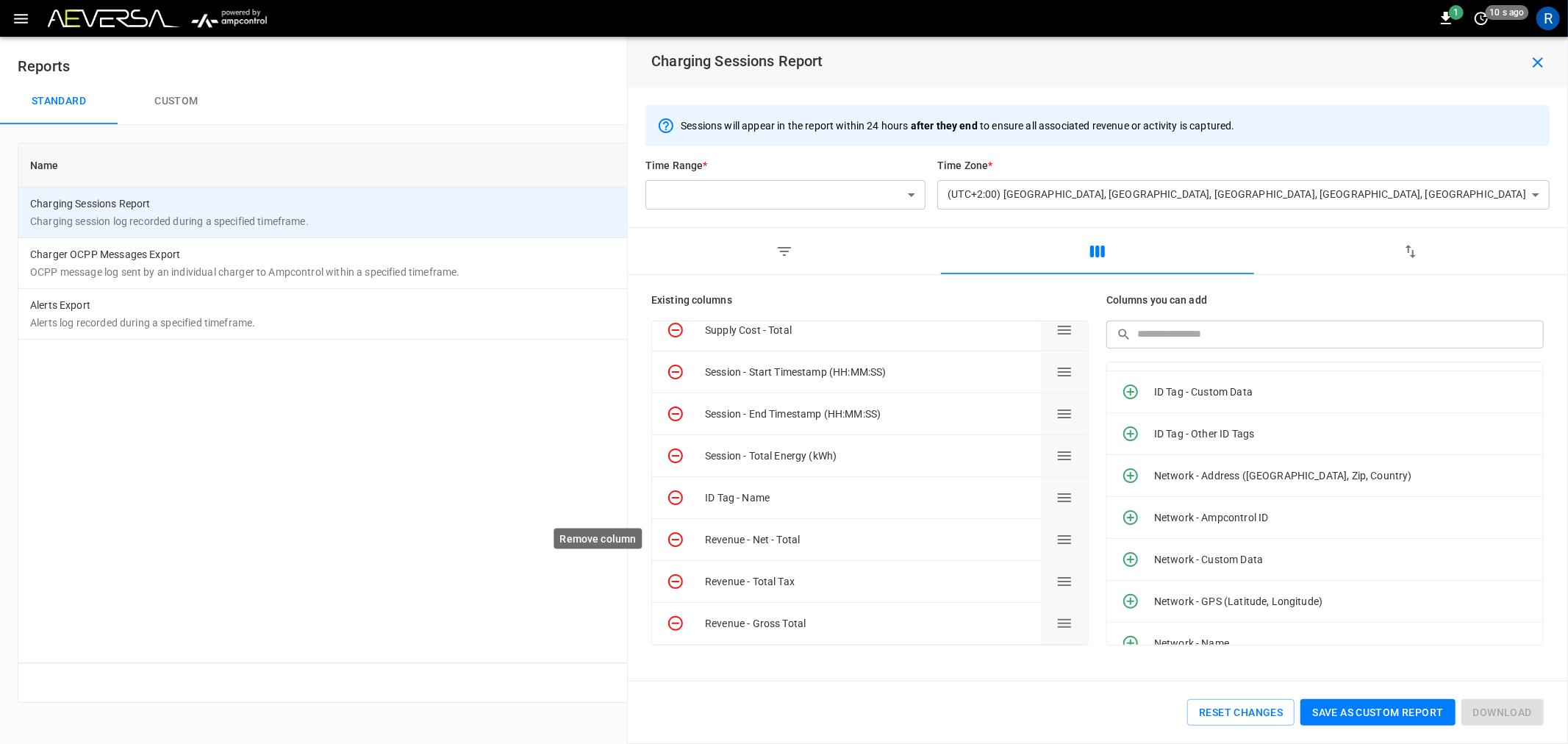
click at [672, 541] on icon "Remove column" at bounding box center [676, 540] width 18 height 18
click at [672, 579] on icon "Remove column" at bounding box center [675, 582] width 15 height 15
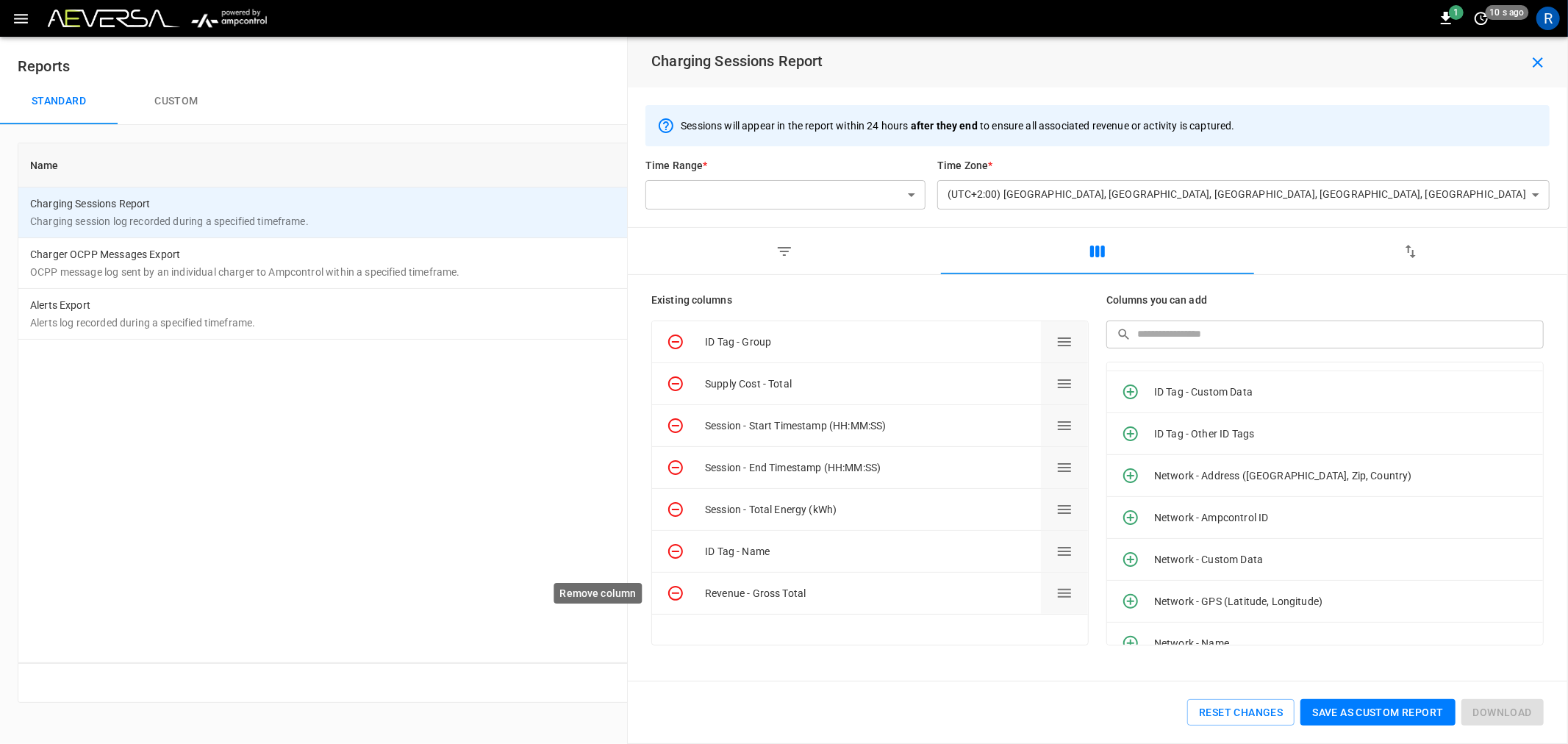
scroll to position [0, 0]
click at [675, 594] on icon "Remove column" at bounding box center [675, 594] width 15 height 15
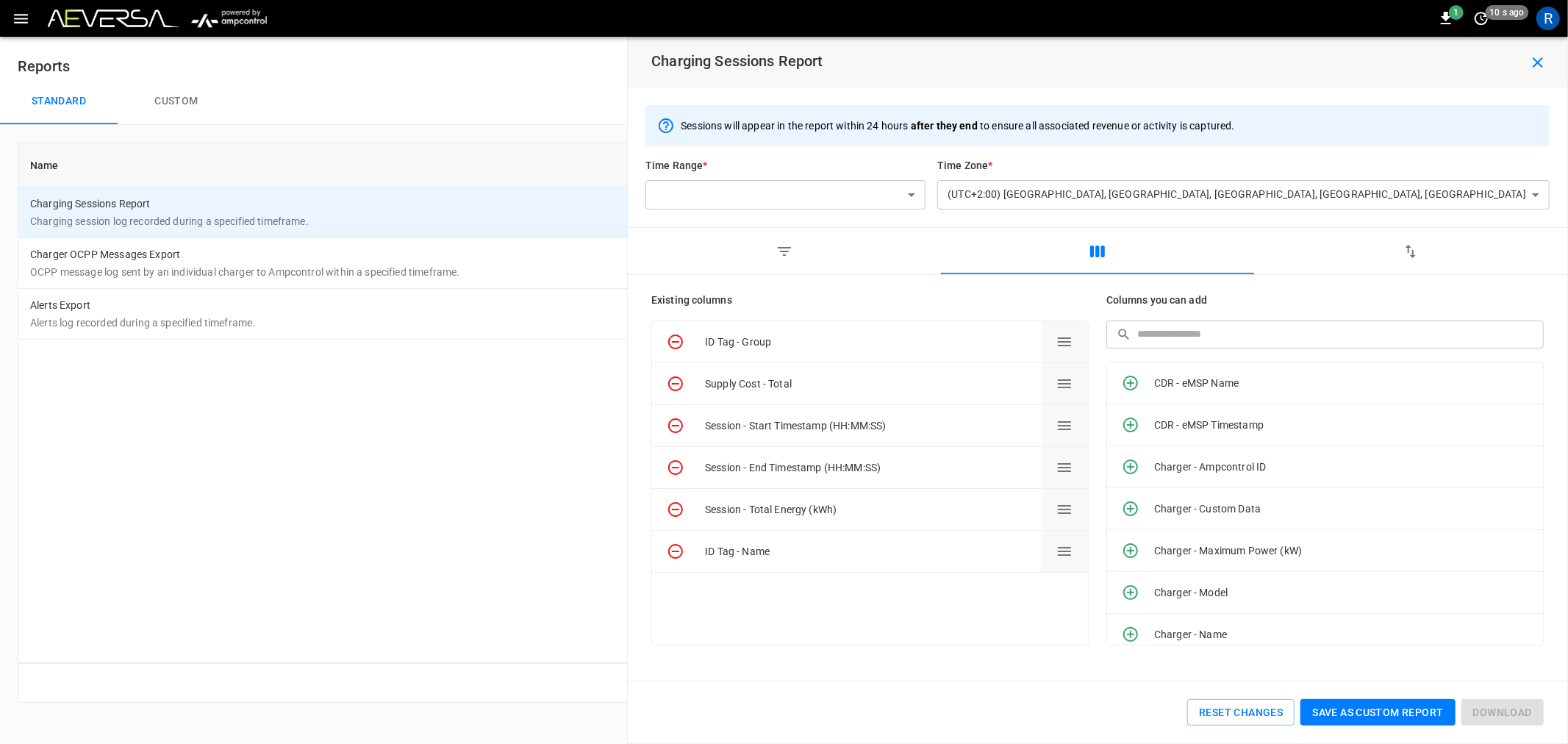
click at [786, 247] on icon "button" at bounding box center [784, 252] width 13 height 9
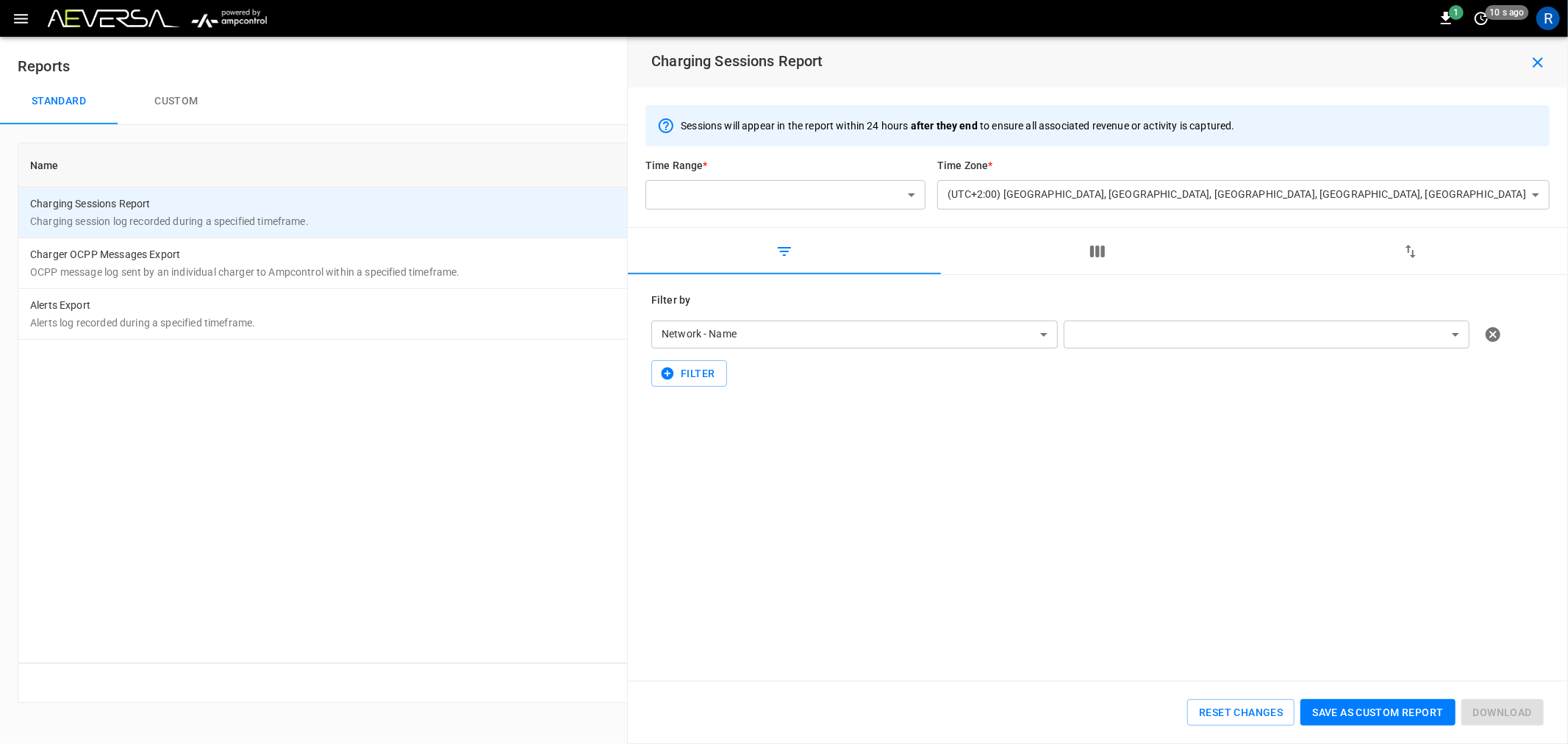
click at [1177, 335] on body "**********" at bounding box center [784, 360] width 1568 height 721
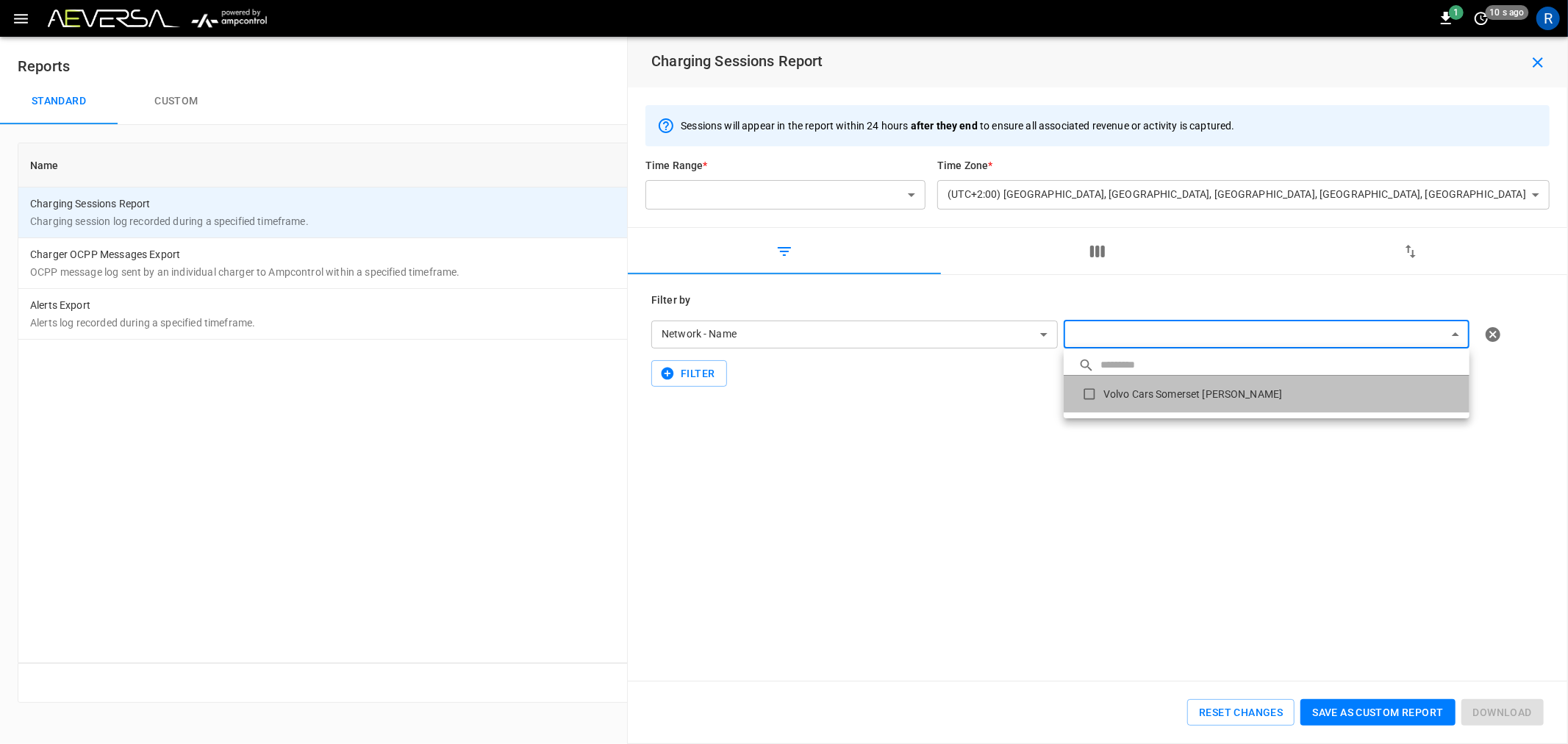
click at [1193, 399] on li "Volvo Cars Somerset [PERSON_NAME]" at bounding box center [1266, 393] width 406 height 36
type input "**********"
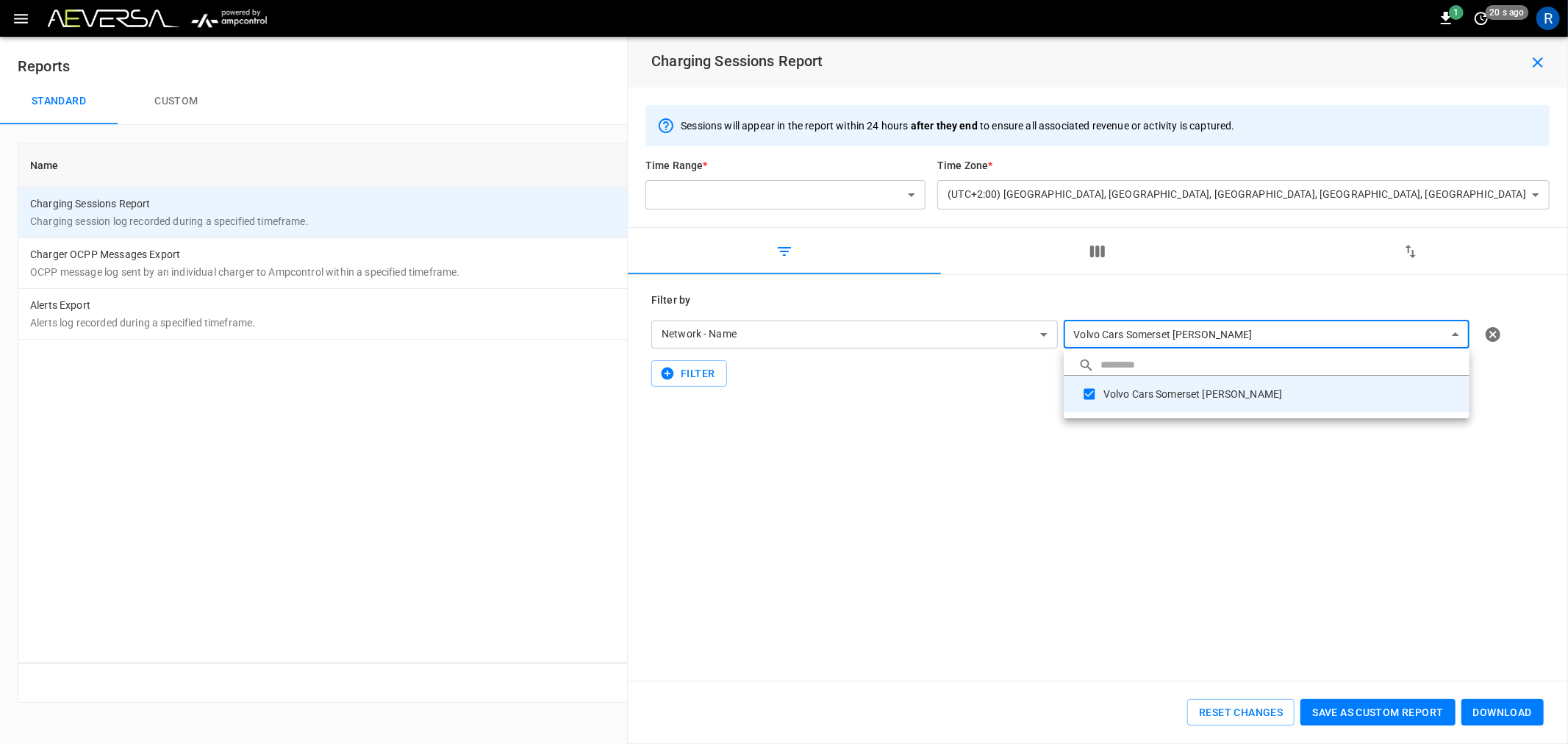
click at [1096, 246] on div at bounding box center [784, 372] width 1568 height 744
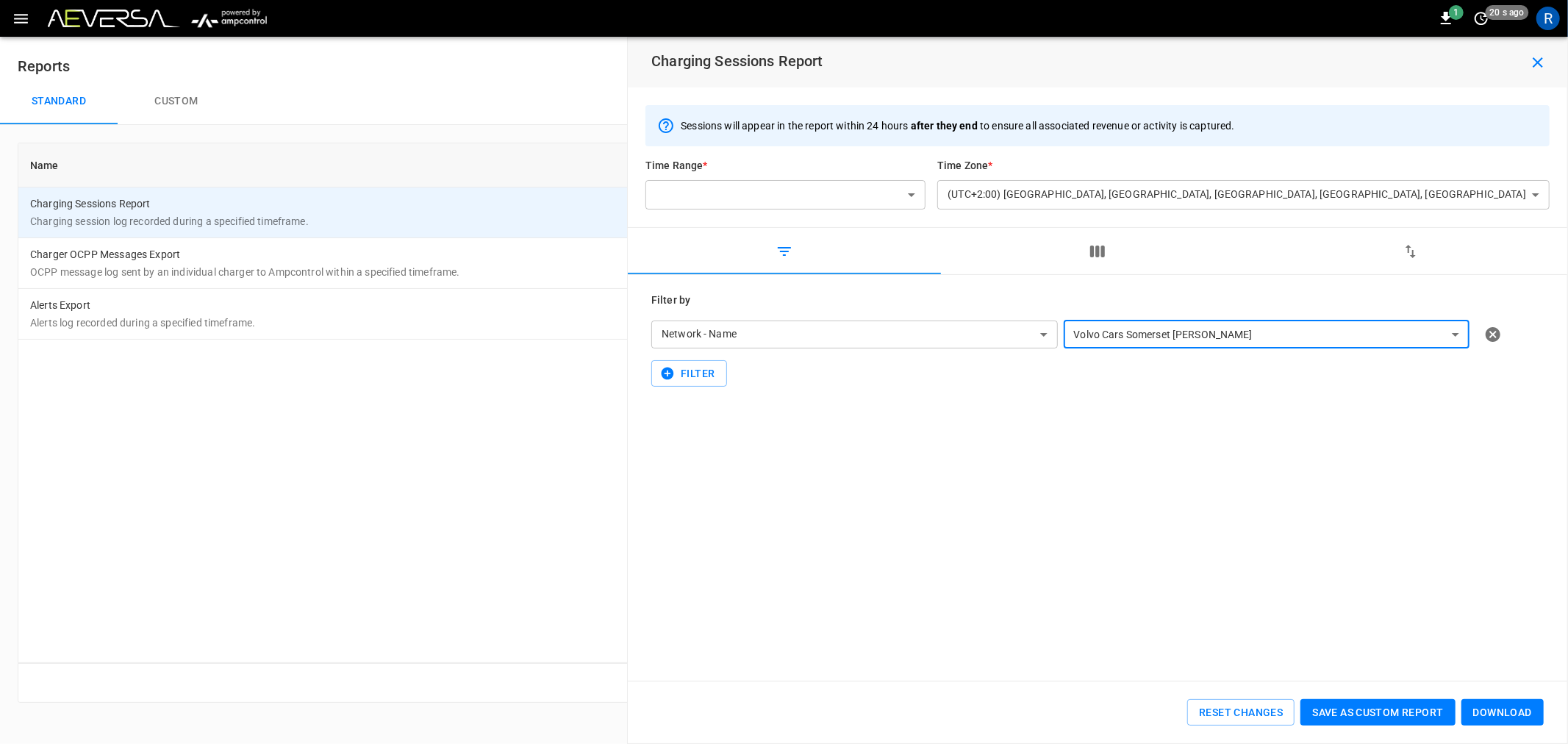
click at [1096, 246] on icon "button" at bounding box center [1098, 252] width 18 height 18
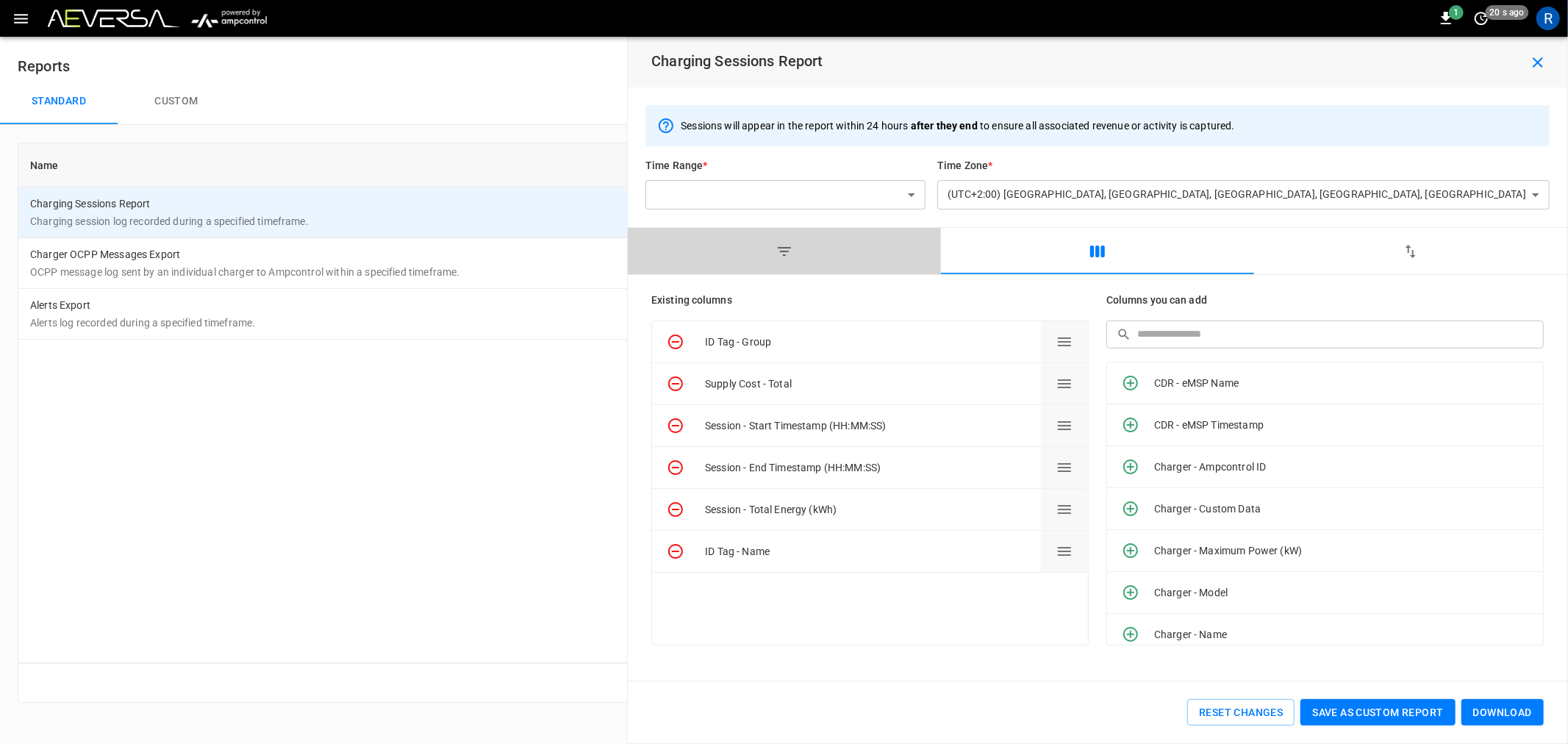
click at [814, 253] on button "button" at bounding box center [784, 251] width 313 height 47
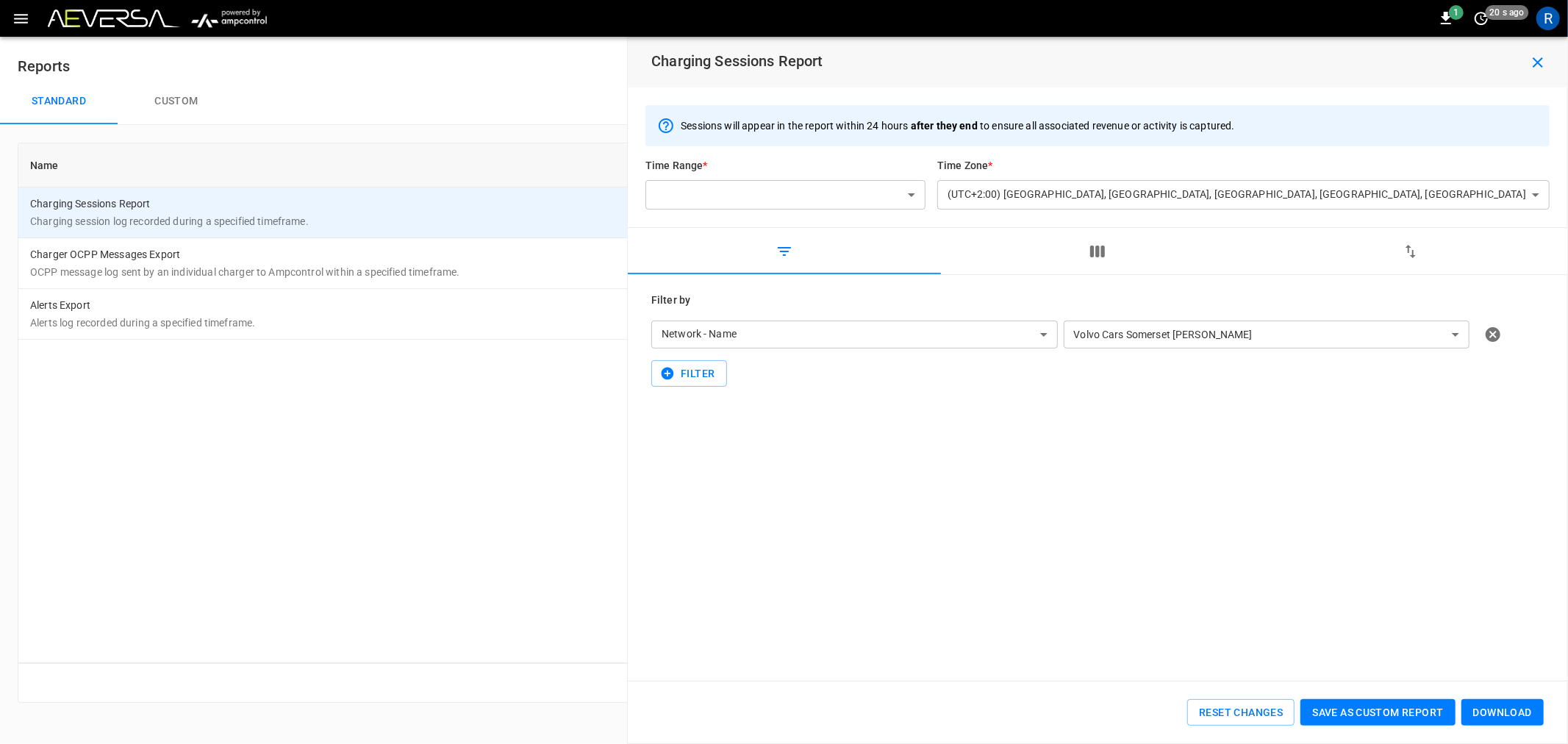
click at [155, 84] on button "Custom" at bounding box center [176, 101] width 117 height 47
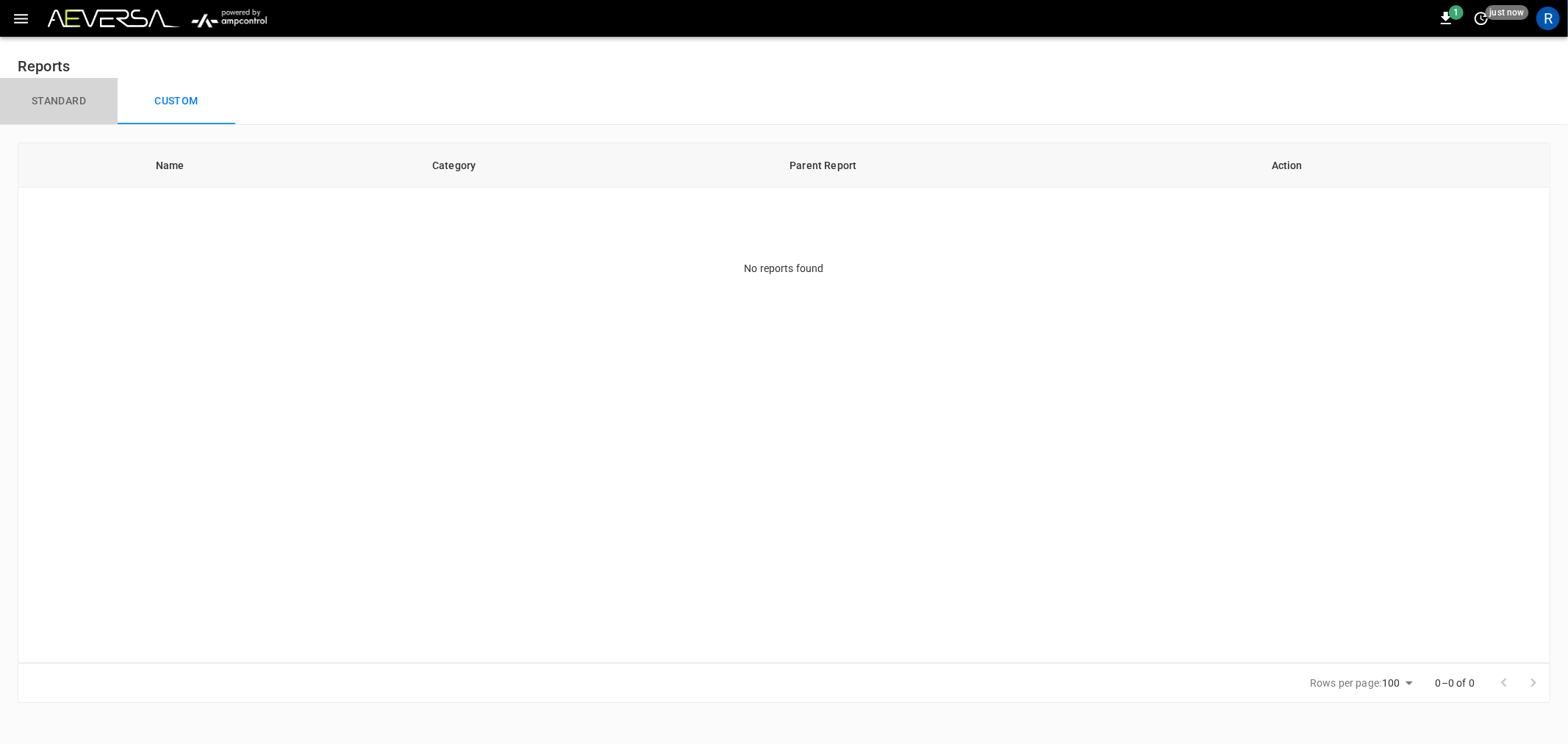
click at [61, 94] on button "Standard" at bounding box center [59, 101] width 117 height 47
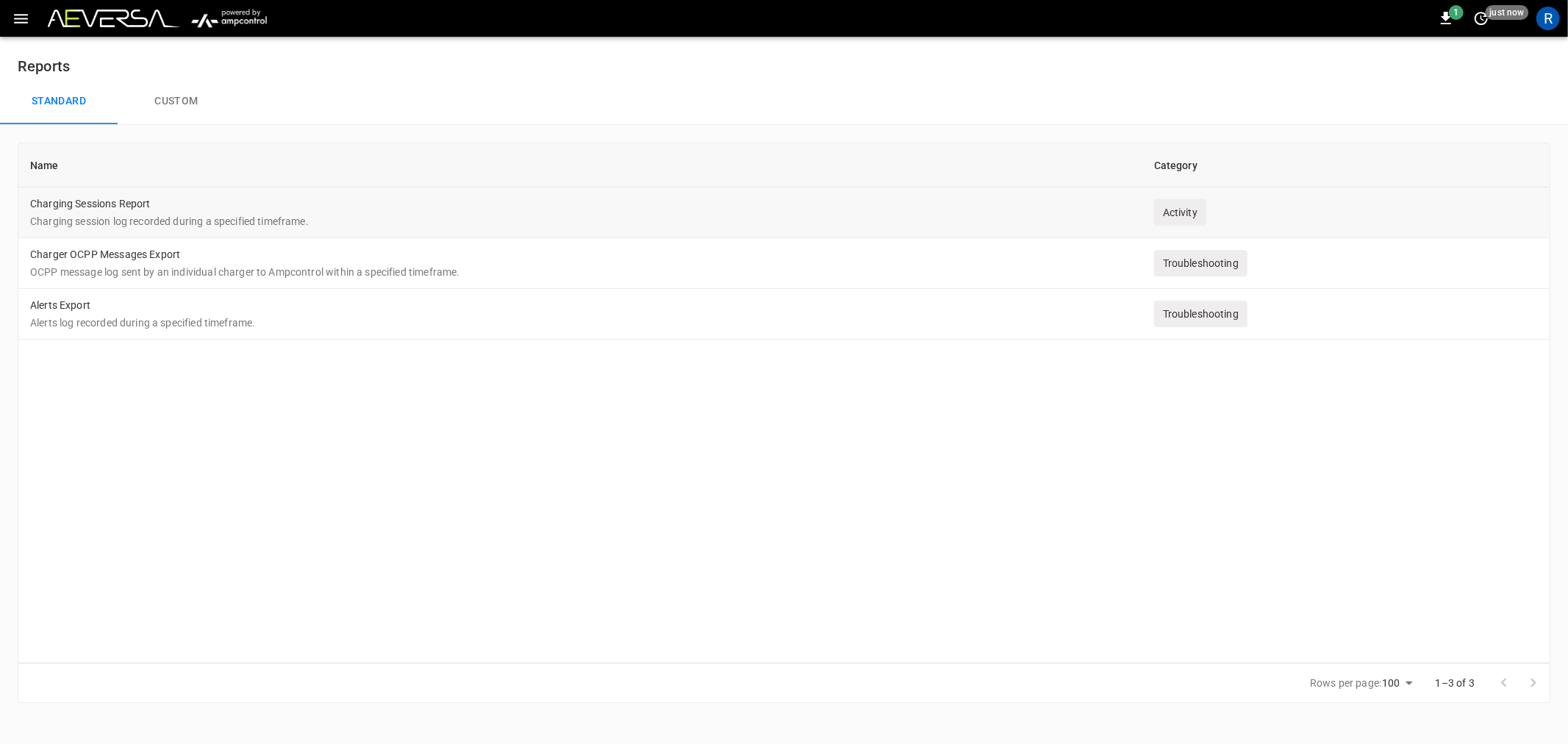
click at [1189, 207] on div "Activity" at bounding box center [1180, 213] width 52 height 27
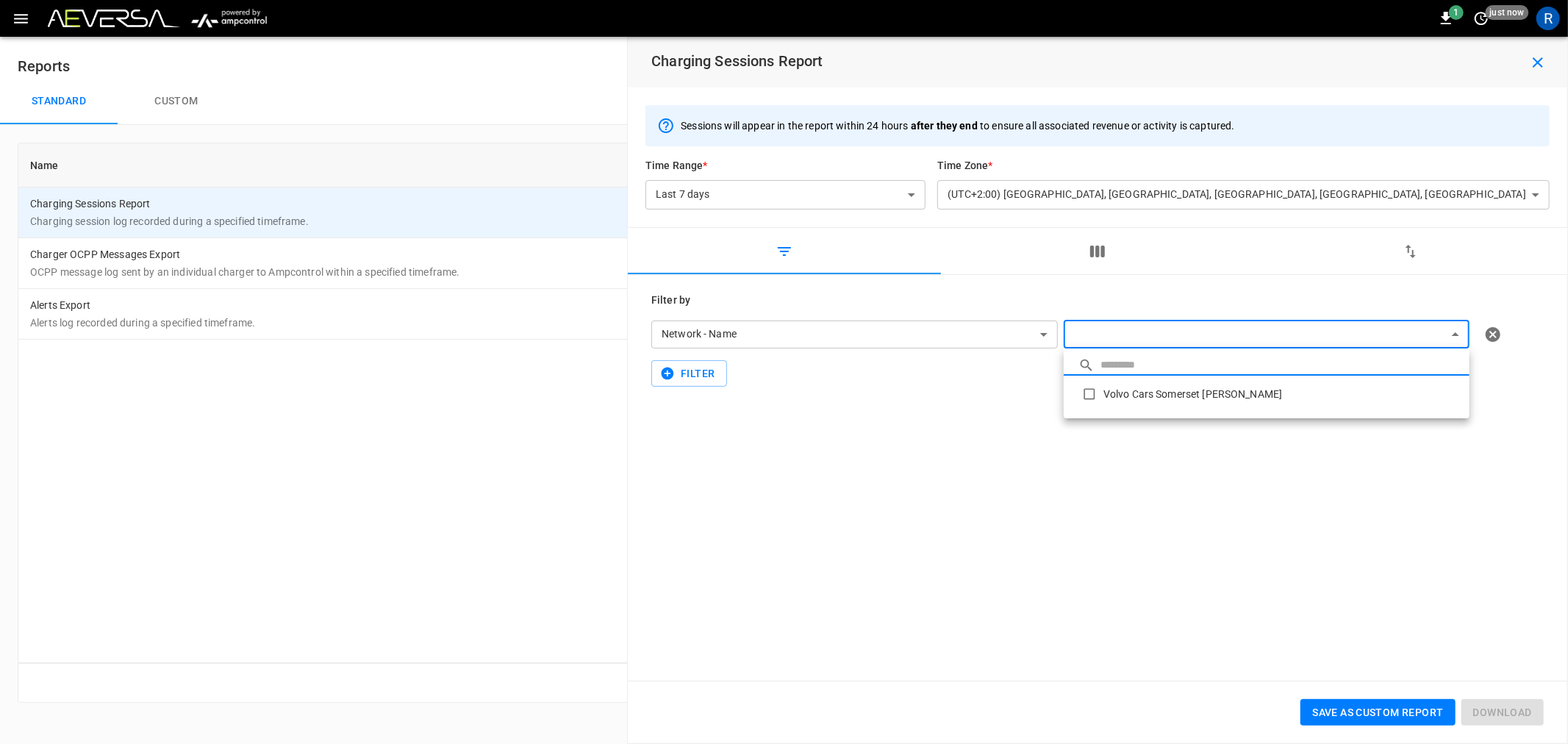
click at [1130, 338] on body "**********" at bounding box center [784, 360] width 1568 height 721
click at [1149, 398] on li "Volvo Cars Somerset [PERSON_NAME]" at bounding box center [1266, 393] width 406 height 36
type input "**********"
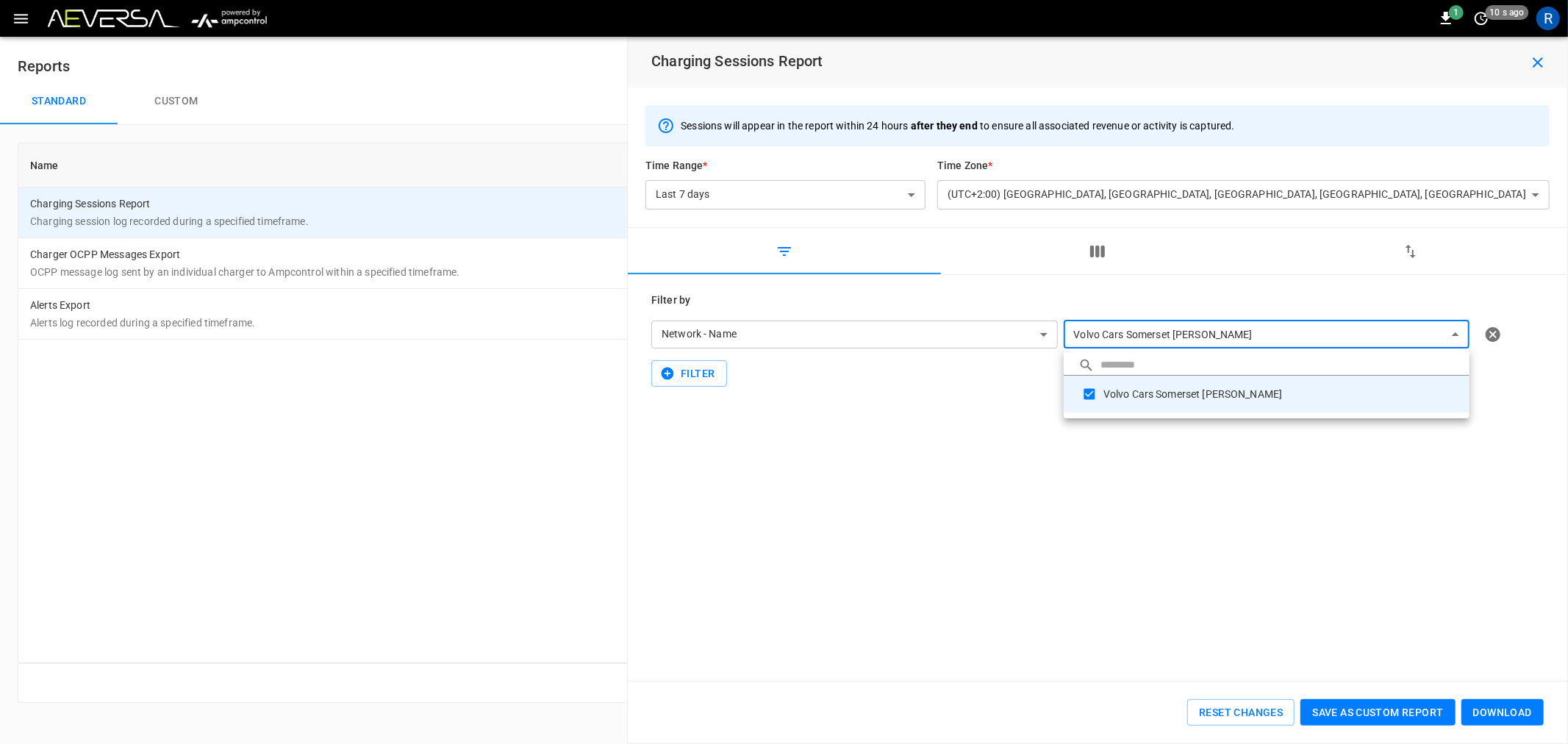
click at [880, 193] on div at bounding box center [784, 372] width 1568 height 744
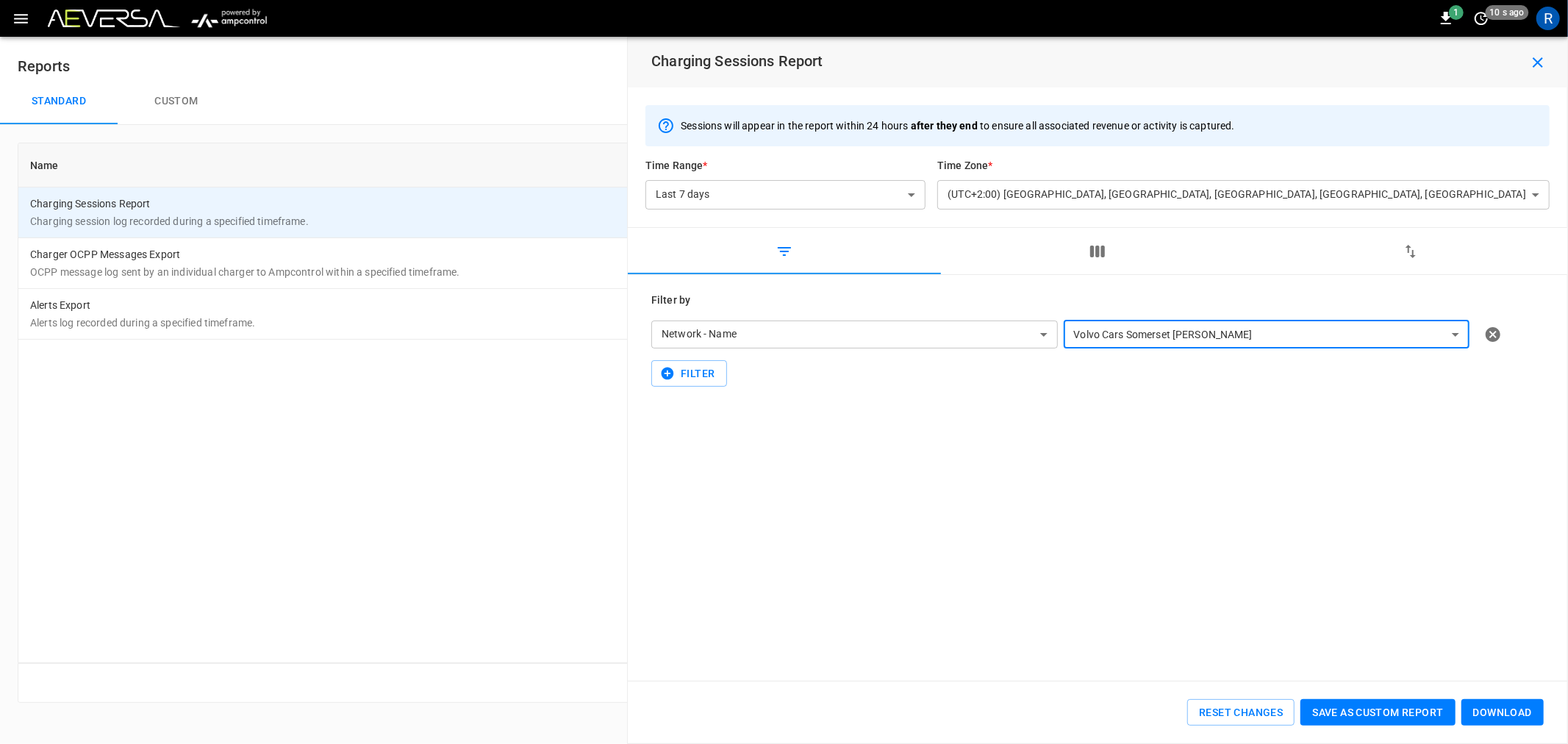
click at [1077, 191] on body "**********" at bounding box center [784, 360] width 1568 height 721
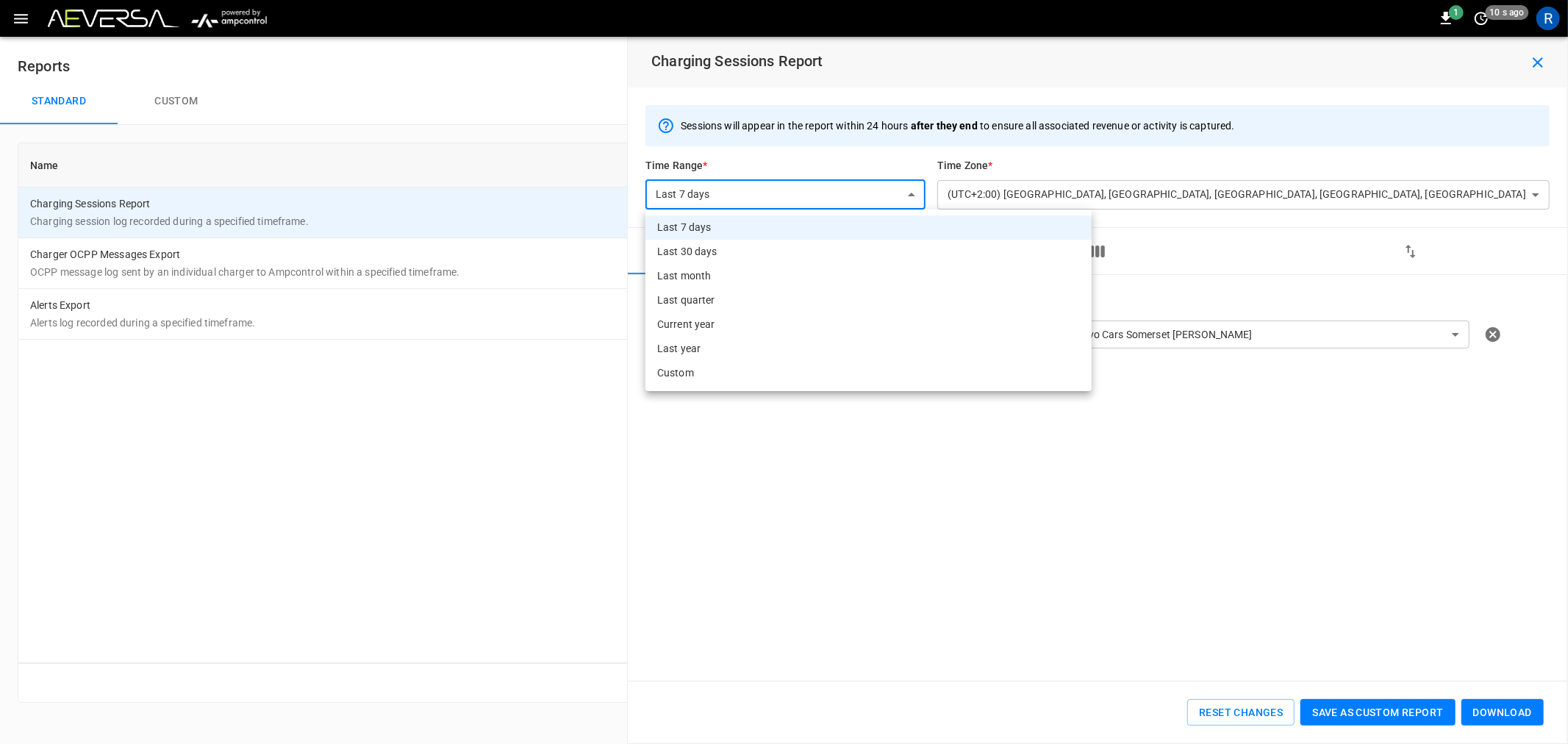
click at [768, 376] on li "Custom" at bounding box center [869, 373] width 446 height 24
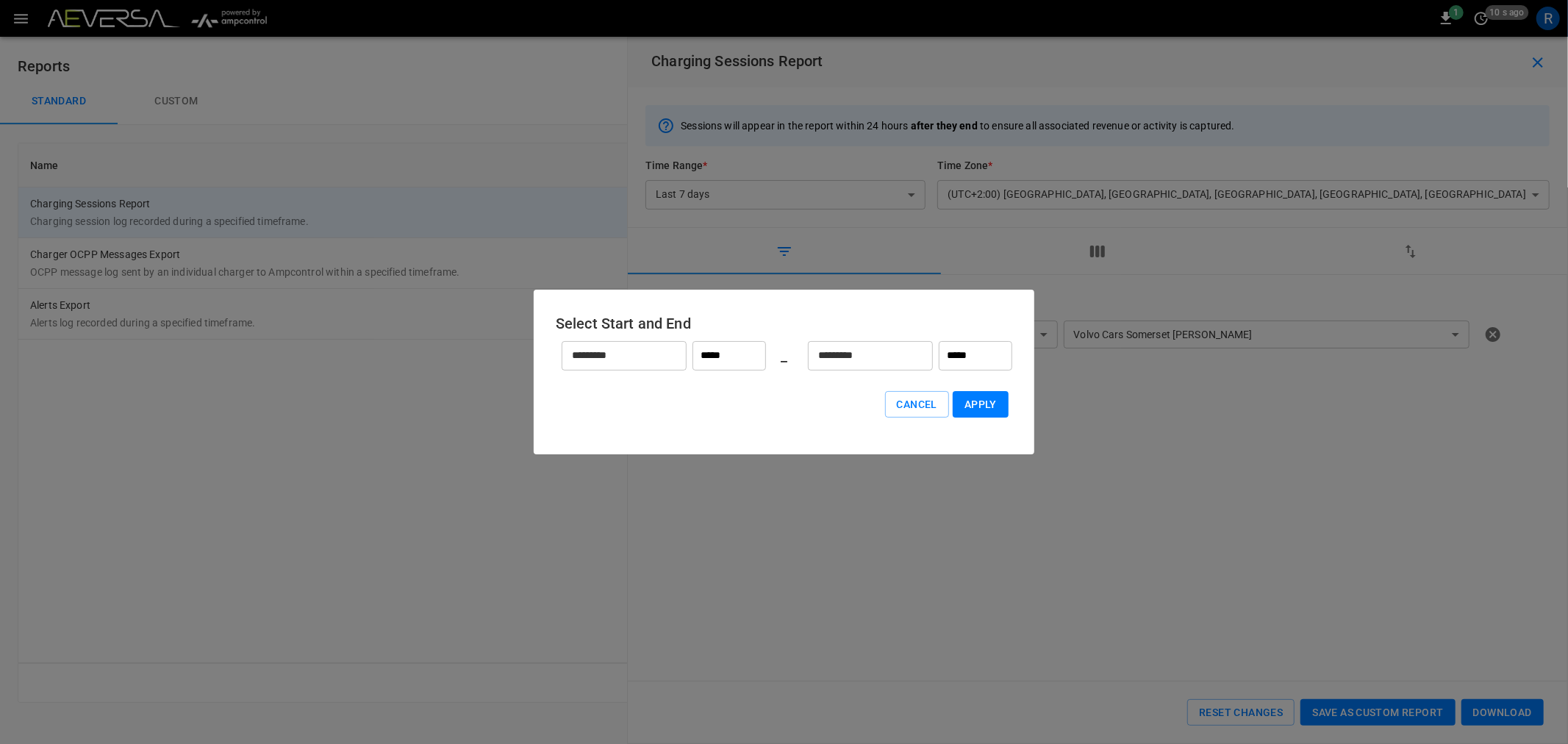
click at [969, 403] on button "Apply" at bounding box center [980, 405] width 56 height 28
type input "******"
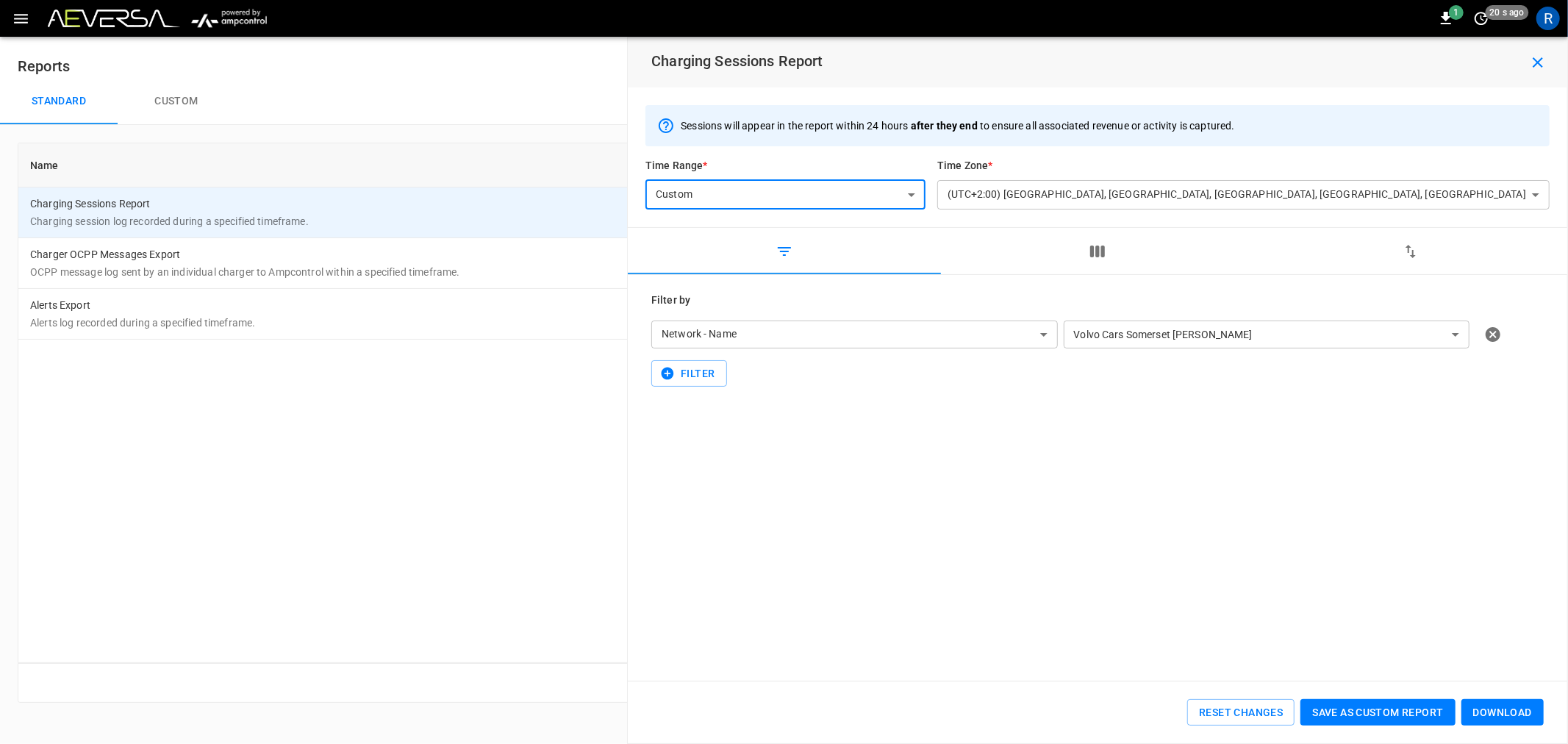
click at [1099, 246] on icon "button" at bounding box center [1098, 252] width 18 height 18
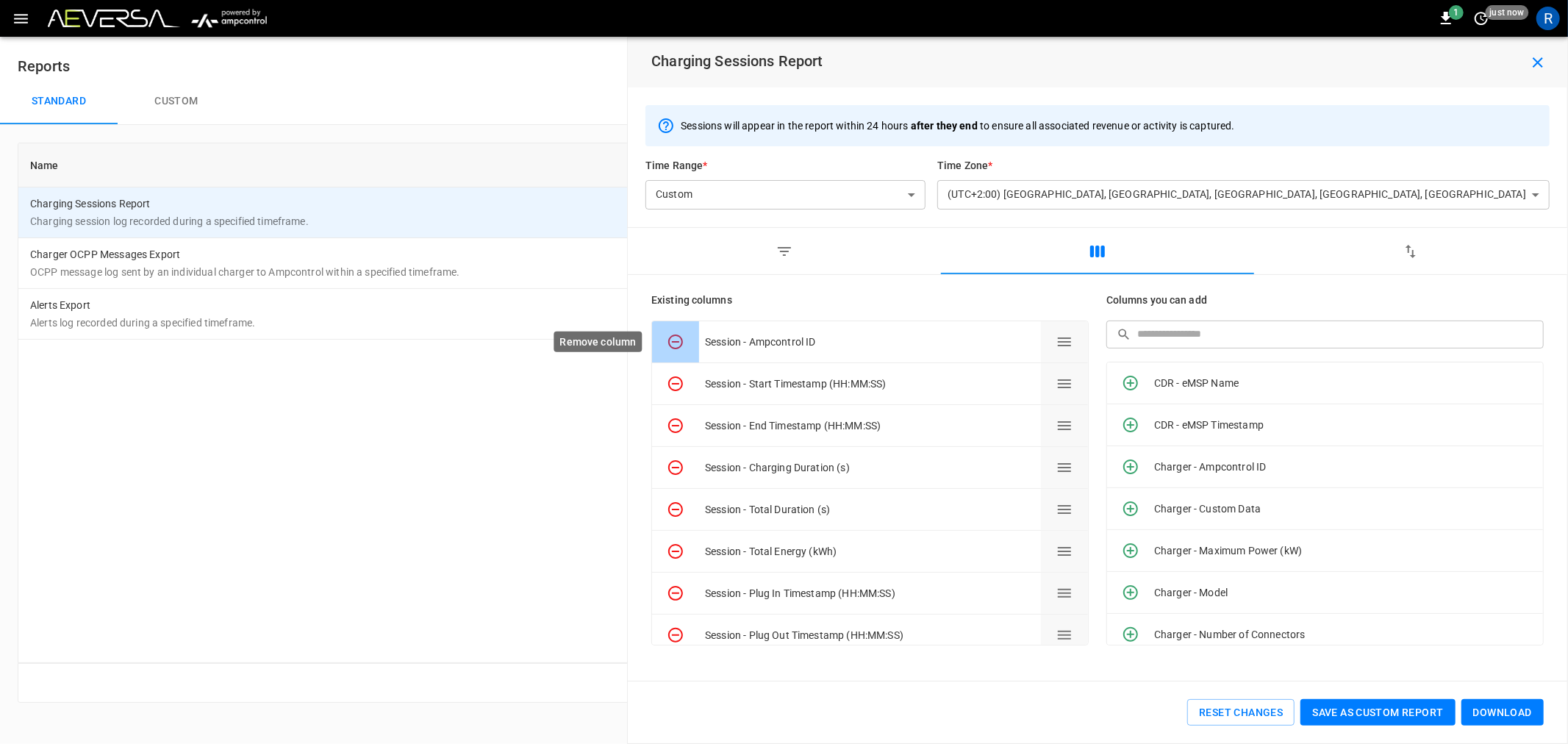
click at [679, 344] on icon "Remove column" at bounding box center [676, 342] width 18 height 18
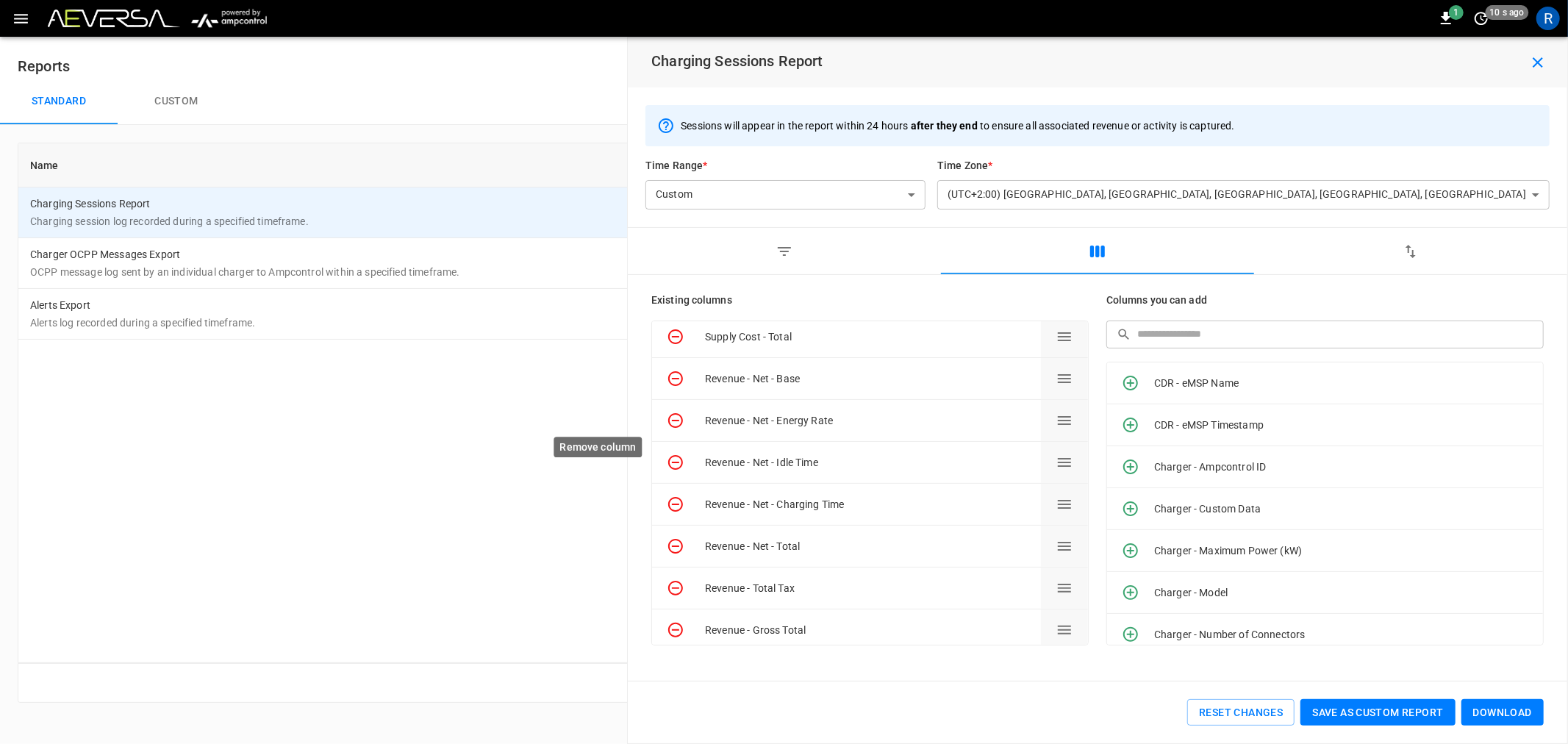
scroll to position [726, 0]
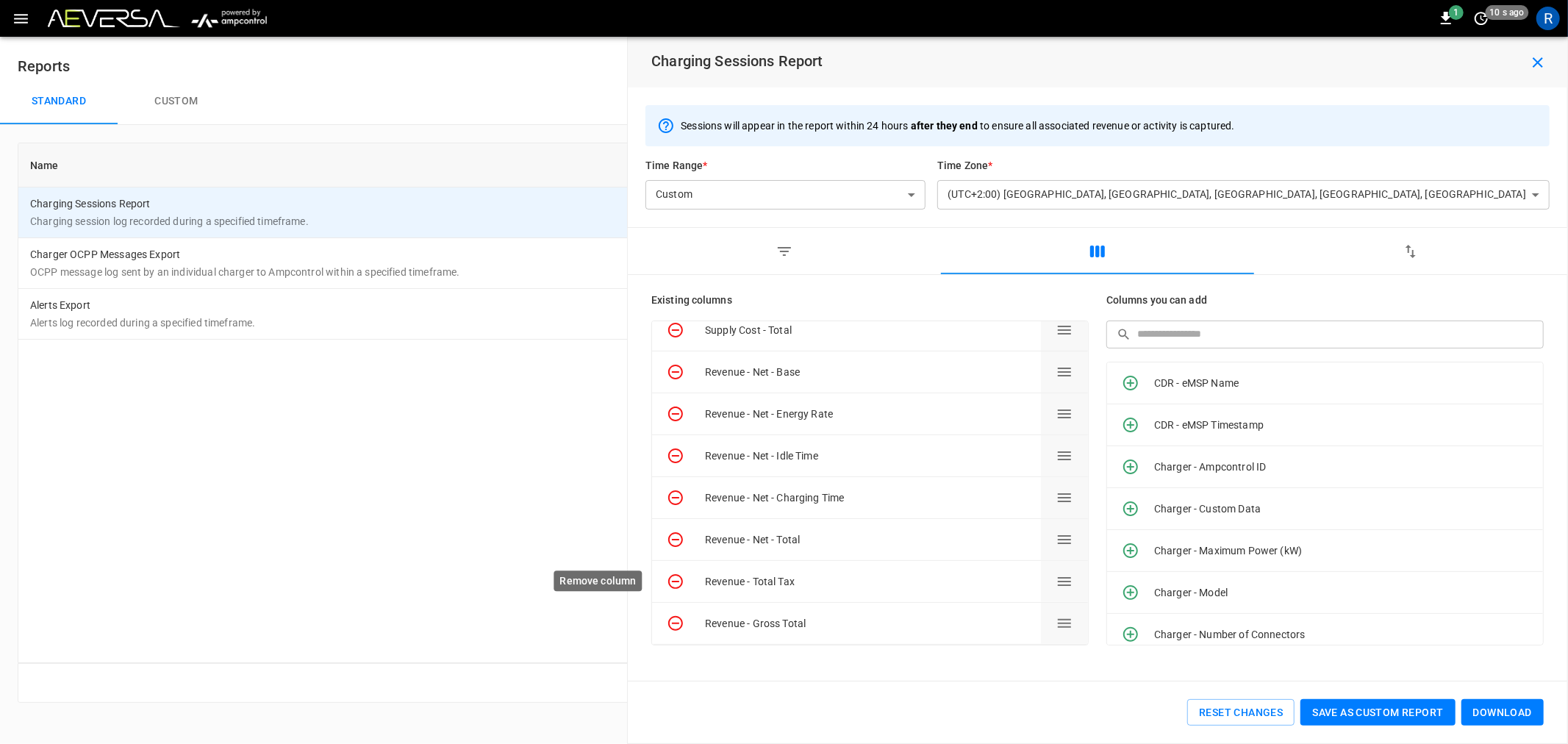
click at [673, 579] on icon "Remove column" at bounding box center [676, 582] width 18 height 18
click at [673, 579] on icon "Remove column" at bounding box center [675, 582] width 15 height 15
click at [673, 579] on icon "Remove column" at bounding box center [676, 582] width 18 height 18
click at [673, 579] on icon "Remove column" at bounding box center [675, 582] width 15 height 15
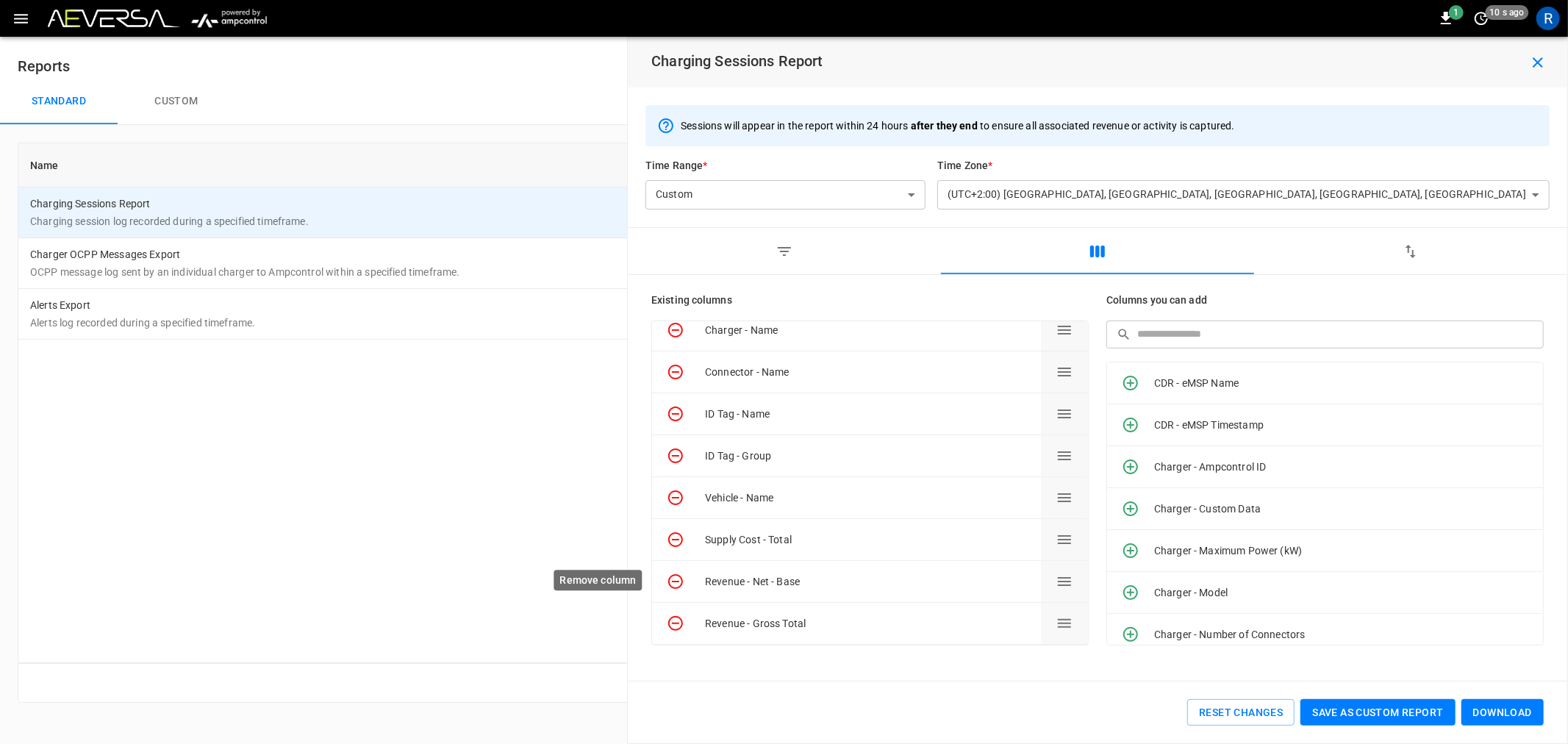
click at [673, 579] on icon "Remove column" at bounding box center [675, 582] width 15 height 15
click at [676, 619] on icon "Remove column" at bounding box center [676, 624] width 18 height 18
click at [678, 622] on icon "Remove column" at bounding box center [675, 624] width 15 height 15
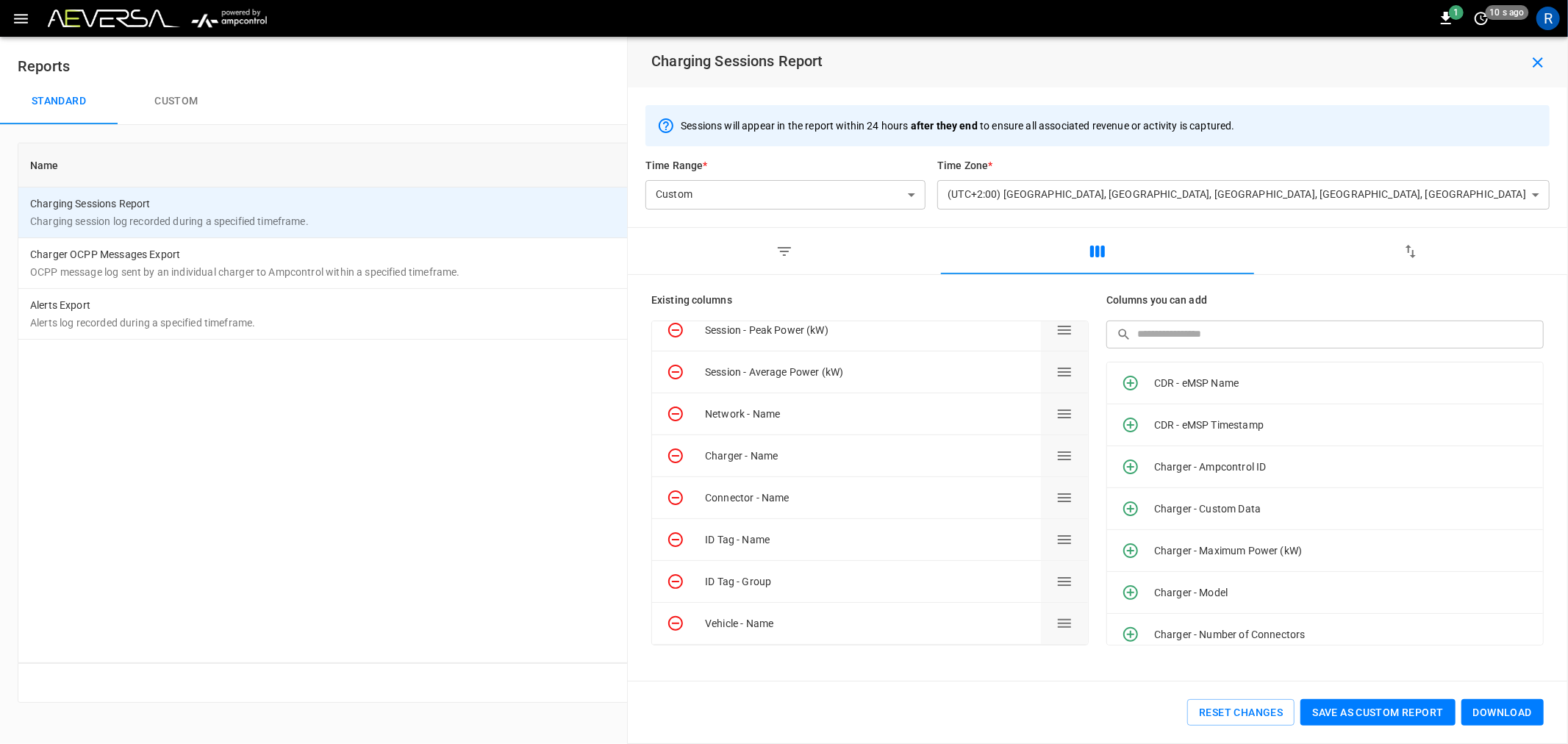
scroll to position [391, 0]
click at [678, 626] on icon "Remove column" at bounding box center [676, 624] width 18 height 18
click at [674, 536] on icon "Remove column" at bounding box center [676, 540] width 18 height 18
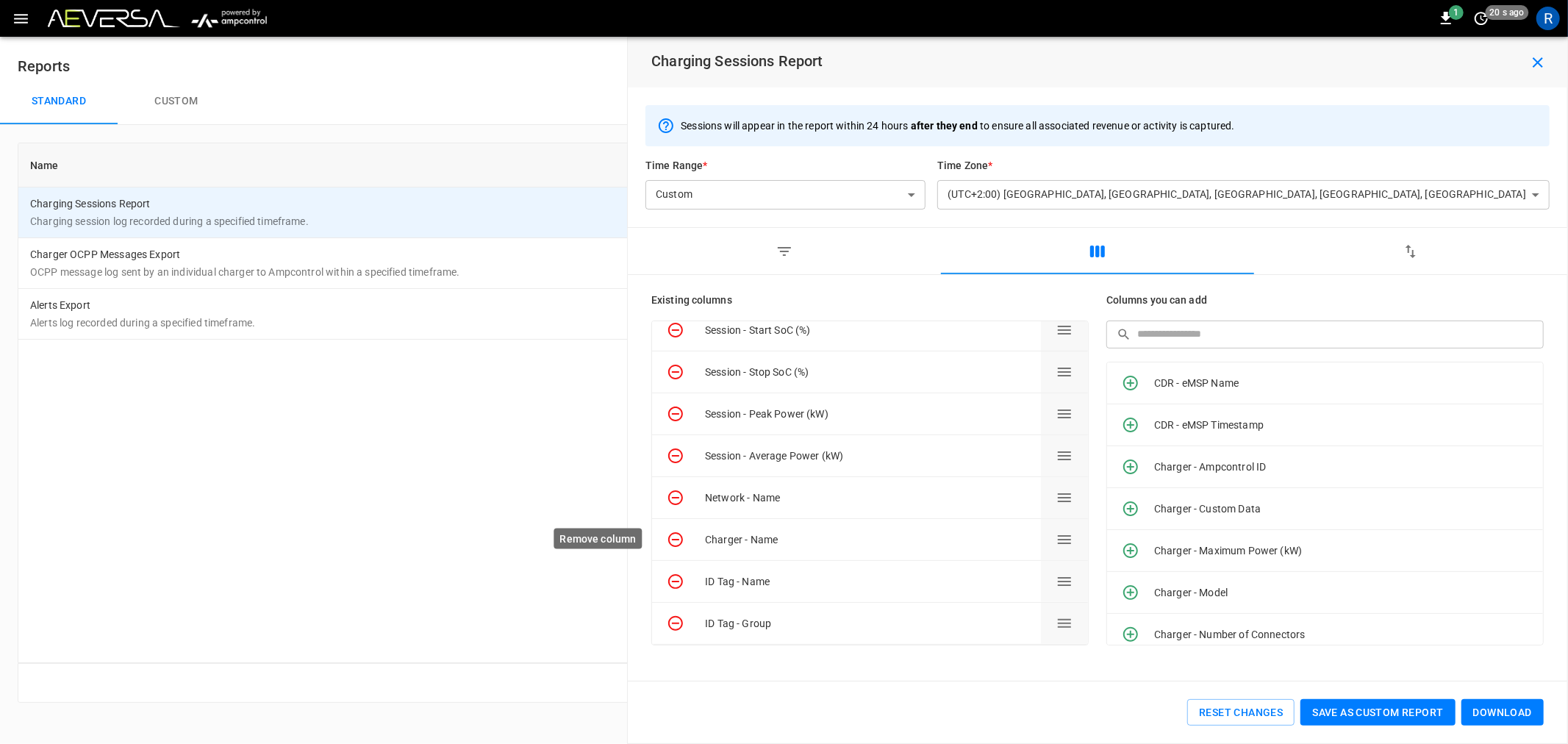
click at [671, 538] on icon "Remove column" at bounding box center [676, 540] width 18 height 18
click at [675, 531] on icon "Remove column" at bounding box center [676, 540] width 18 height 18
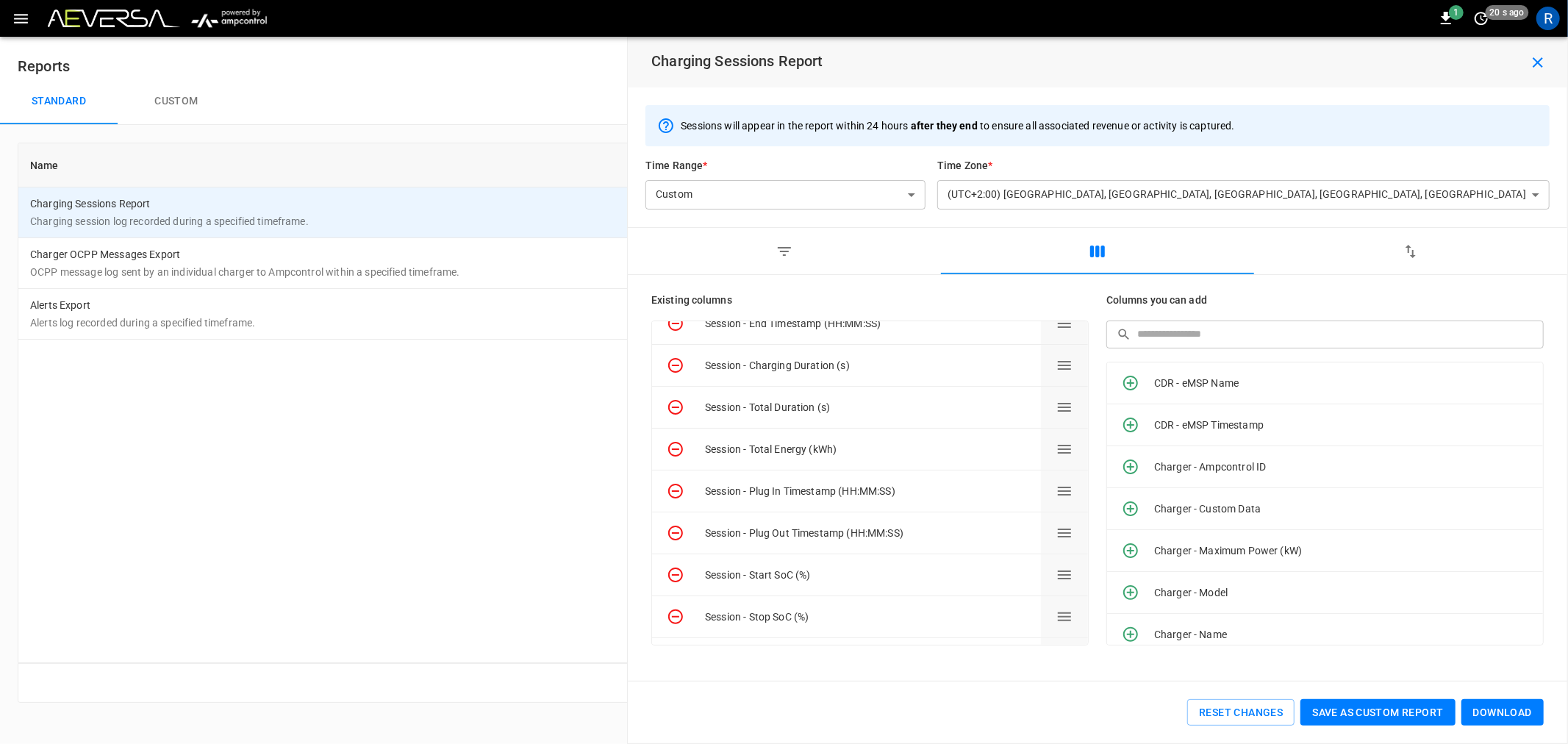
scroll to position [60, 0]
click at [680, 532] on icon "Remove column" at bounding box center [676, 534] width 18 height 18
click at [681, 490] on icon "Remove column" at bounding box center [675, 492] width 15 height 15
click at [676, 362] on icon "Remove column" at bounding box center [676, 367] width 18 height 18
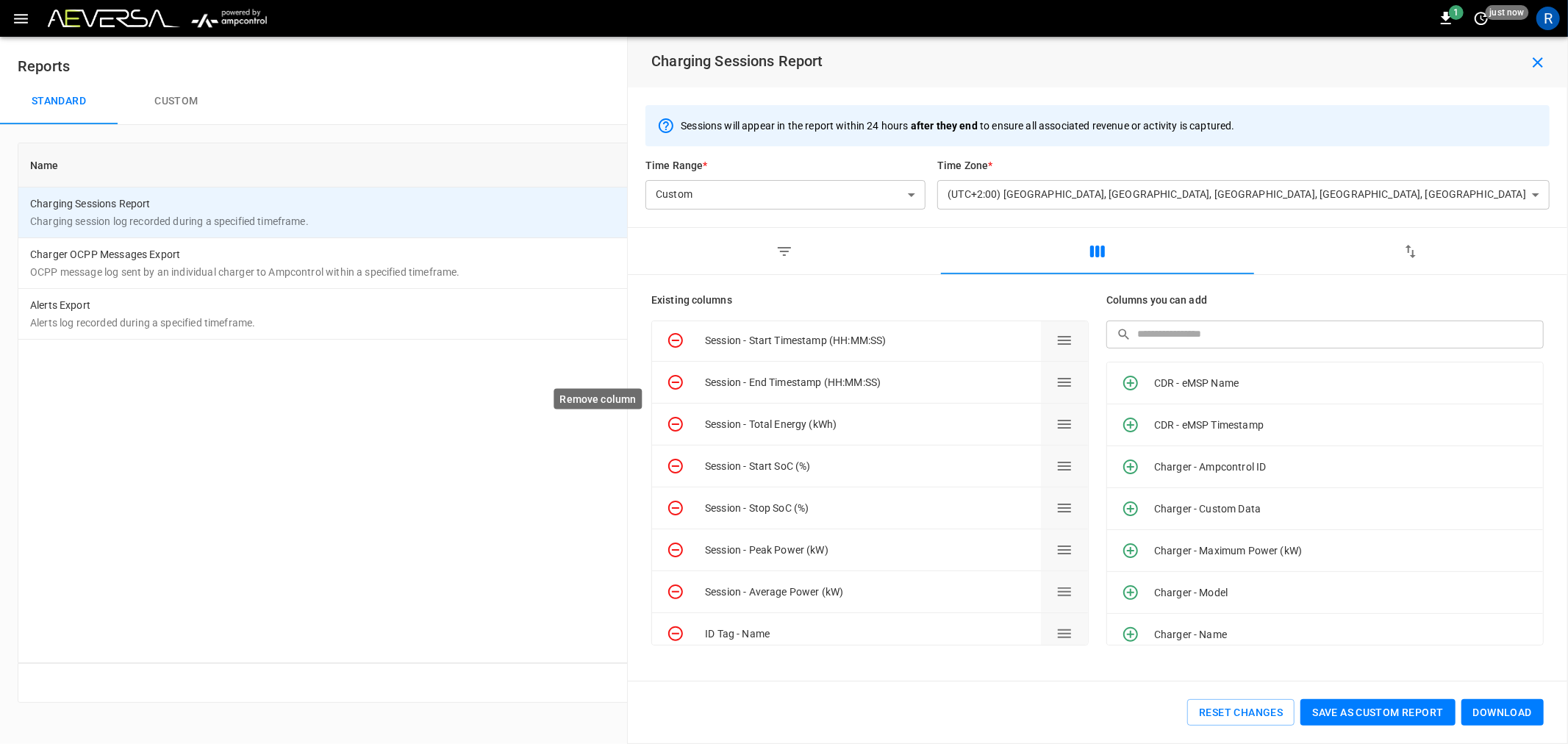
scroll to position [0, 0]
click at [678, 341] on icon "Remove column" at bounding box center [676, 342] width 18 height 18
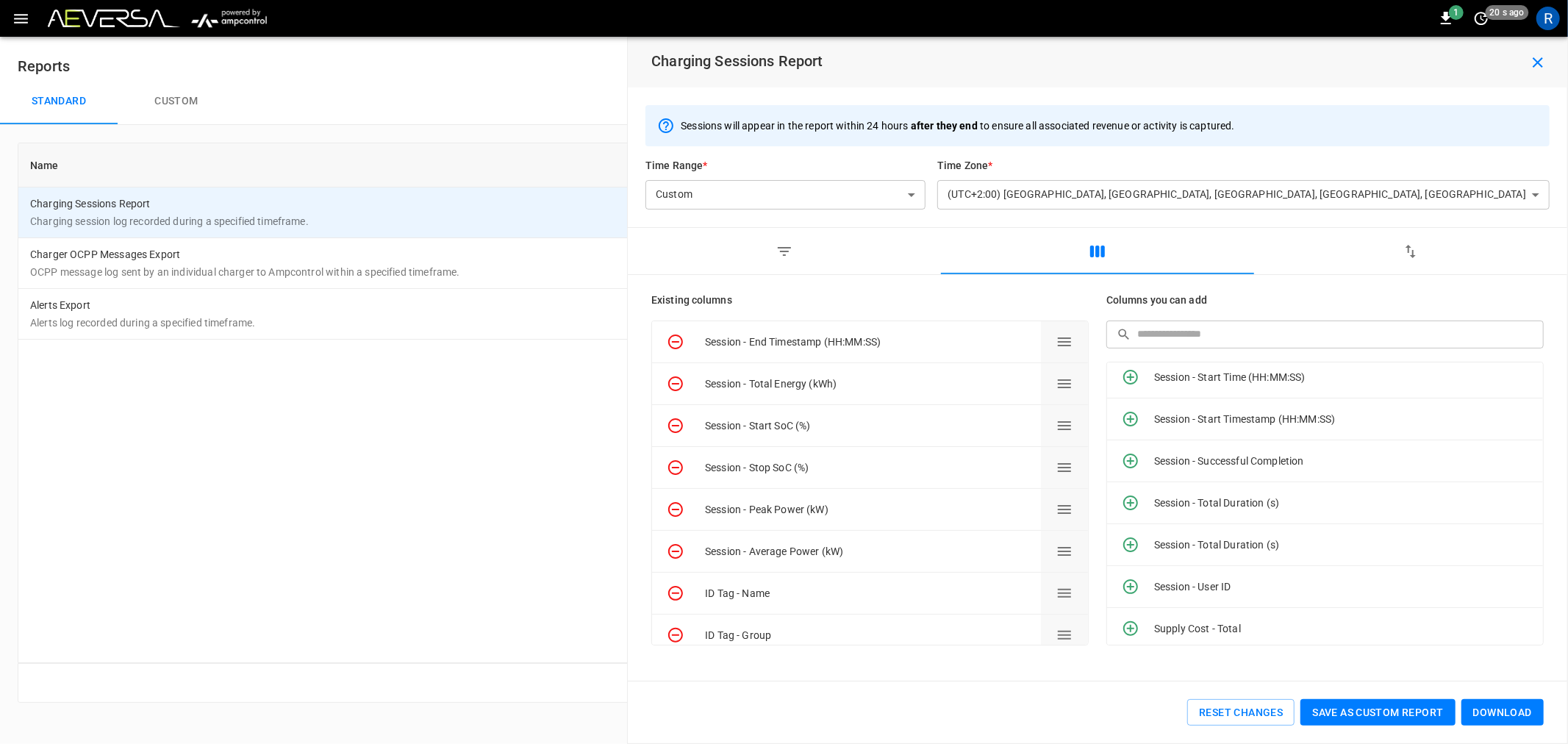
scroll to position [2778, 0]
click at [1126, 416] on icon "Add column" at bounding box center [1130, 414] width 18 height 18
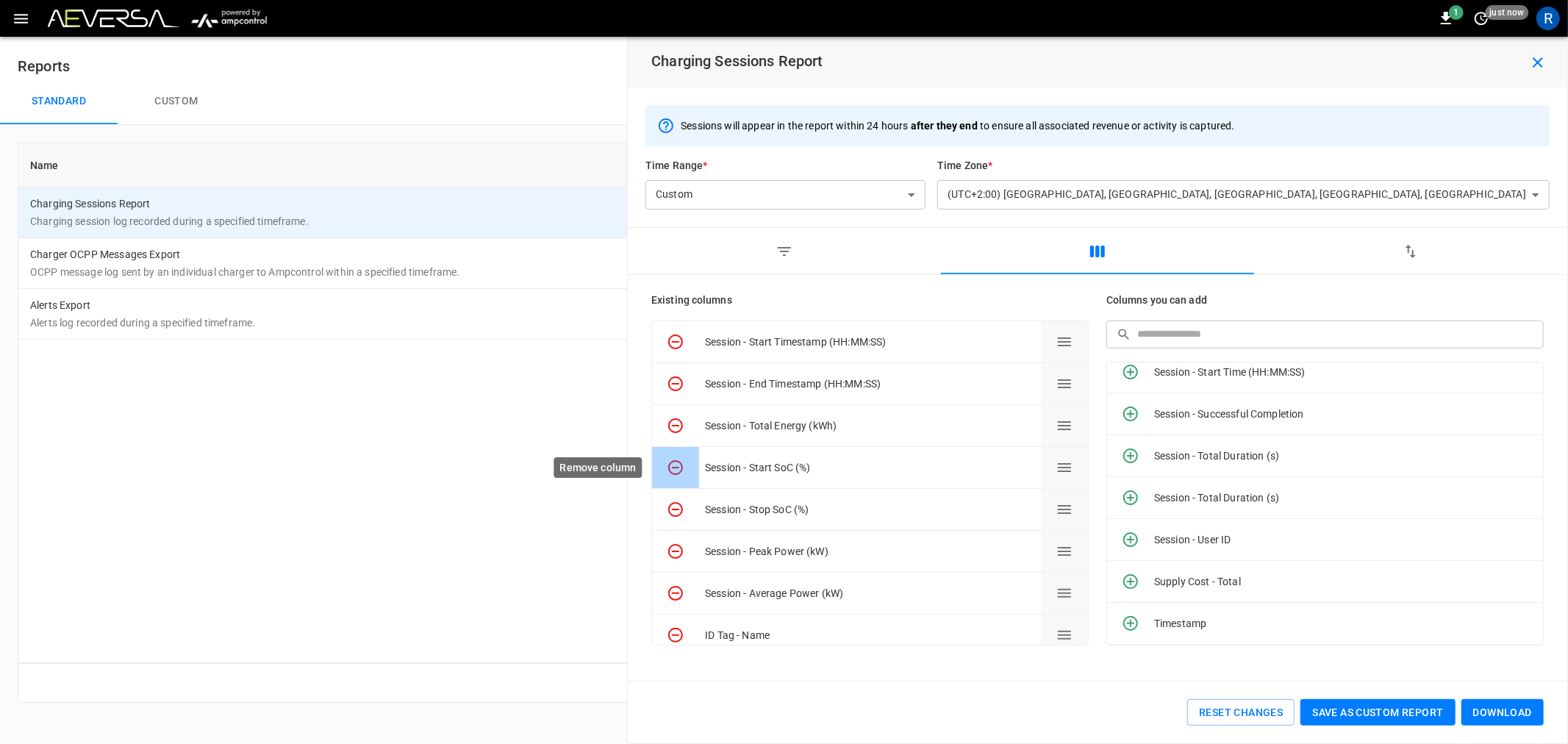
click at [674, 466] on icon "Remove column" at bounding box center [676, 468] width 18 height 18
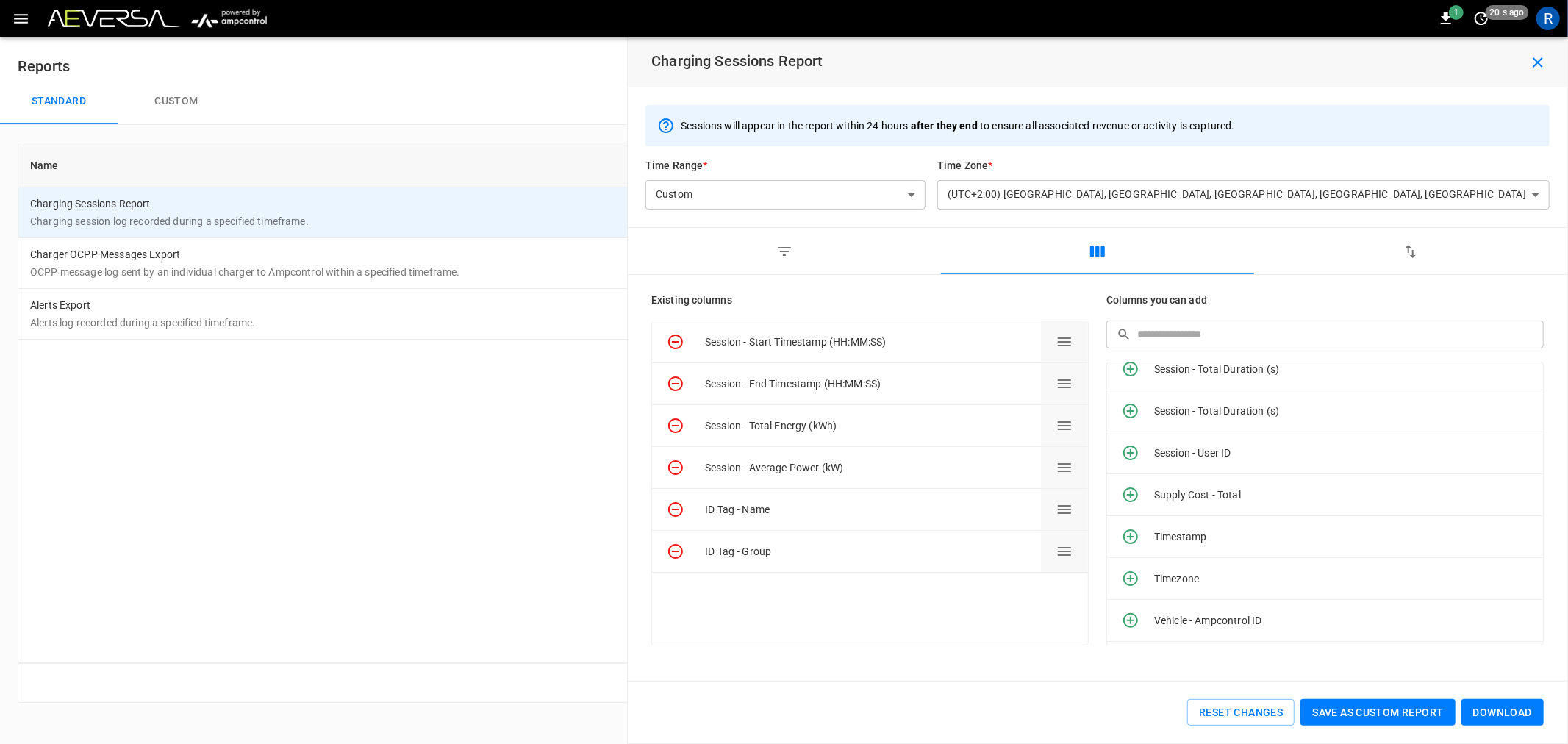
scroll to position [3026, 0]
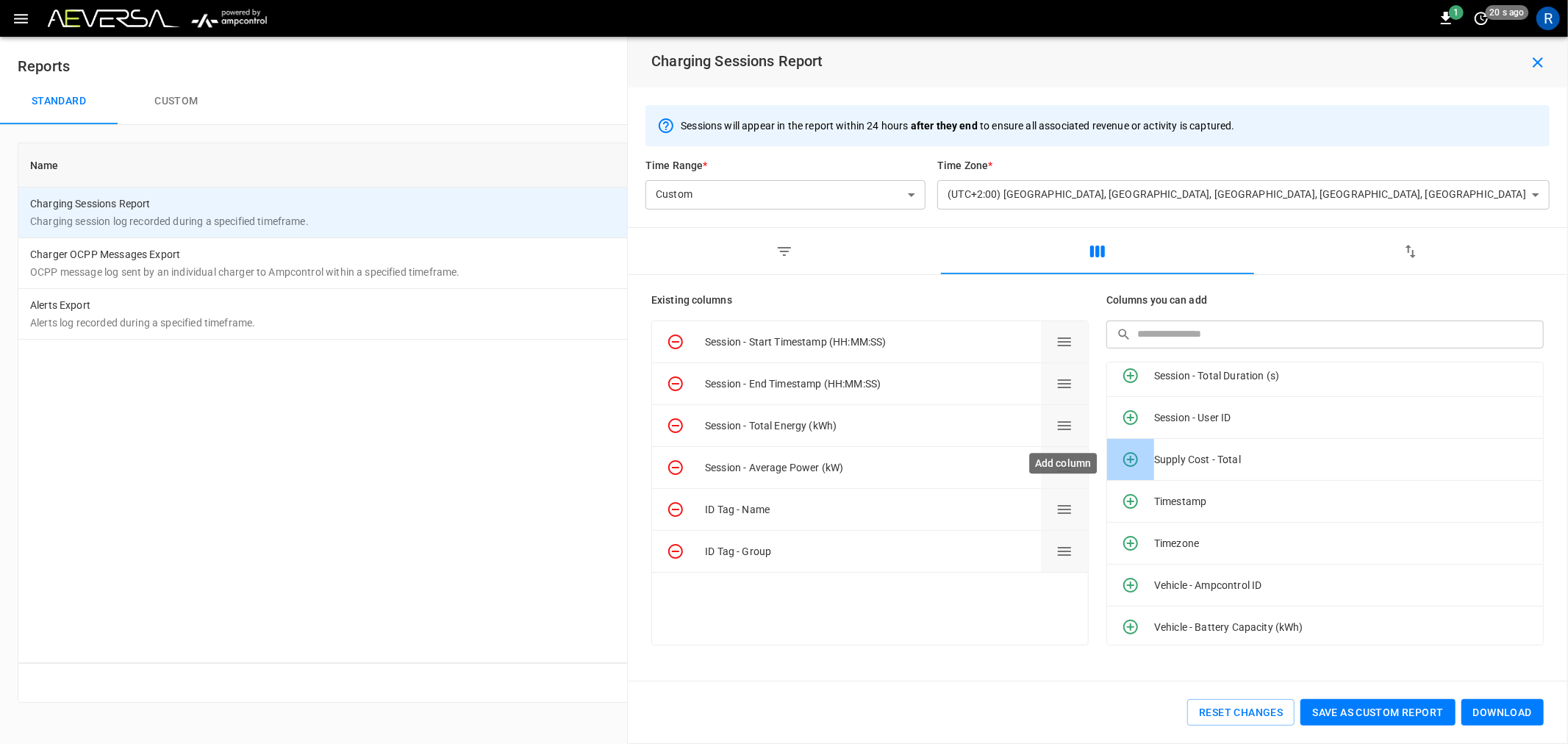
click at [1132, 461] on icon "Add column" at bounding box center [1130, 460] width 18 height 18
click at [1515, 711] on button "Download" at bounding box center [1502, 713] width 83 height 28
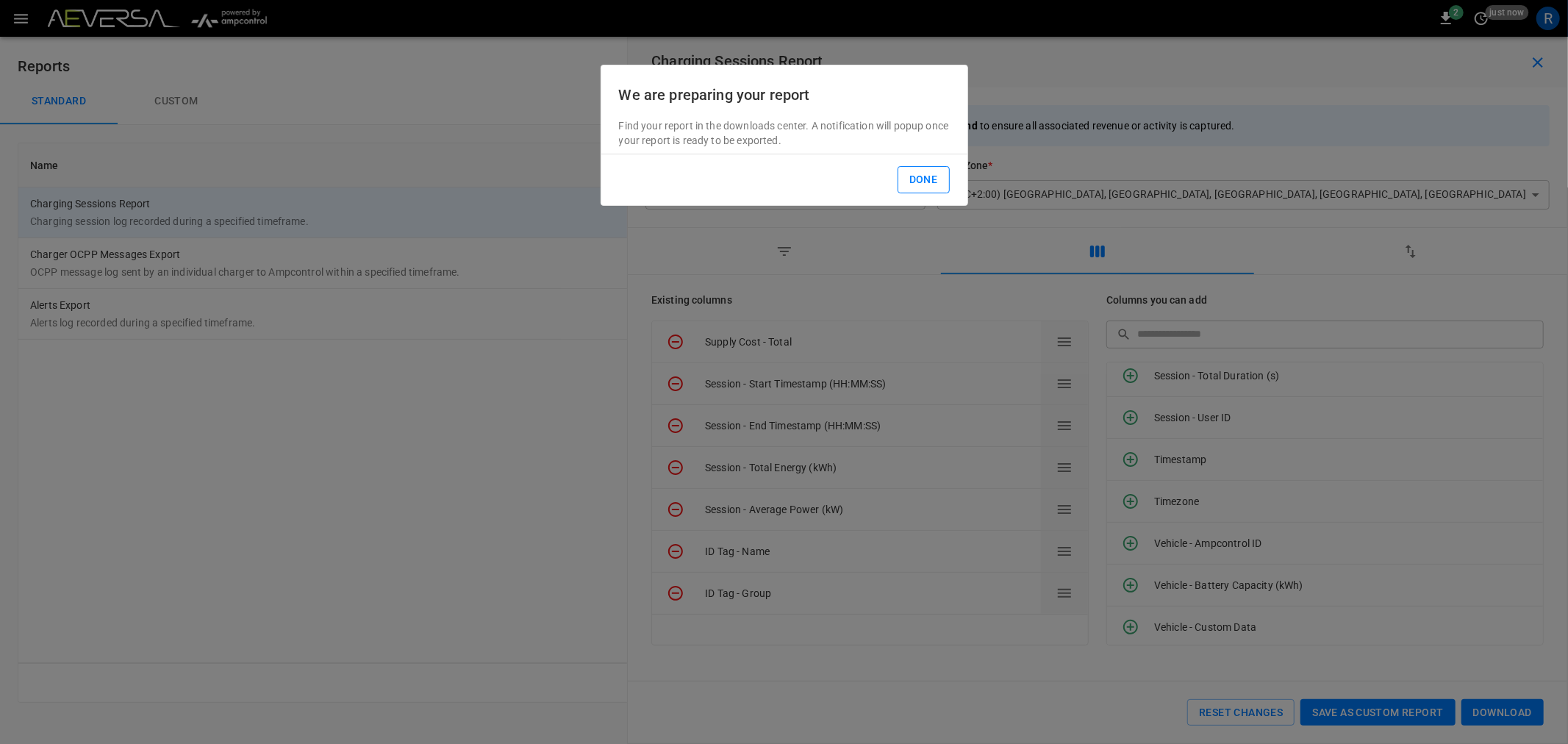
click at [921, 174] on button "Done" at bounding box center [923, 180] width 52 height 28
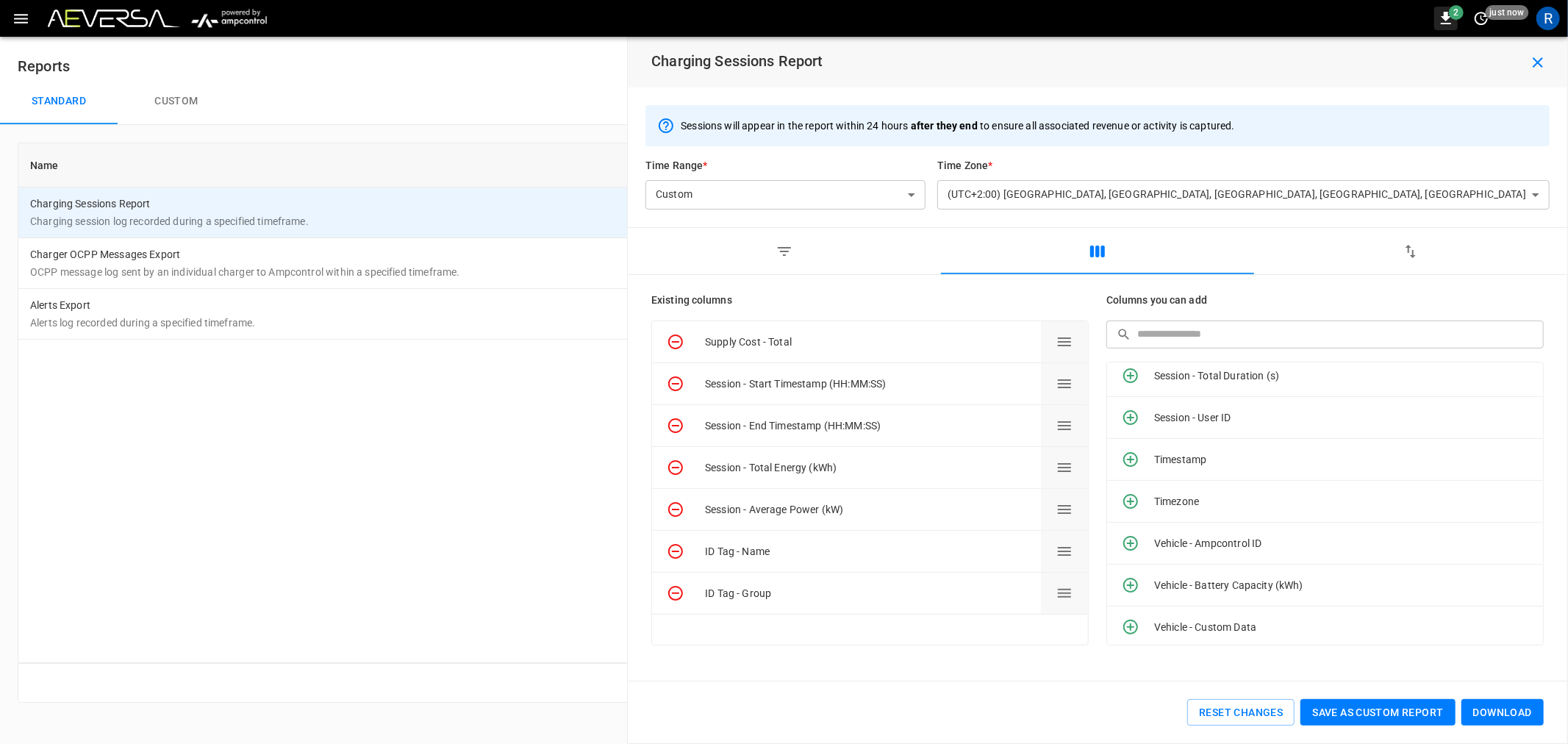
click at [1448, 15] on icon "button" at bounding box center [1446, 18] width 11 height 12
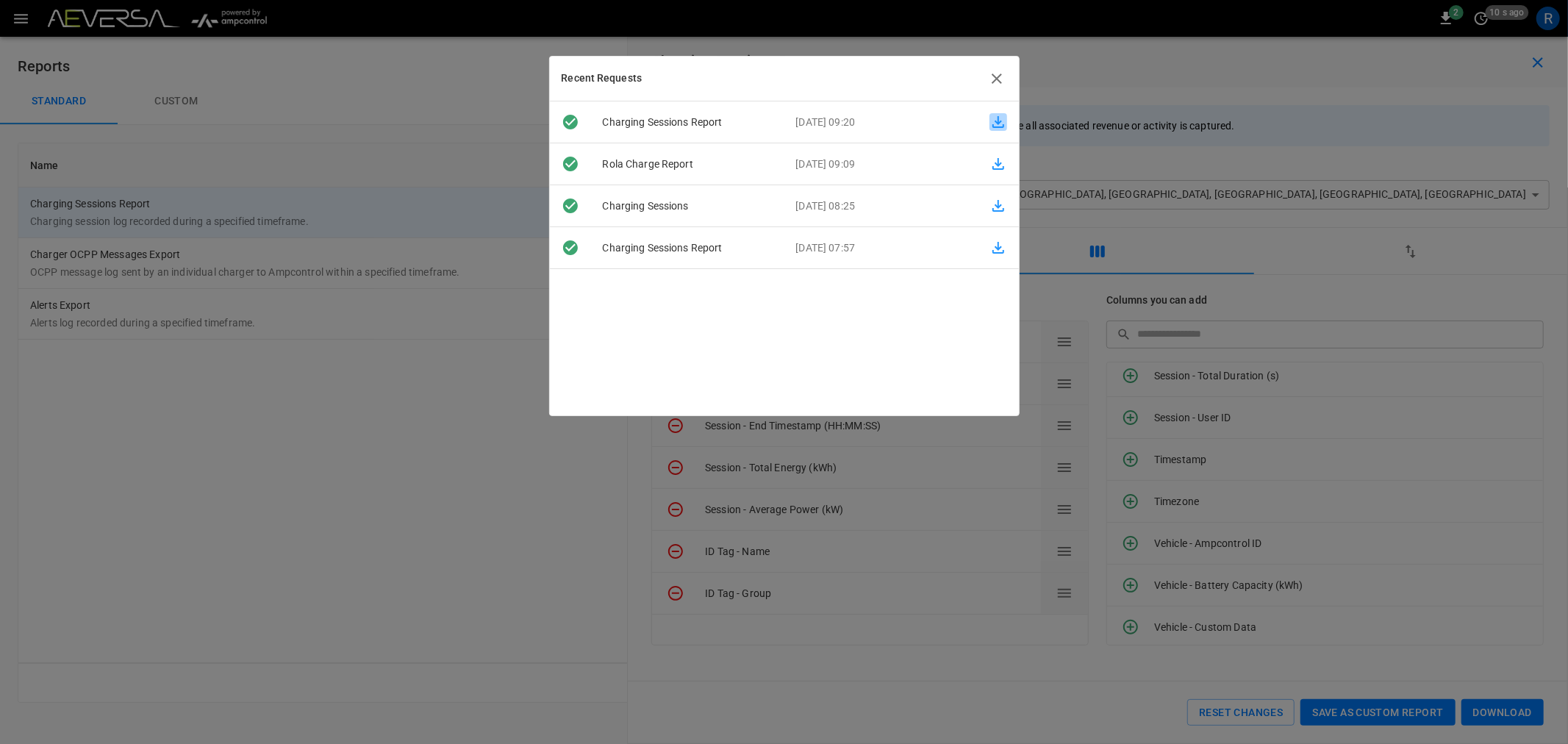
click at [995, 122] on icon "button" at bounding box center [999, 122] width 18 height 18
click at [996, 72] on icon "button" at bounding box center [997, 79] width 18 height 18
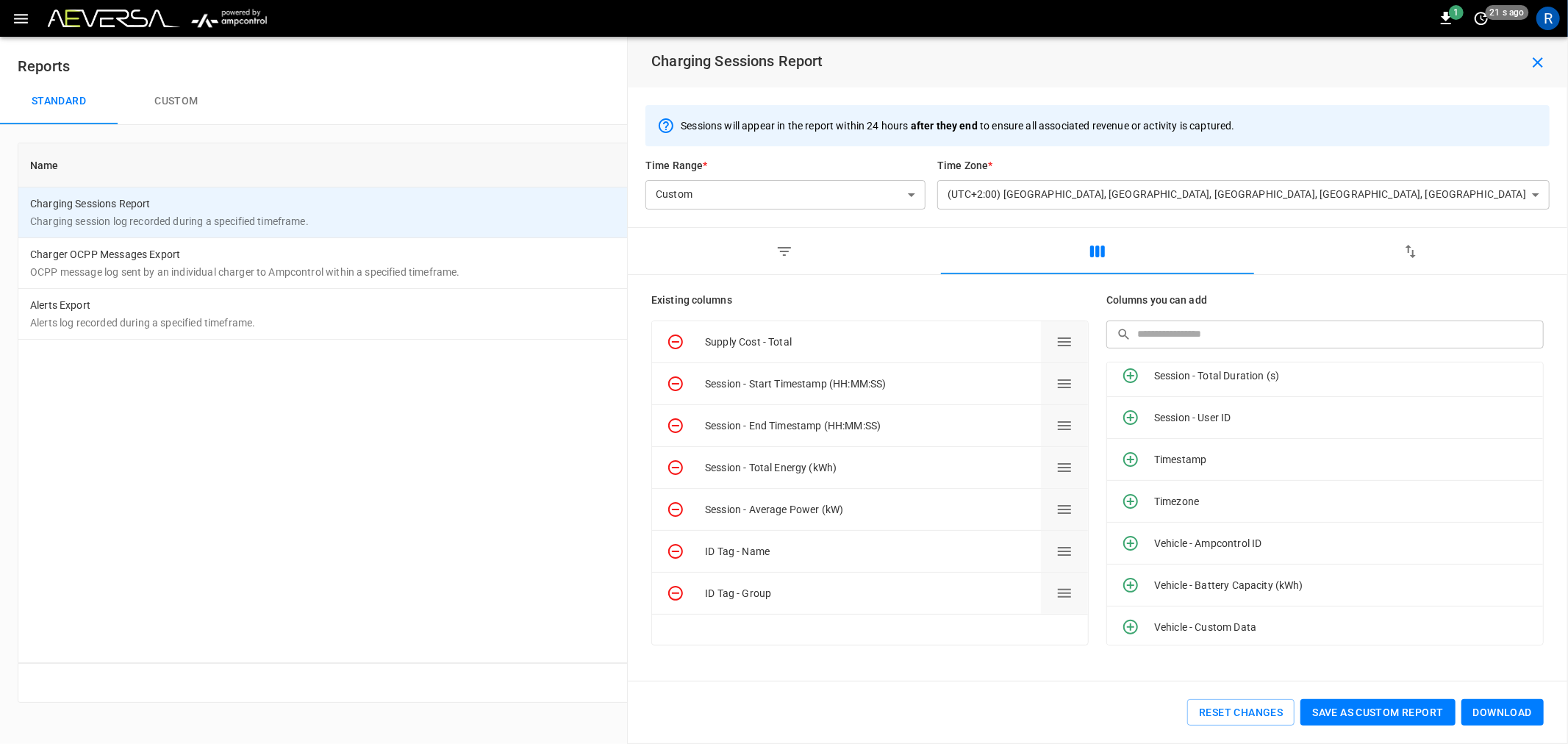
click at [173, 95] on button "Custom" at bounding box center [176, 101] width 117 height 47
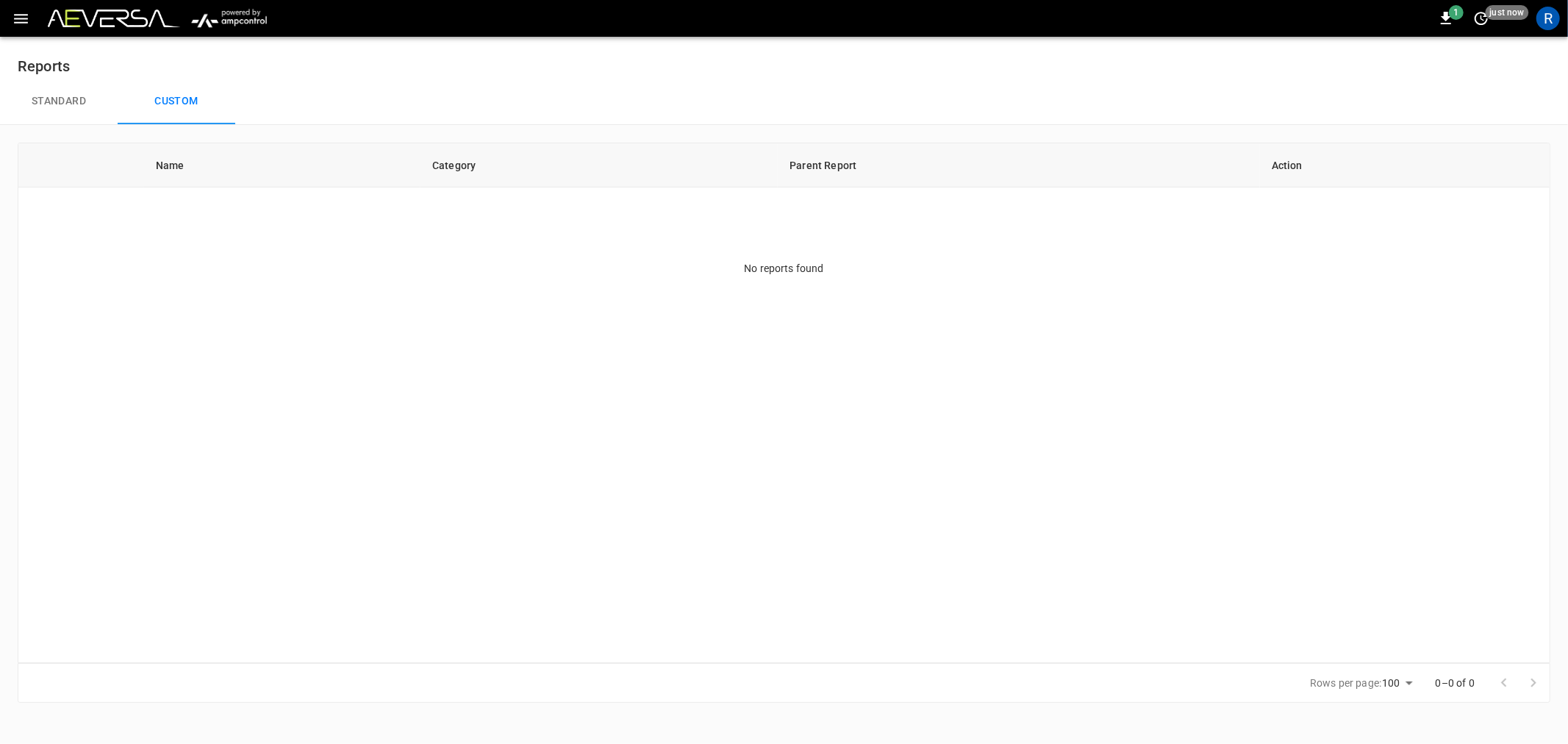
click at [837, 272] on div "No reports found" at bounding box center [784, 268] width 1532 height 15
click at [63, 101] on button "Standard" at bounding box center [59, 101] width 117 height 47
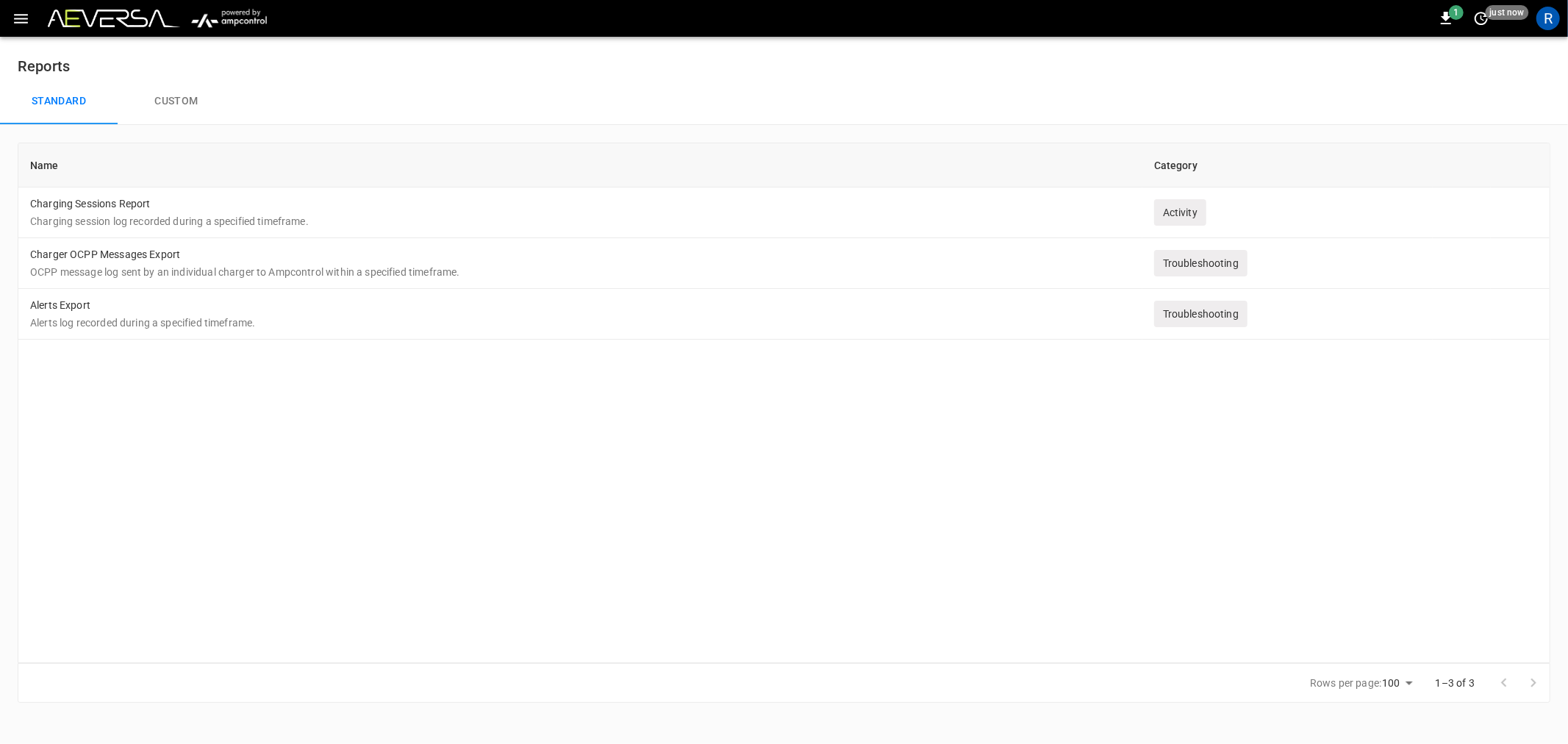
click at [20, 14] on icon "button" at bounding box center [21, 19] width 14 height 10
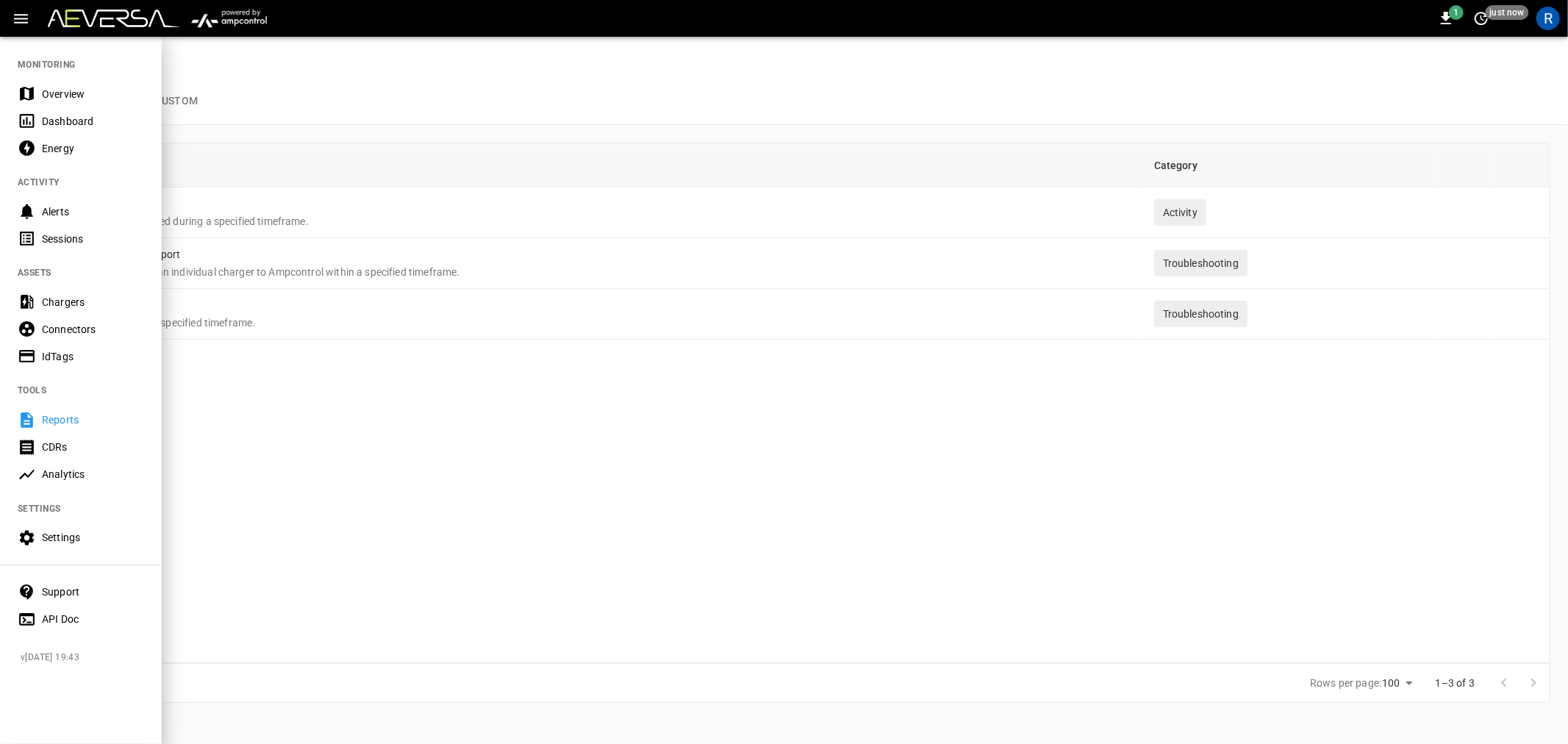
drag, startPoint x: 69, startPoint y: 364, endPoint x: 243, endPoint y: 370, distance: 174.1
click at [69, 364] on div "IdTags" at bounding box center [81, 356] width 162 height 28
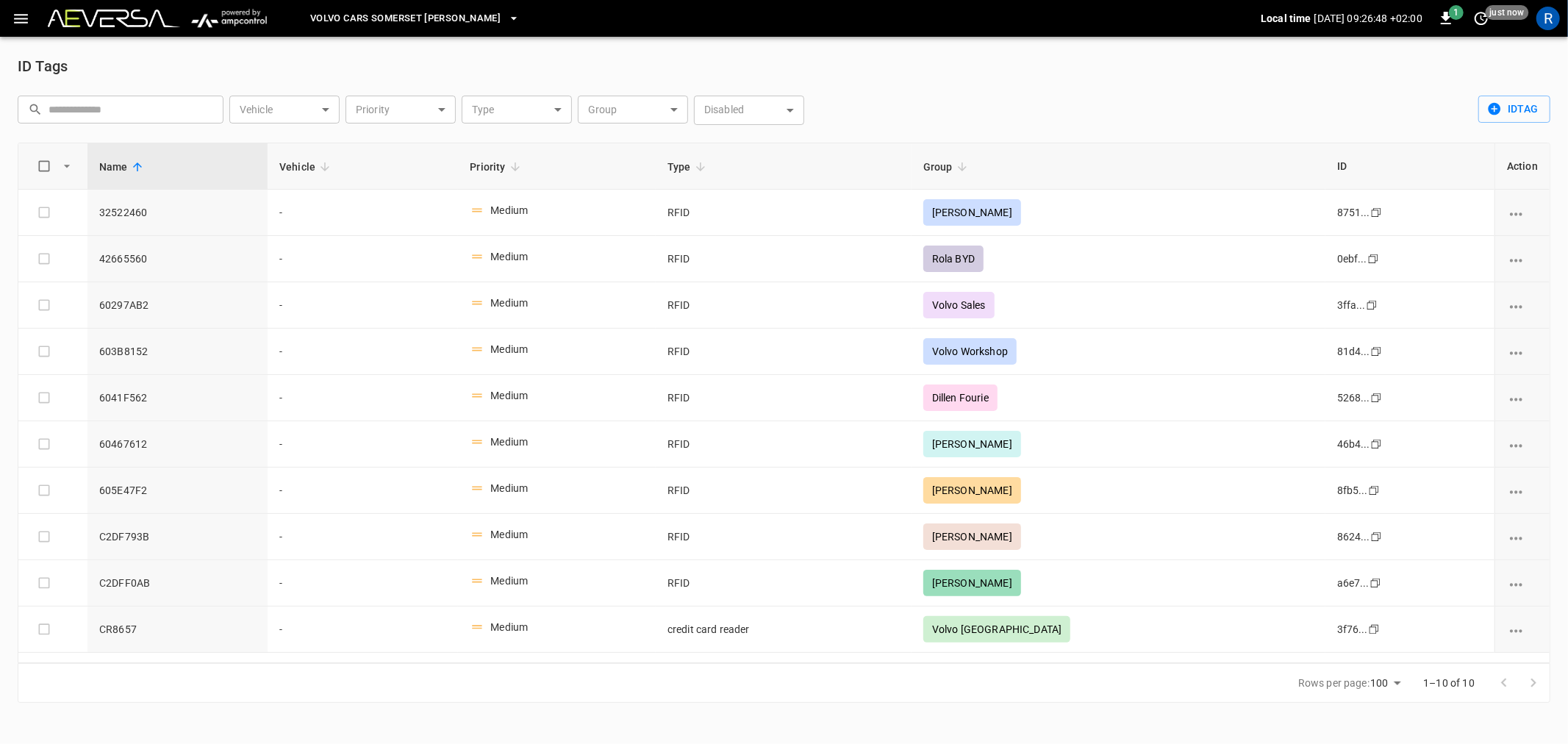
click at [15, 17] on icon "button" at bounding box center [20, 19] width 19 height 19
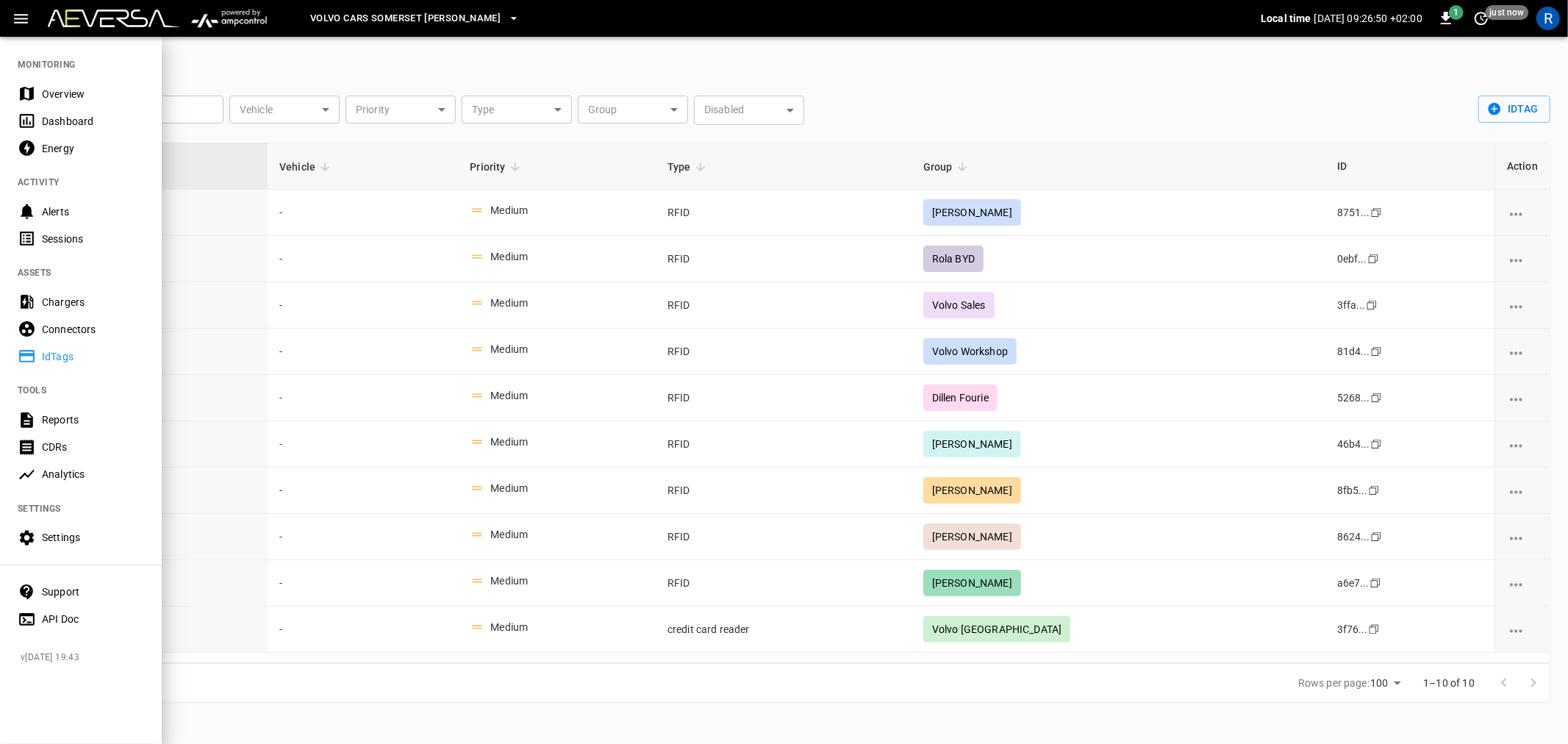
click at [86, 414] on div "Reports" at bounding box center [92, 420] width 102 height 15
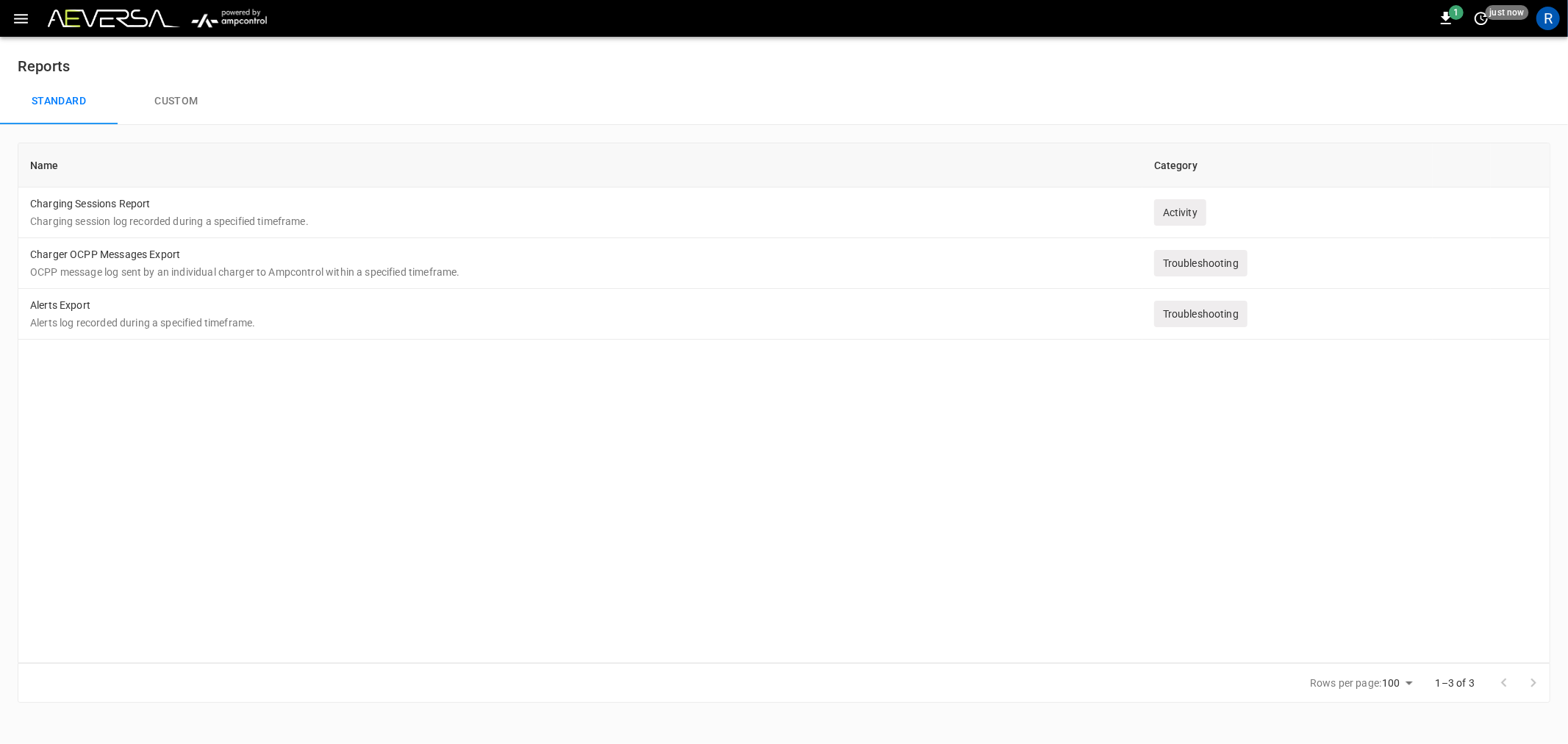
click at [193, 106] on button "Custom" at bounding box center [176, 101] width 117 height 47
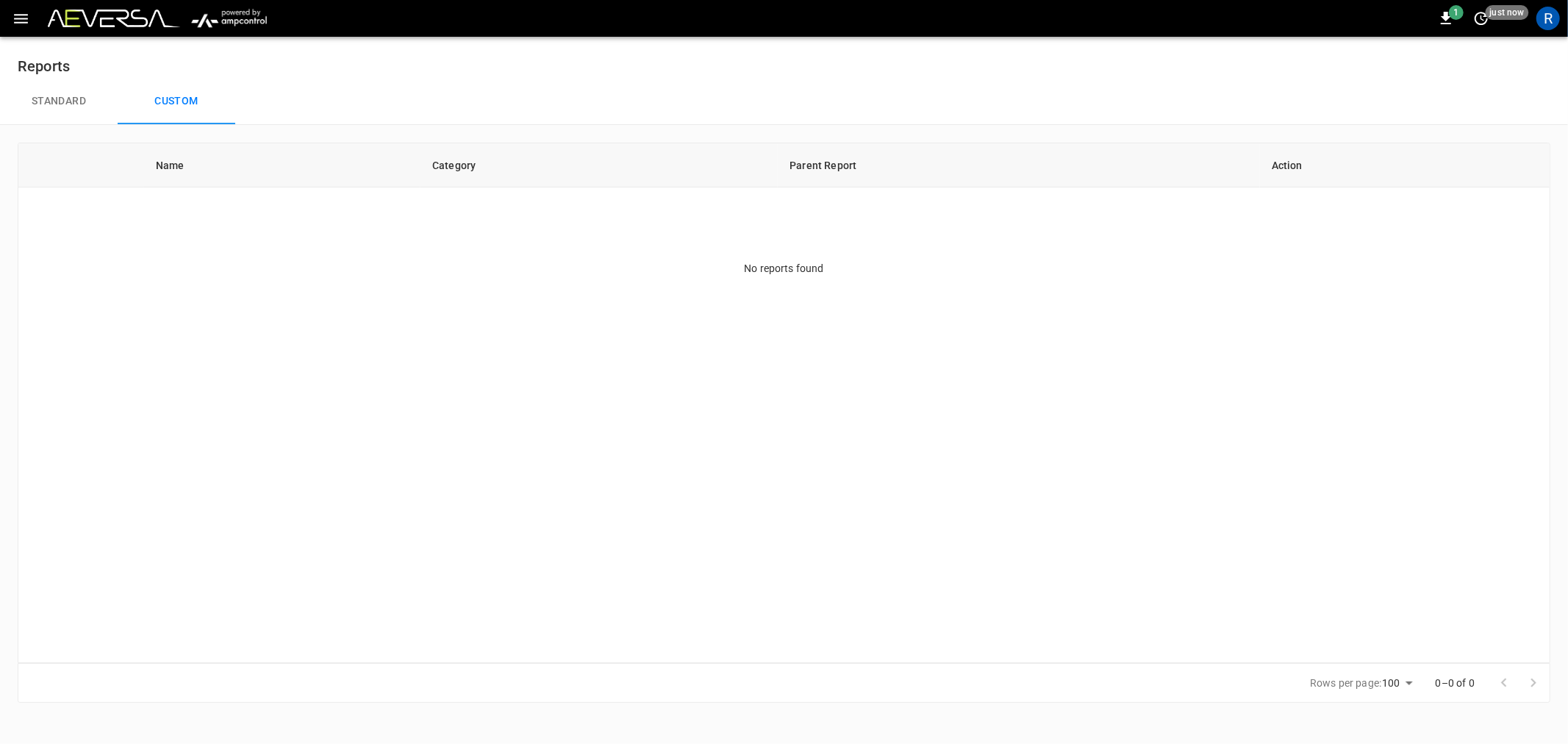
click at [77, 100] on button "Standard" at bounding box center [59, 101] width 117 height 47
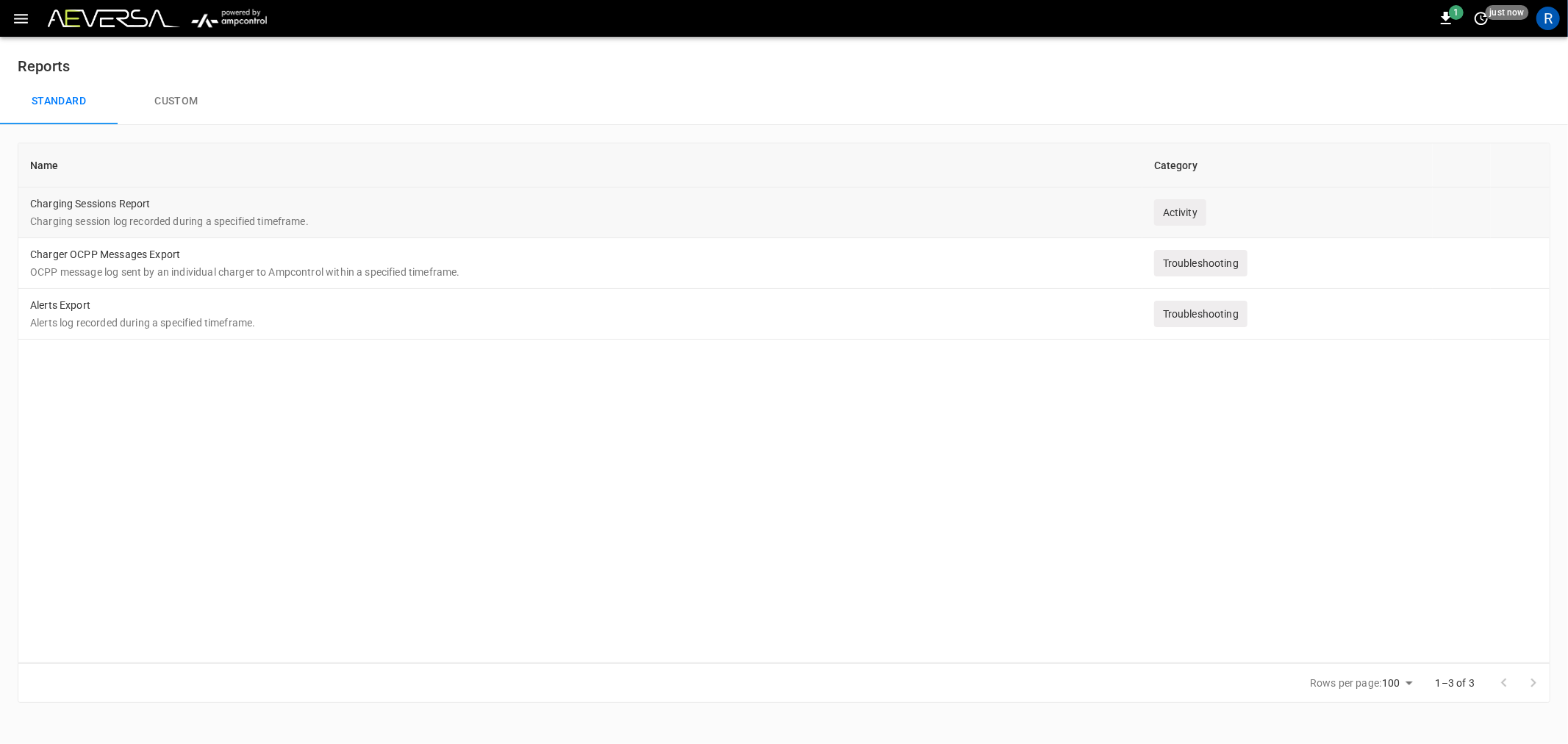
click at [1188, 214] on div "Activity" at bounding box center [1180, 213] width 52 height 27
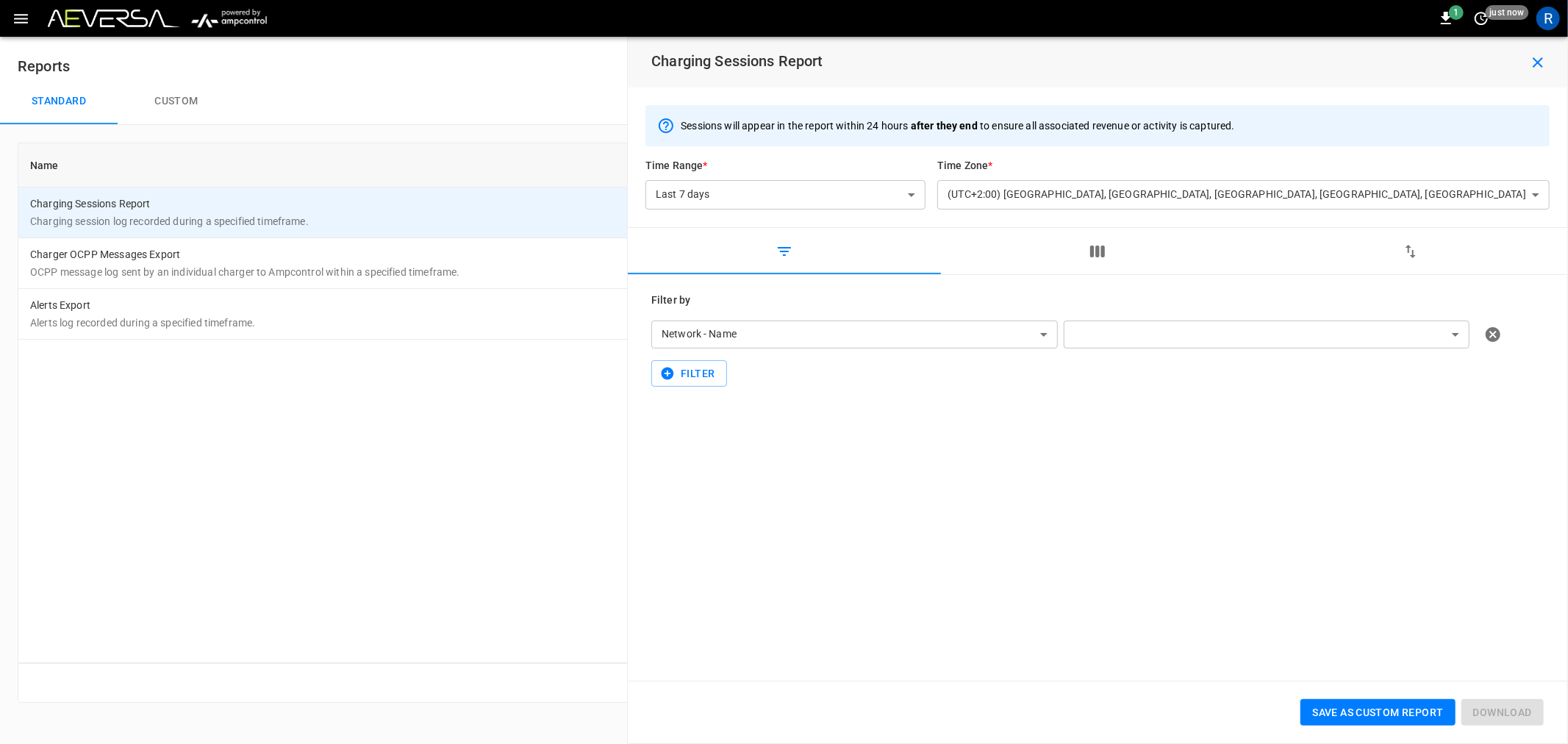
click at [777, 198] on body "**********" at bounding box center [784, 360] width 1568 height 721
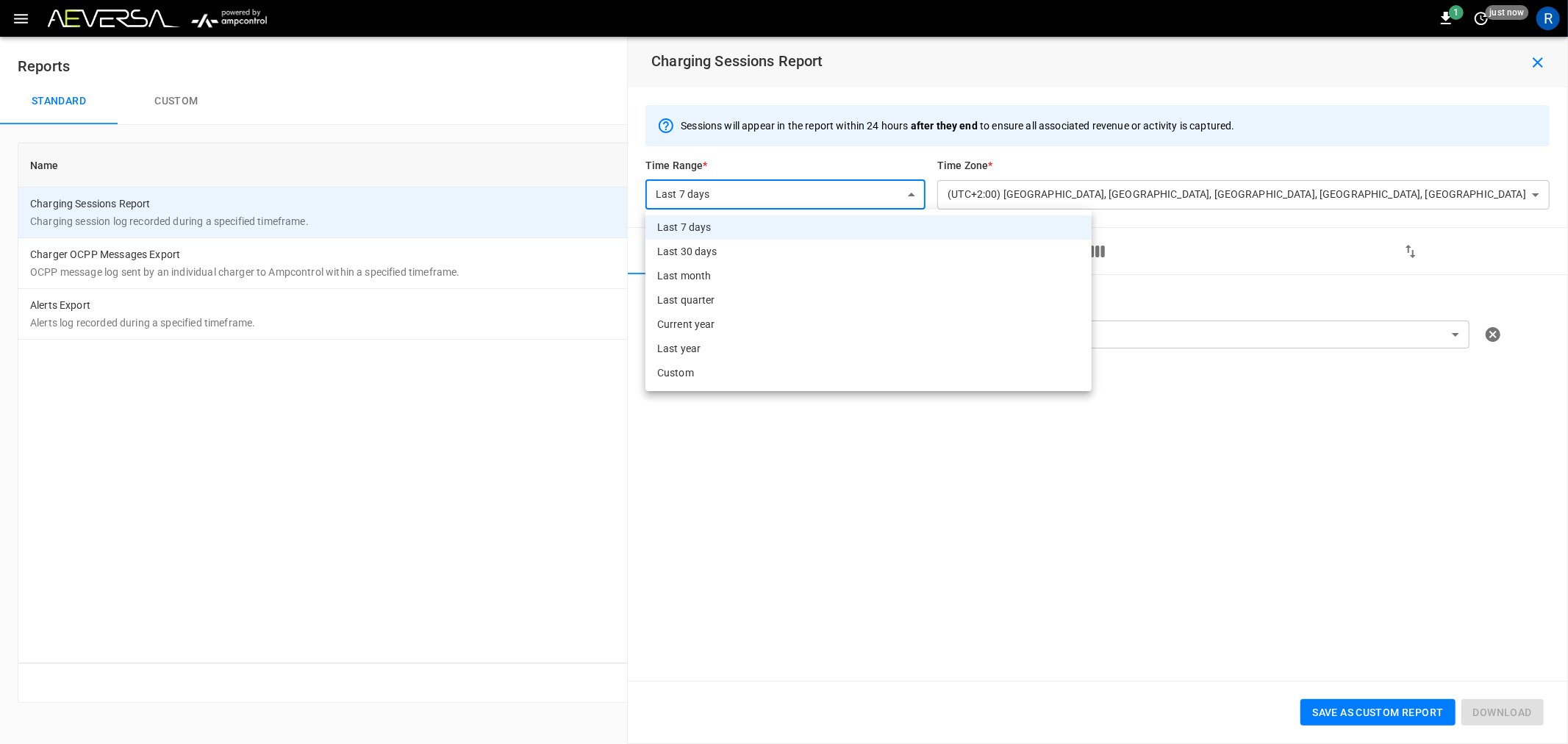
click at [737, 381] on li "Custom" at bounding box center [869, 373] width 446 height 24
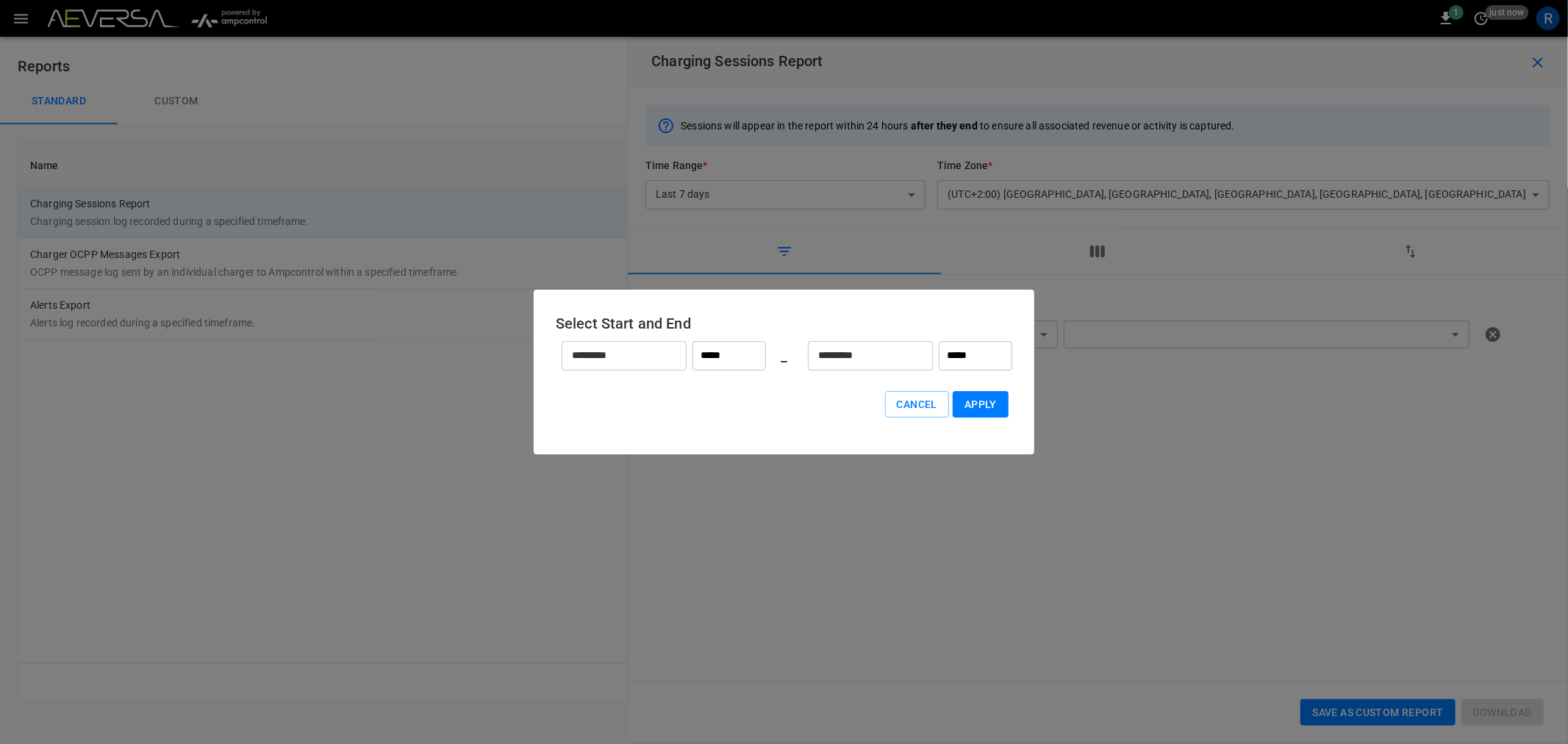
click at [643, 349] on input "*********" at bounding box center [615, 356] width 109 height 39
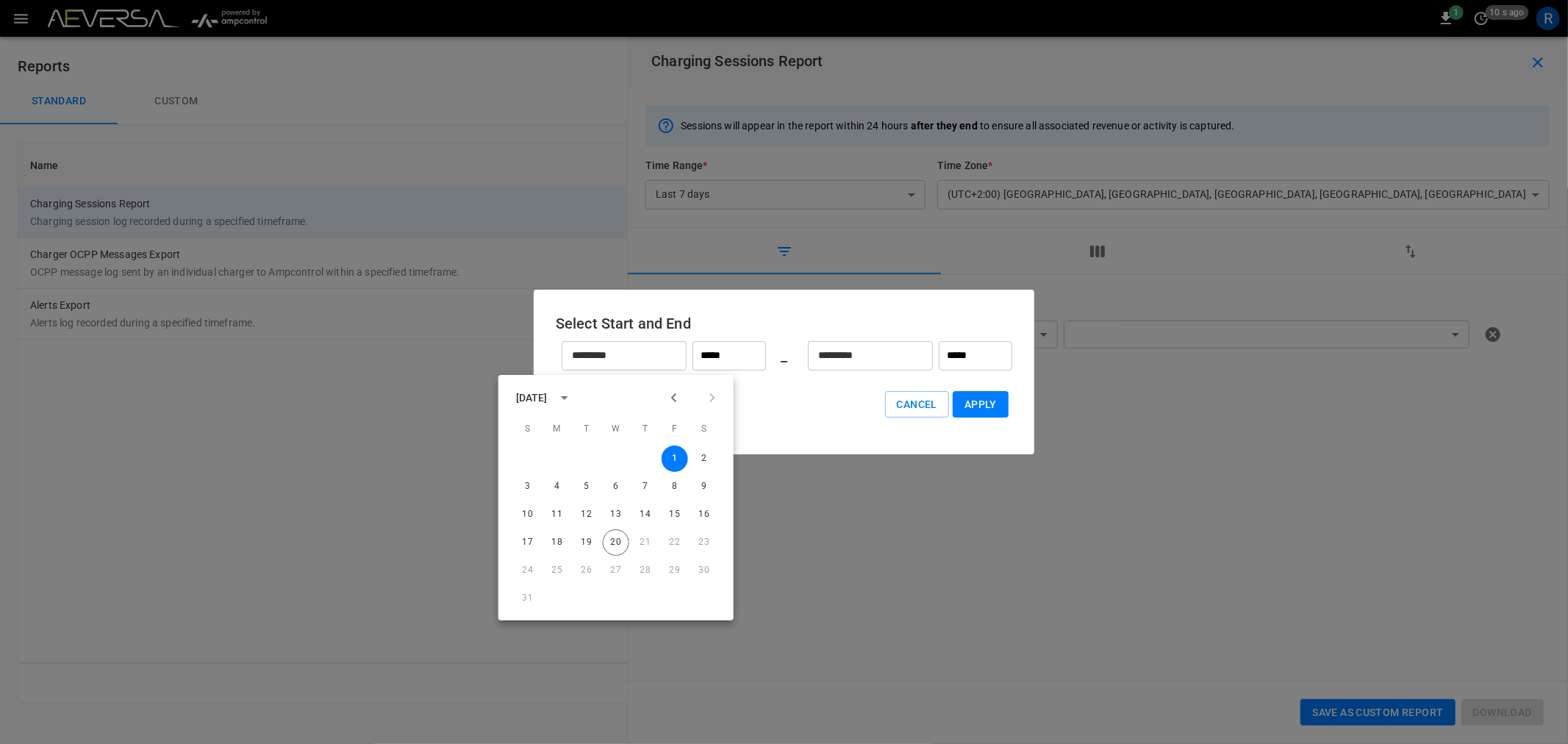
click at [671, 396] on icon "Previous month" at bounding box center [674, 398] width 18 height 18
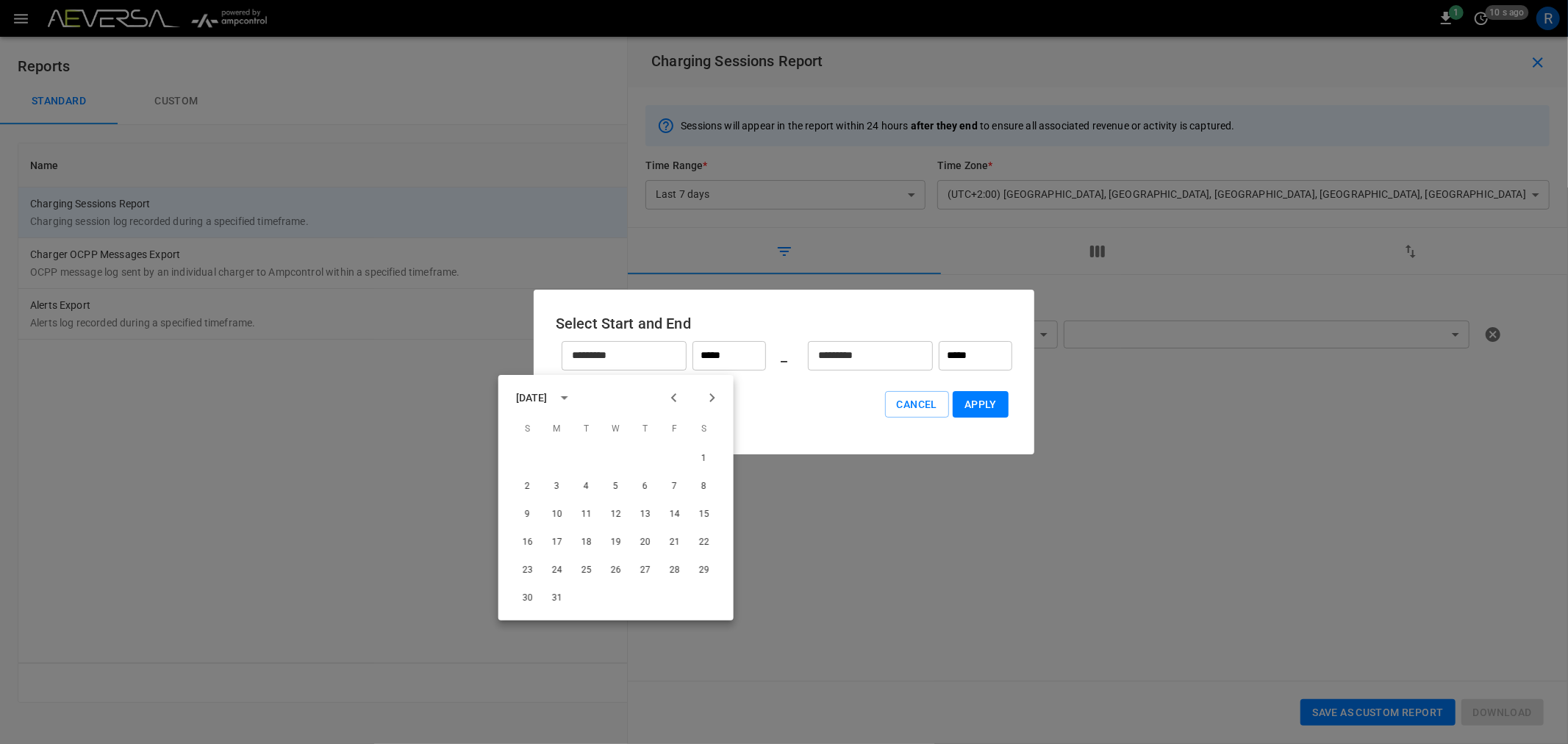
click at [671, 396] on icon "Previous month" at bounding box center [674, 398] width 18 height 18
click at [615, 458] on button "1" at bounding box center [616, 459] width 27 height 27
type input "**********"
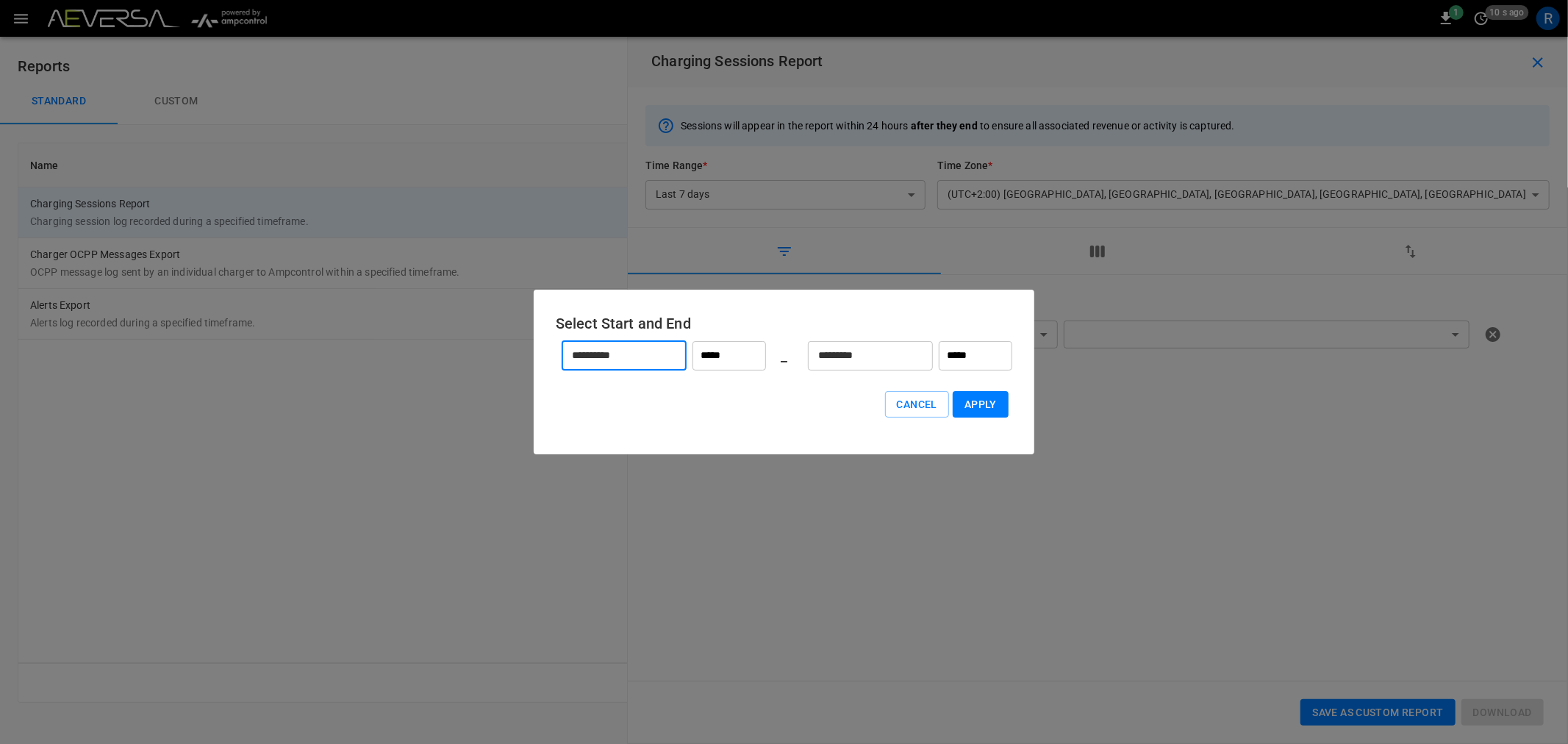
click at [864, 354] on input "*********" at bounding box center [862, 356] width 109 height 39
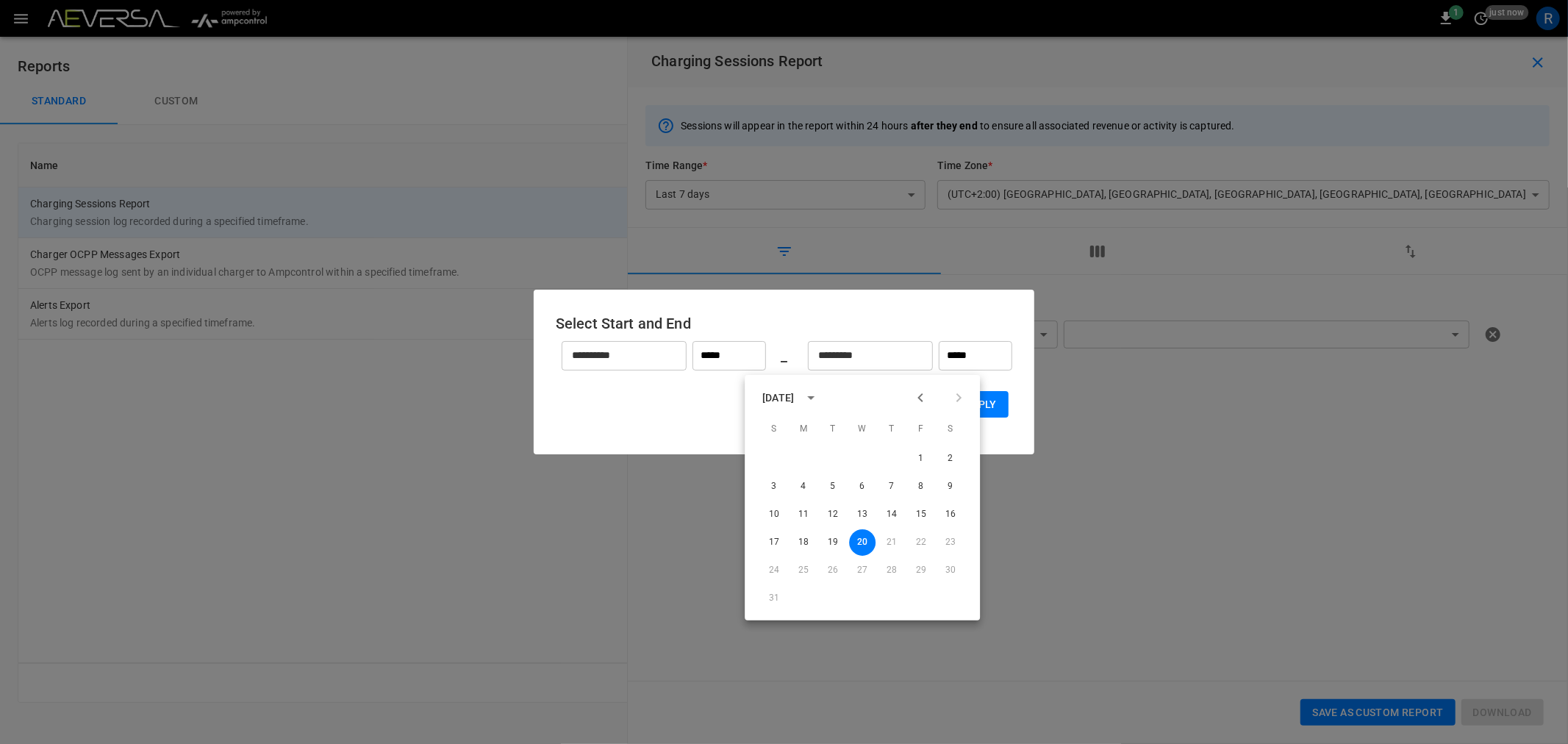
click at [923, 394] on icon "Previous month" at bounding box center [921, 398] width 18 height 18
click at [955, 393] on icon "Next month" at bounding box center [959, 398] width 18 height 18
click at [863, 534] on button "20" at bounding box center [863, 543] width 27 height 27
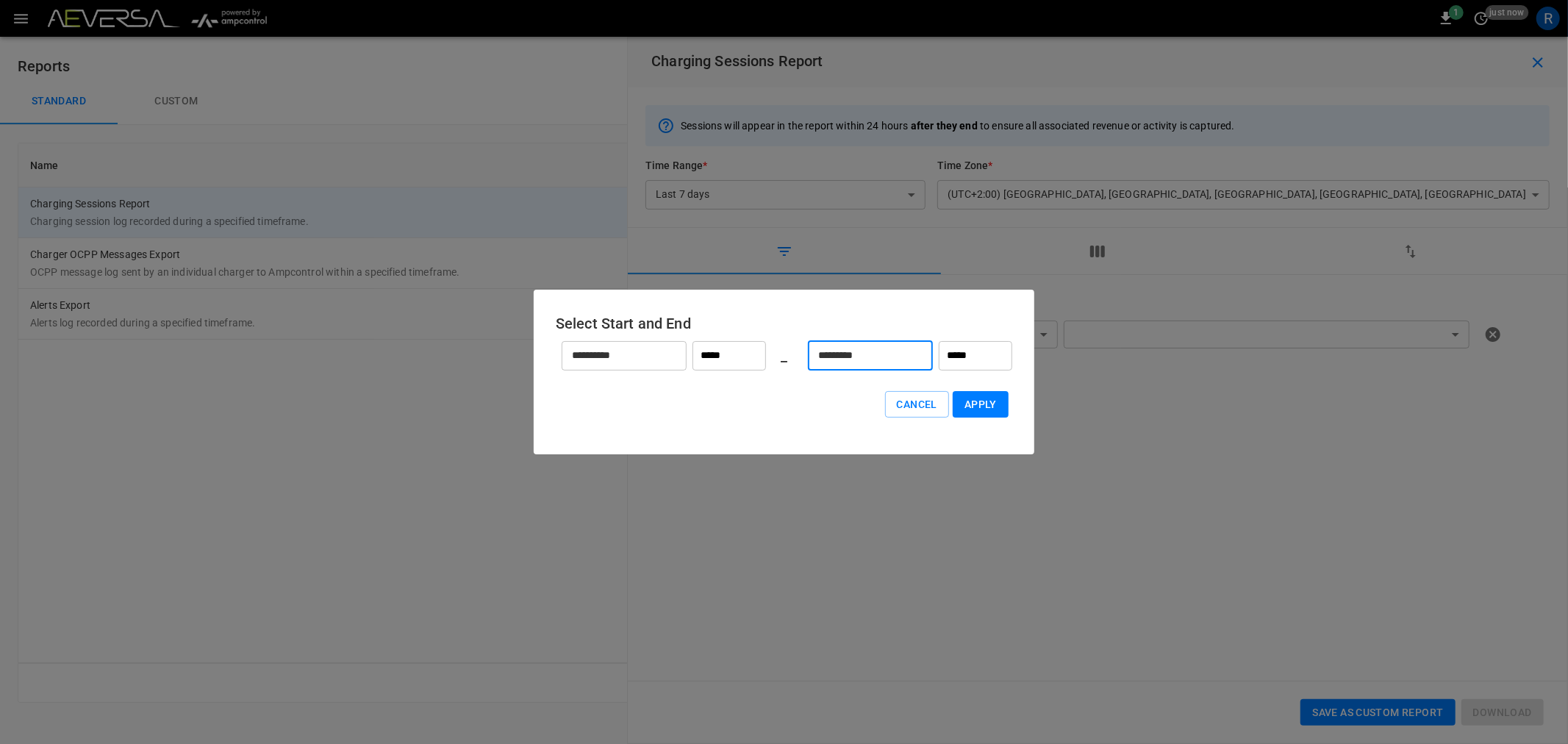
click at [982, 406] on button "Apply" at bounding box center [980, 405] width 56 height 28
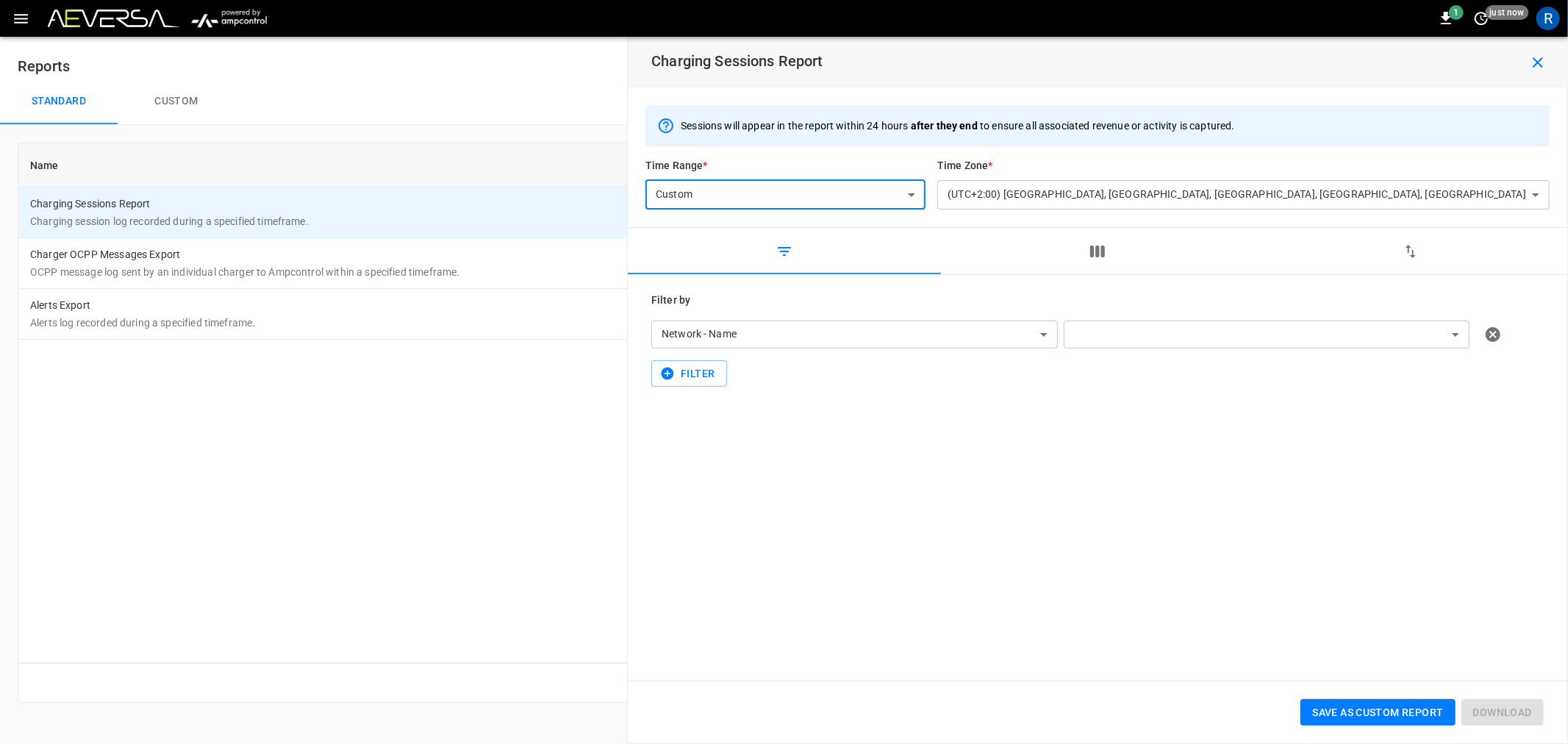
click at [1098, 248] on icon "button" at bounding box center [1098, 251] width 15 height 12
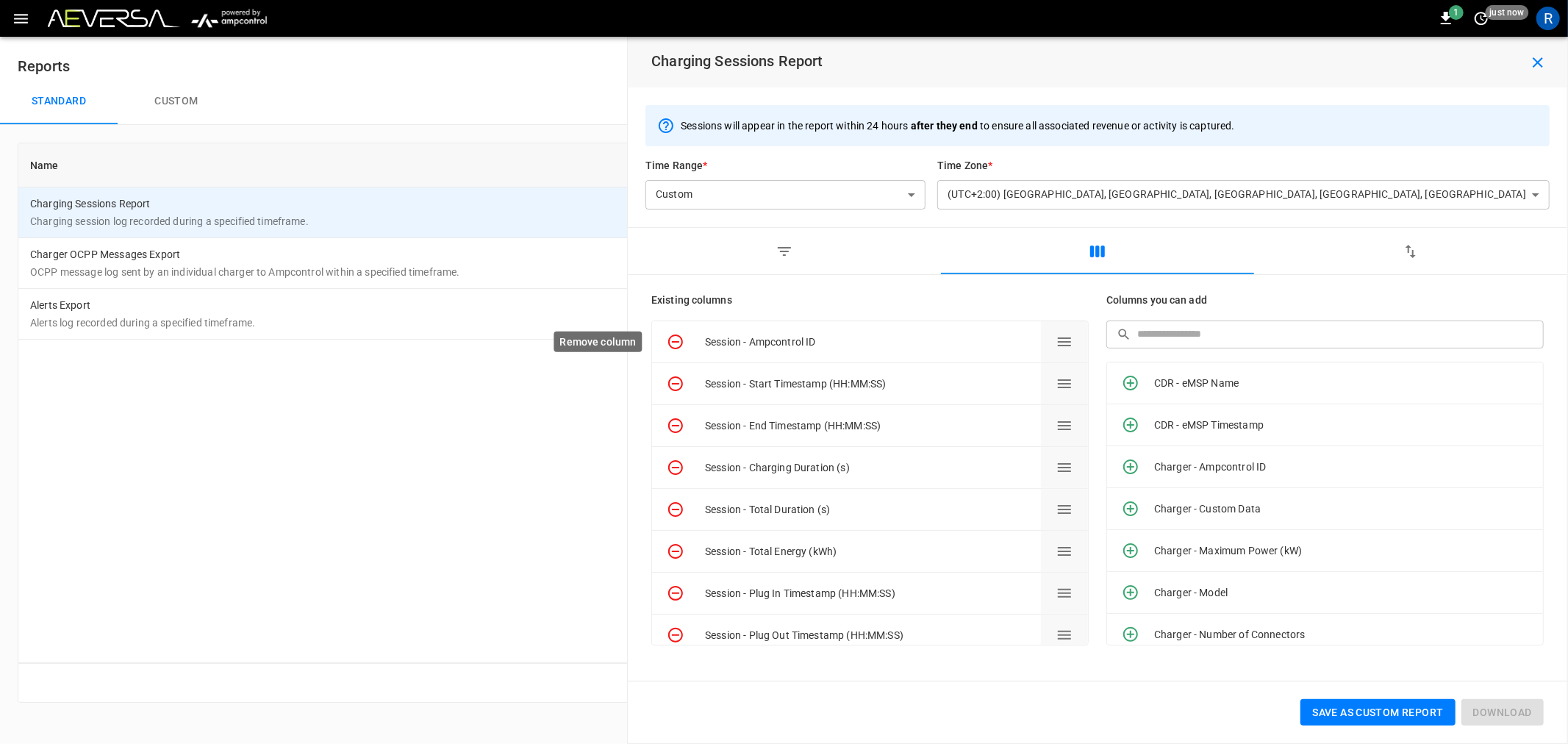
click at [678, 342] on icon "Remove column" at bounding box center [675, 342] width 15 height 15
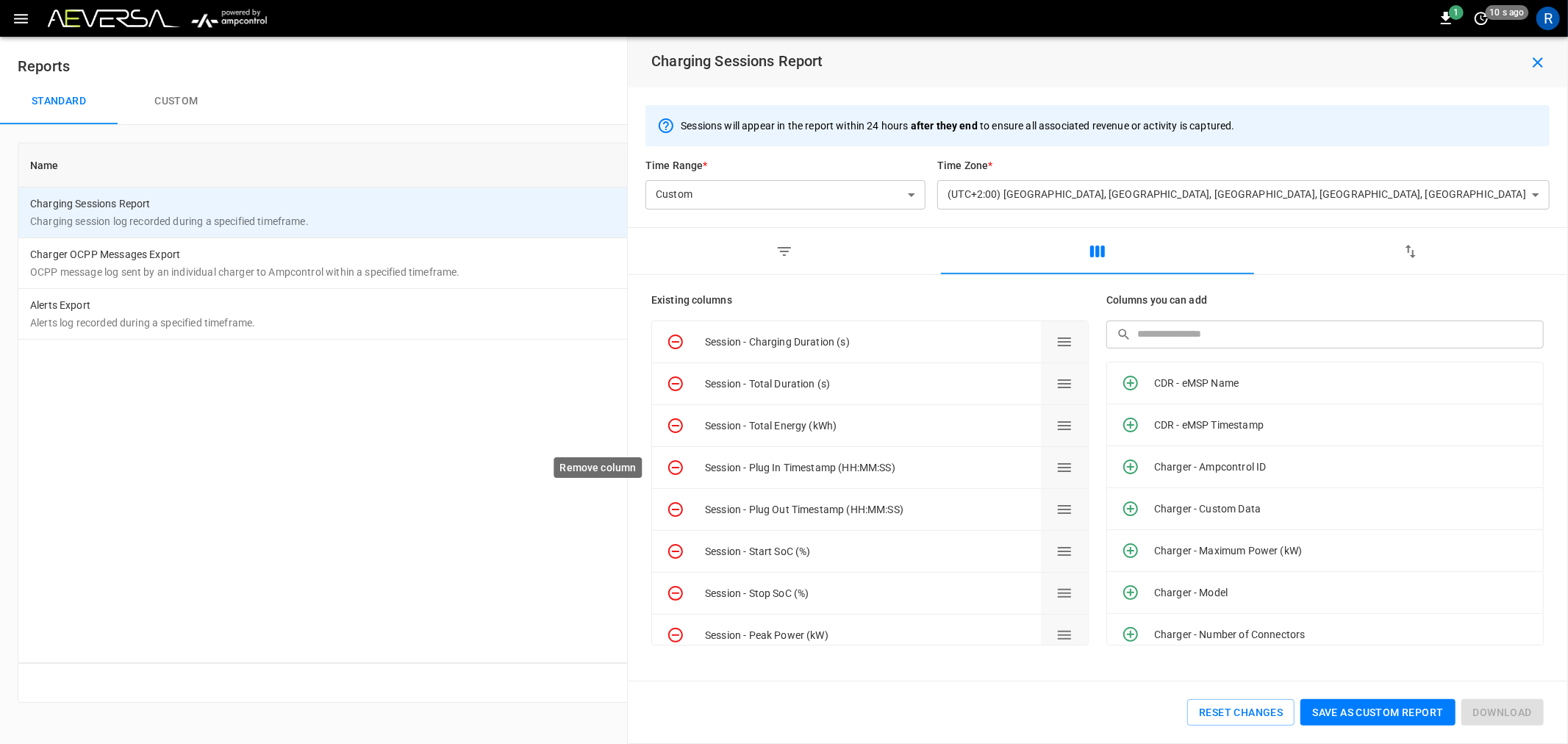
click at [679, 460] on icon "Remove column" at bounding box center [676, 468] width 18 height 18
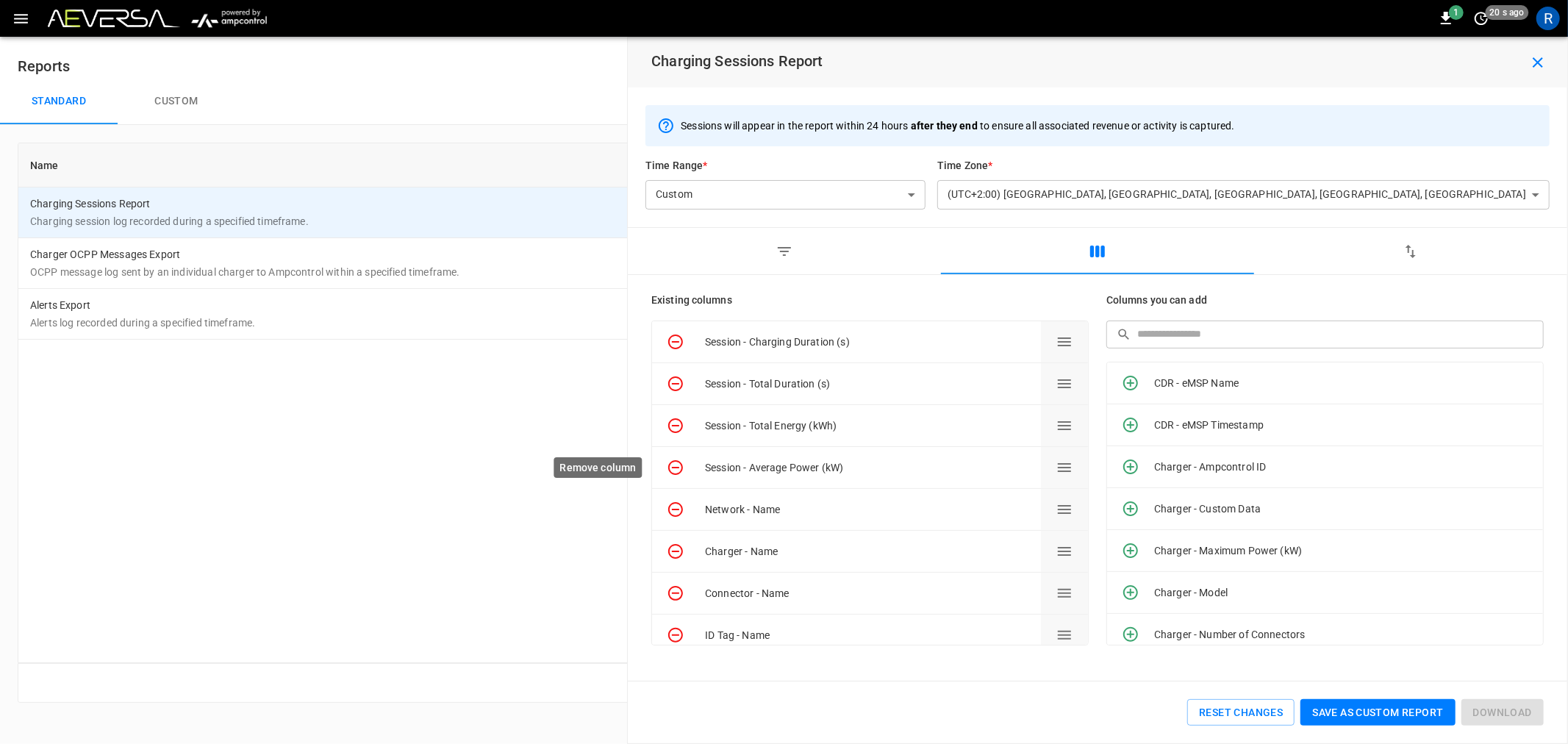
click at [679, 460] on icon "Remove column" at bounding box center [676, 468] width 18 height 18
click at [679, 460] on icon "Remove column" at bounding box center [676, 468] width 18 height 18
click at [679, 552] on icon "Remove column" at bounding box center [675, 552] width 15 height 15
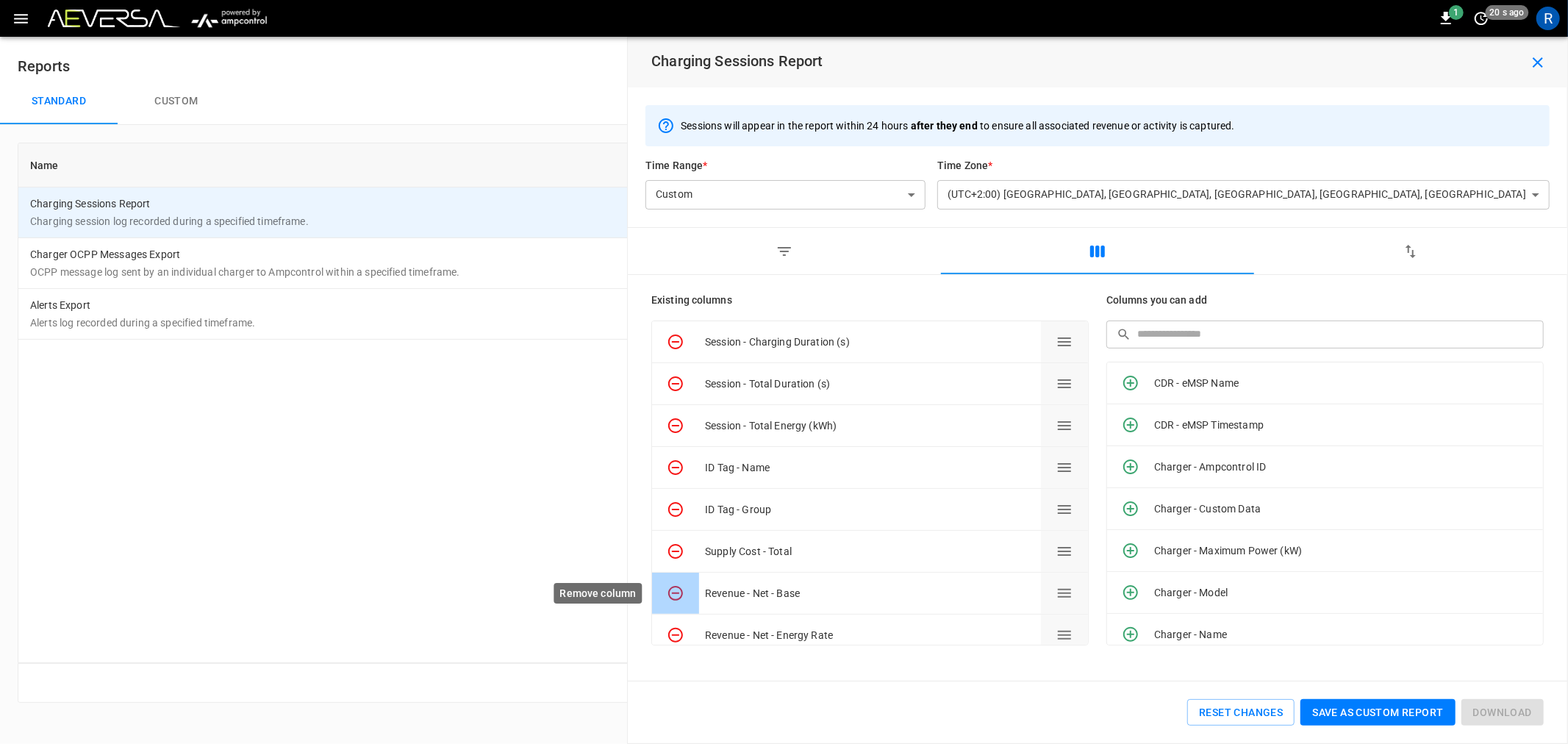
click at [675, 595] on icon "Remove column" at bounding box center [676, 594] width 18 height 18
click at [675, 627] on icon "Remove column" at bounding box center [676, 635] width 18 height 18
click at [675, 595] on icon "Remove column" at bounding box center [676, 594] width 18 height 18
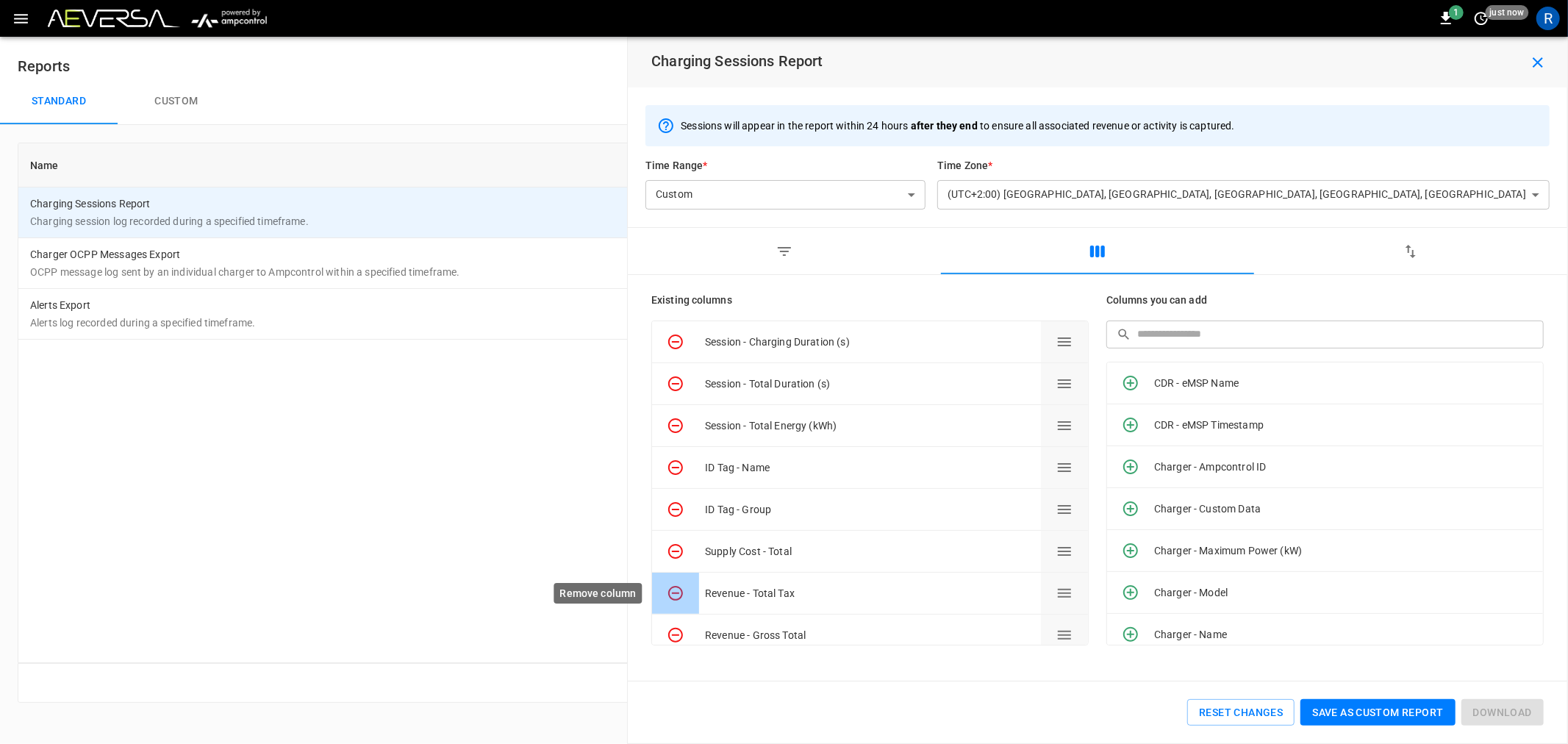
click at [675, 595] on icon "Remove column" at bounding box center [676, 594] width 18 height 18
click at [1497, 715] on div "Download" at bounding box center [1500, 709] width 88 height 33
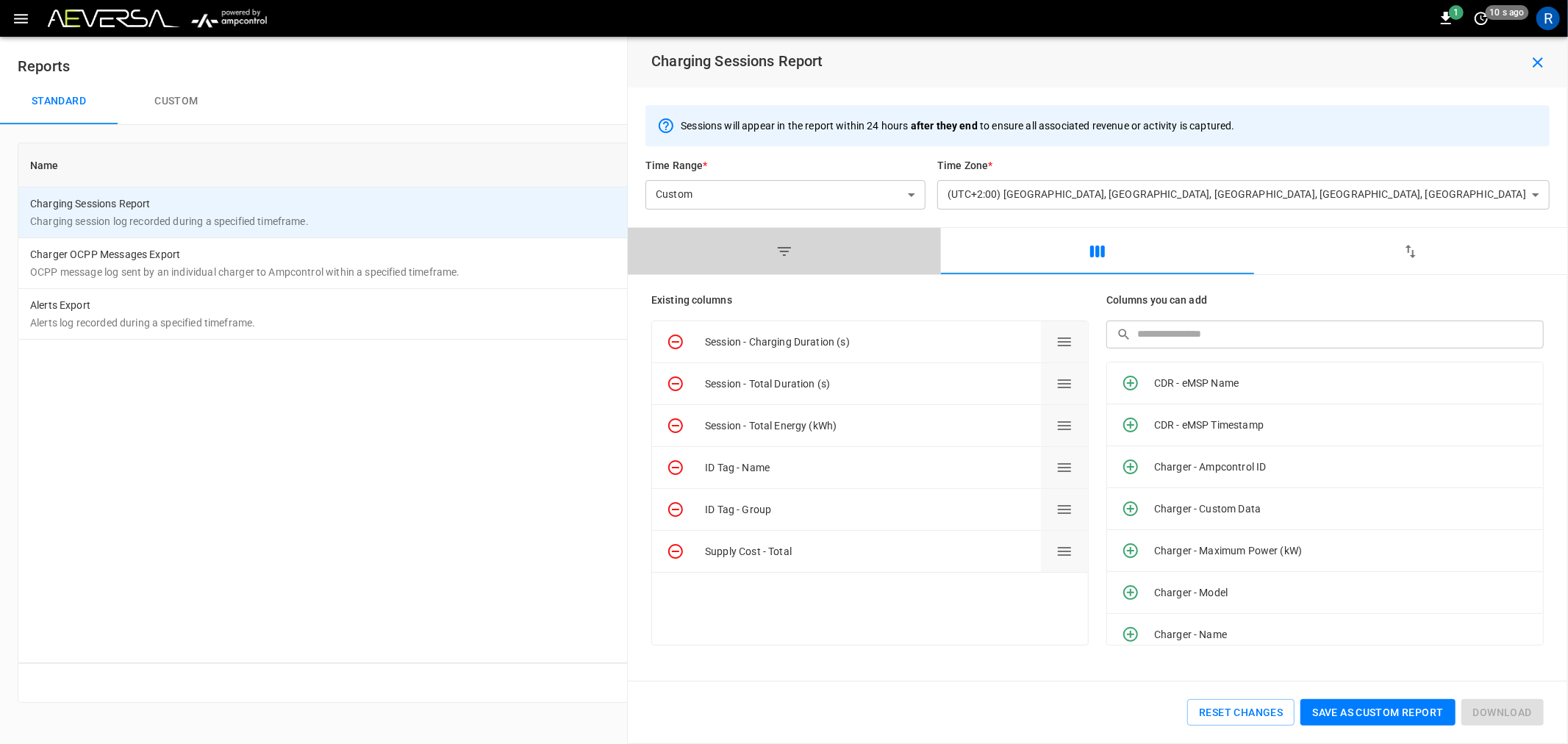
click at [784, 248] on icon "button" at bounding box center [784, 252] width 18 height 18
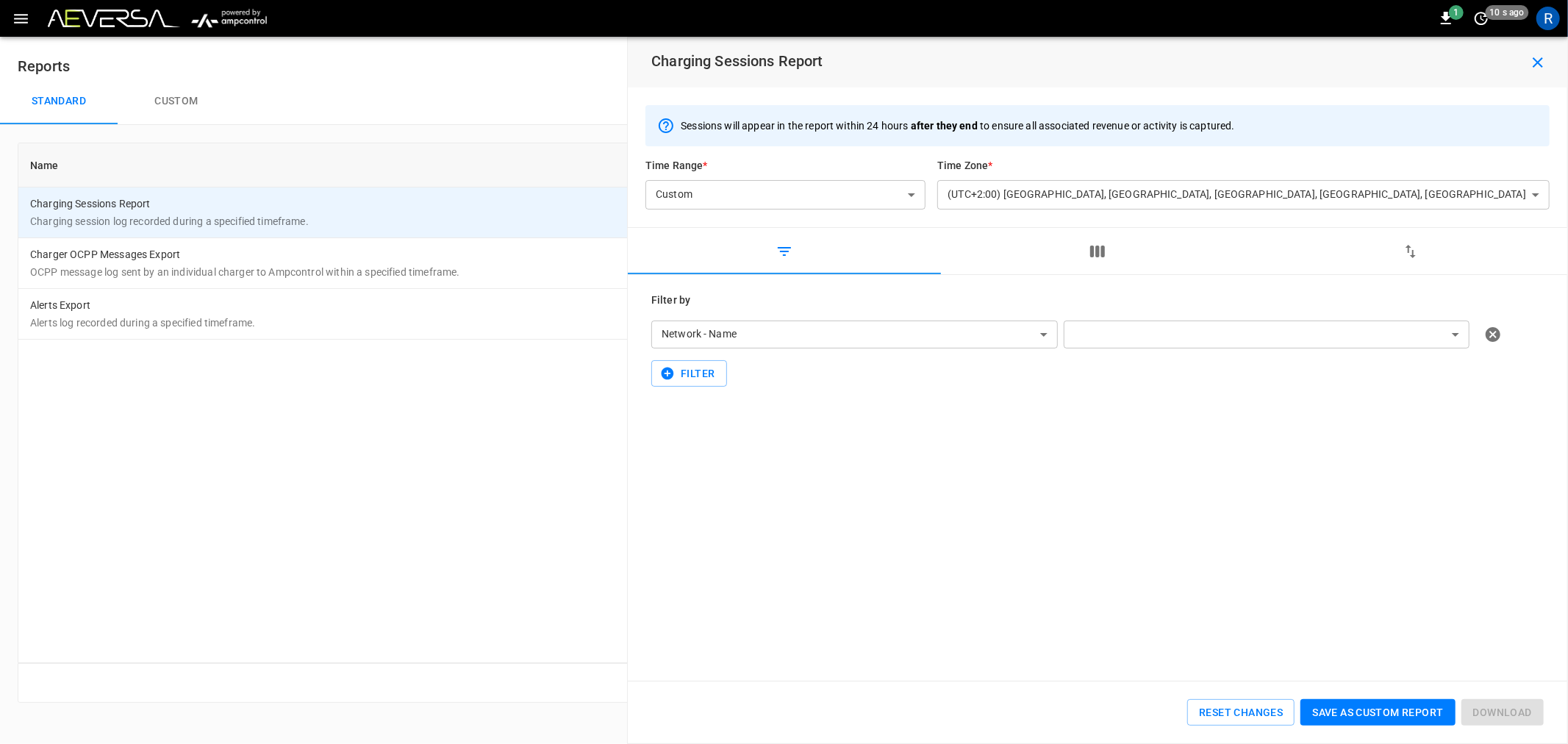
click at [1104, 246] on icon "button" at bounding box center [1098, 251] width 15 height 12
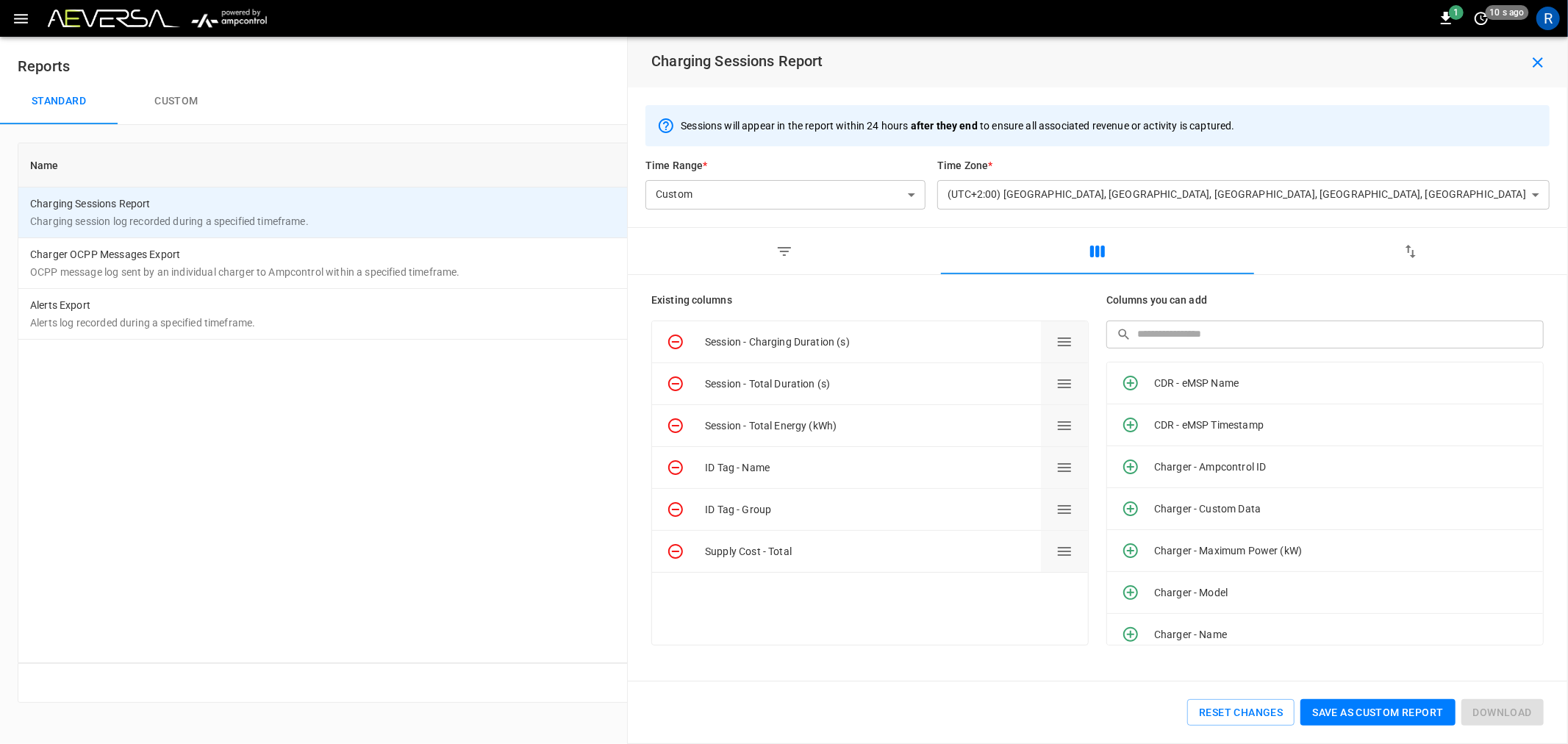
click at [1078, 190] on body "**********" at bounding box center [784, 360] width 1568 height 721
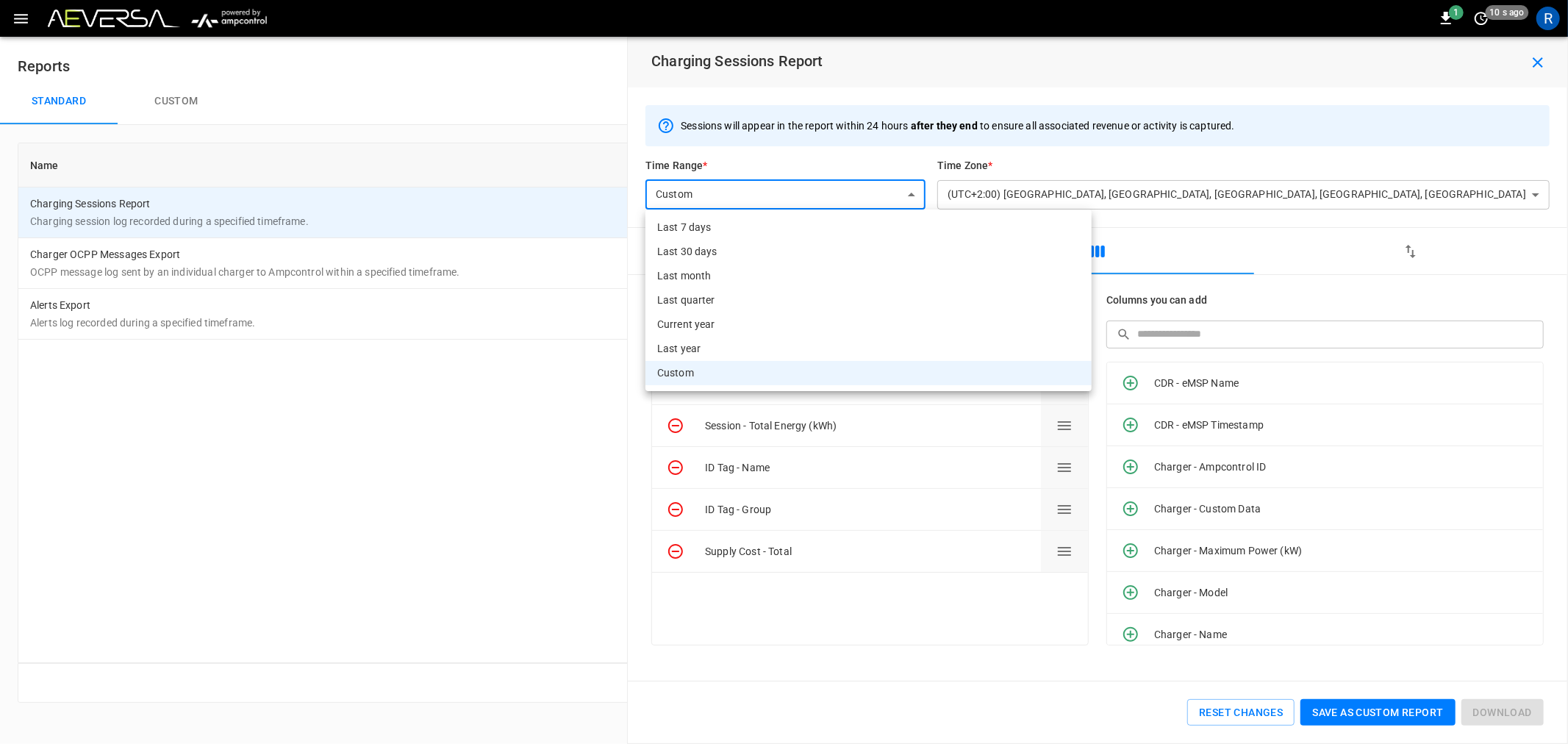
click at [697, 371] on li "Custom" at bounding box center [869, 373] width 446 height 24
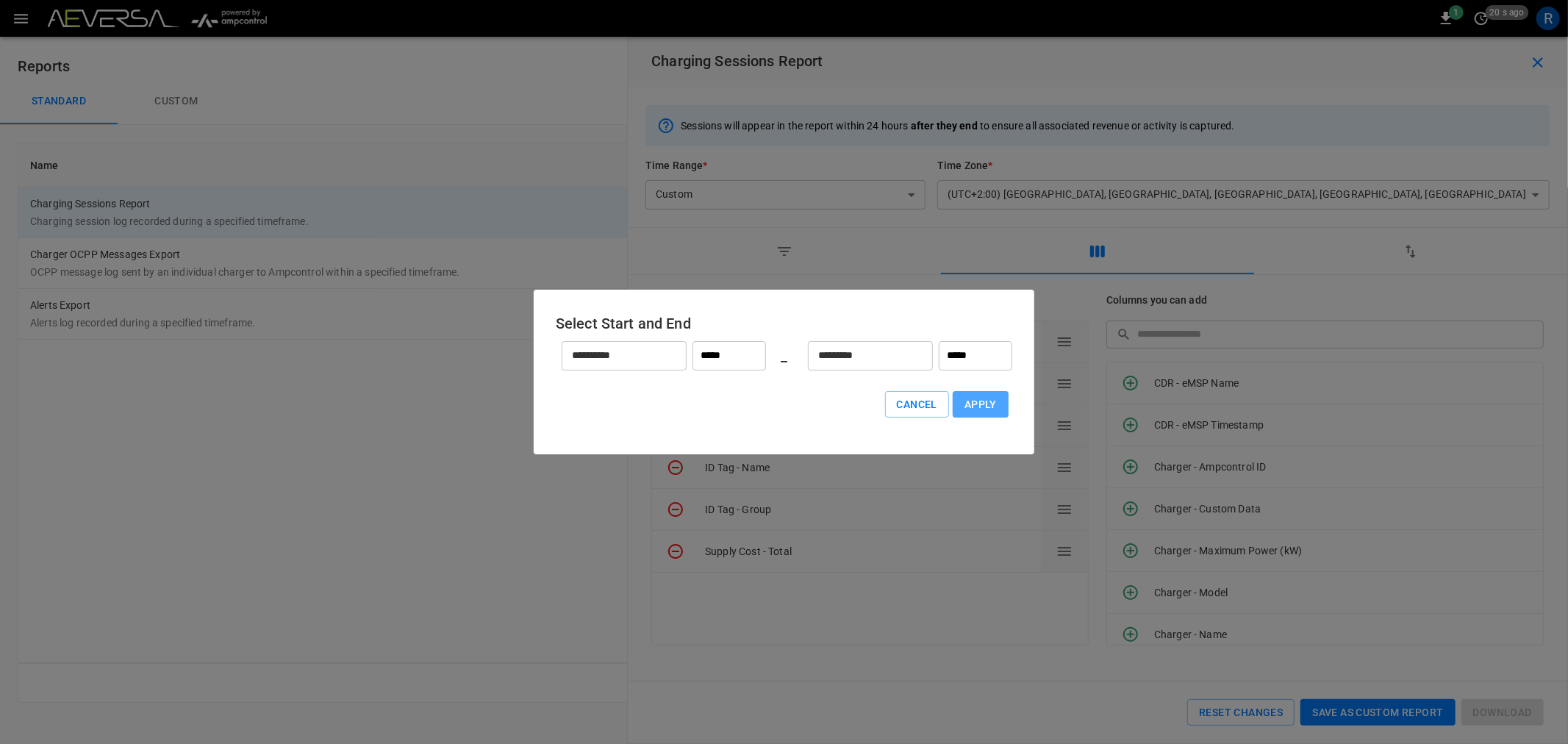
click at [977, 405] on button "Apply" at bounding box center [980, 405] width 56 height 28
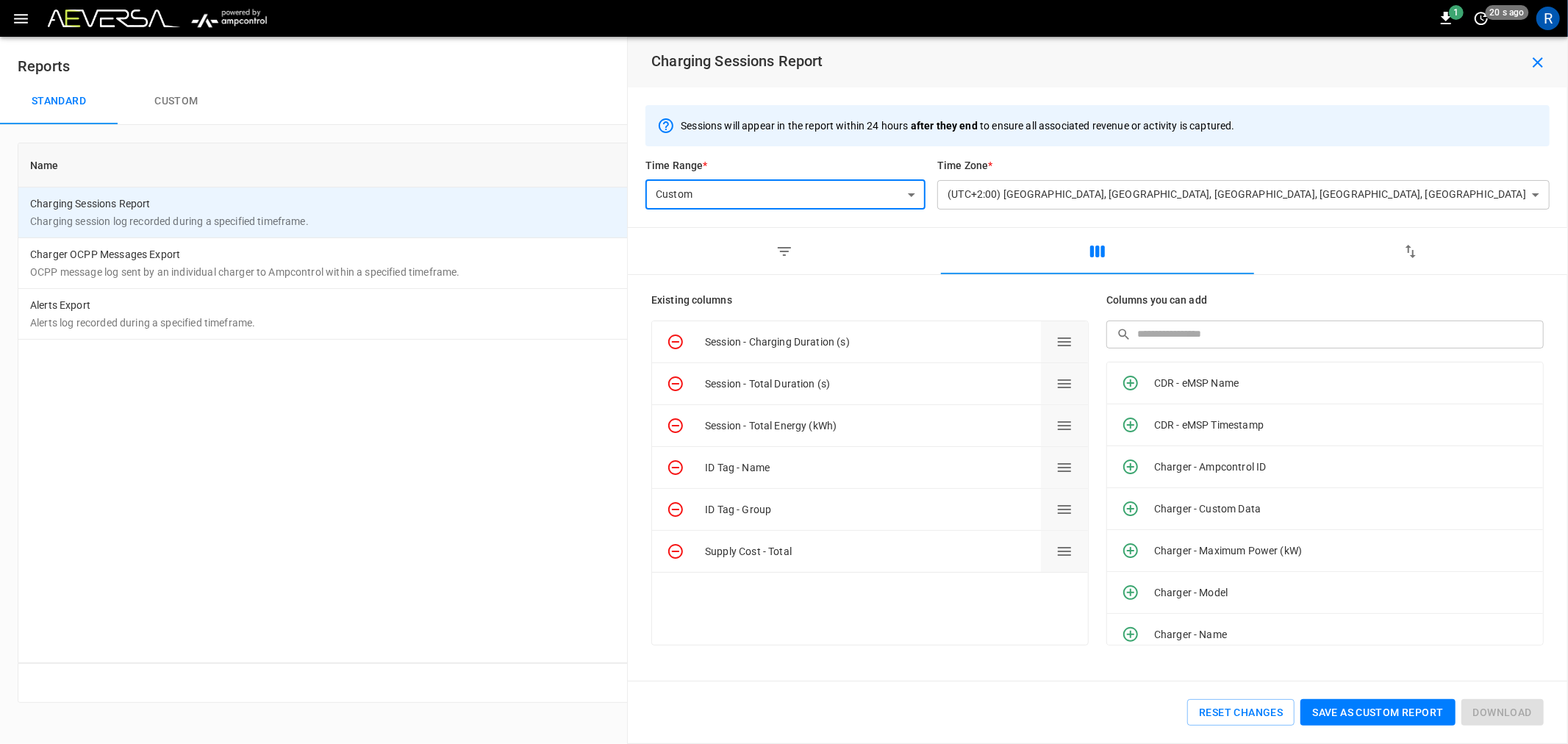
click at [1468, 722] on div "Download" at bounding box center [1500, 709] width 88 height 33
click at [1365, 710] on button "Save as custom report" at bounding box center [1378, 713] width 155 height 28
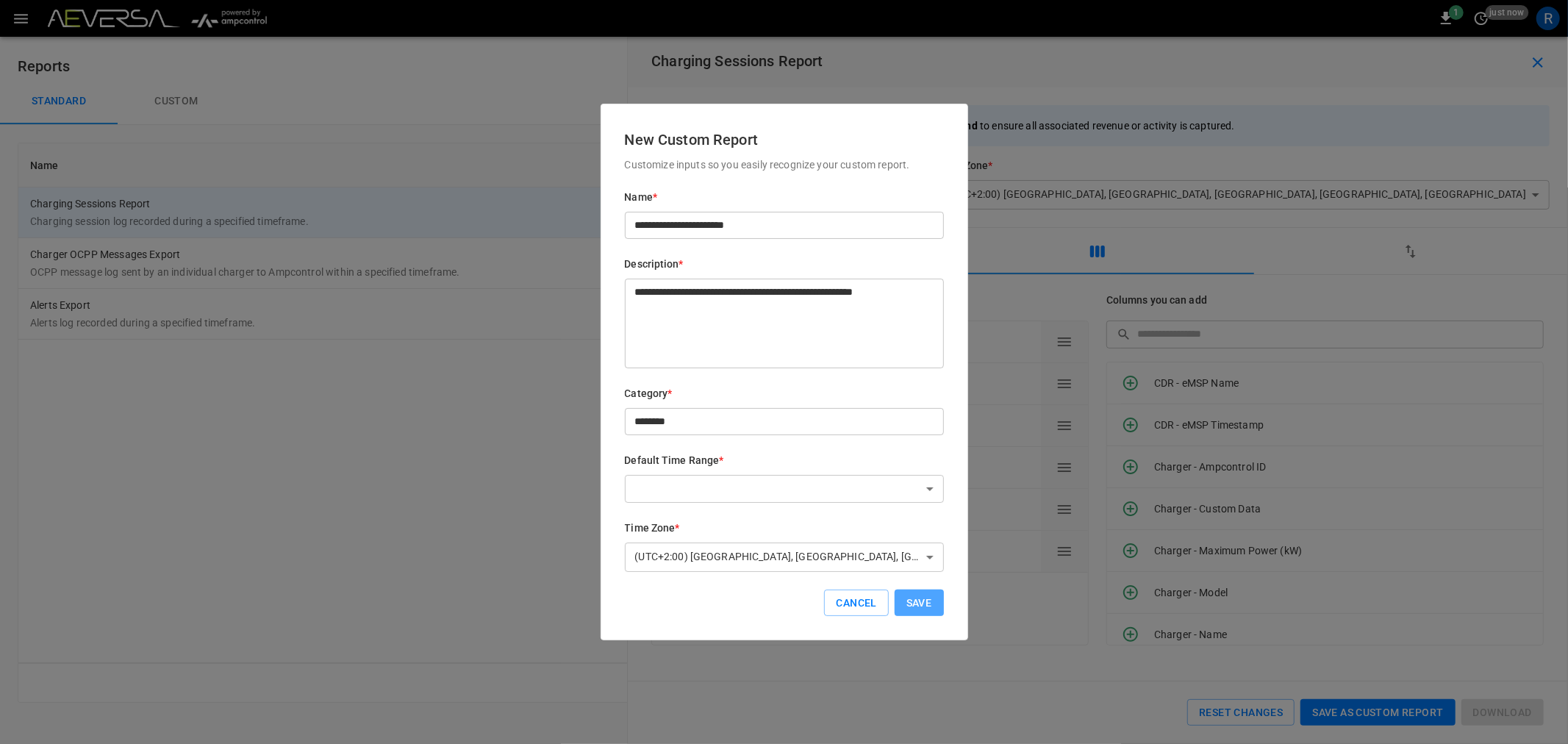
click at [902, 600] on button "Save" at bounding box center [919, 603] width 49 height 28
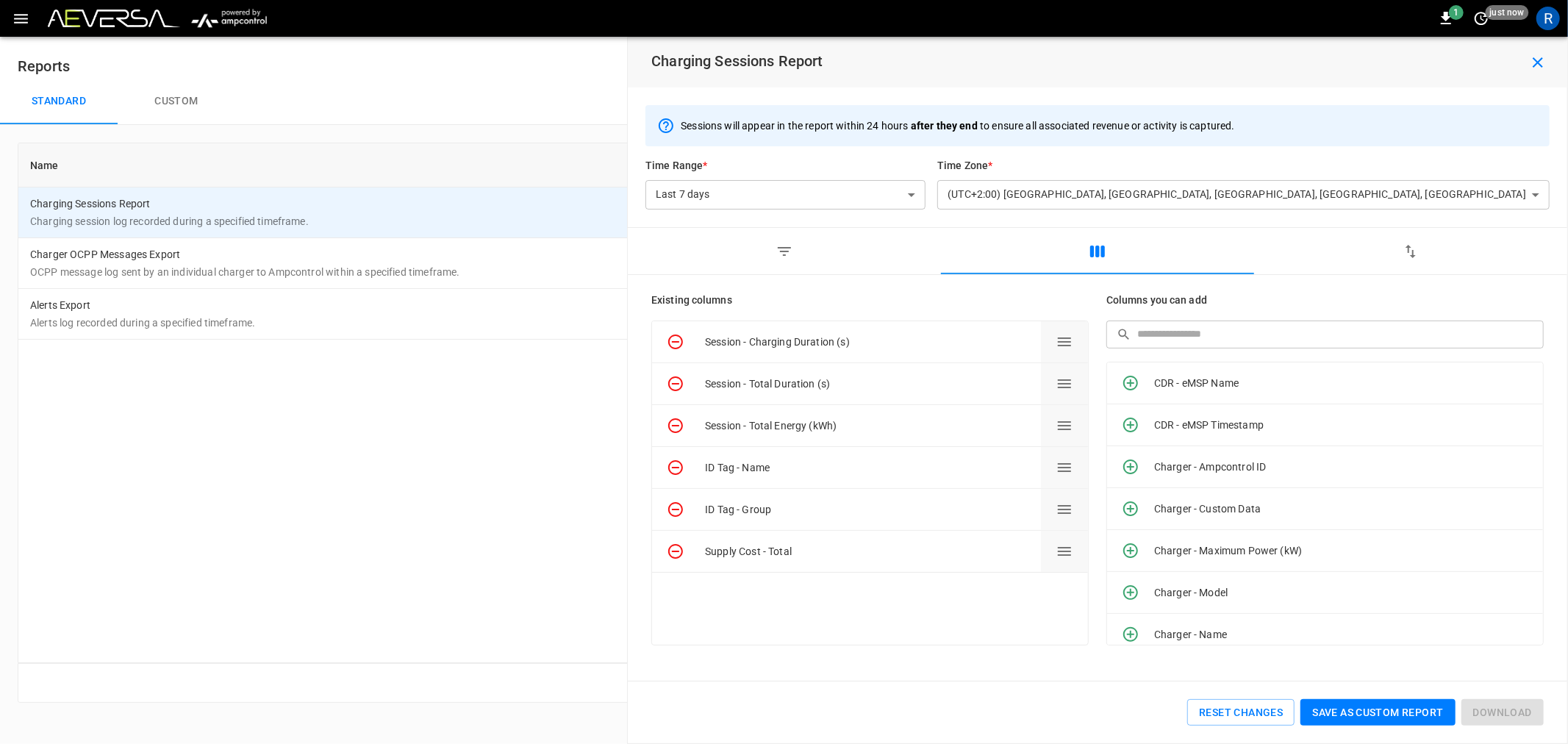
type input "******"
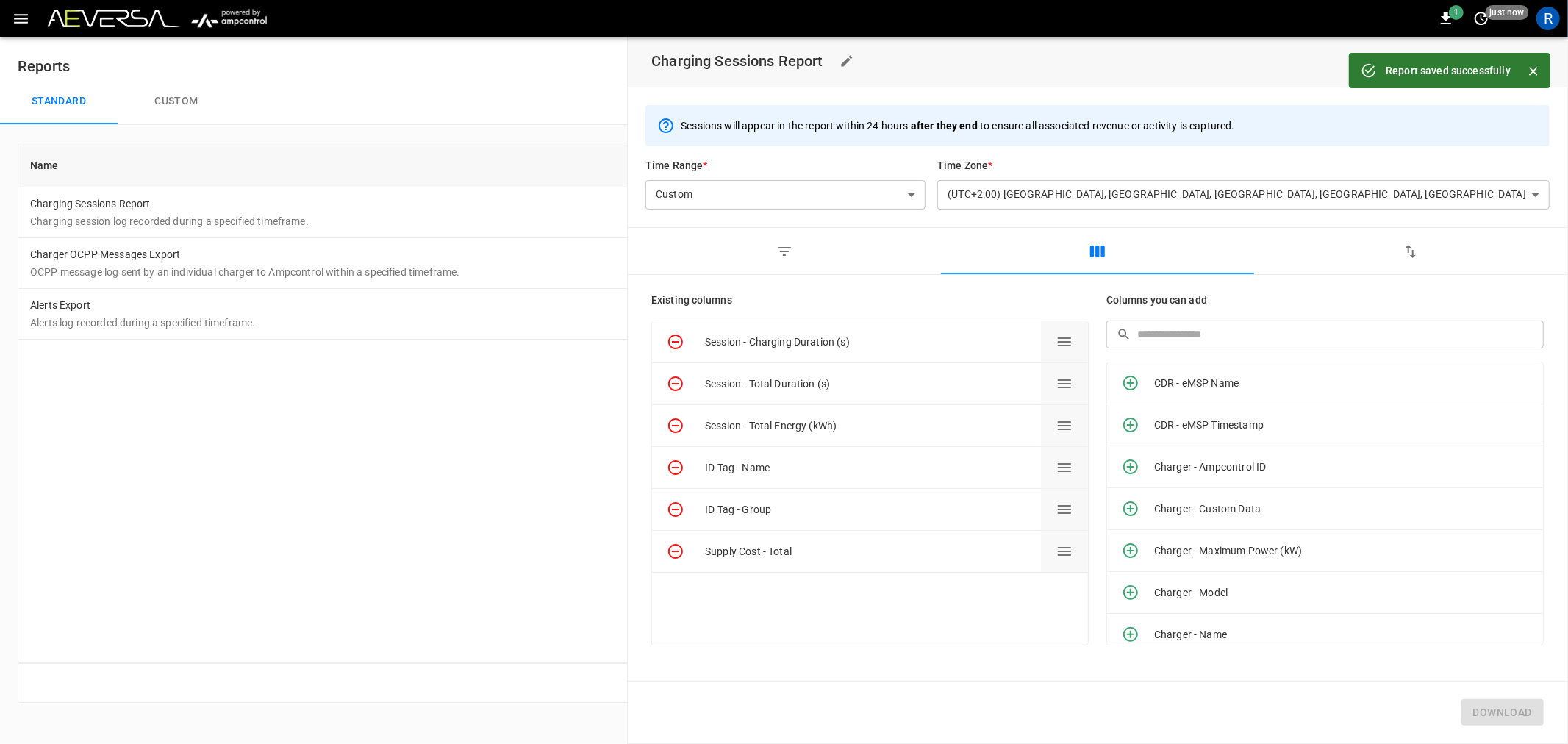
click at [1426, 61] on div "Report saved successfully" at bounding box center [1448, 70] width 125 height 27
click at [1430, 78] on div "Report saved successfully" at bounding box center [1448, 70] width 125 height 27
click at [1501, 708] on div "Download" at bounding box center [1500, 709] width 88 height 33
click at [1456, 6] on span "1" at bounding box center [1456, 12] width 15 height 15
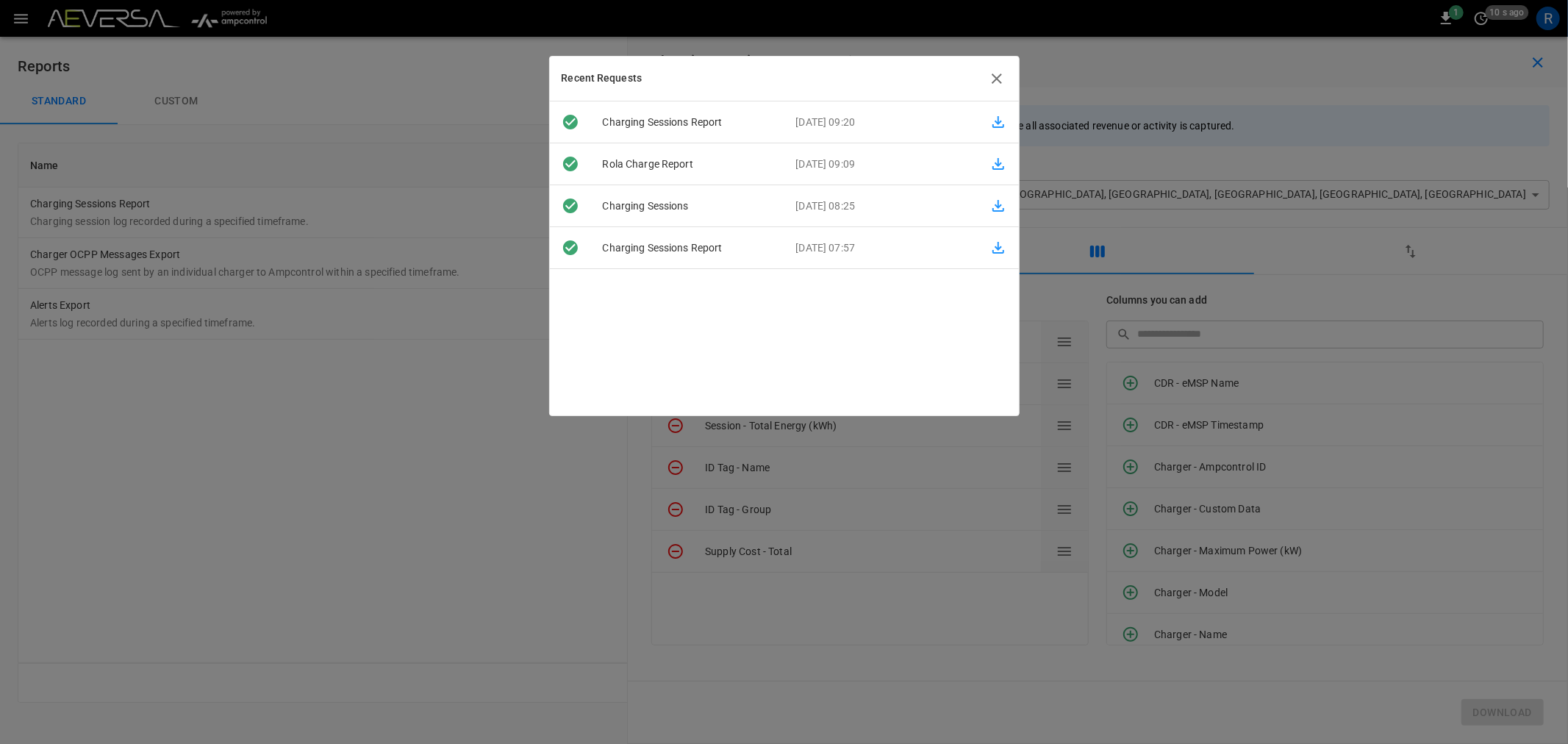
click at [1008, 76] on div "Recent Requests" at bounding box center [784, 79] width 469 height 44
click at [988, 76] on icon "button" at bounding box center [997, 79] width 18 height 18
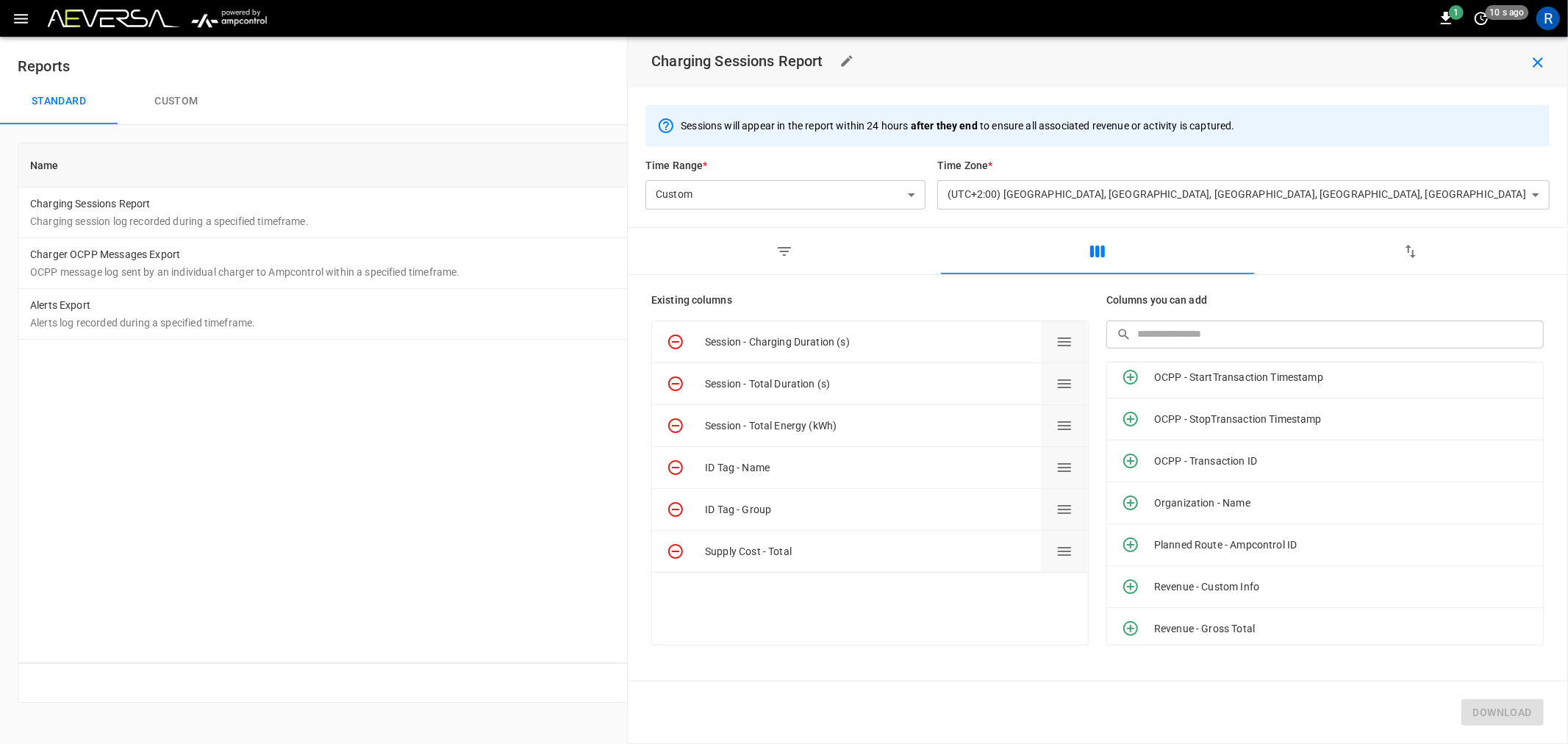
scroll to position [1225, 0]
click at [197, 91] on button "Custom" at bounding box center [176, 101] width 117 height 47
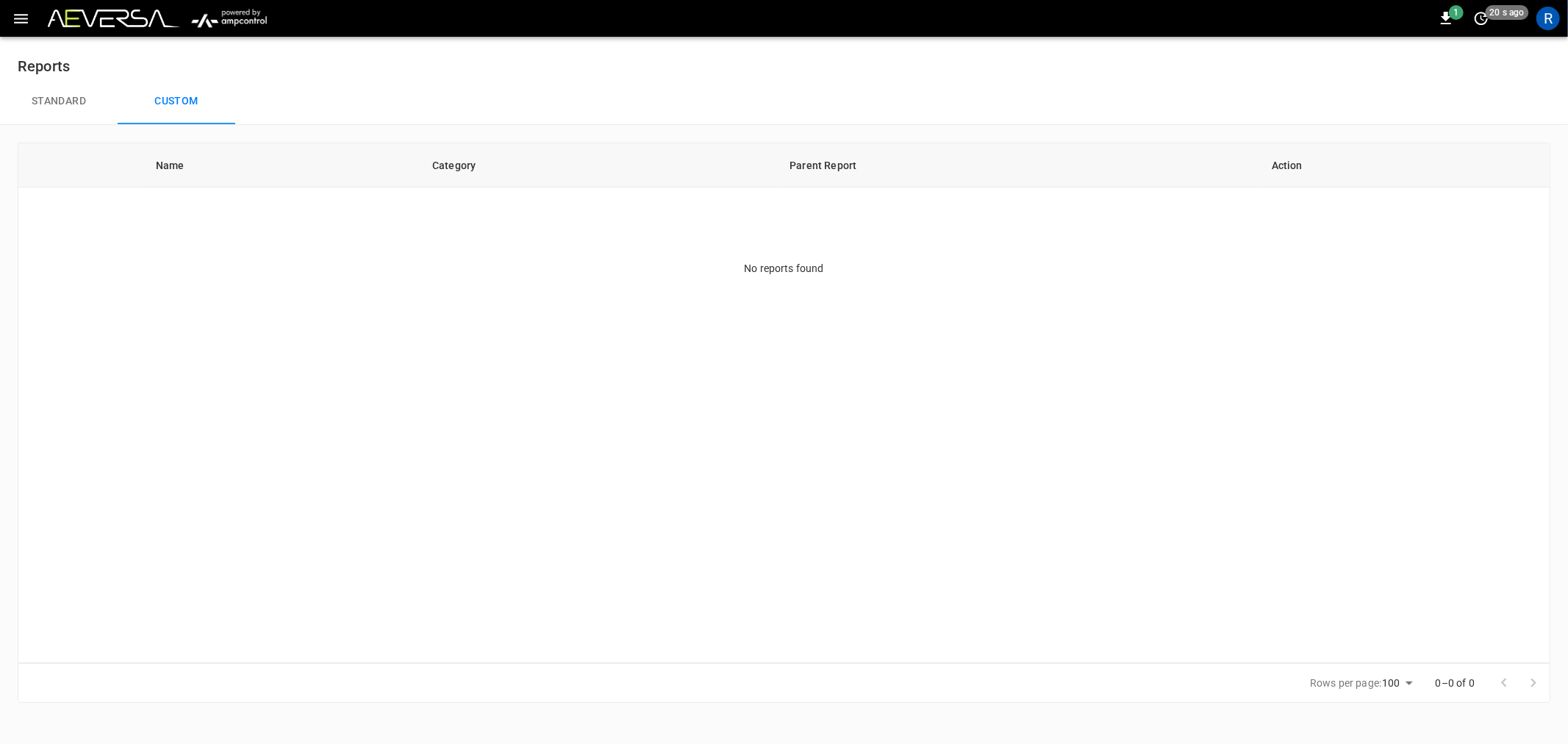
click at [55, 97] on button "Standard" at bounding box center [59, 101] width 117 height 47
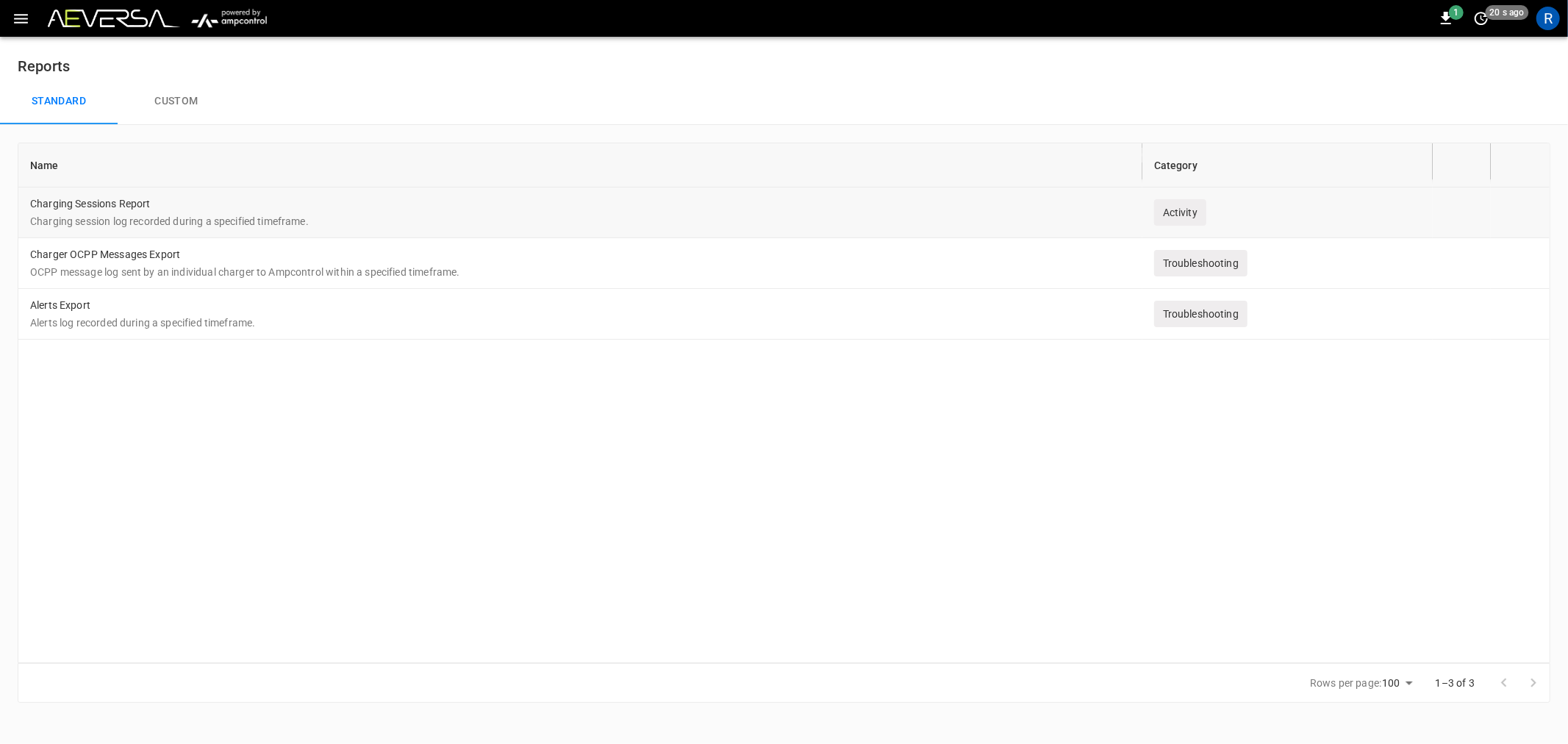
click at [1193, 215] on div "Activity" at bounding box center [1180, 213] width 52 height 27
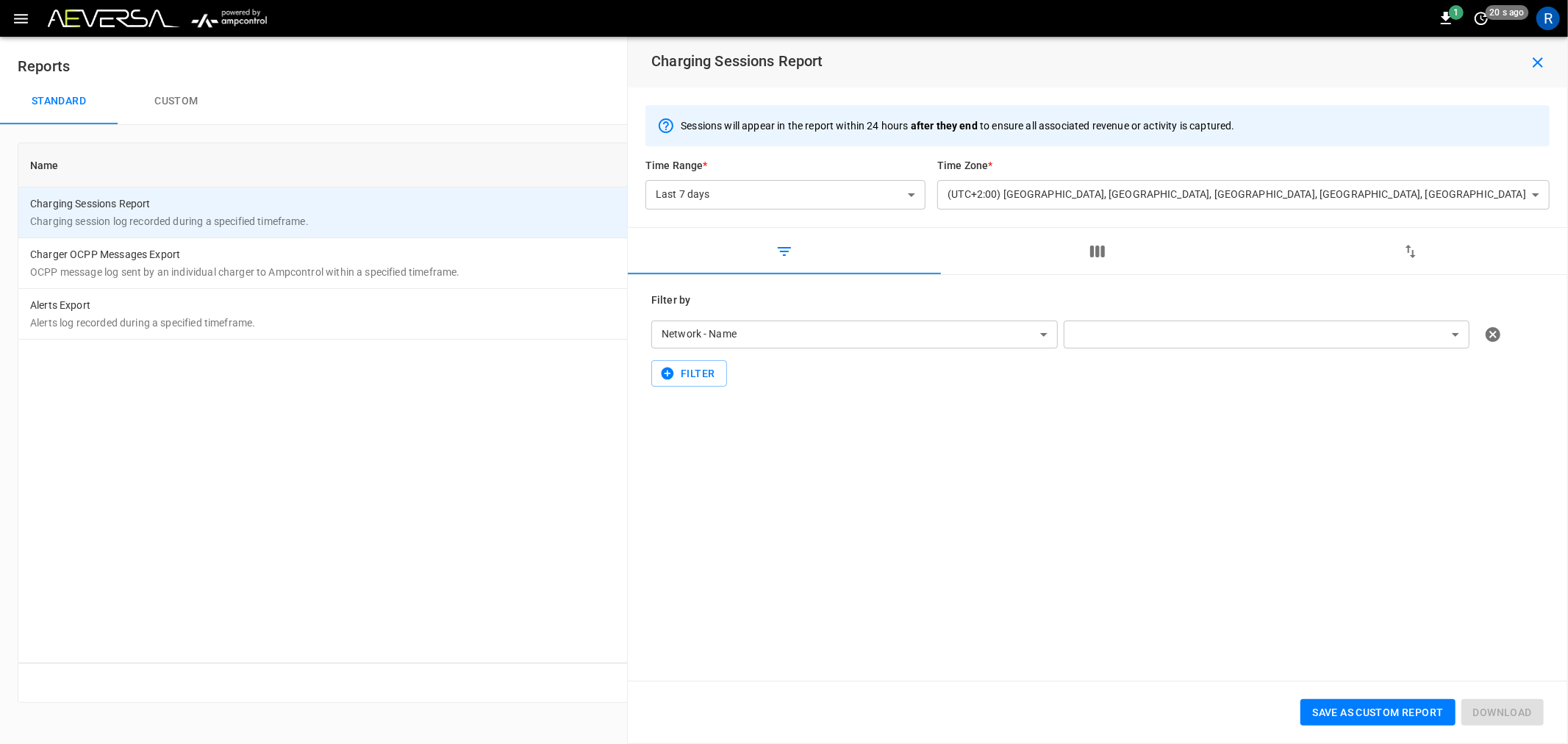
click at [1113, 333] on body "**********" at bounding box center [784, 360] width 1568 height 721
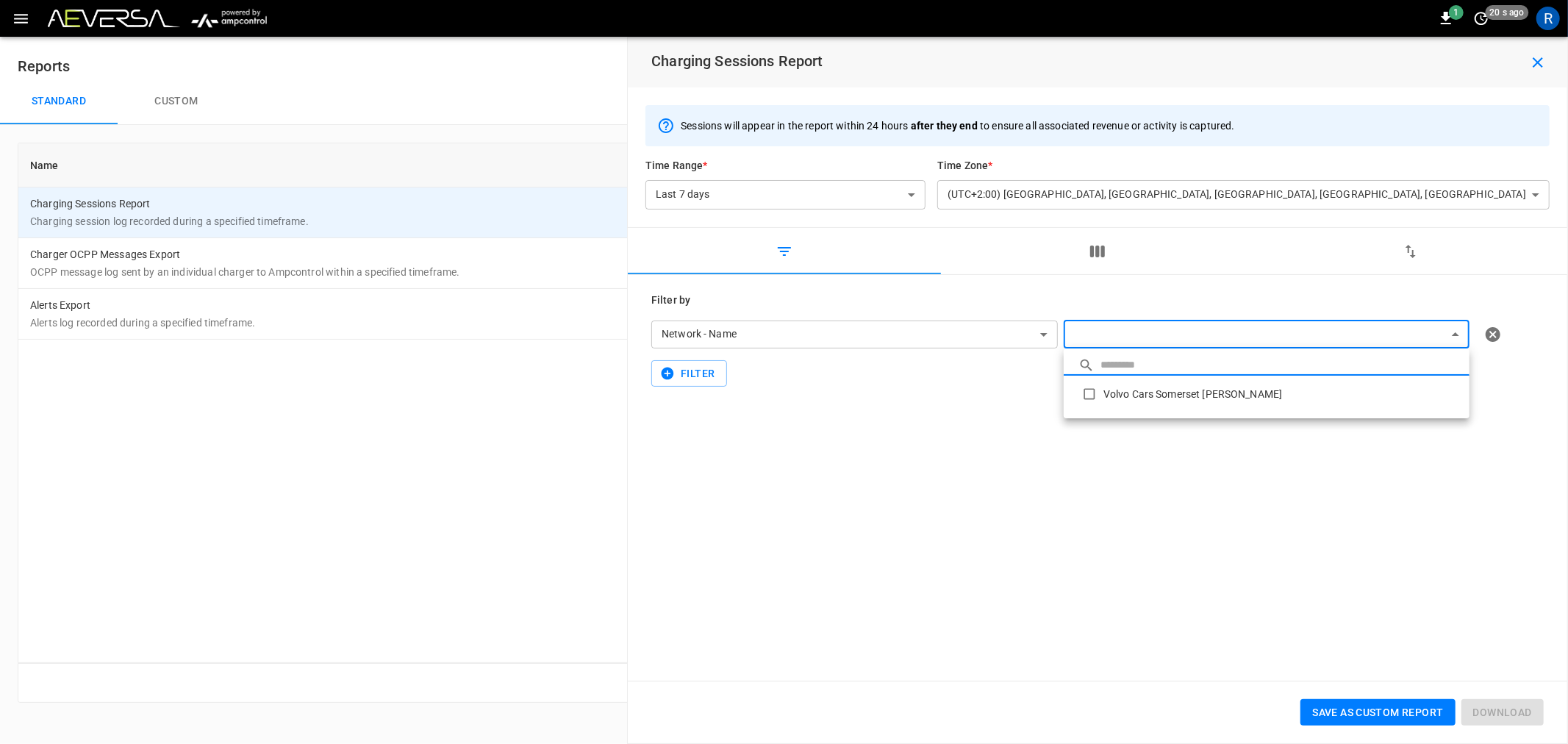
click at [1171, 400] on li "Volvo Cars Somerset [PERSON_NAME]" at bounding box center [1266, 393] width 406 height 36
type input "**********"
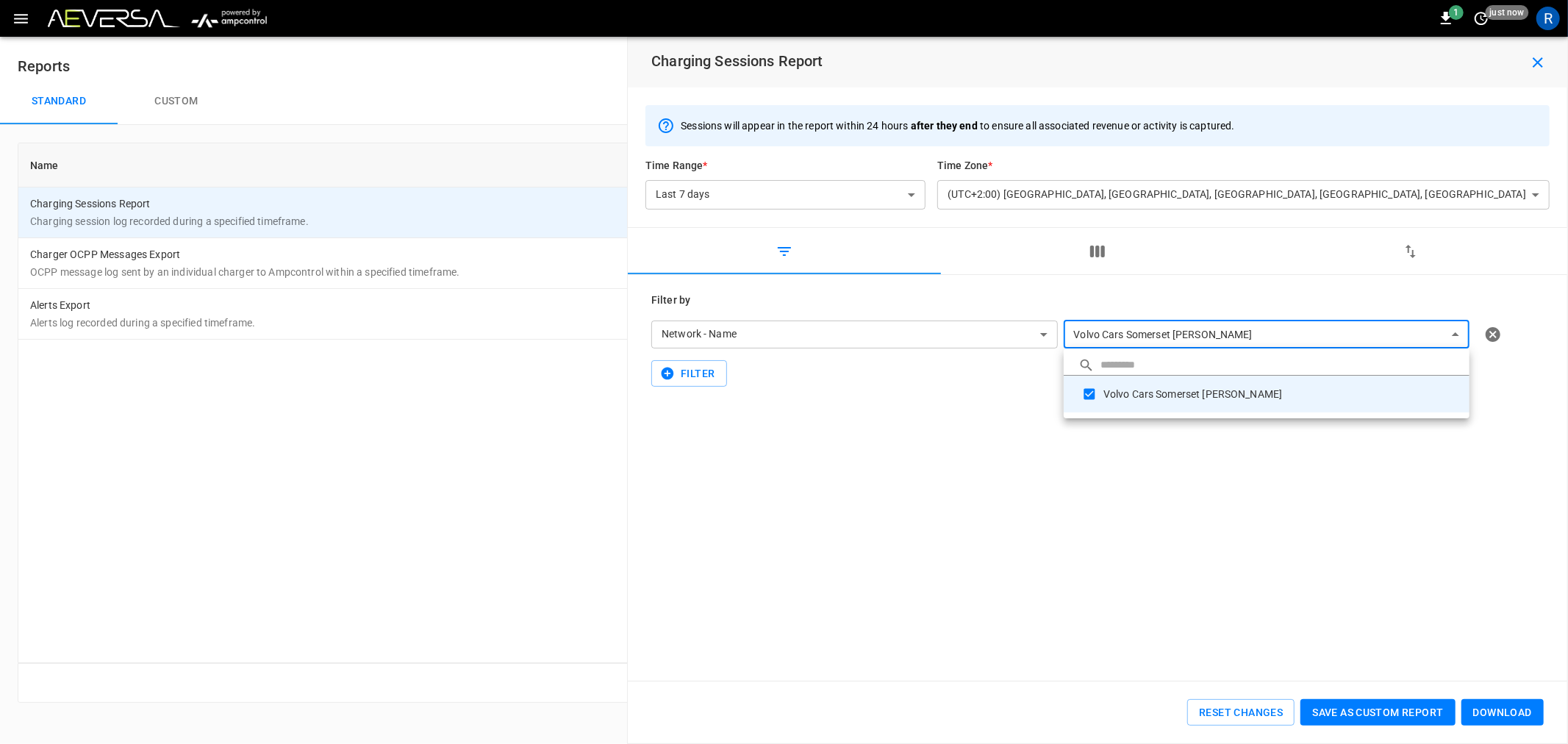
click at [1099, 251] on div at bounding box center [784, 372] width 1568 height 744
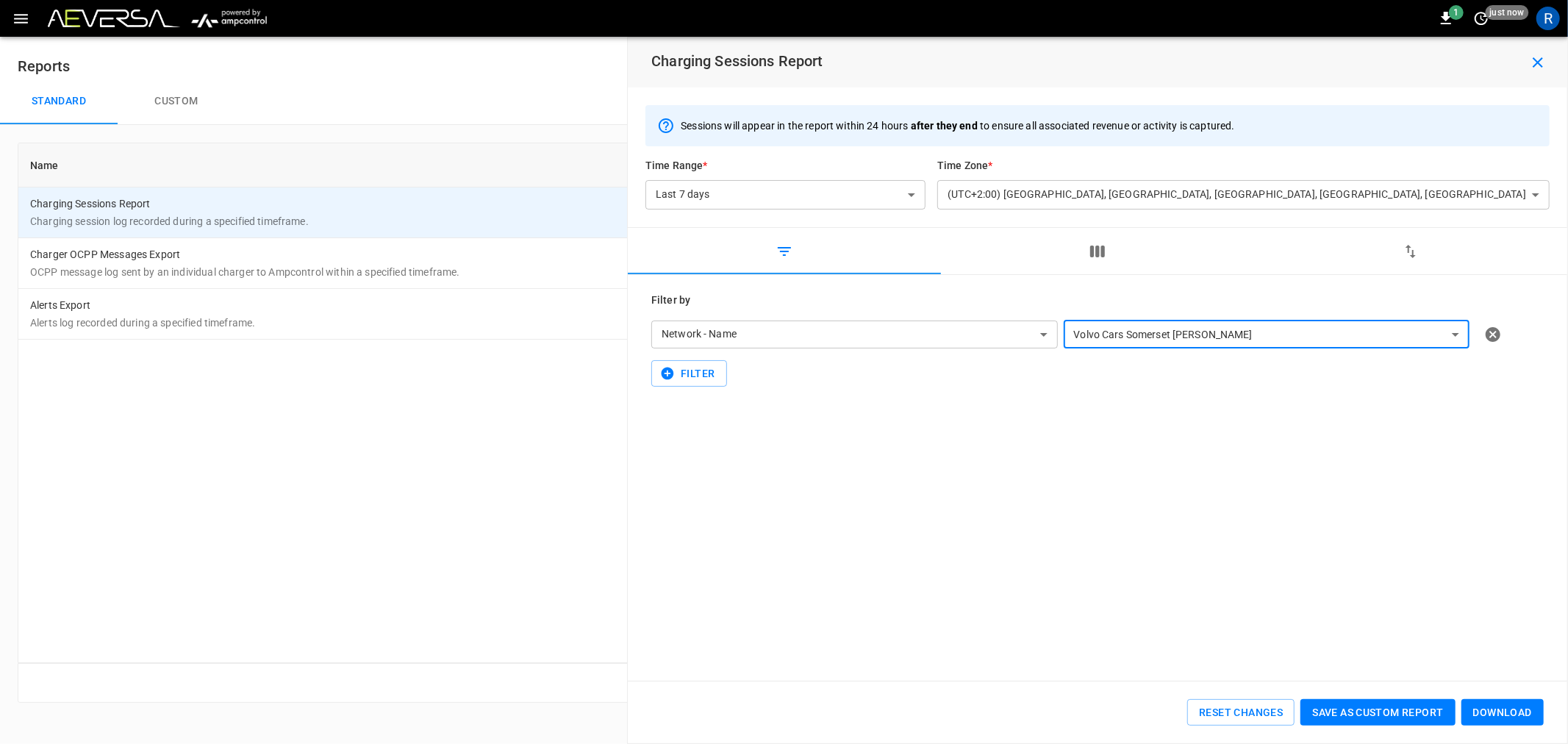
click at [1098, 261] on button "button" at bounding box center [1098, 251] width 313 height 47
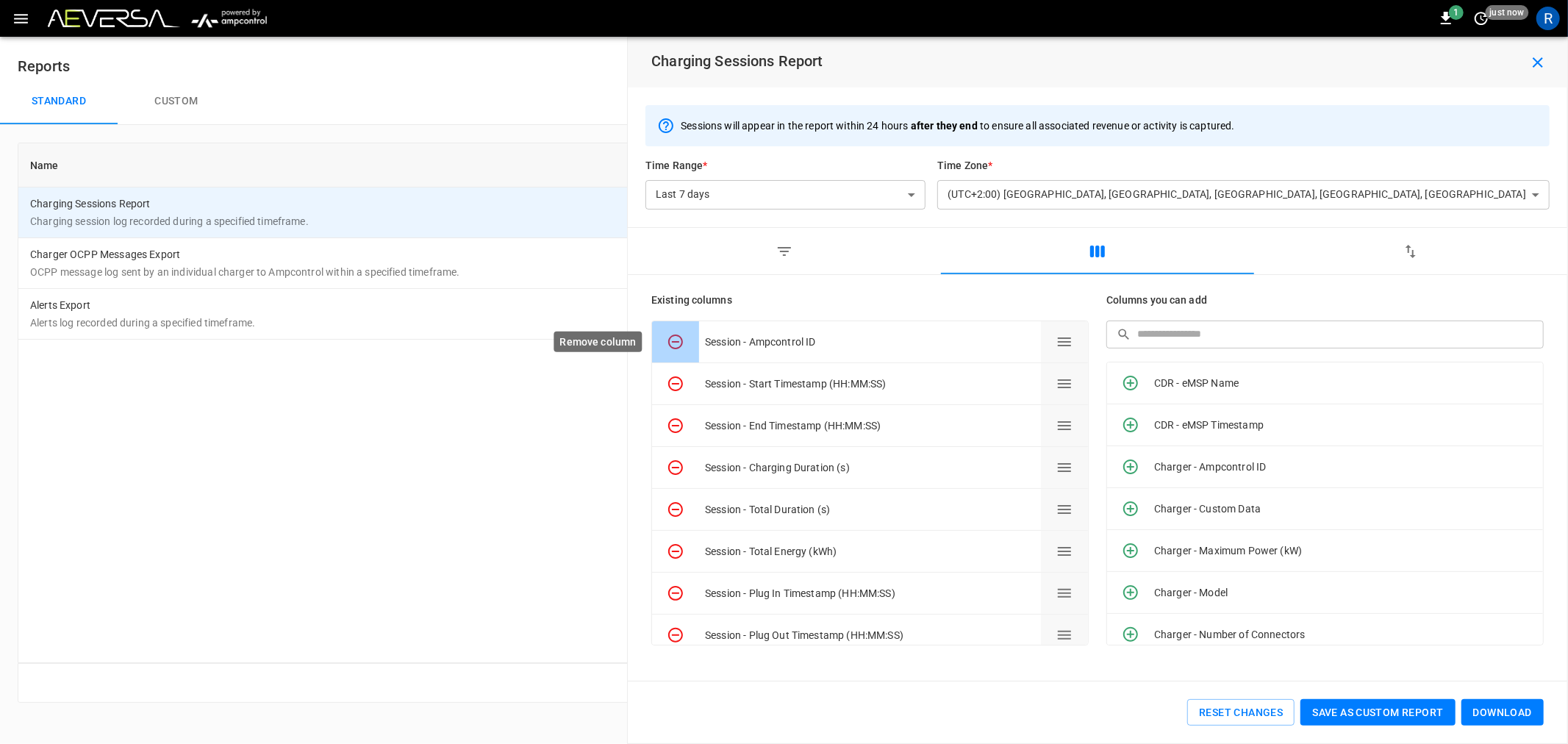
click at [674, 340] on icon "Remove column" at bounding box center [676, 342] width 18 height 18
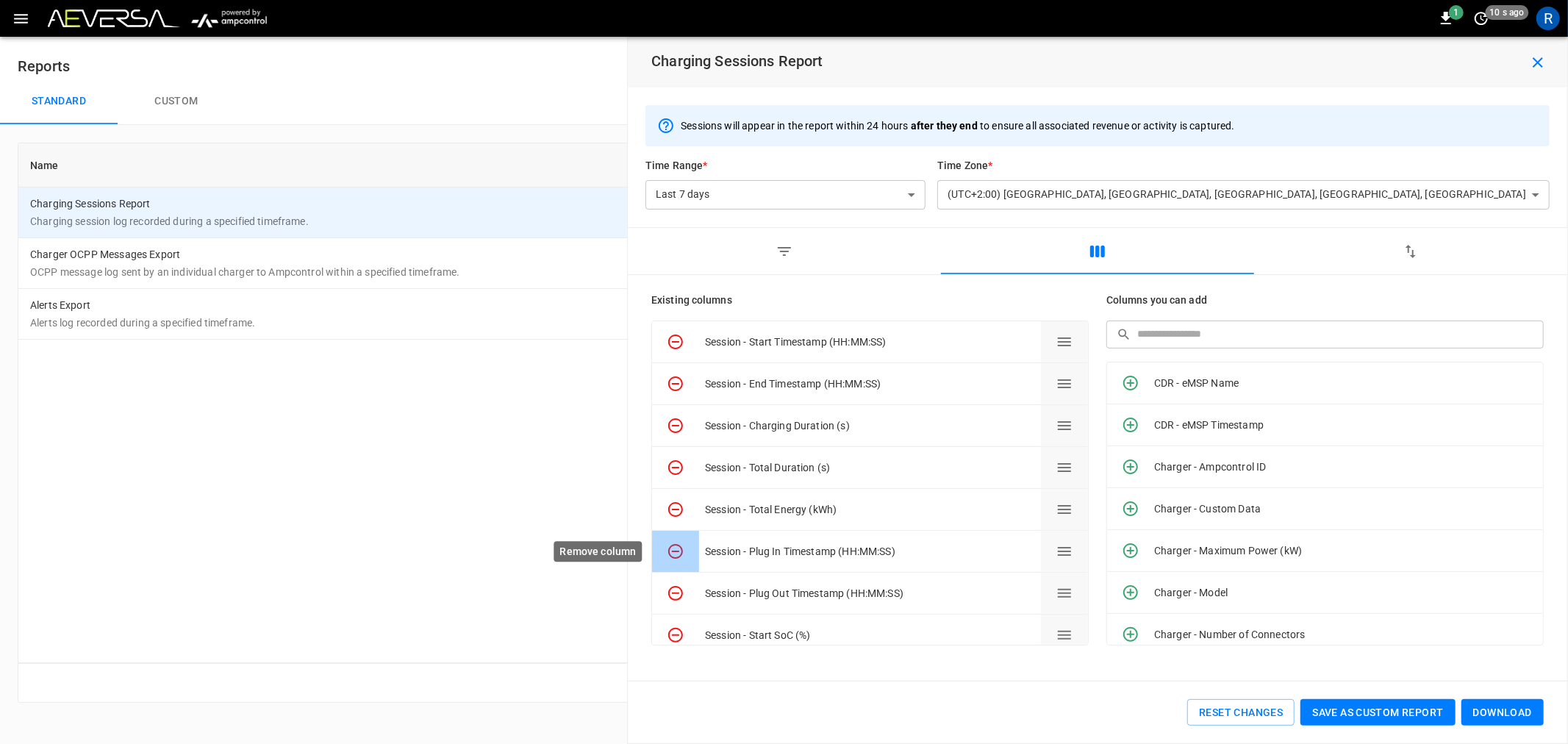
click at [677, 548] on icon "Remove column" at bounding box center [676, 552] width 18 height 18
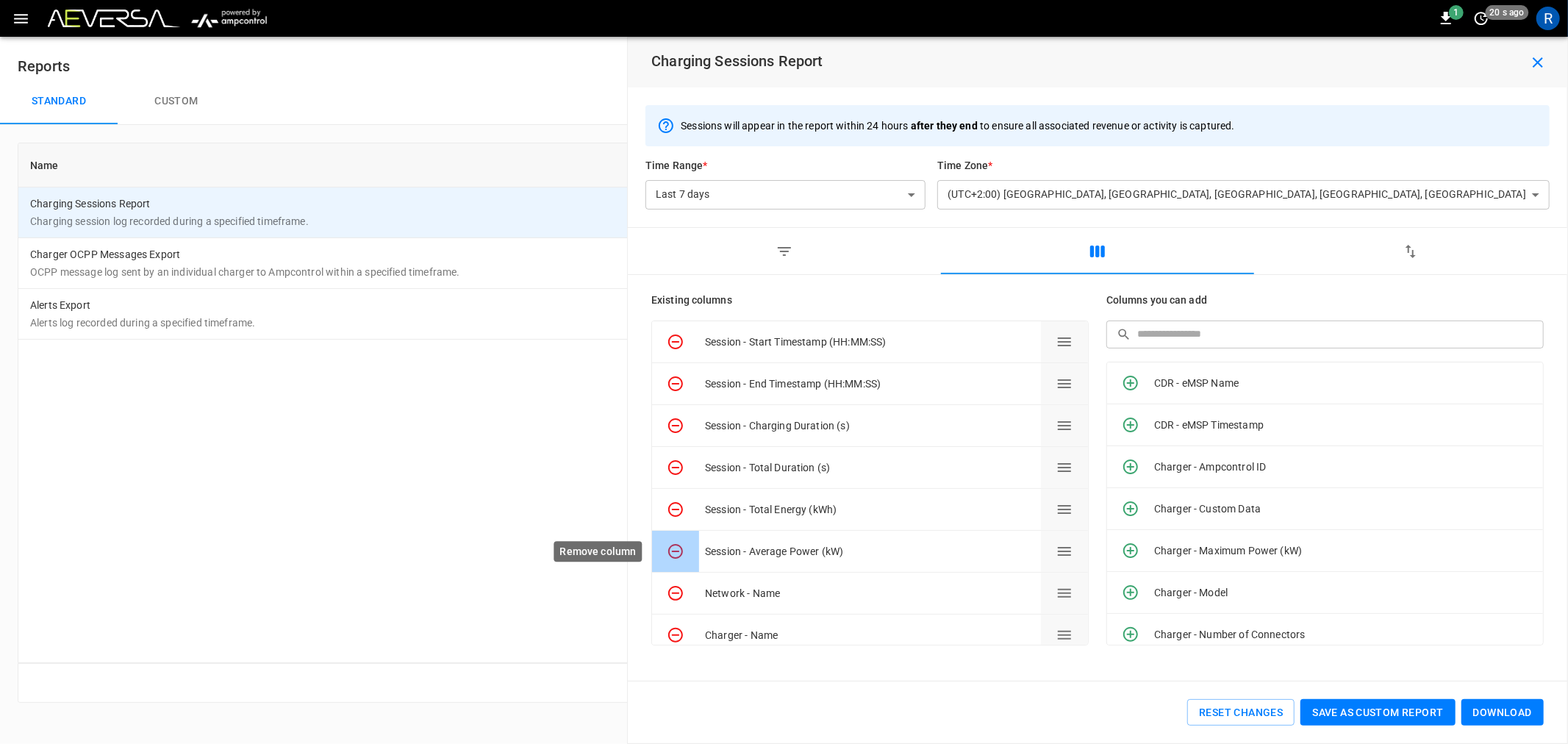
click at [677, 548] on icon "Remove column" at bounding box center [676, 552] width 18 height 18
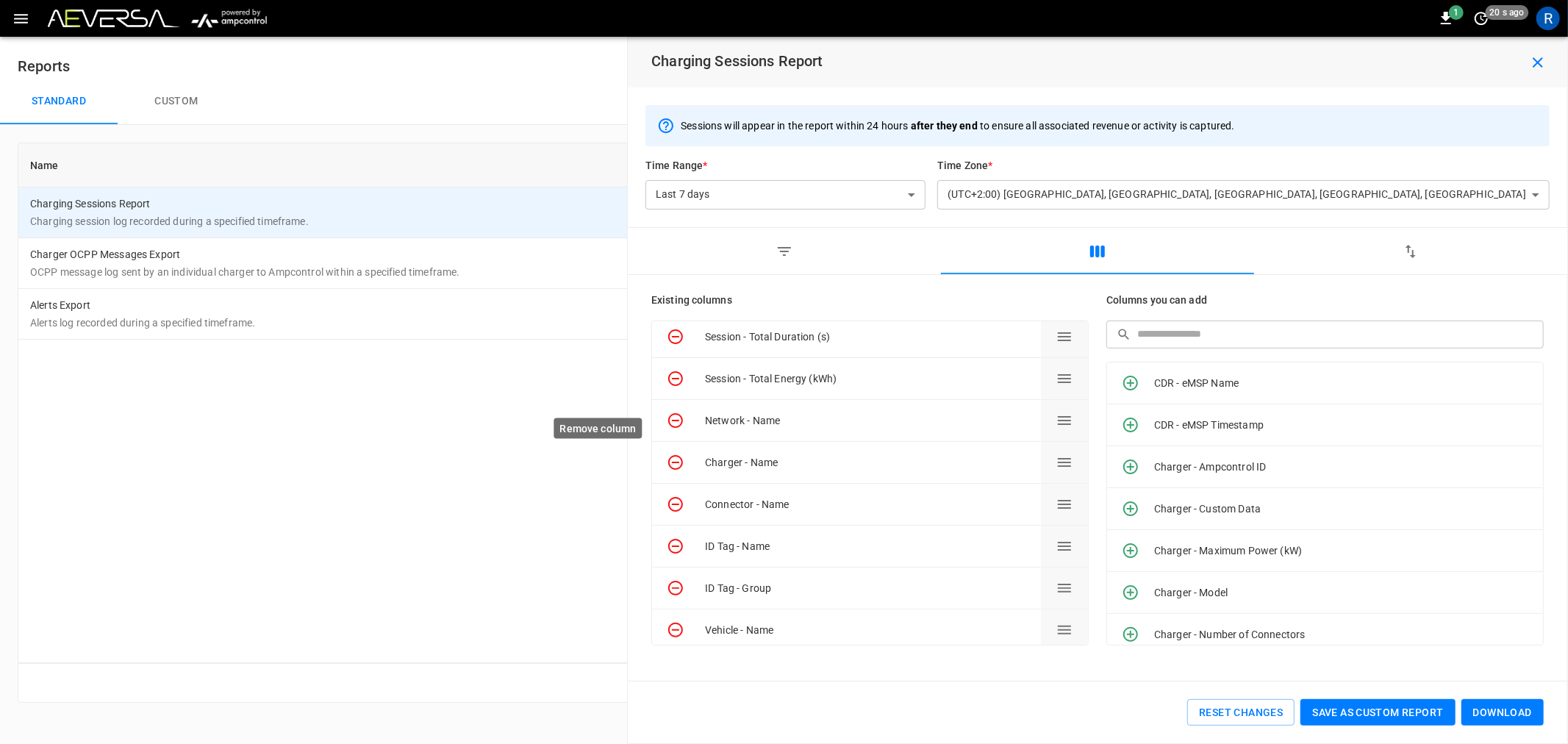
scroll to position [163, 0]
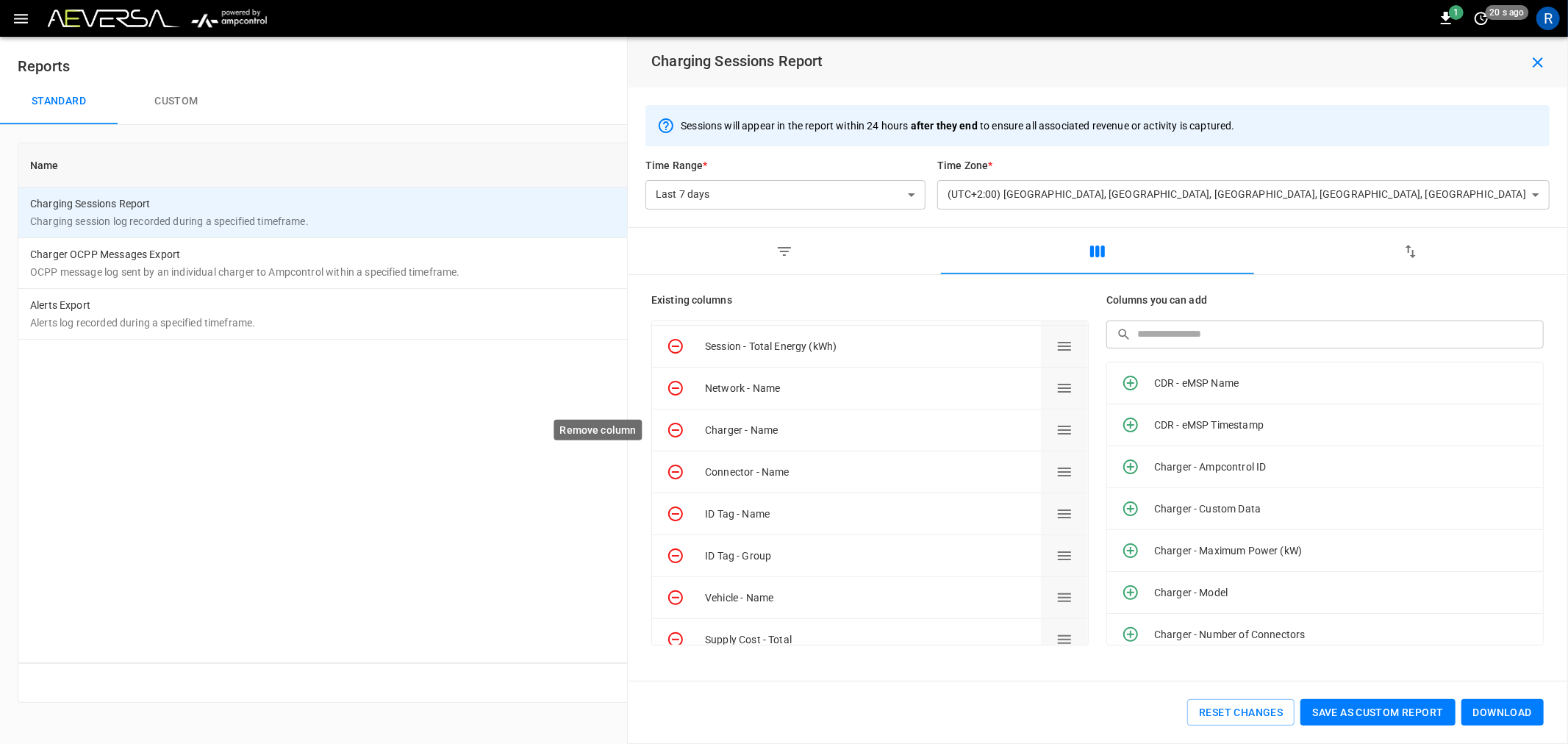
click at [676, 426] on icon "Remove column" at bounding box center [676, 431] width 18 height 18
click at [681, 514] on icon "Remove column" at bounding box center [675, 514] width 15 height 15
click at [676, 549] on icon "Remove column" at bounding box center [675, 556] width 15 height 15
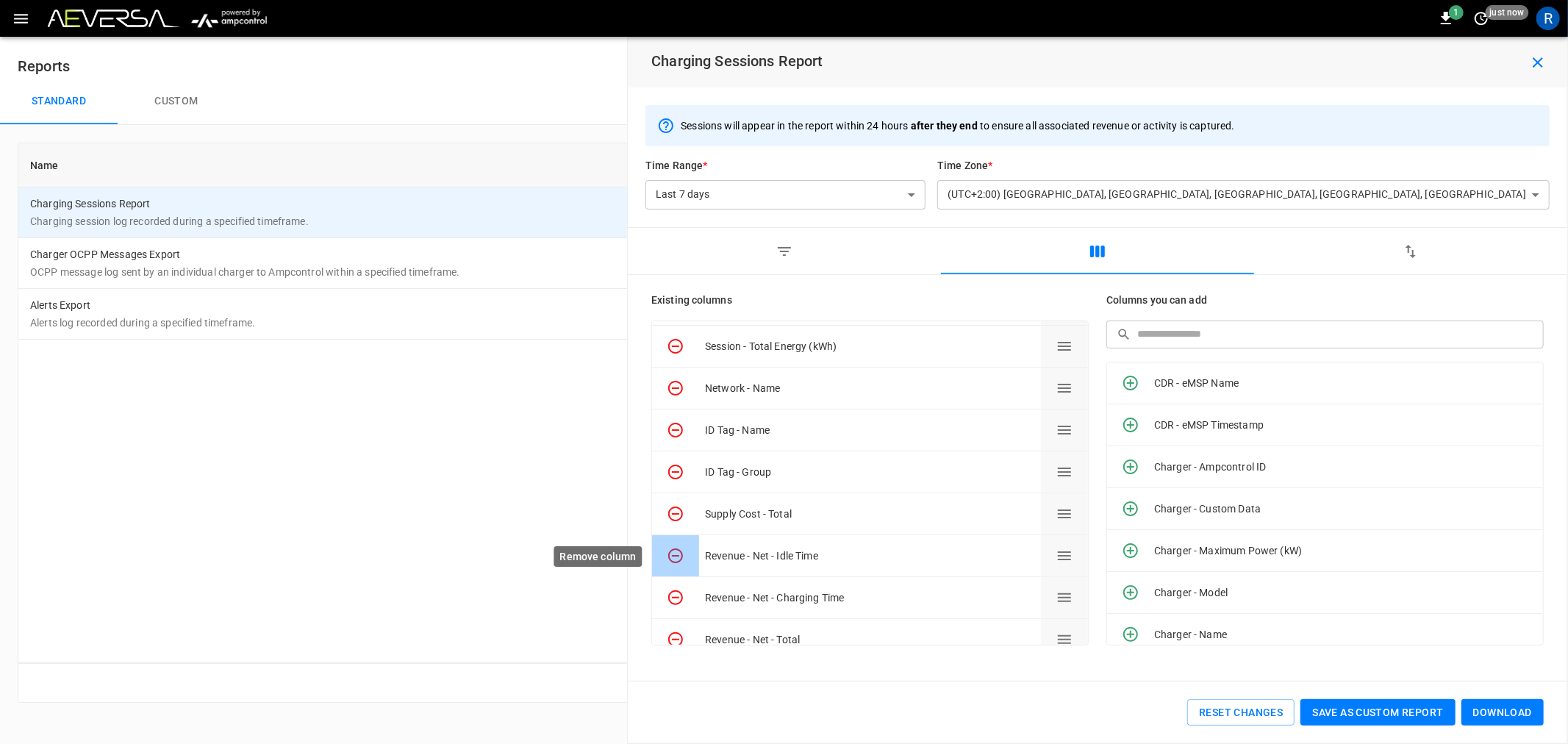
click at [676, 549] on icon "Remove column" at bounding box center [675, 556] width 15 height 15
click at [676, 591] on icon "Remove column" at bounding box center [675, 598] width 15 height 15
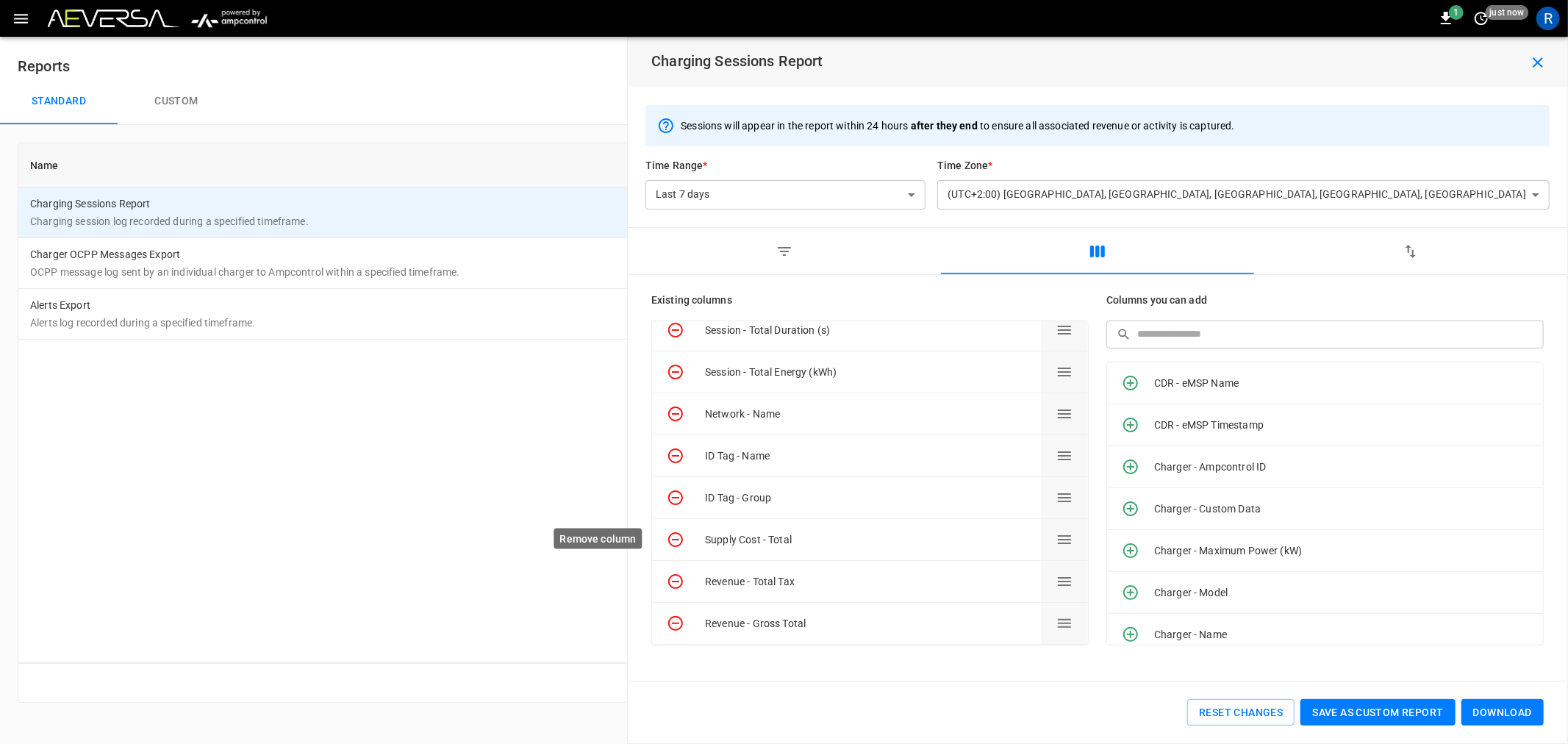
click at [676, 549] on button "Remove column" at bounding box center [675, 540] width 47 height 41
click at [677, 575] on icon "Remove column" at bounding box center [675, 582] width 15 height 15
click at [672, 615] on icon "Remove column" at bounding box center [676, 624] width 18 height 18
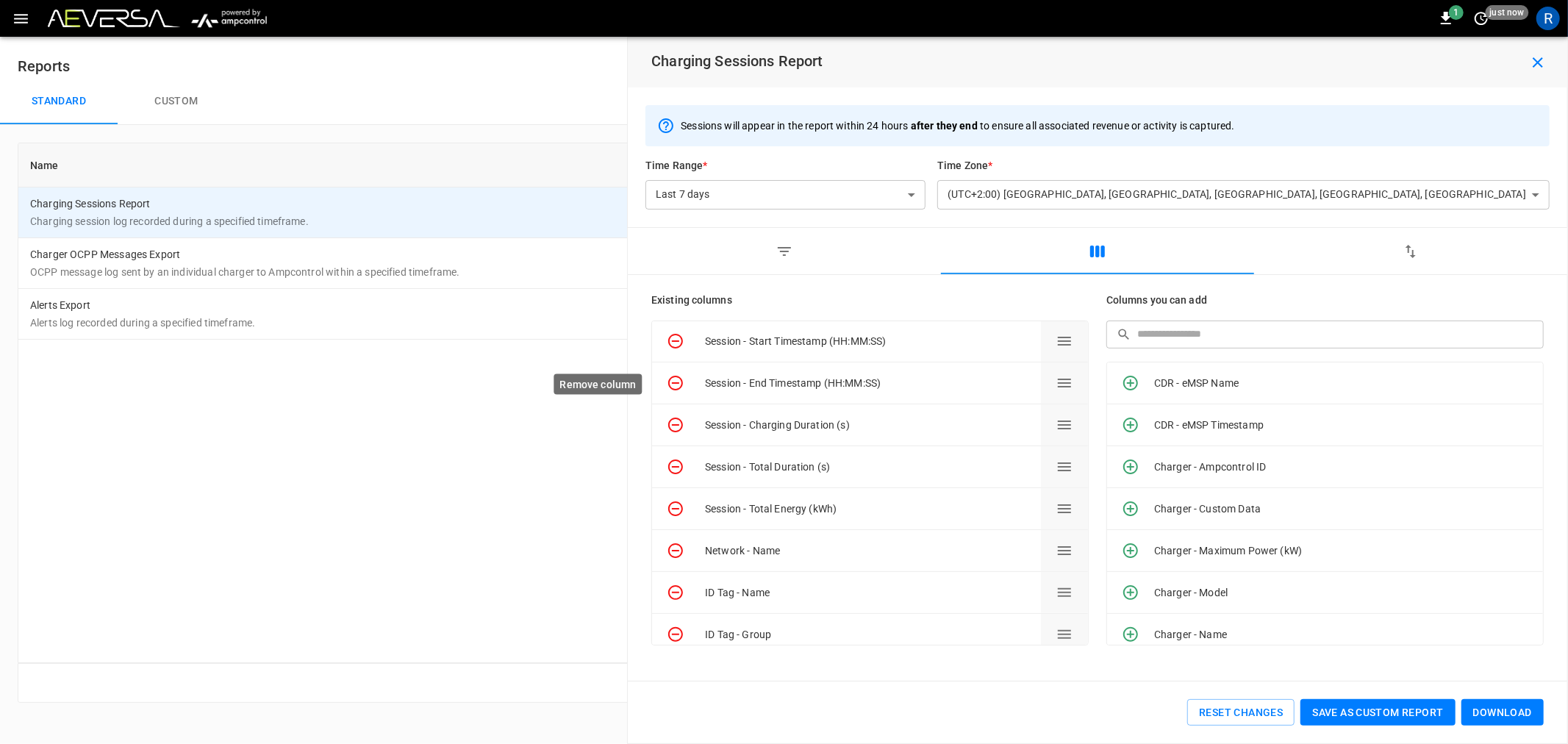
scroll to position [0, 0]
click at [672, 424] on icon "Remove column" at bounding box center [676, 426] width 18 height 18
click at [673, 423] on icon "Remove column" at bounding box center [676, 426] width 18 height 18
click at [1505, 714] on button "Download" at bounding box center [1502, 713] width 83 height 28
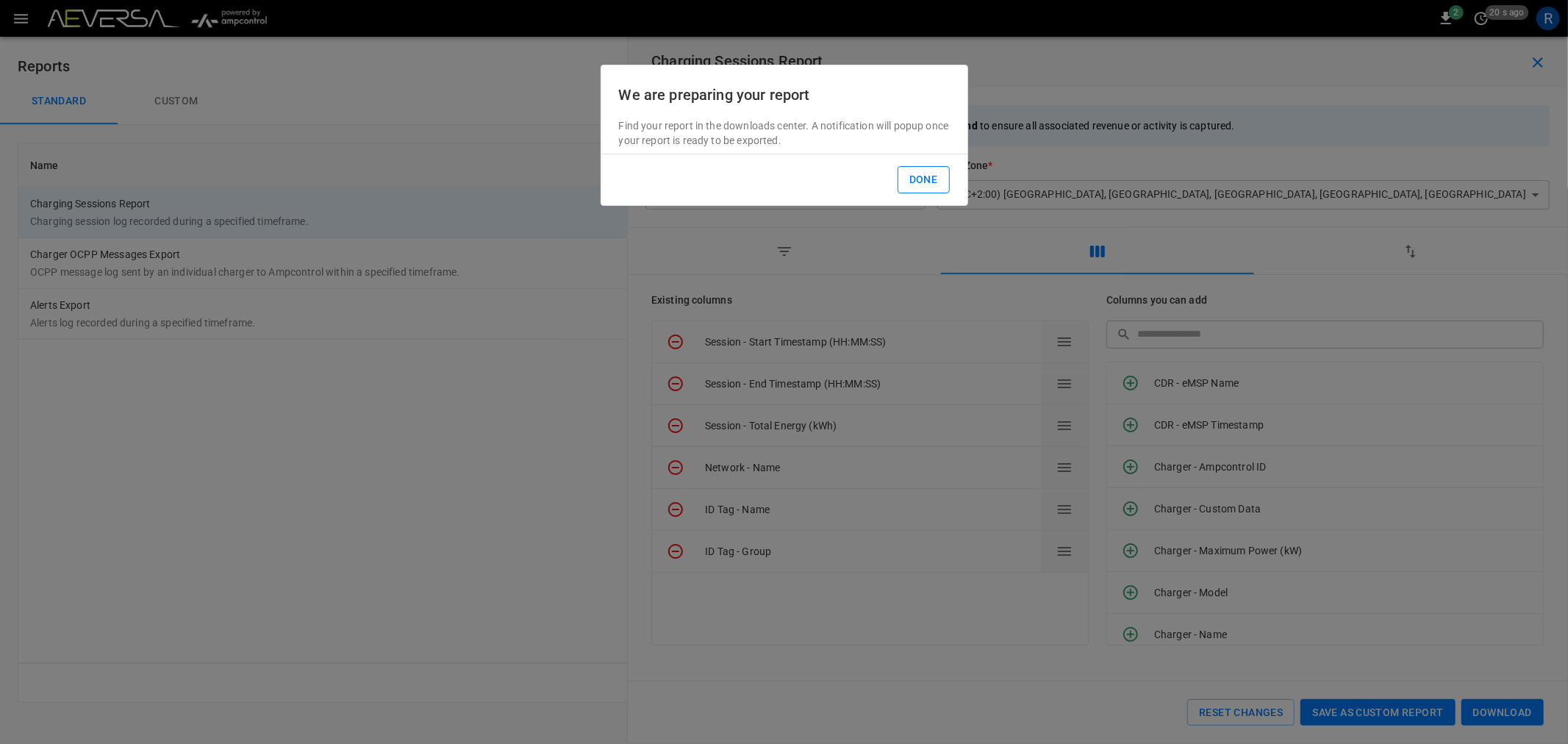
click at [930, 184] on button "Done" at bounding box center [923, 180] width 52 height 28
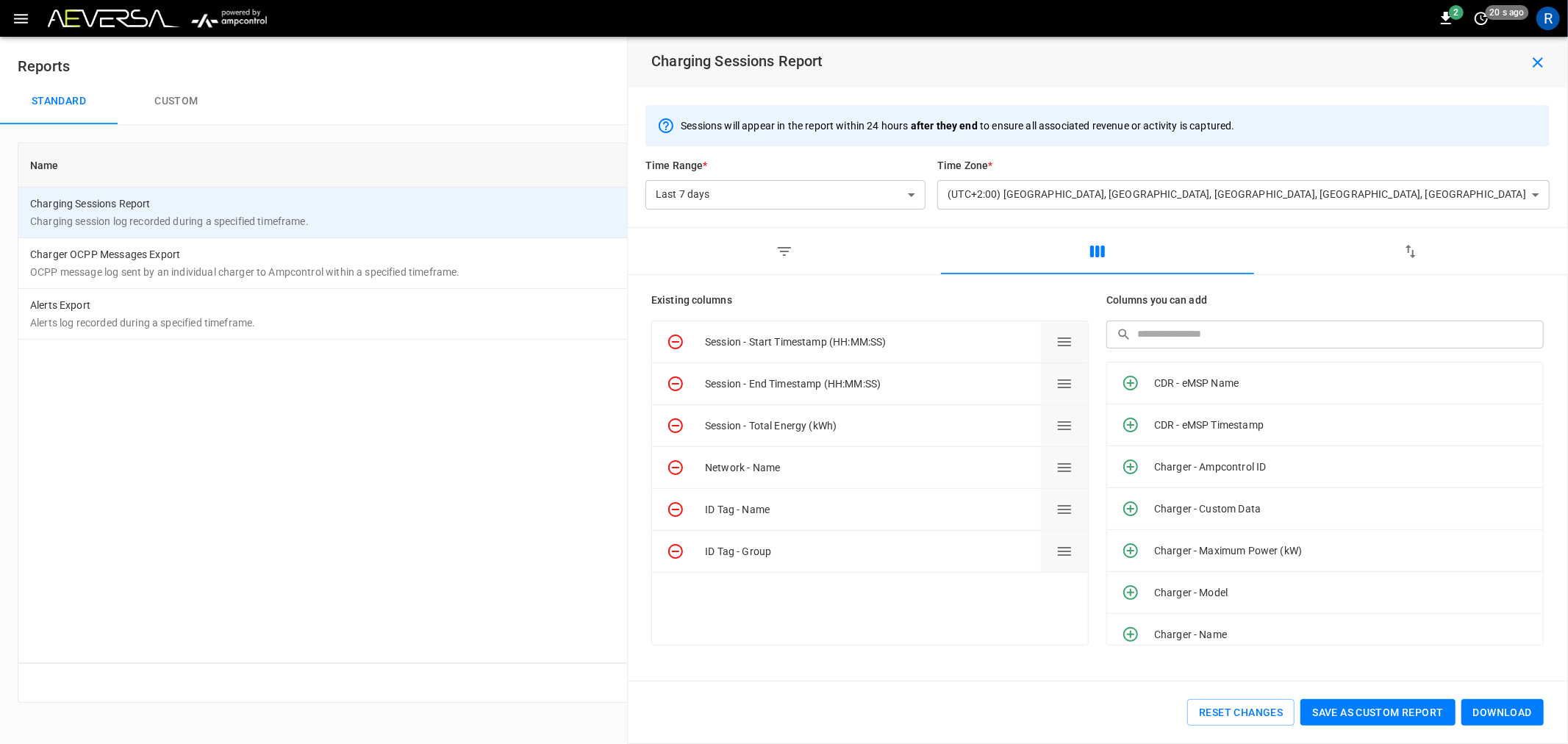
click at [1078, 189] on body "**********" at bounding box center [784, 360] width 1568 height 721
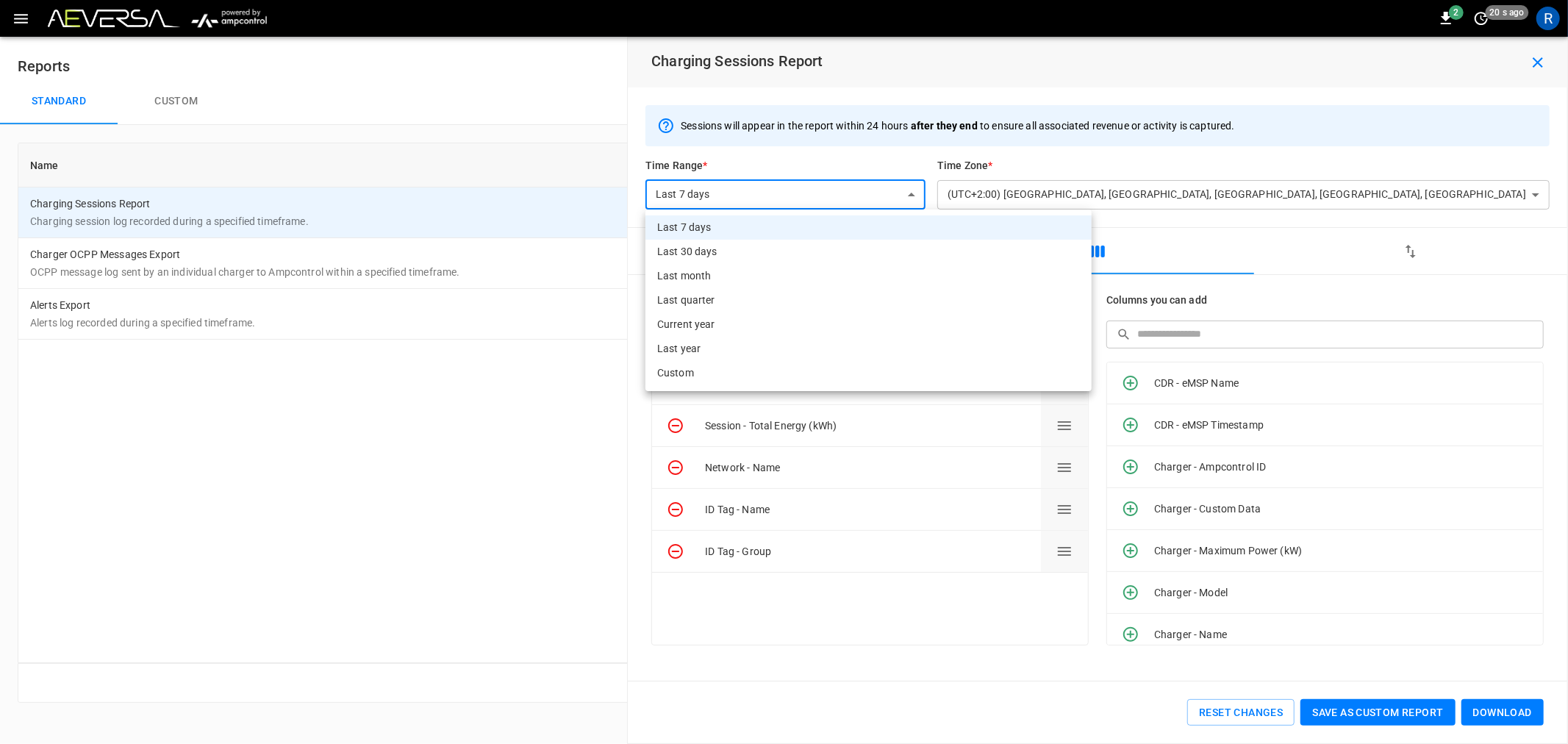
click at [799, 378] on li "Custom" at bounding box center [869, 373] width 446 height 24
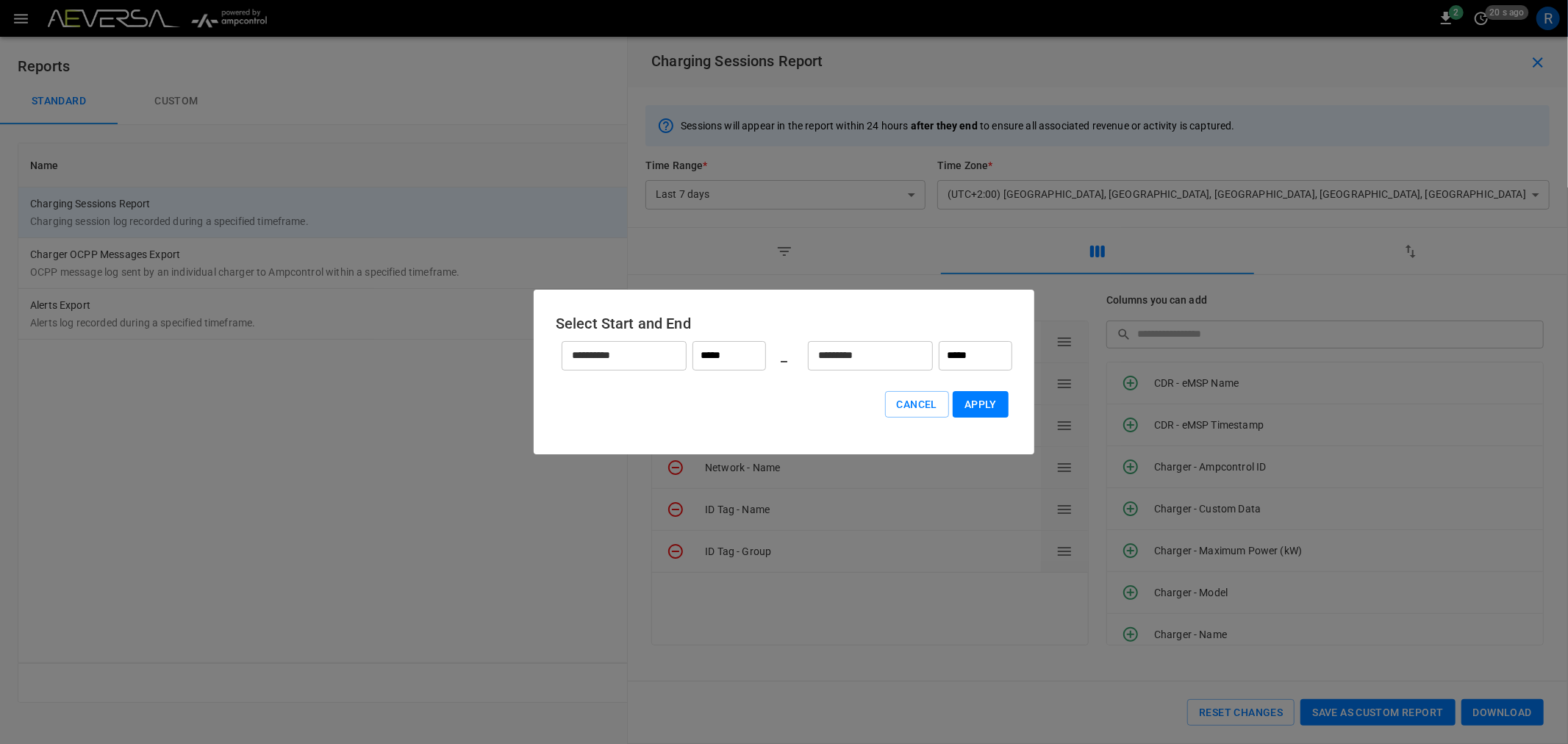
click at [981, 400] on button "Apply" at bounding box center [980, 405] width 56 height 28
type input "******"
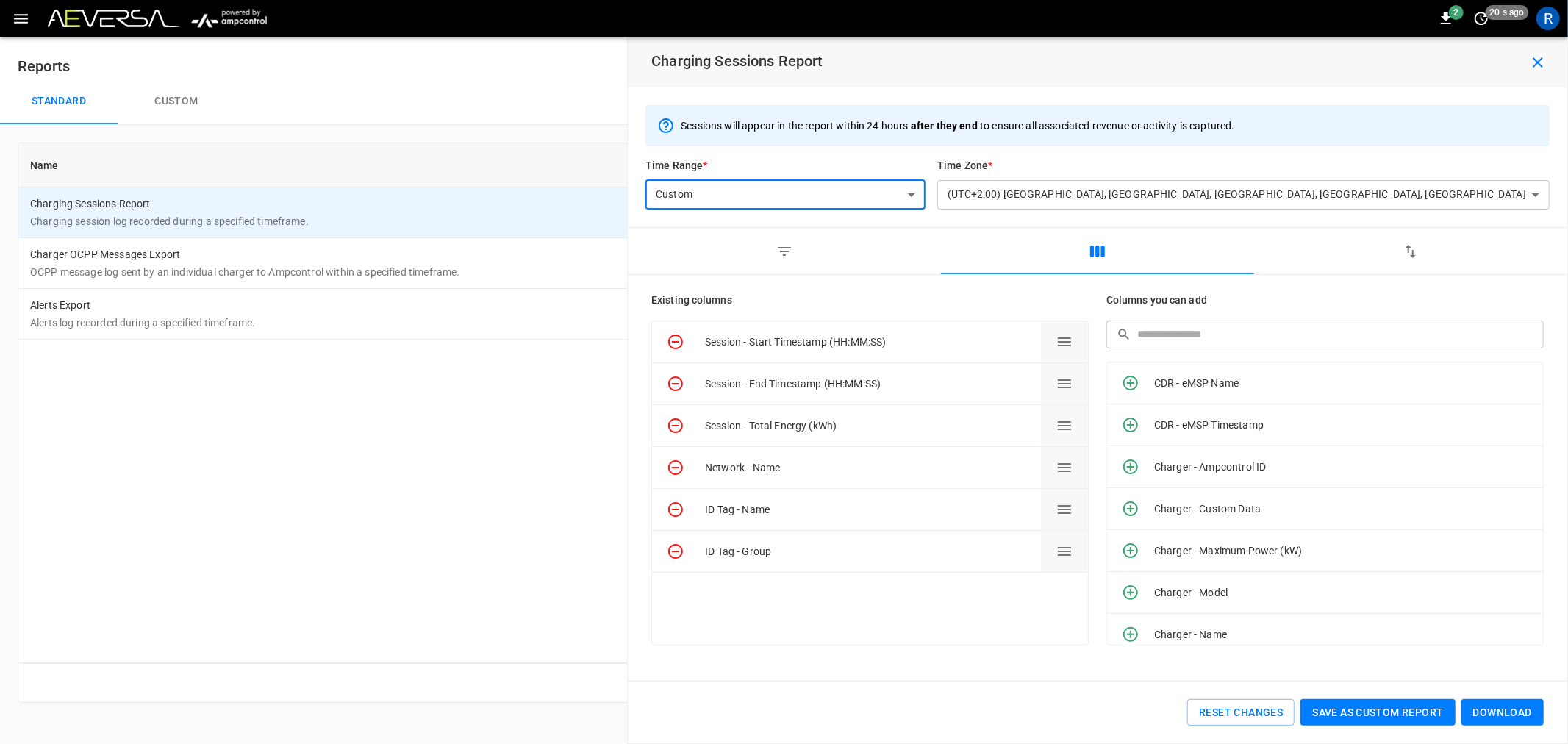
click at [1505, 710] on button "Download" at bounding box center [1502, 713] width 83 height 28
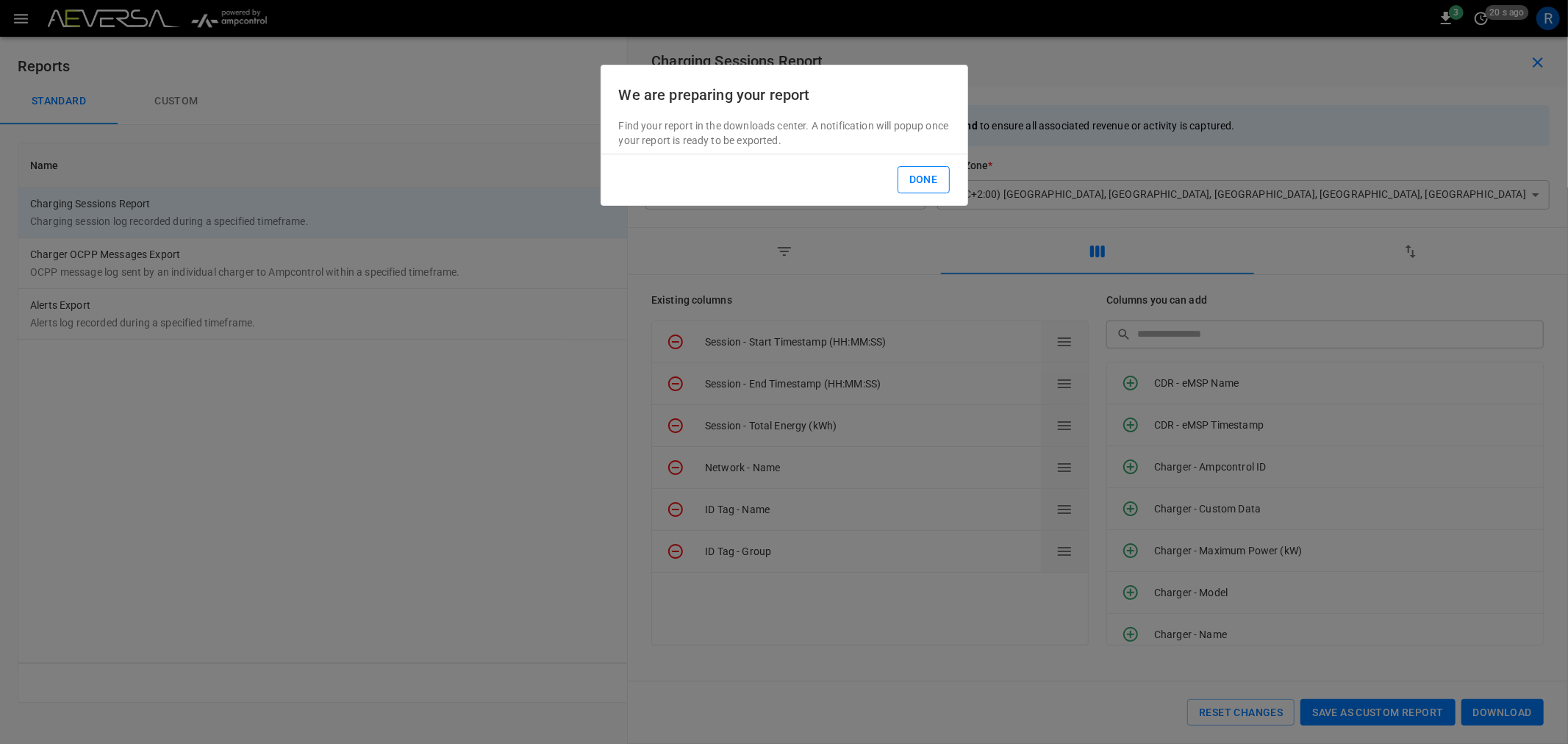
click at [926, 171] on button "Done" at bounding box center [923, 180] width 52 height 28
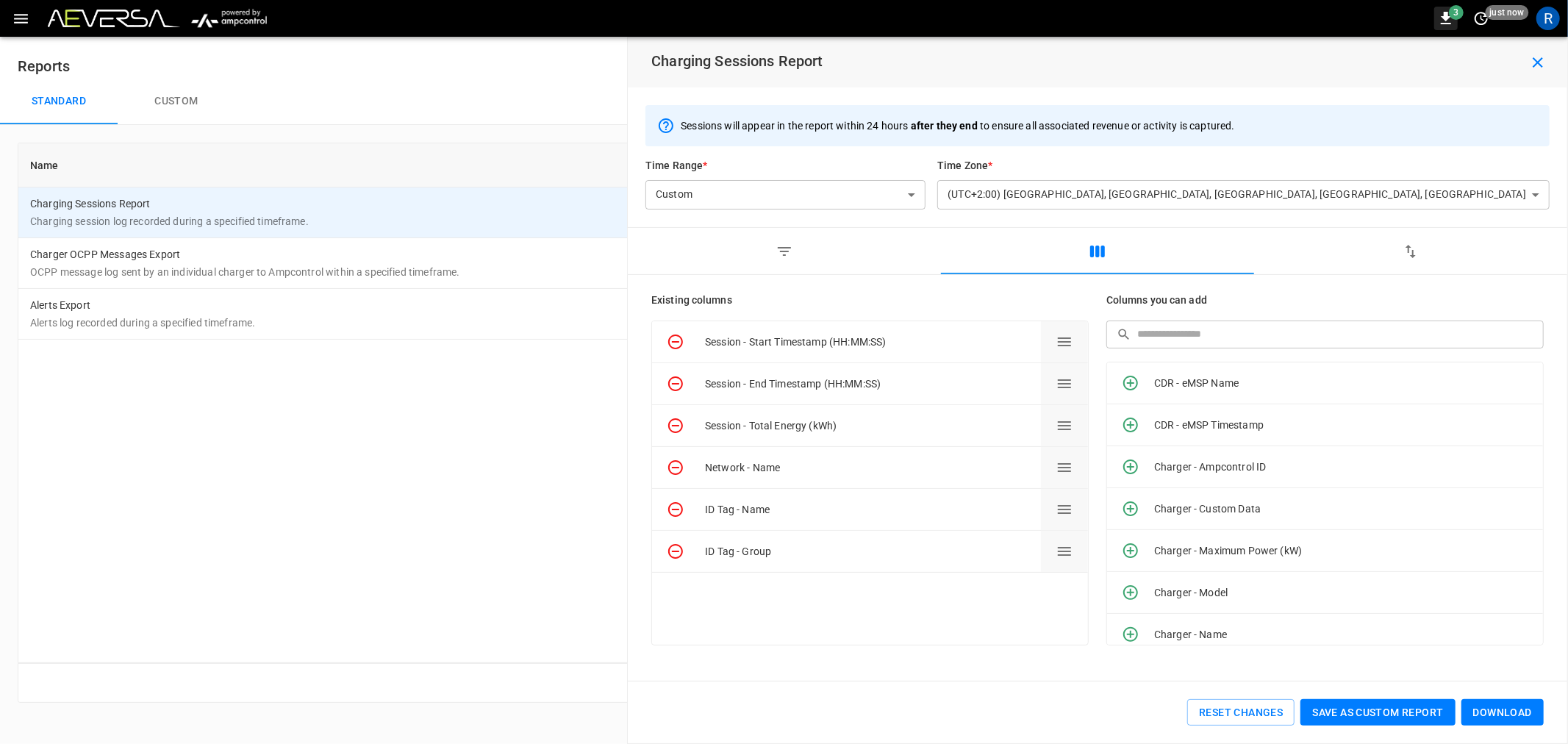
click at [1451, 15] on span "3" at bounding box center [1456, 12] width 15 height 15
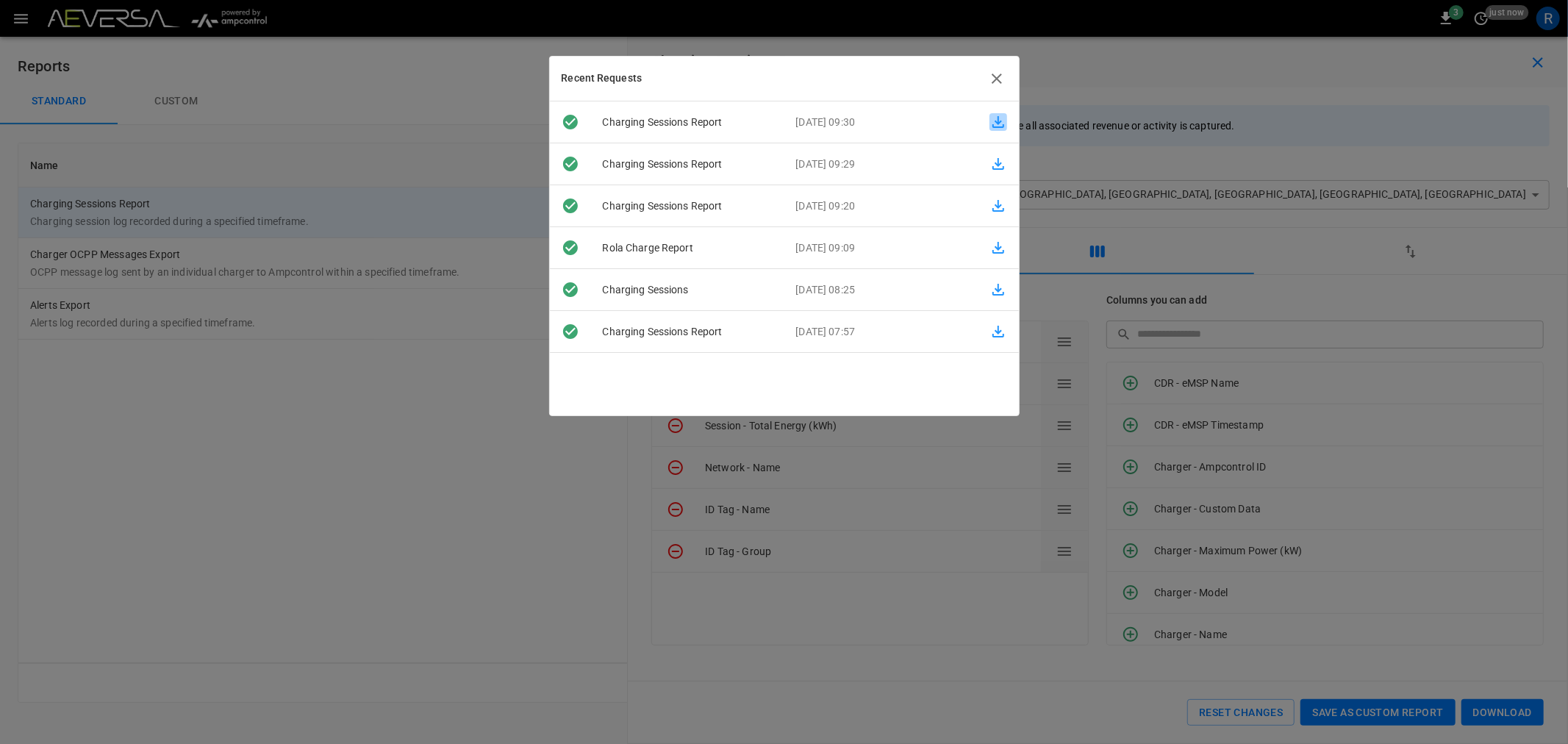
click at [993, 120] on icon "button" at bounding box center [999, 122] width 18 height 18
click at [995, 78] on icon "button" at bounding box center [997, 79] width 11 height 11
